Goal: Information Seeking & Learning: Learn about a topic

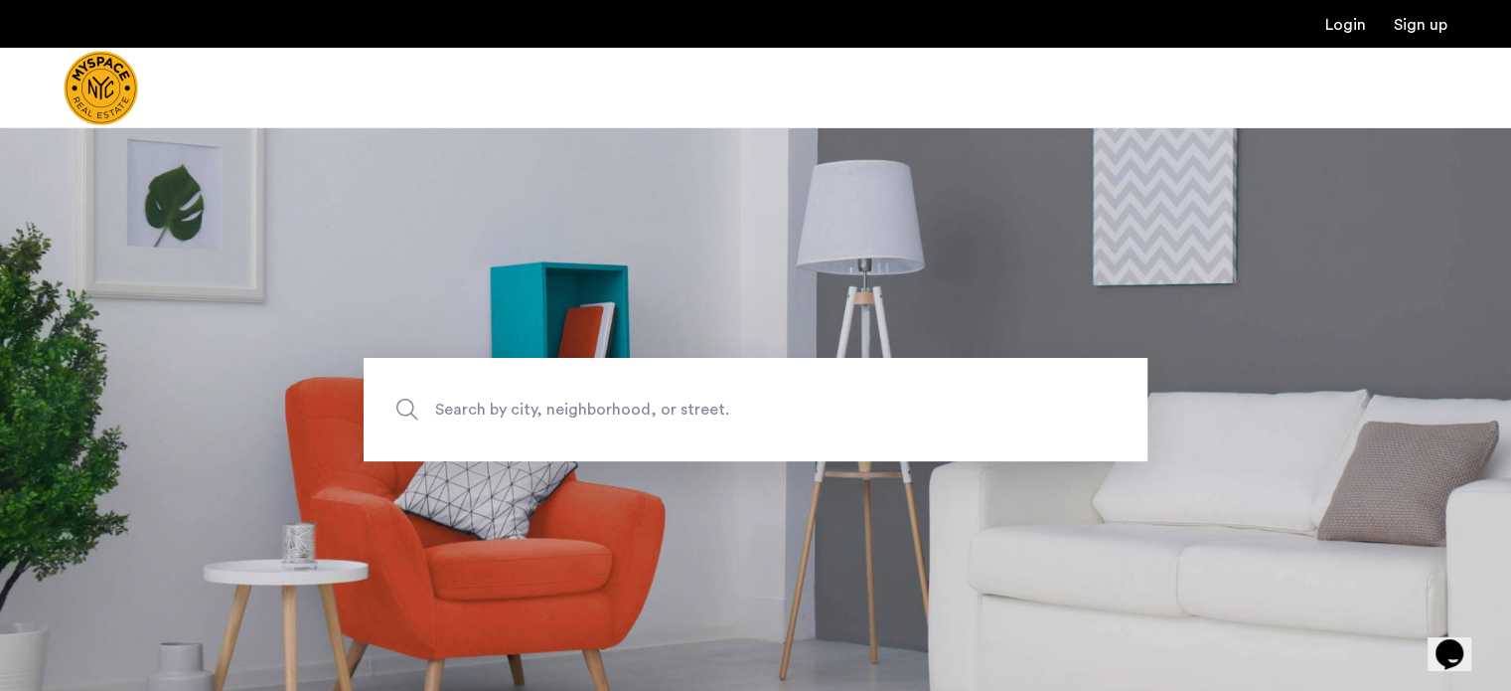
click at [1330, 22] on link "Login" at bounding box center [1346, 25] width 41 height 16
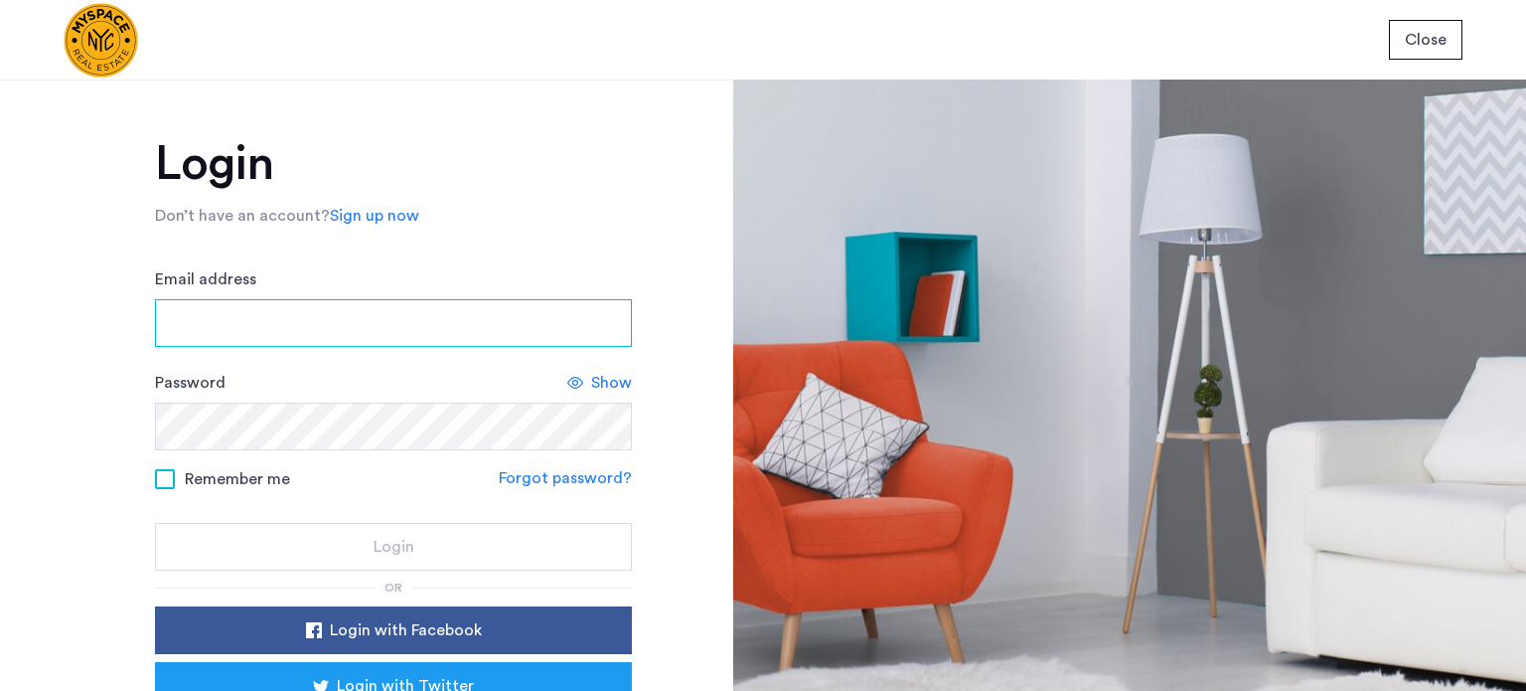
type input "**********"
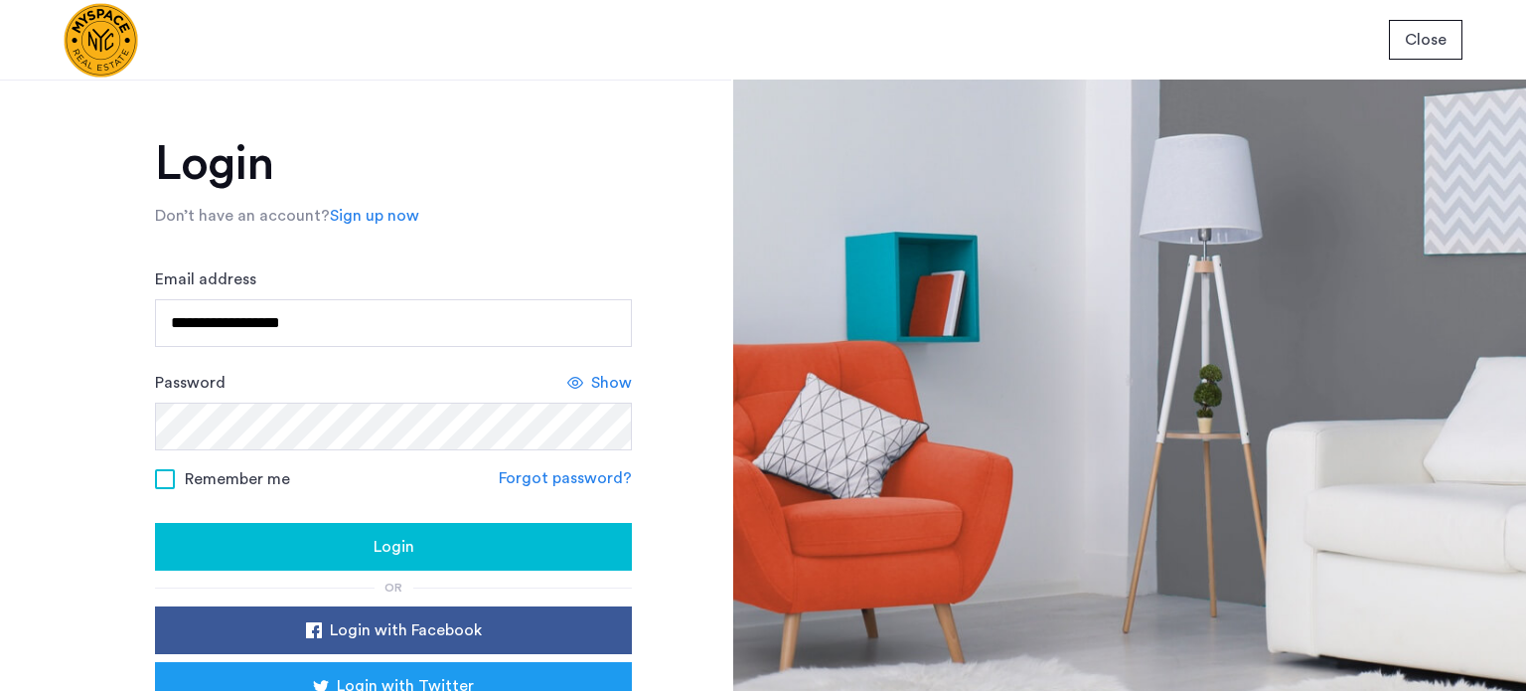
click at [514, 517] on form "**********" at bounding box center [393, 418] width 477 height 303
click at [489, 526] on button "Login" at bounding box center [393, 547] width 477 height 48
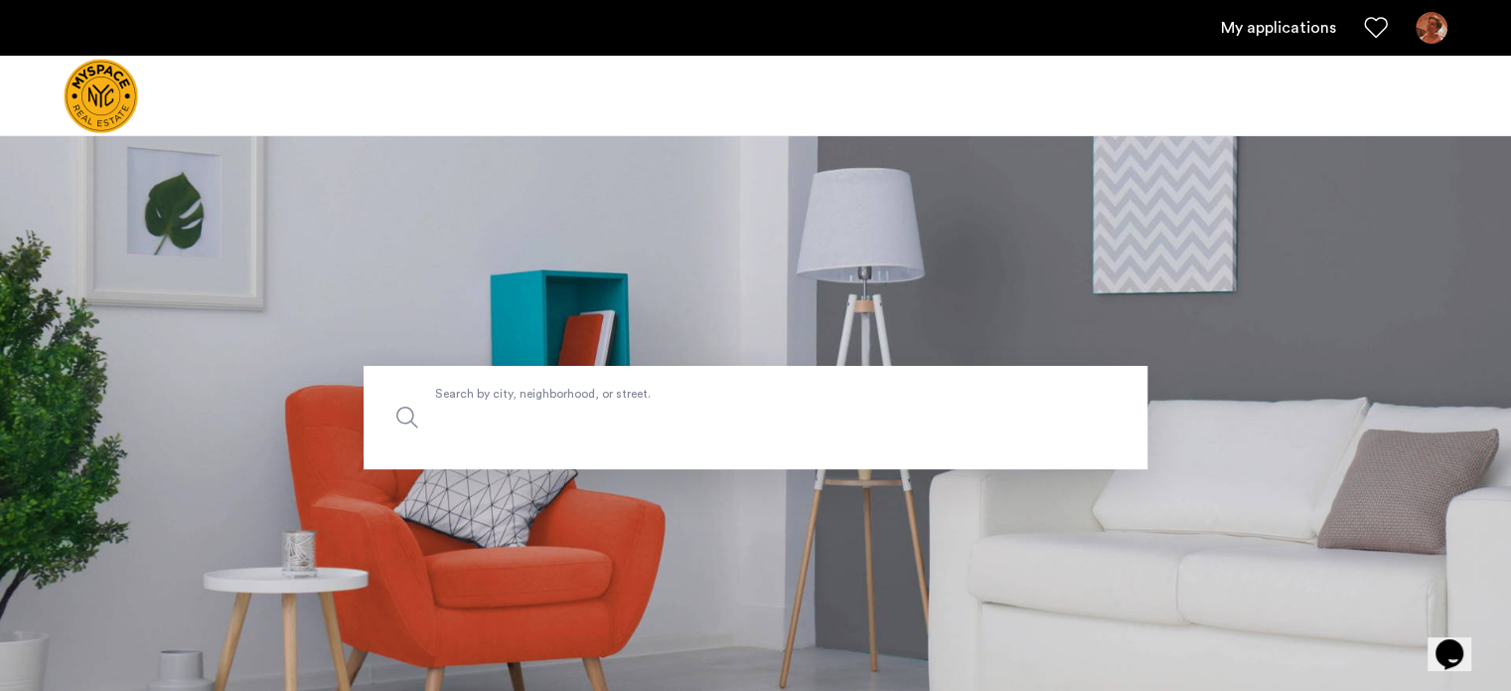
click at [520, 401] on label "Search by city, neighborhood, or street." at bounding box center [756, 417] width 784 height 103
click at [520, 401] on input "Search by city, neighborhood, or street." at bounding box center [756, 417] width 784 height 103
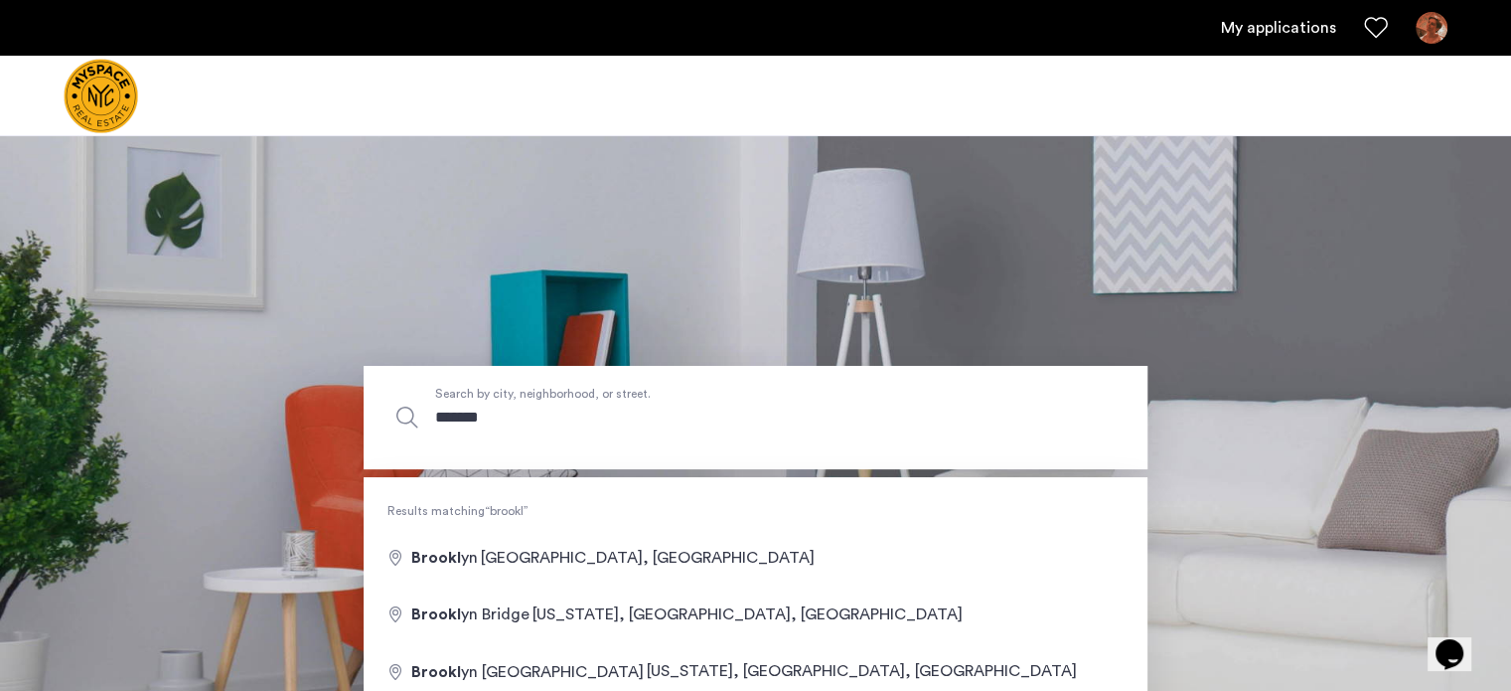
type input "********"
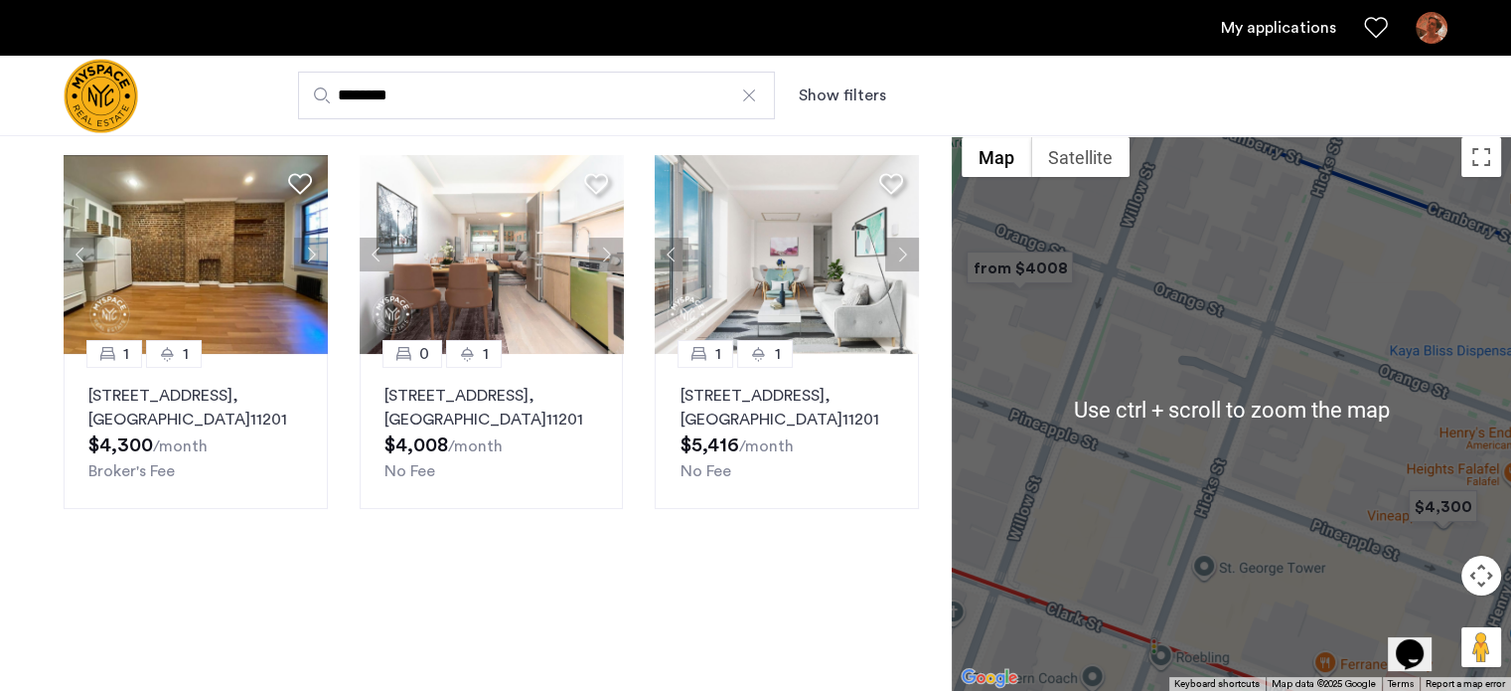
scroll to position [1, 0]
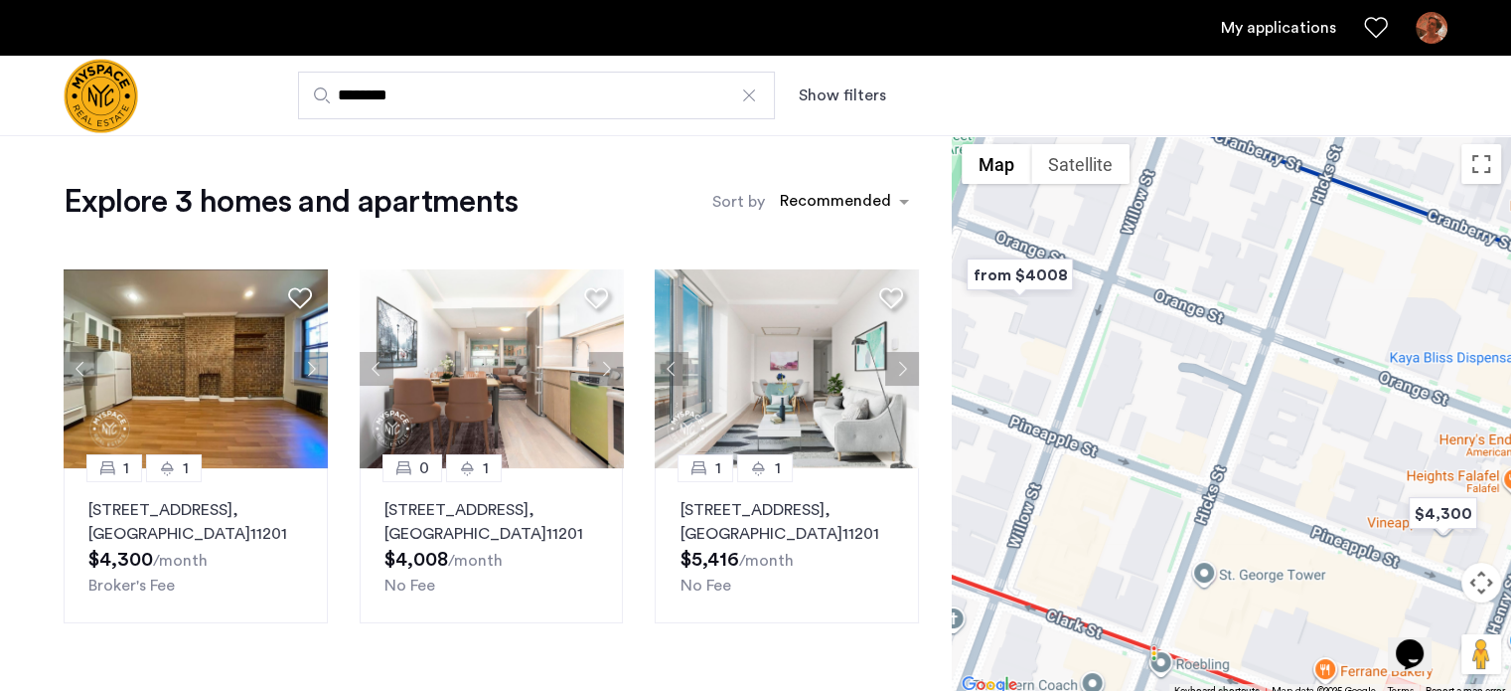
click at [1477, 595] on button "Map camera controls" at bounding box center [1482, 582] width 40 height 40
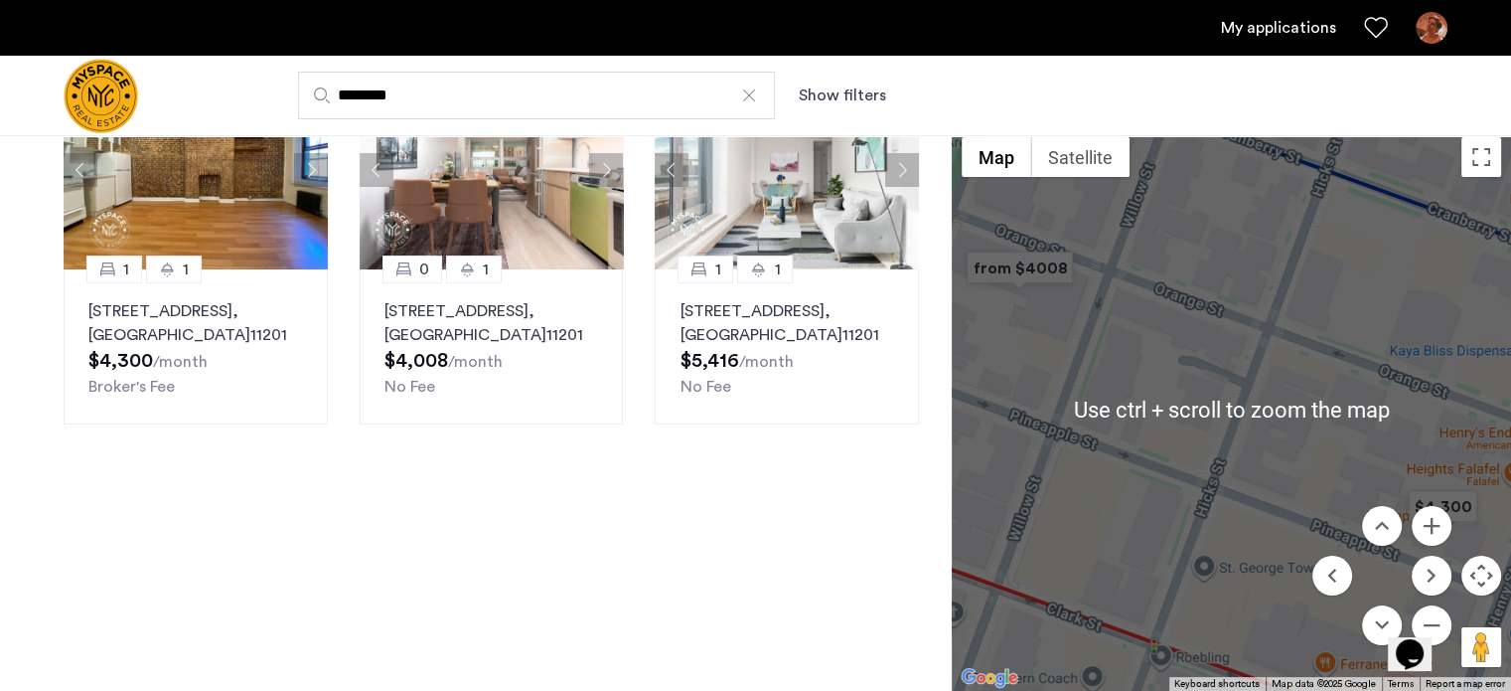
scroll to position [100, 0]
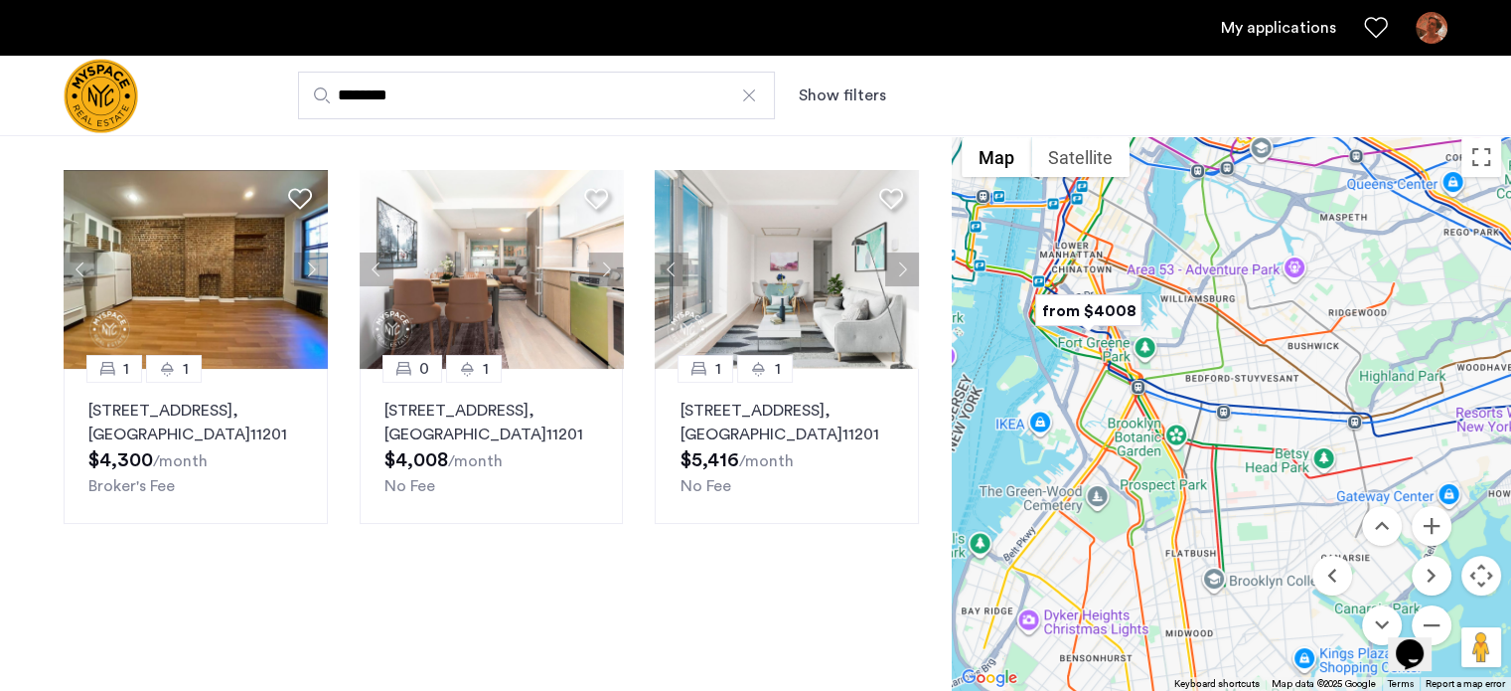
drag, startPoint x: 1284, startPoint y: 320, endPoint x: 1272, endPoint y: 337, distance: 20.7
click at [1272, 337] on div at bounding box center [1231, 408] width 559 height 563
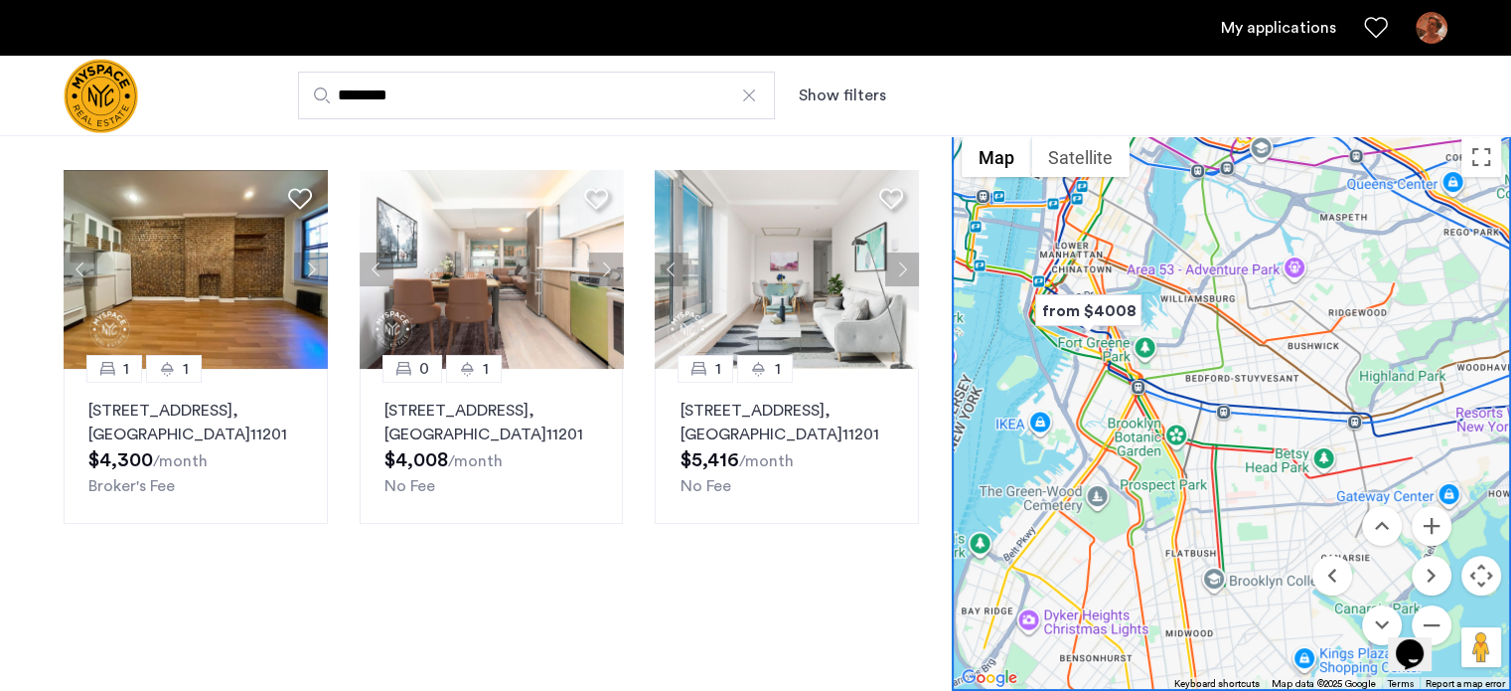
click at [777, 532] on div "1 1 71 Pineapple St, Unit A1, Brooklyn , NY 11201 $4,300 /month Broker's Fee 0 …" at bounding box center [491, 347] width 887 height 386
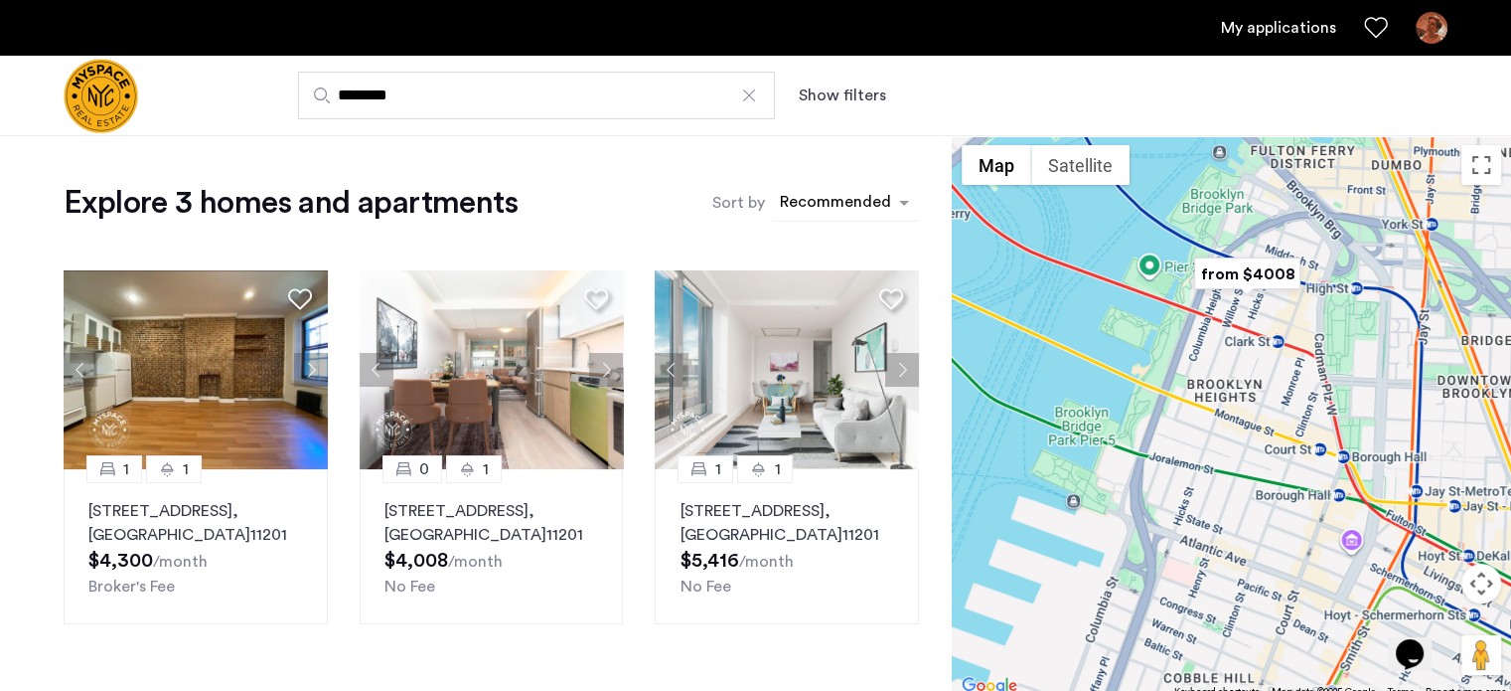
click at [891, 202] on div "sort-apartment" at bounding box center [835, 205] width 117 height 27
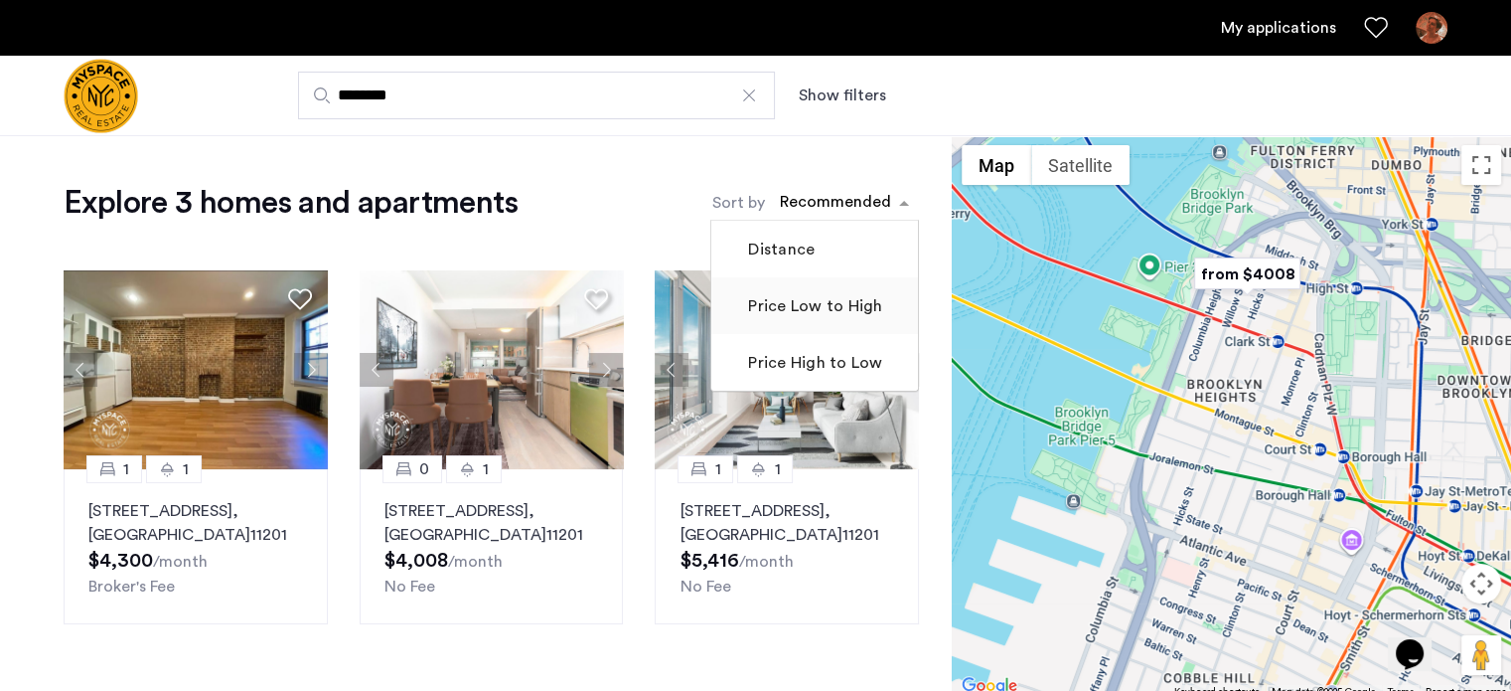
click at [815, 299] on label "Price Low to High" at bounding box center [813, 306] width 138 height 24
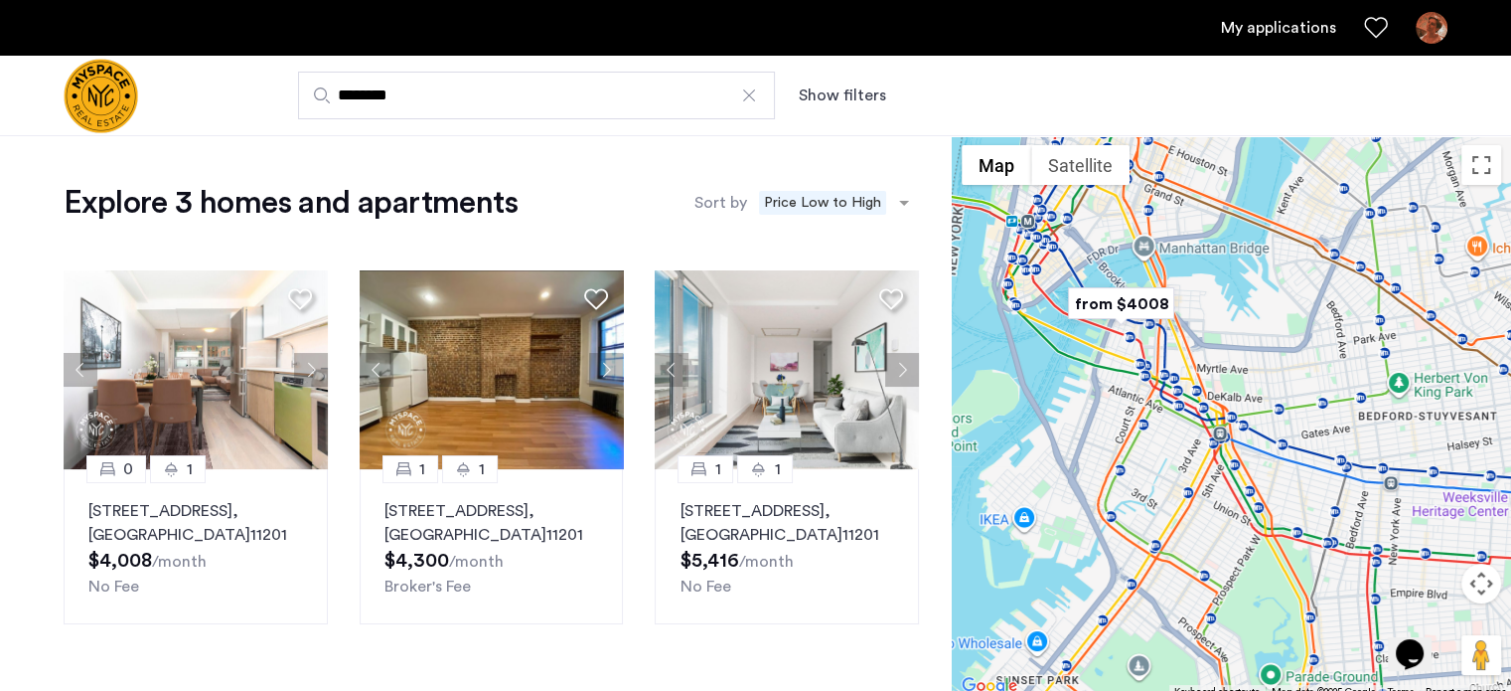
drag, startPoint x: 1396, startPoint y: 389, endPoint x: 1126, endPoint y: 423, distance: 272.5
click at [1126, 423] on div at bounding box center [1231, 416] width 559 height 563
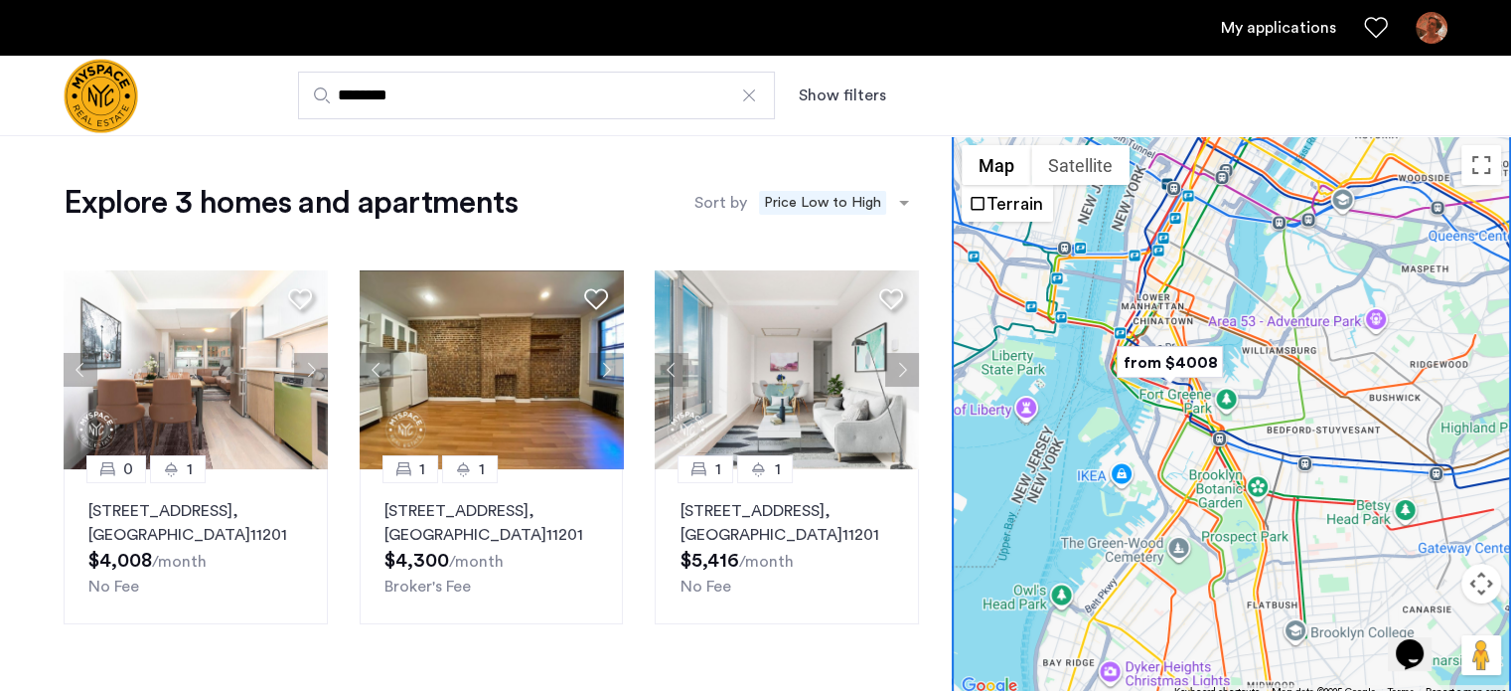
click at [873, 98] on button "Show filters" at bounding box center [842, 95] width 87 height 24
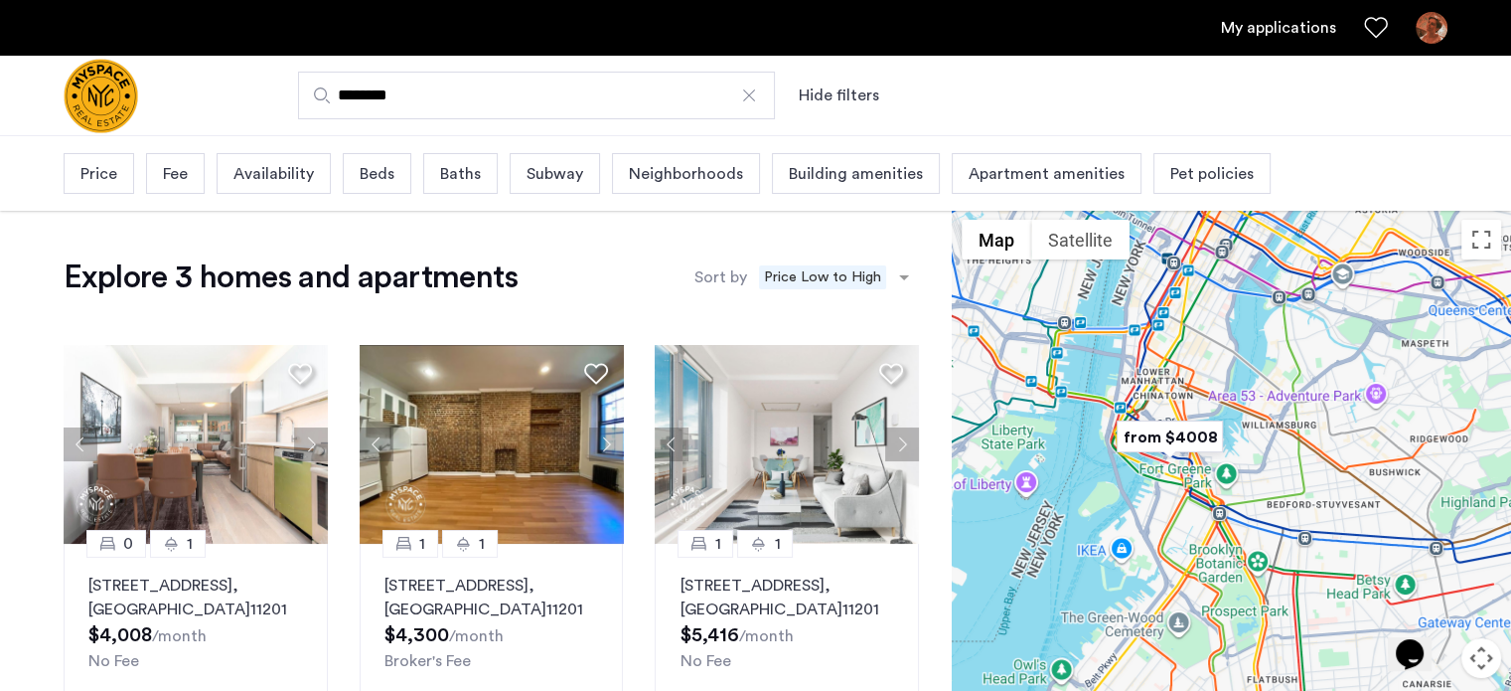
click at [381, 170] on span "Beds" at bounding box center [377, 174] width 35 height 24
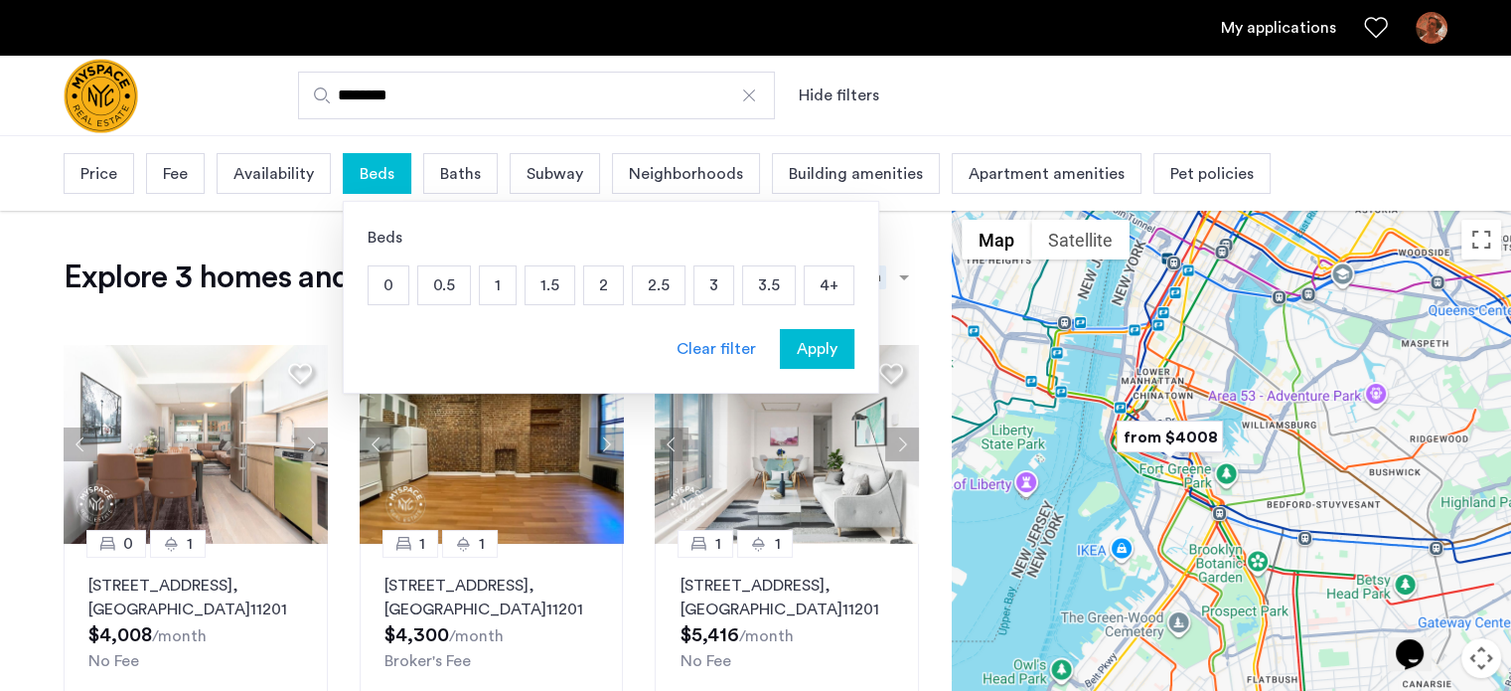
click at [484, 285] on p "1" at bounding box center [498, 285] width 36 height 38
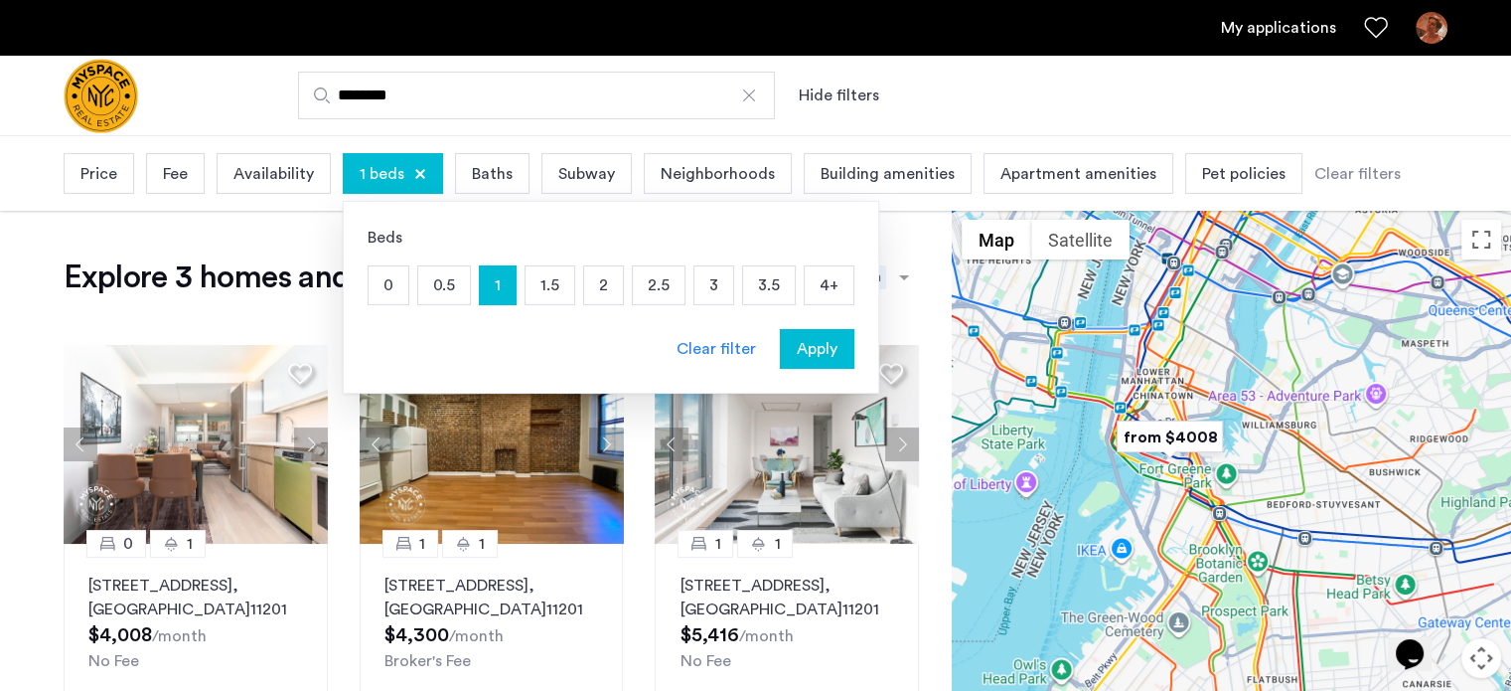
click at [804, 346] on span "Apply" at bounding box center [817, 349] width 41 height 24
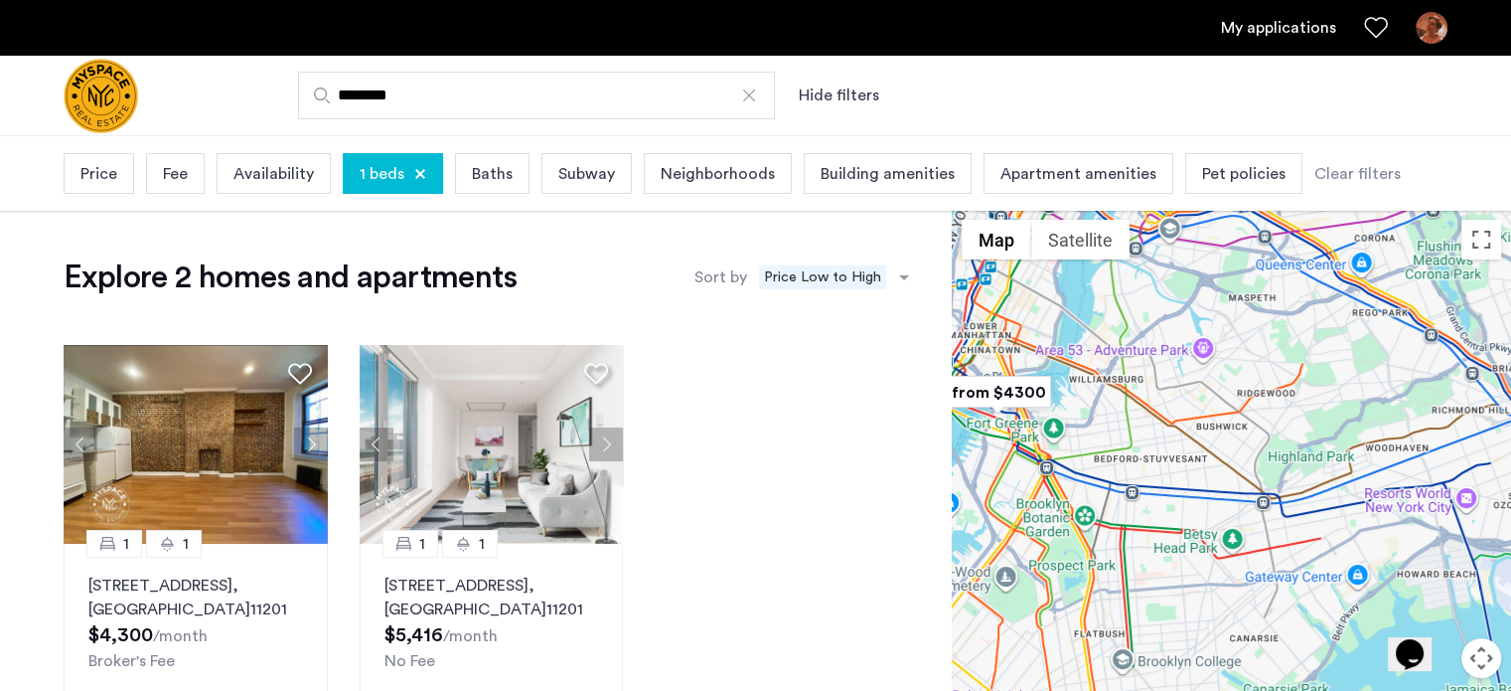
drag, startPoint x: 1408, startPoint y: 479, endPoint x: 1142, endPoint y: 454, distance: 267.5
click at [1142, 454] on div at bounding box center [1231, 491] width 559 height 563
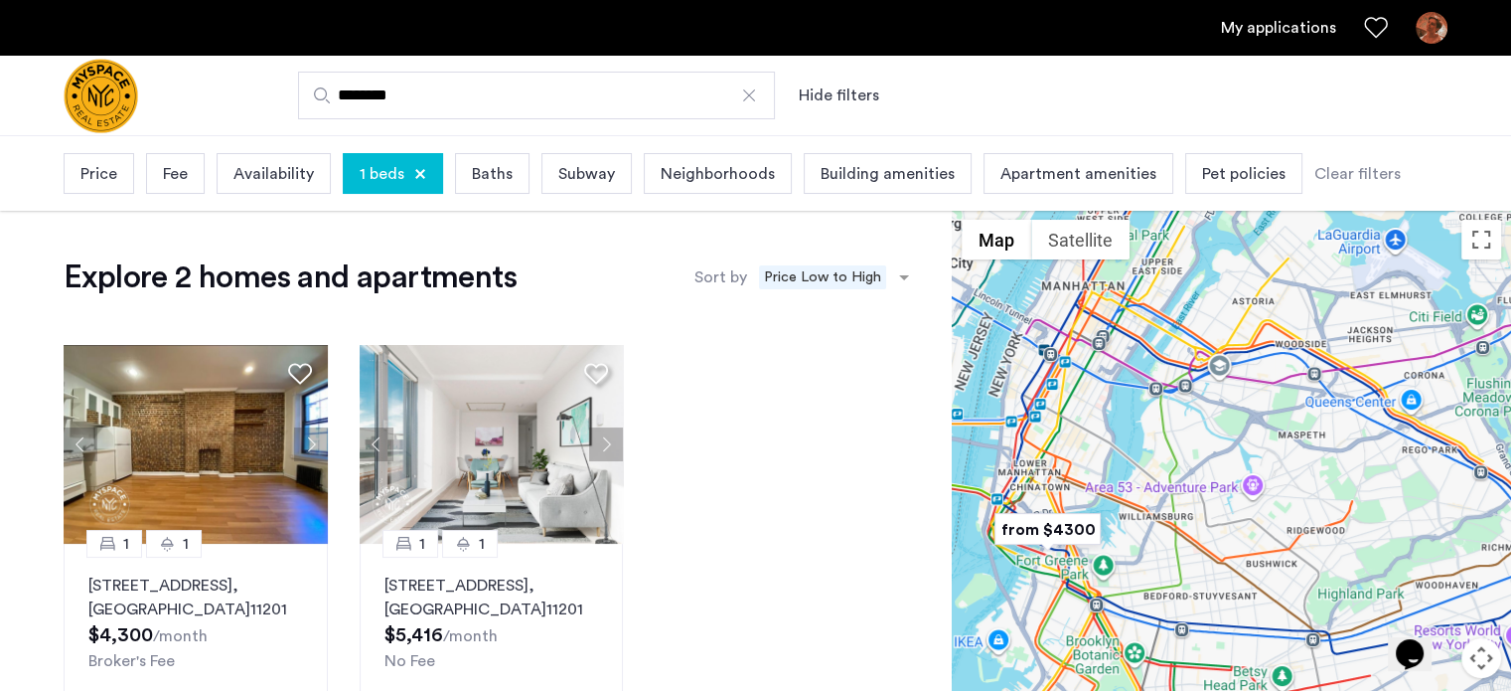
drag, startPoint x: 958, startPoint y: 443, endPoint x: 992, endPoint y: 548, distance: 109.7
click at [1003, 580] on div at bounding box center [1231, 491] width 559 height 563
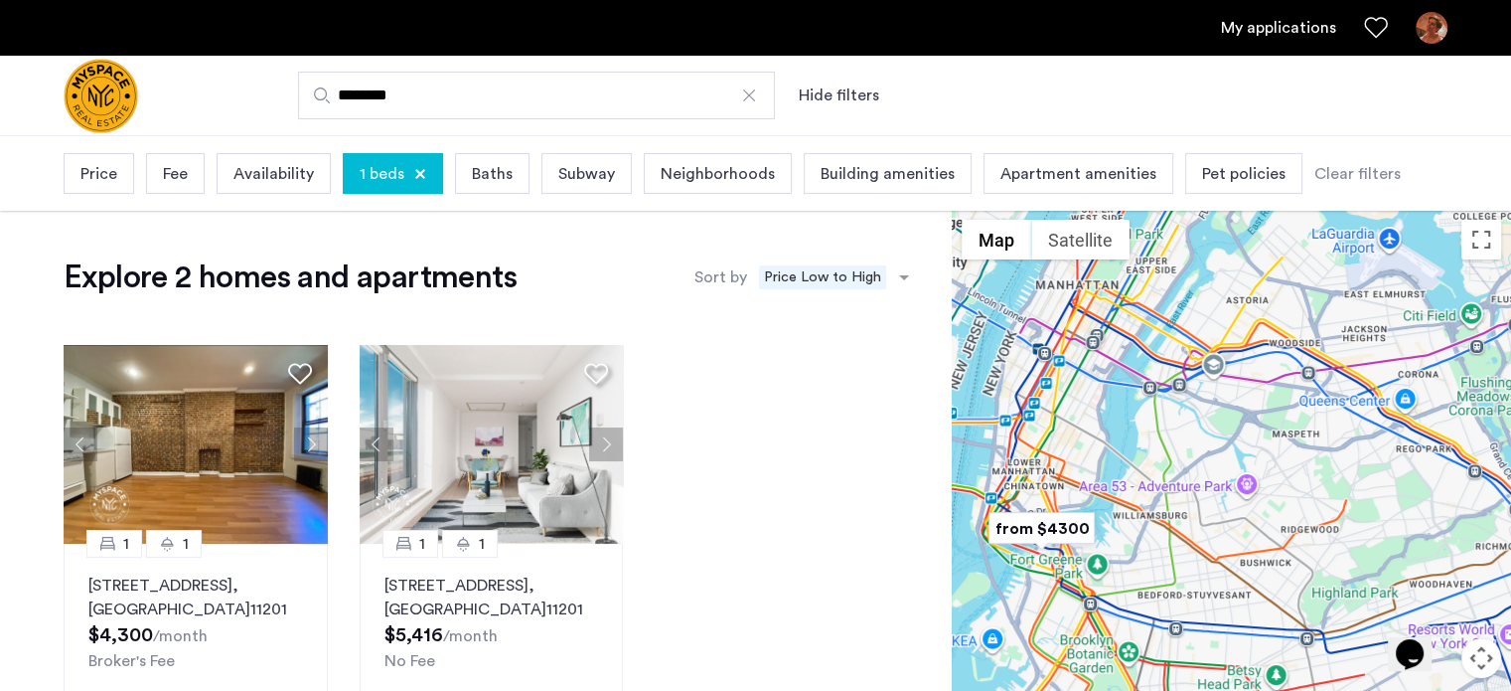
click at [104, 90] on img "Cazamio logo" at bounding box center [101, 96] width 75 height 75
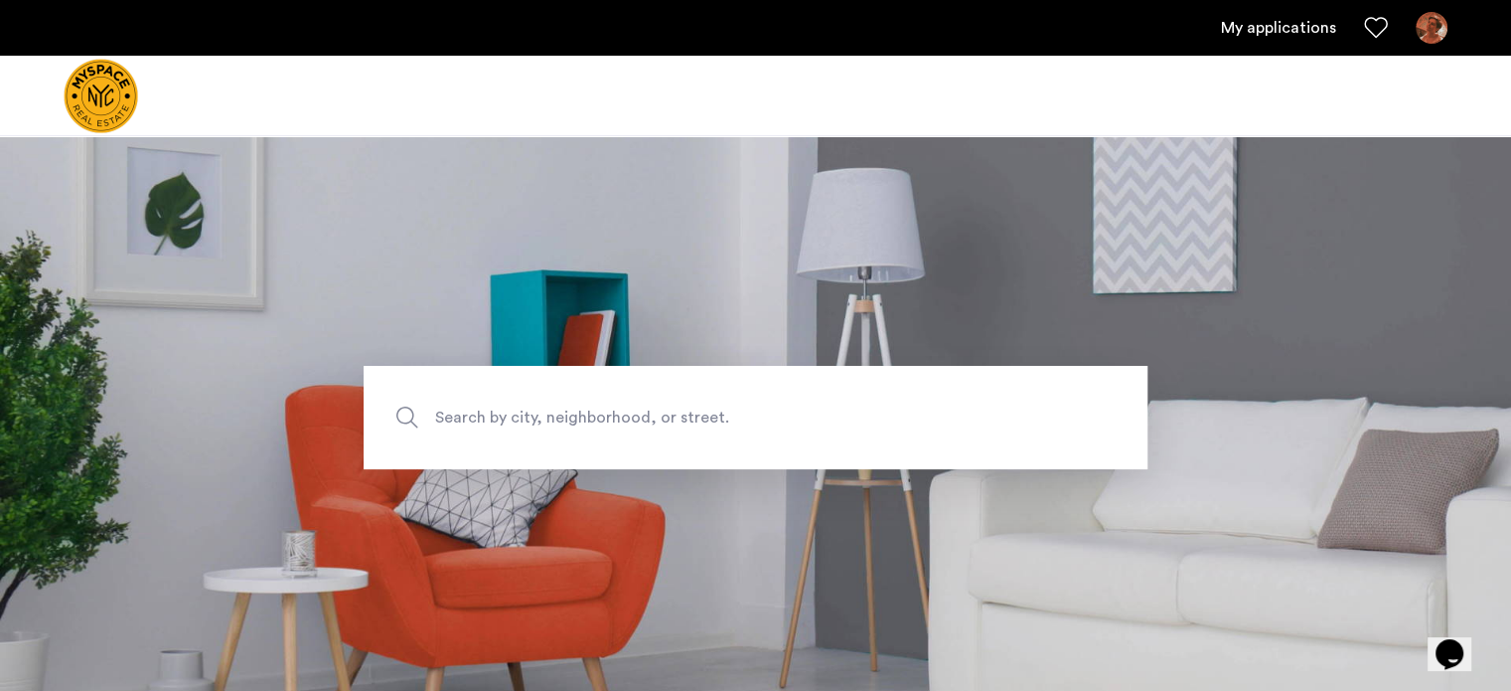
click at [1432, 36] on img at bounding box center [1432, 28] width 32 height 32
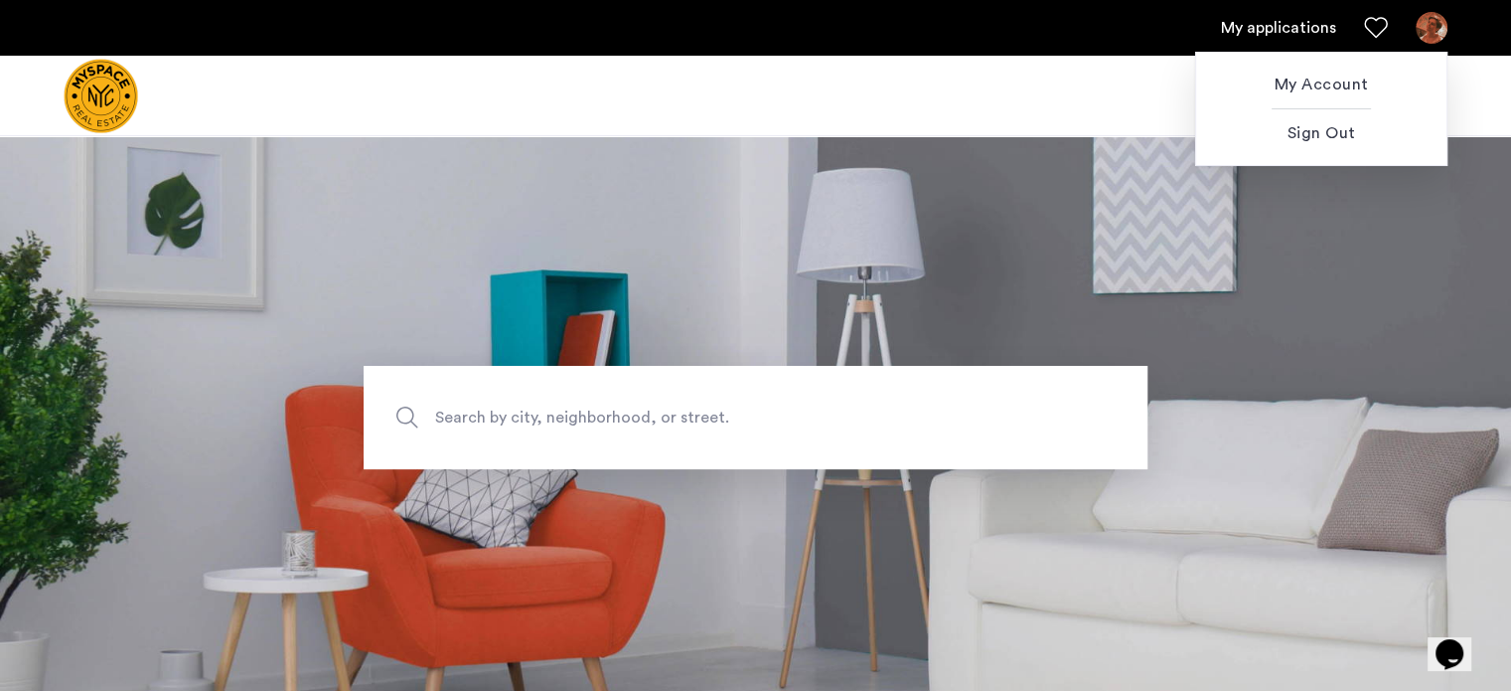
click at [1432, 36] on div at bounding box center [755, 345] width 1511 height 691
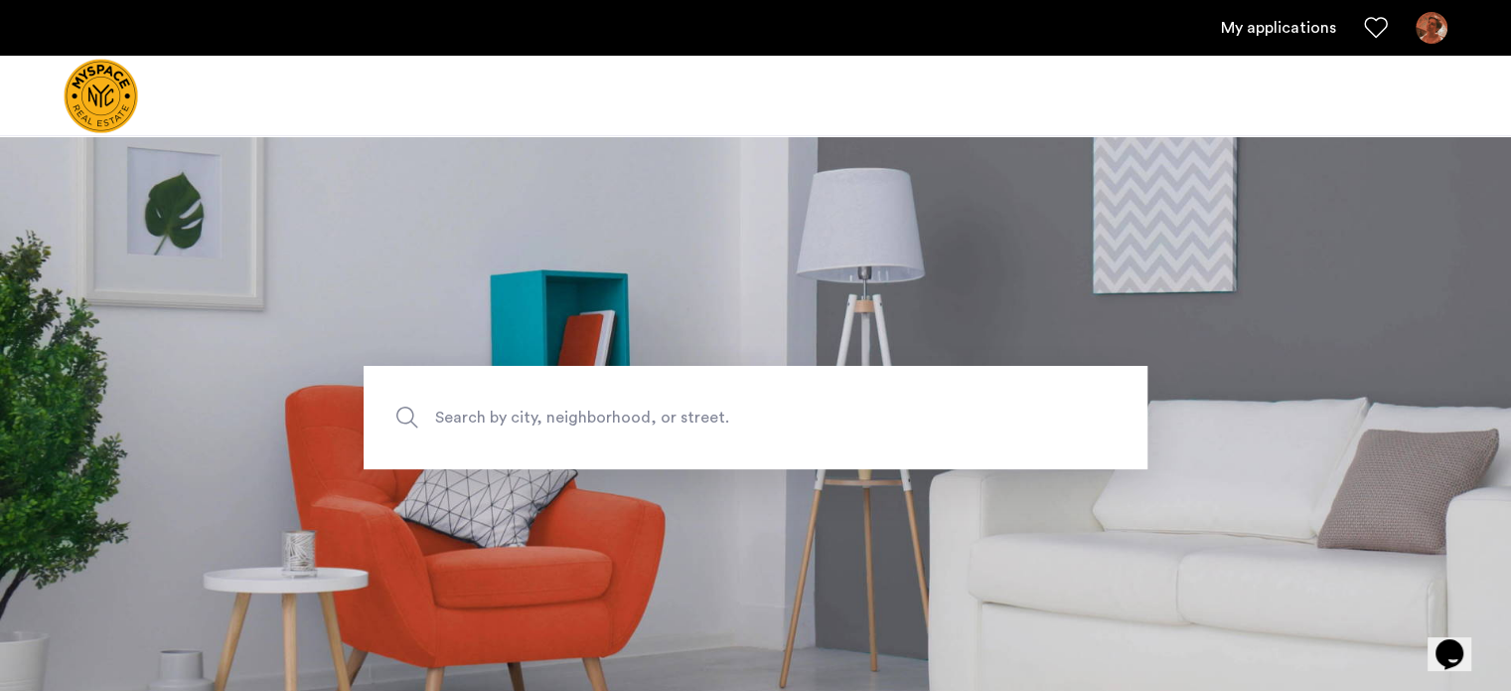
click at [1281, 39] on link "My applications" at bounding box center [1278, 28] width 115 height 24
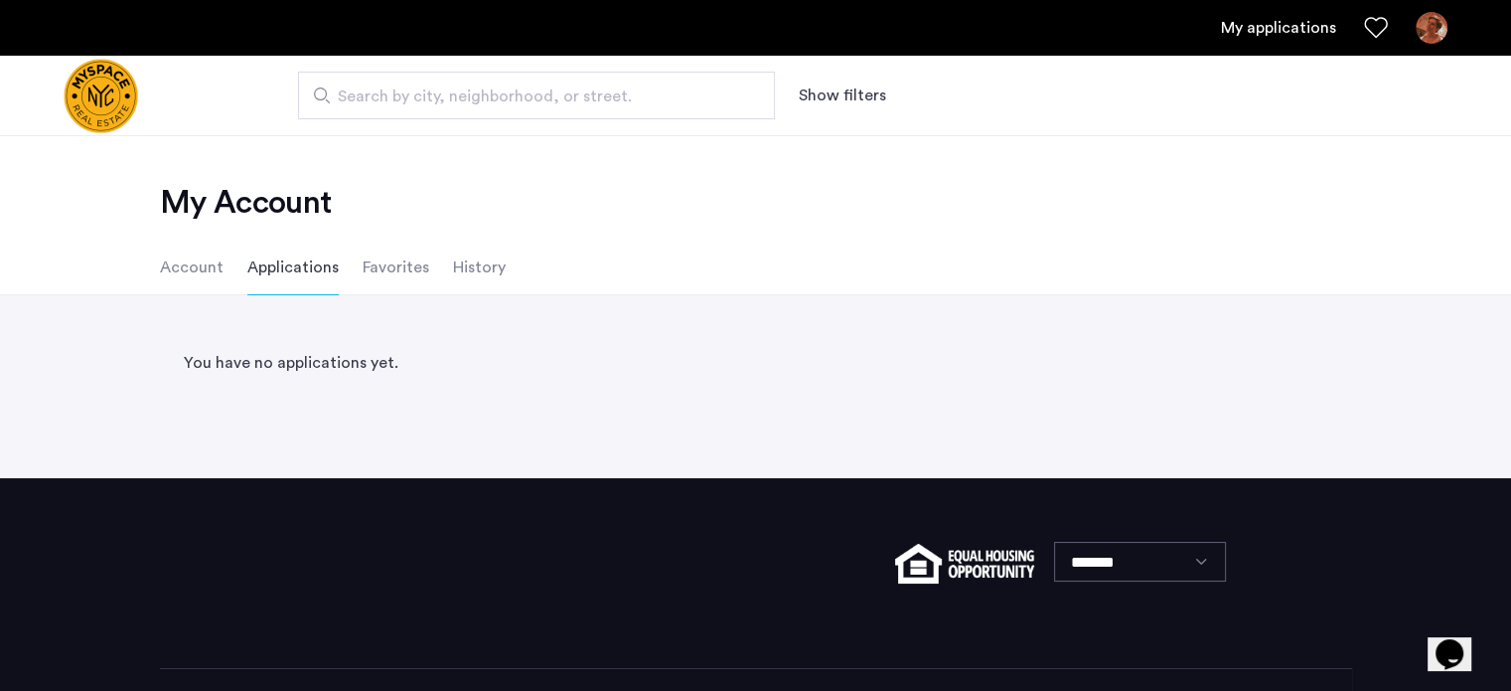
click at [379, 257] on li "Favorites" at bounding box center [396, 267] width 67 height 56
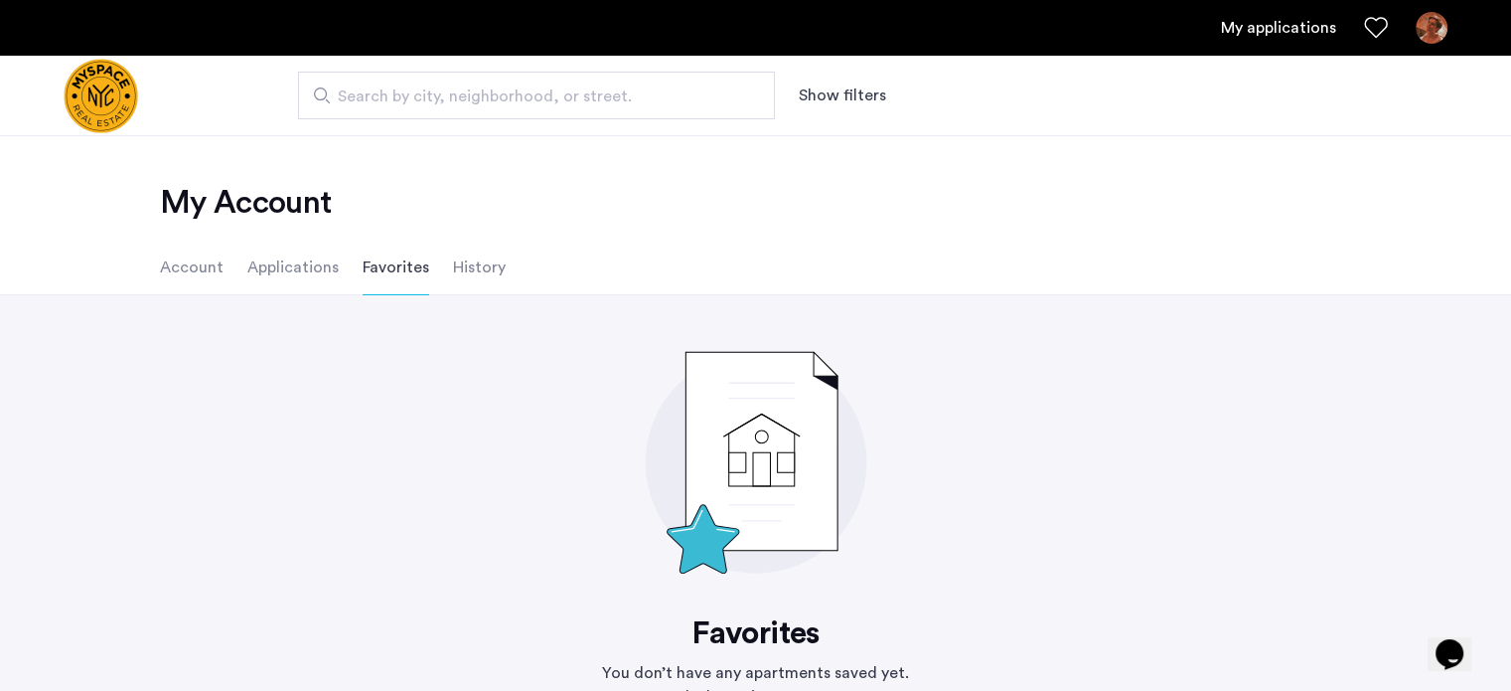
click at [453, 265] on li "History" at bounding box center [479, 267] width 53 height 56
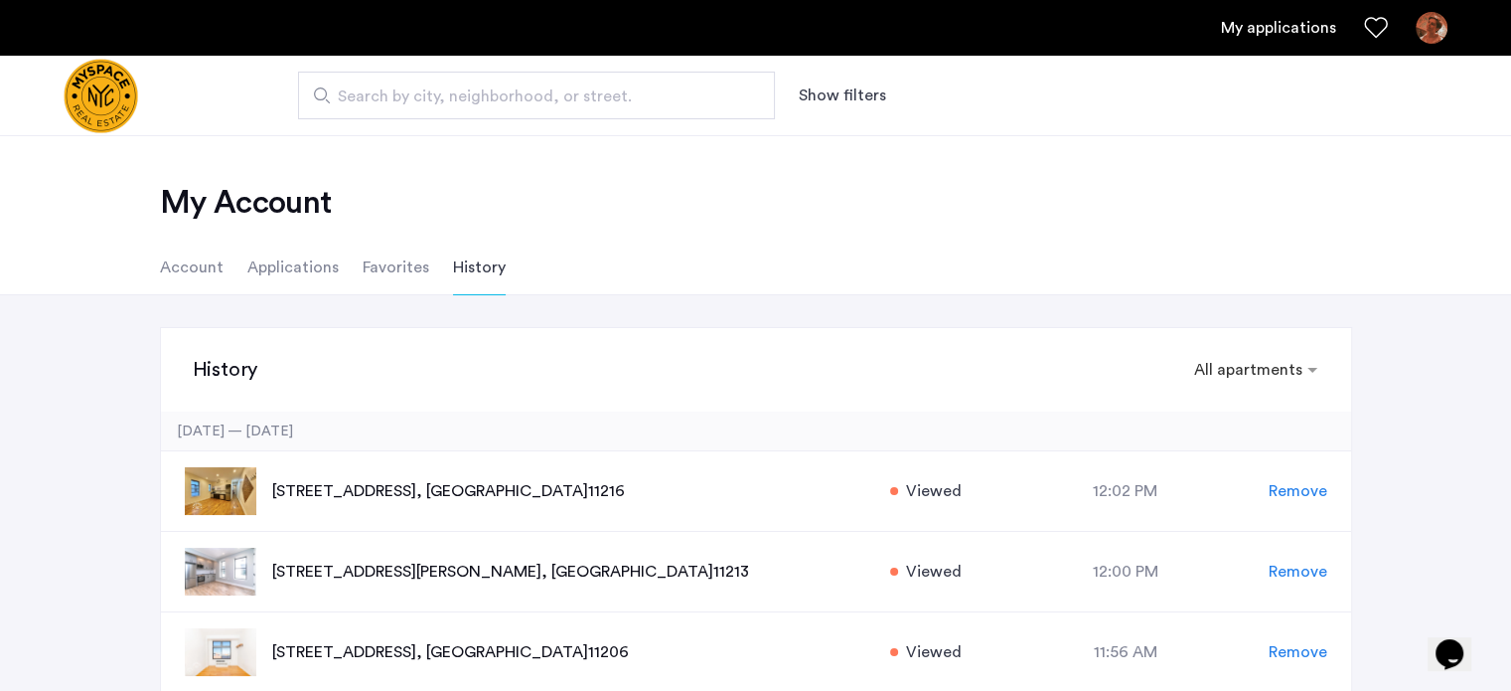
click at [160, 275] on li "Account" at bounding box center [192, 267] width 64 height 56
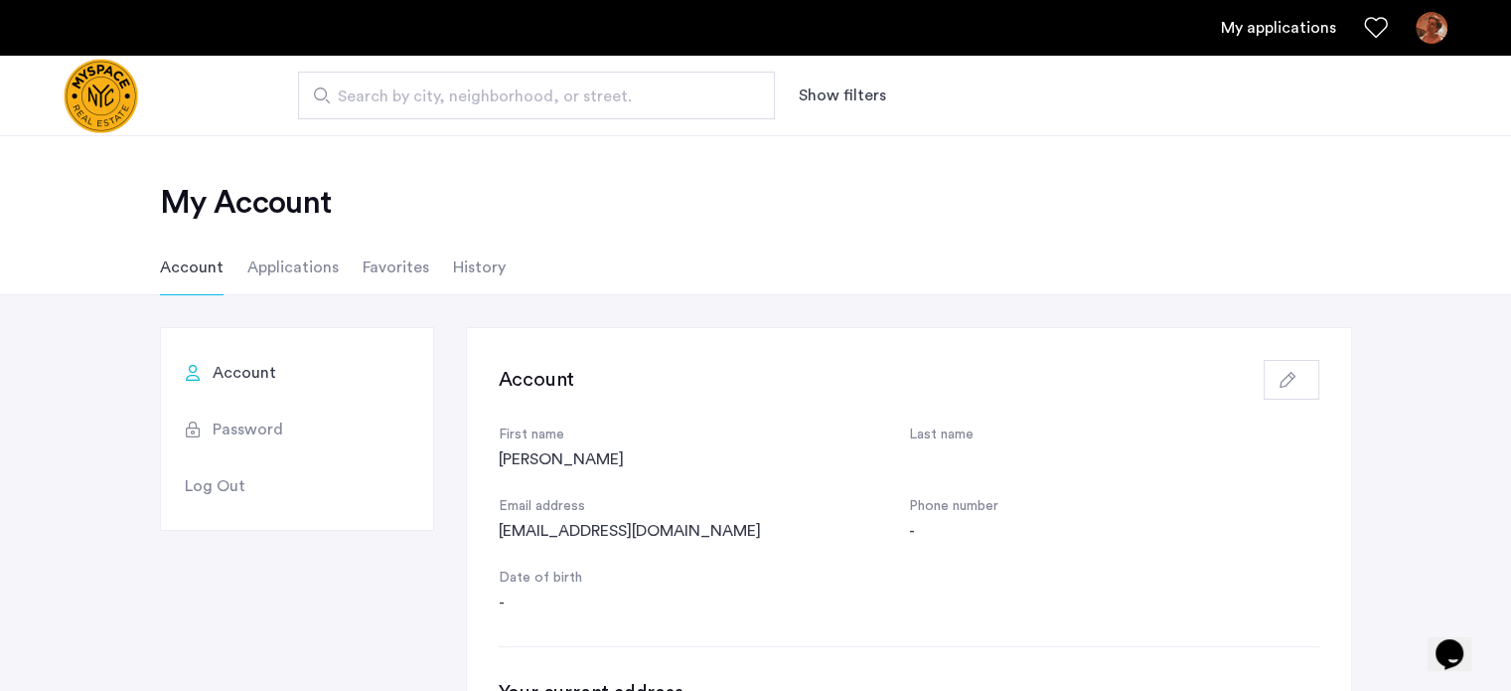
click at [495, 271] on li "History" at bounding box center [479, 267] width 53 height 56
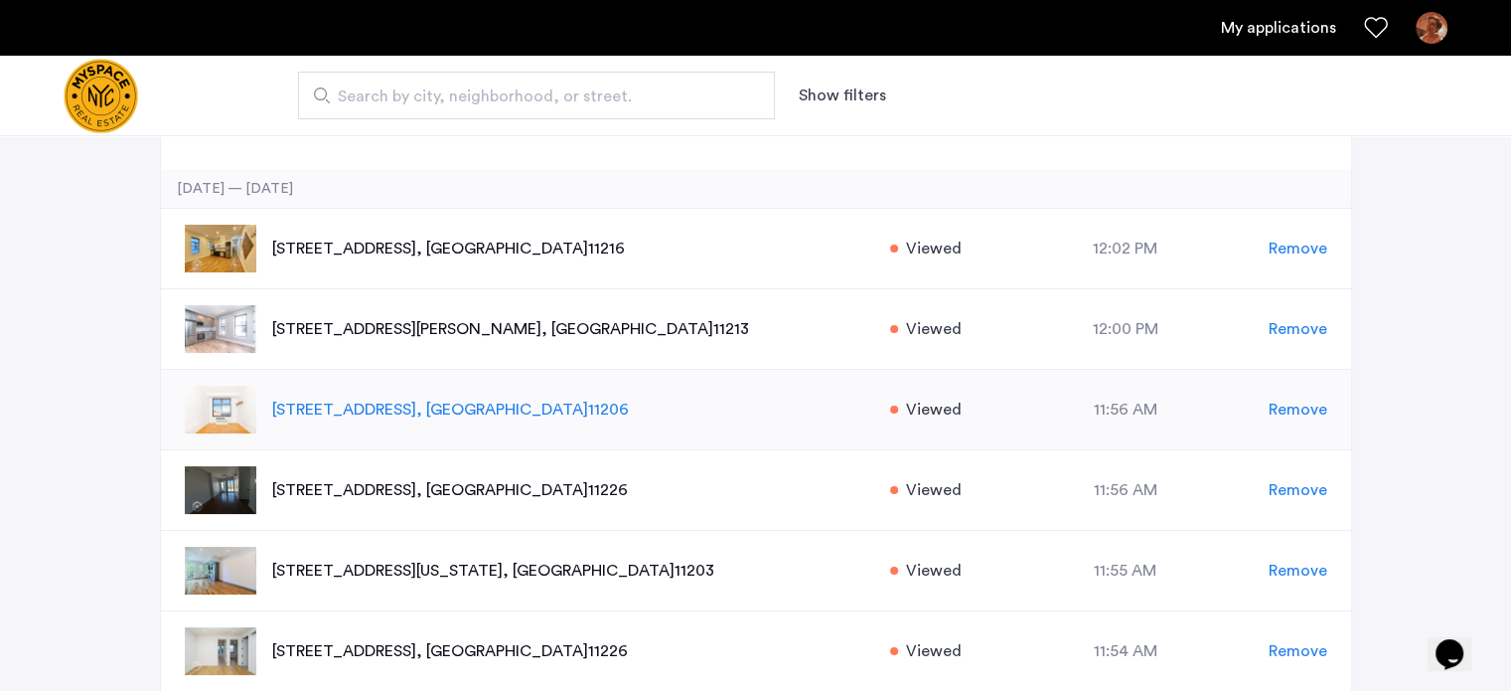
scroll to position [199, 0]
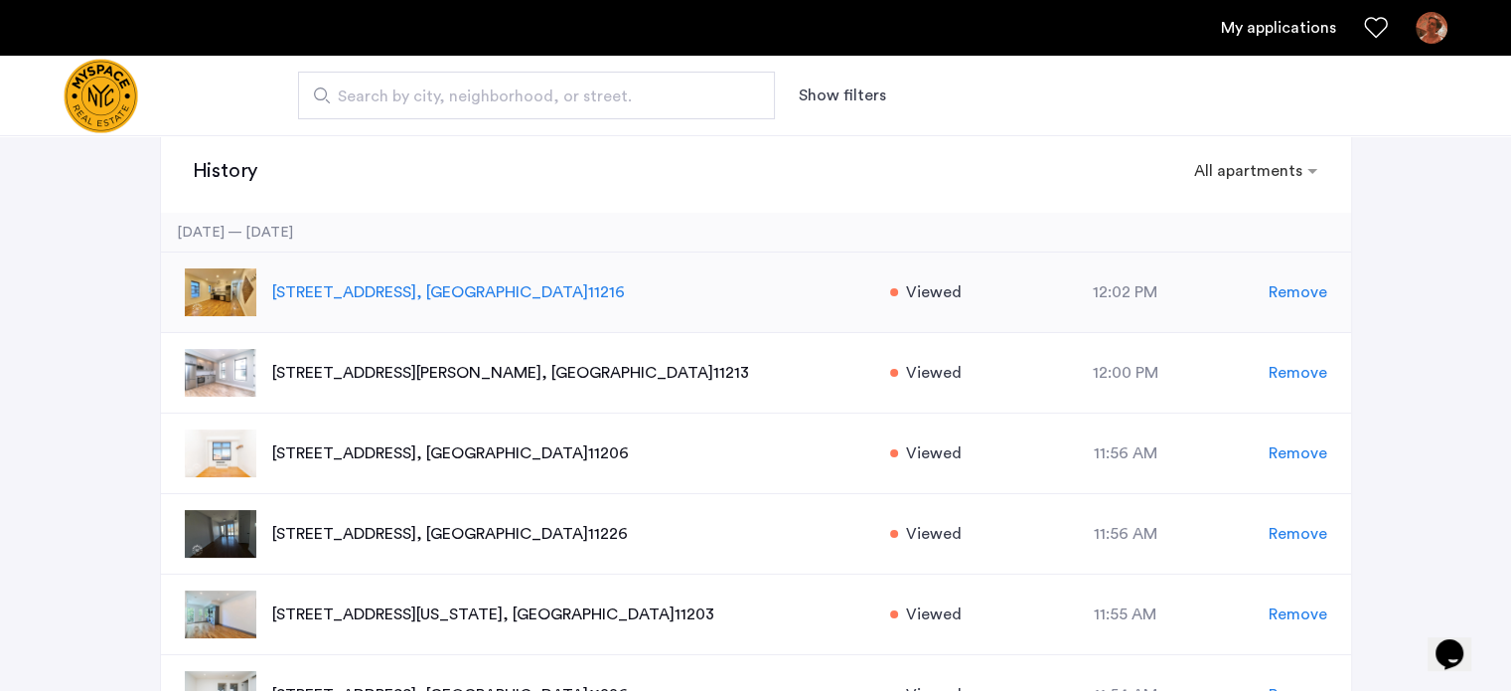
click at [1292, 297] on span "Remove" at bounding box center [1298, 292] width 59 height 24
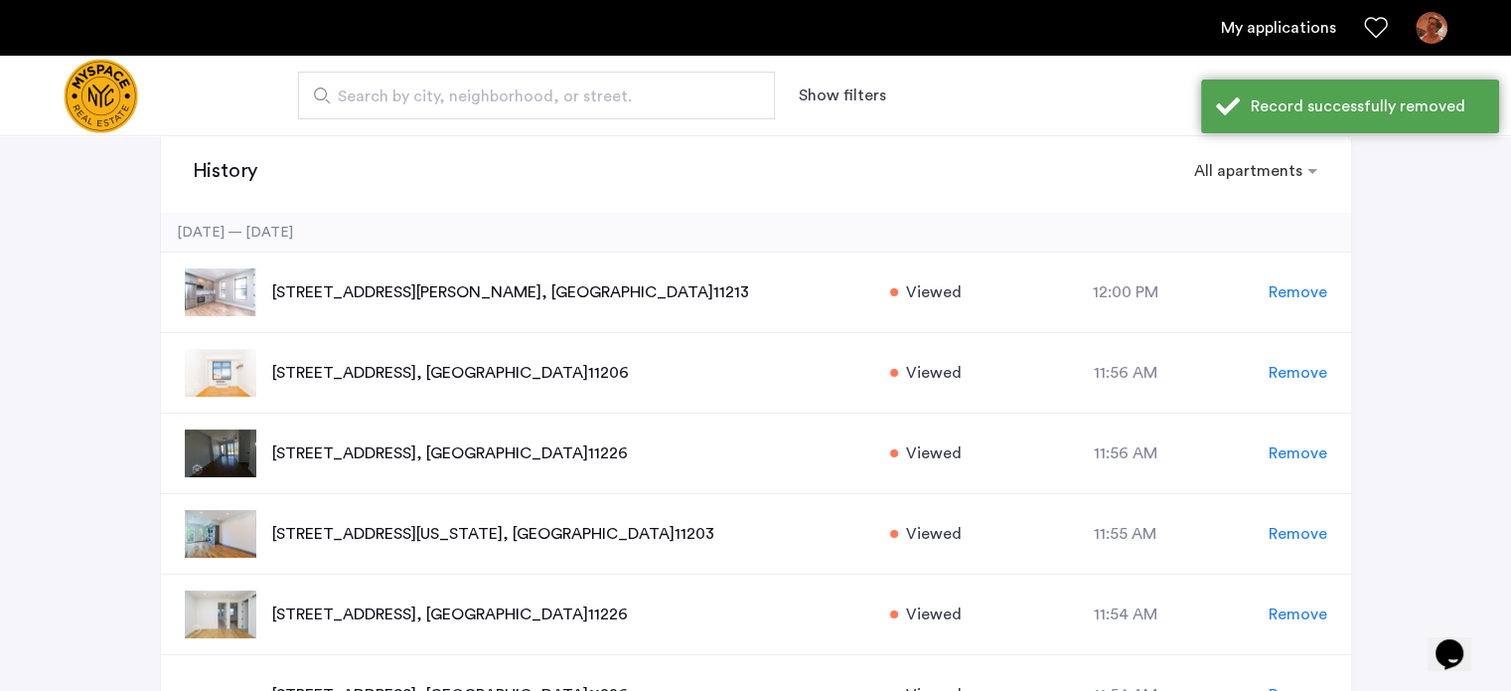
click at [1292, 297] on span "Remove" at bounding box center [1298, 292] width 59 height 24
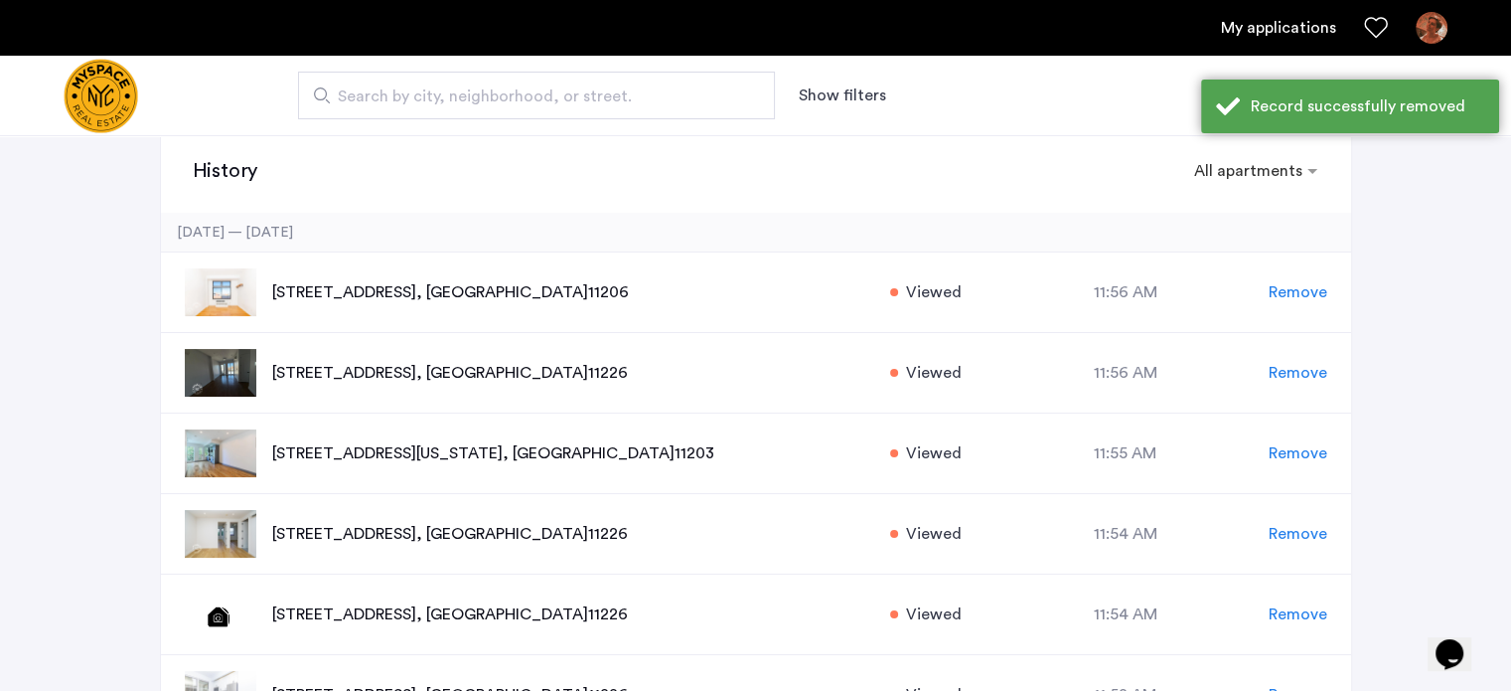
click at [1292, 297] on span "Remove" at bounding box center [1298, 292] width 59 height 24
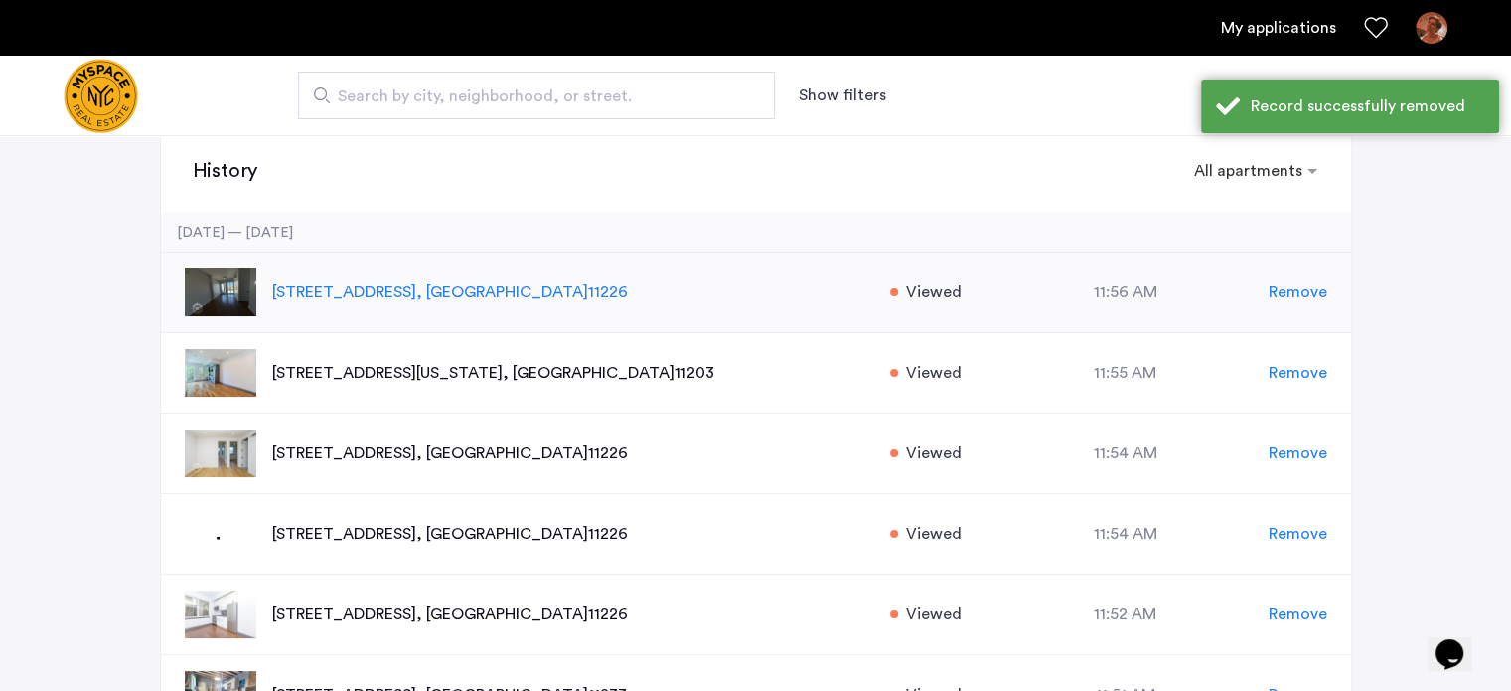
click at [1300, 295] on span "Remove" at bounding box center [1298, 292] width 59 height 24
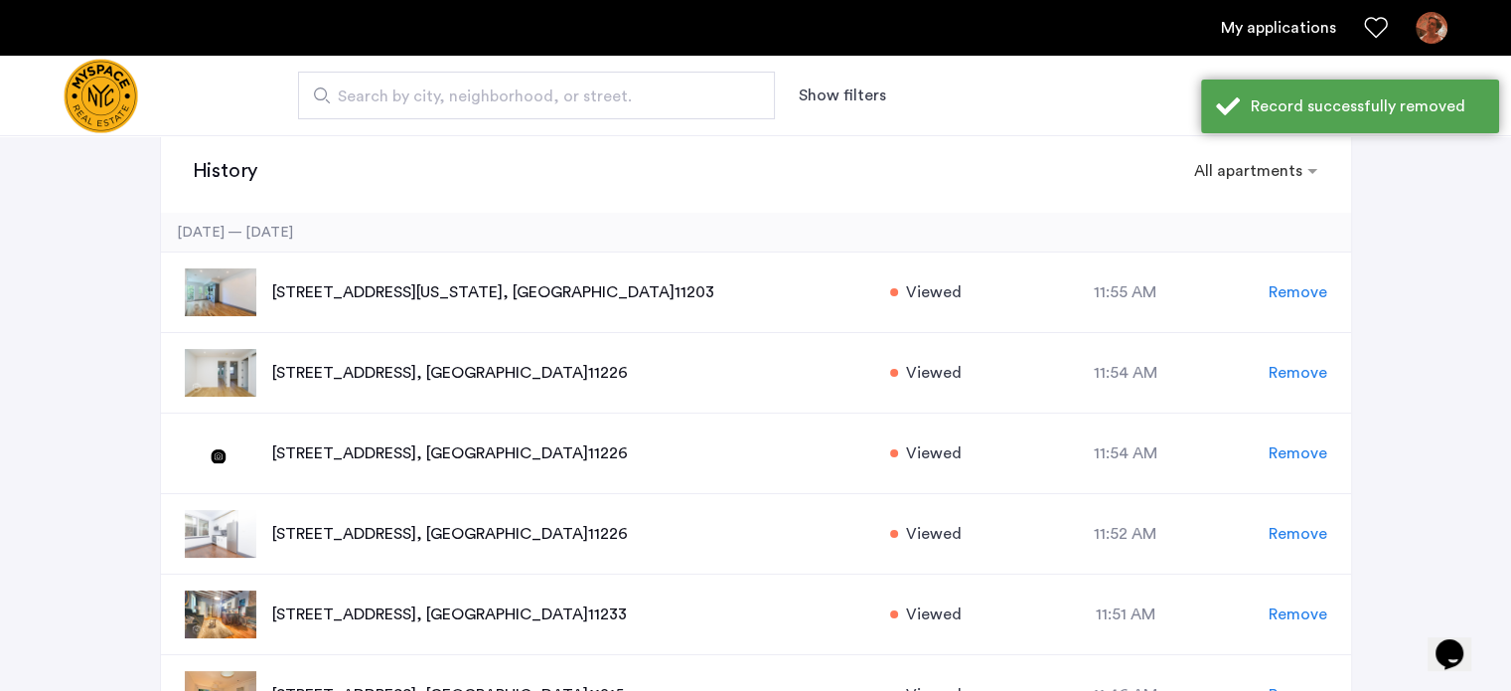
click at [1300, 295] on span "Remove" at bounding box center [1298, 292] width 59 height 24
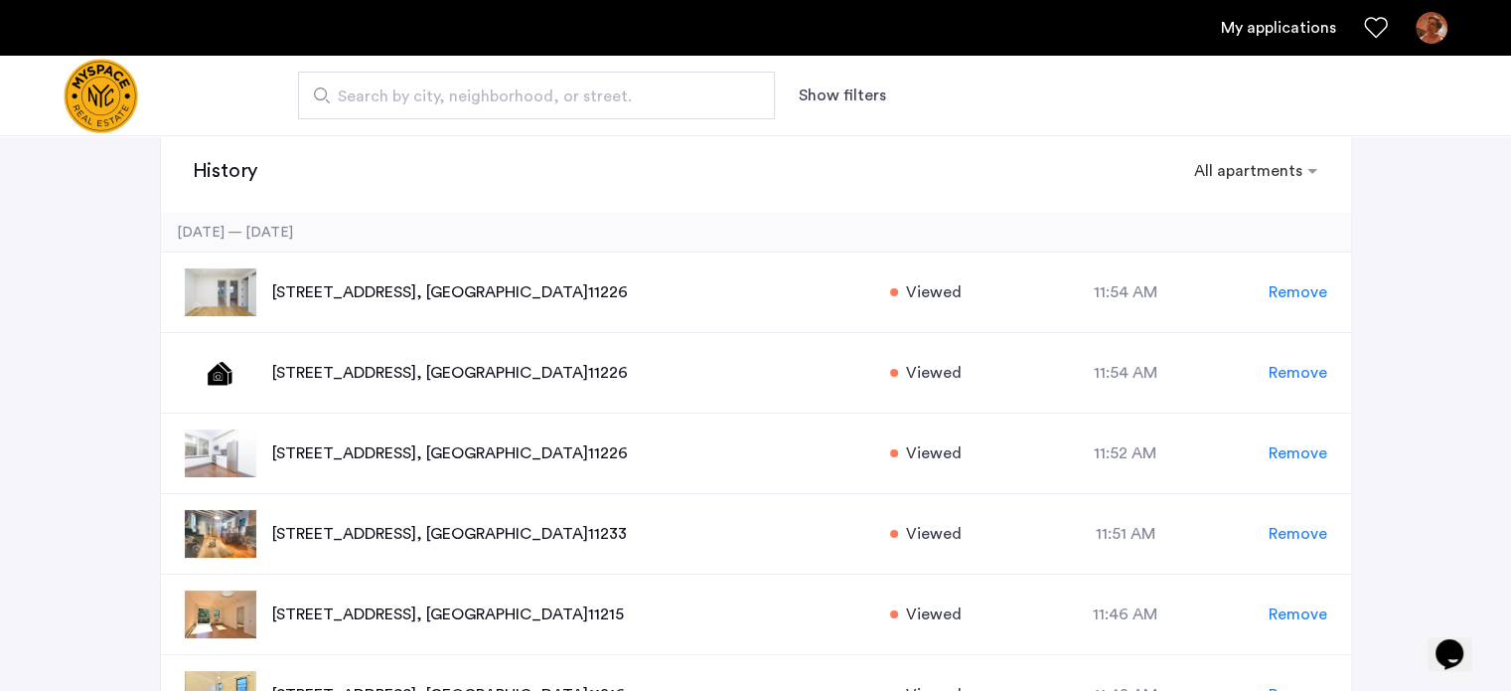
click at [1300, 295] on span "Remove" at bounding box center [1298, 292] width 59 height 24
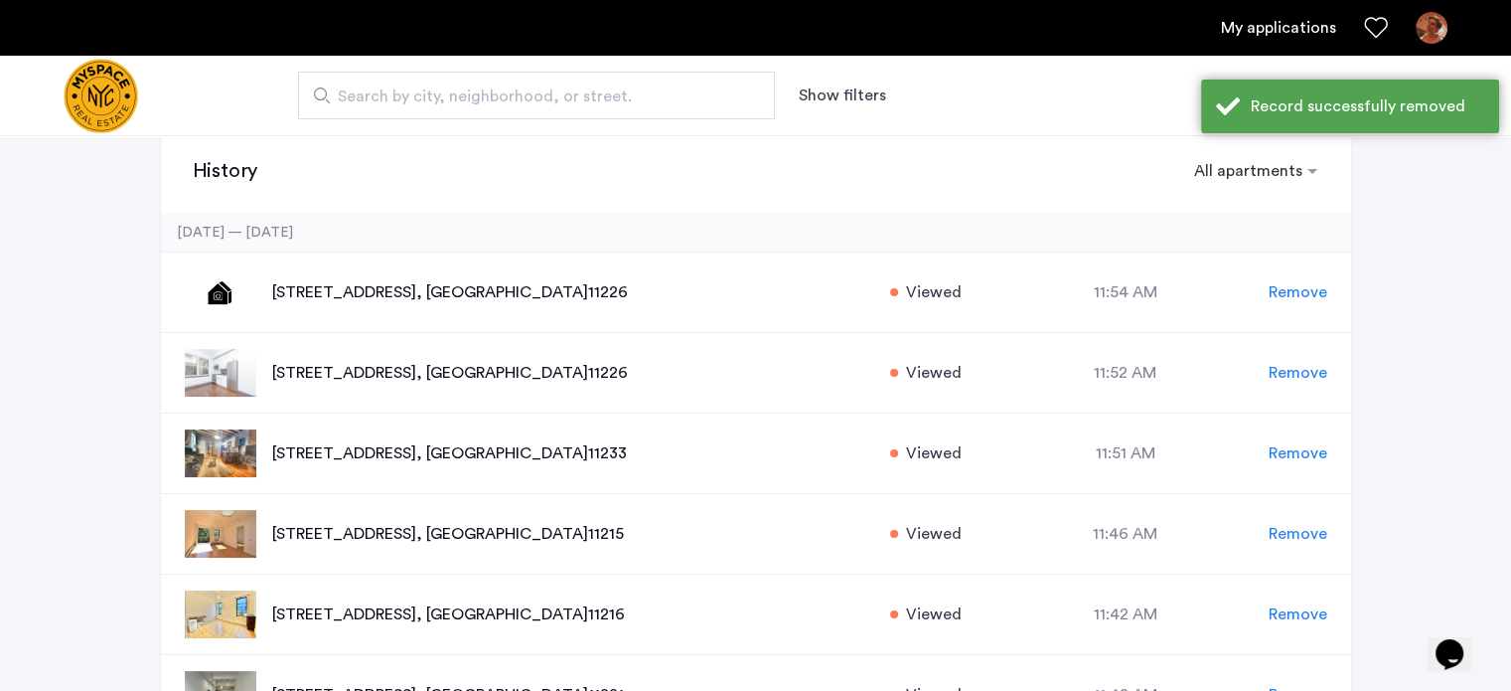
click at [1300, 295] on span "Remove" at bounding box center [1298, 292] width 59 height 24
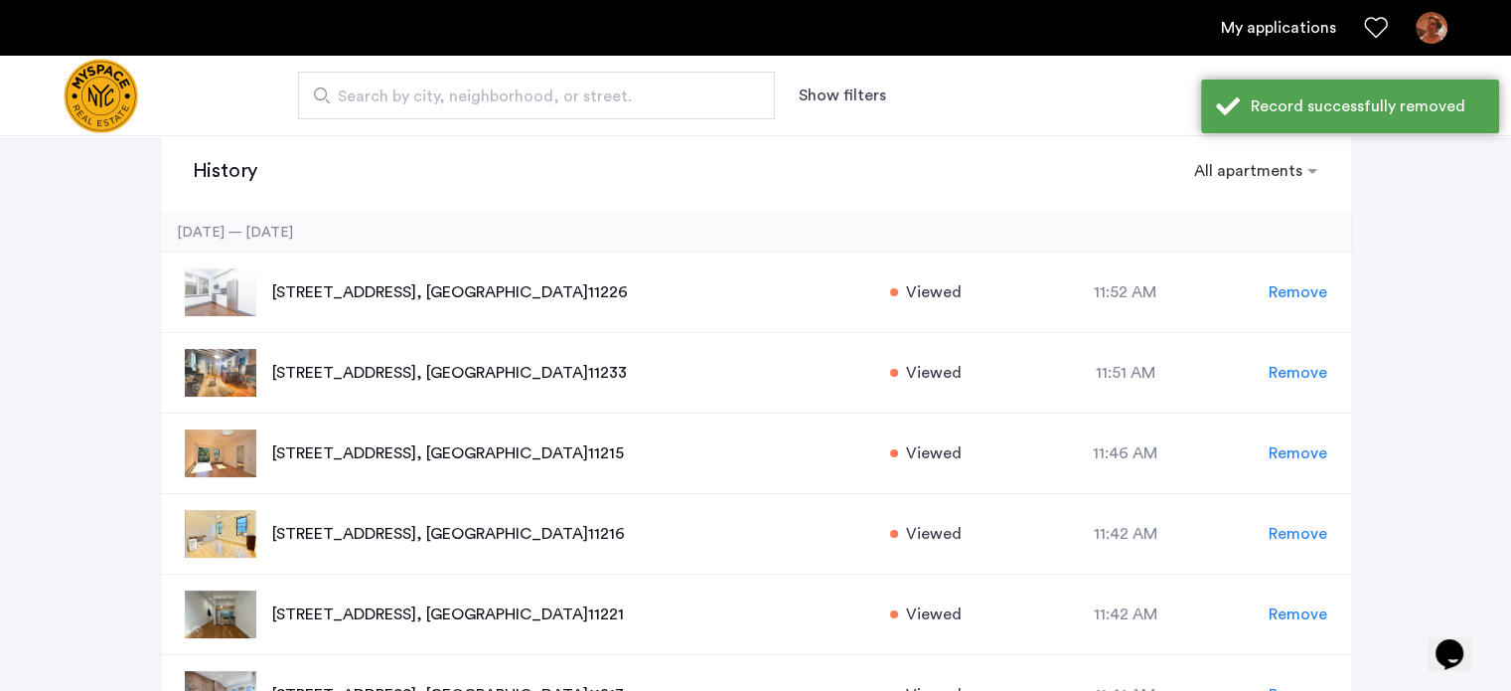
click at [1300, 295] on span "Remove" at bounding box center [1298, 292] width 59 height 24
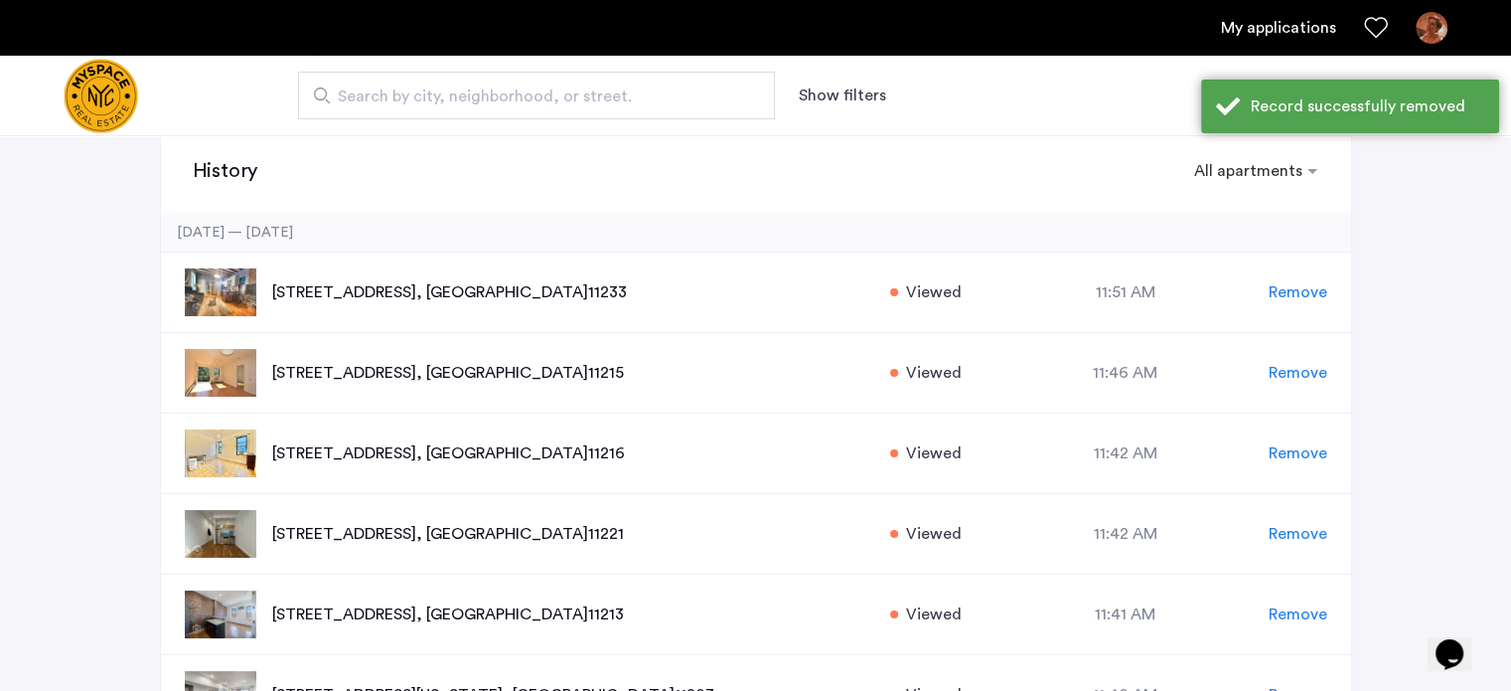
click at [1300, 295] on span "Remove" at bounding box center [1298, 292] width 59 height 24
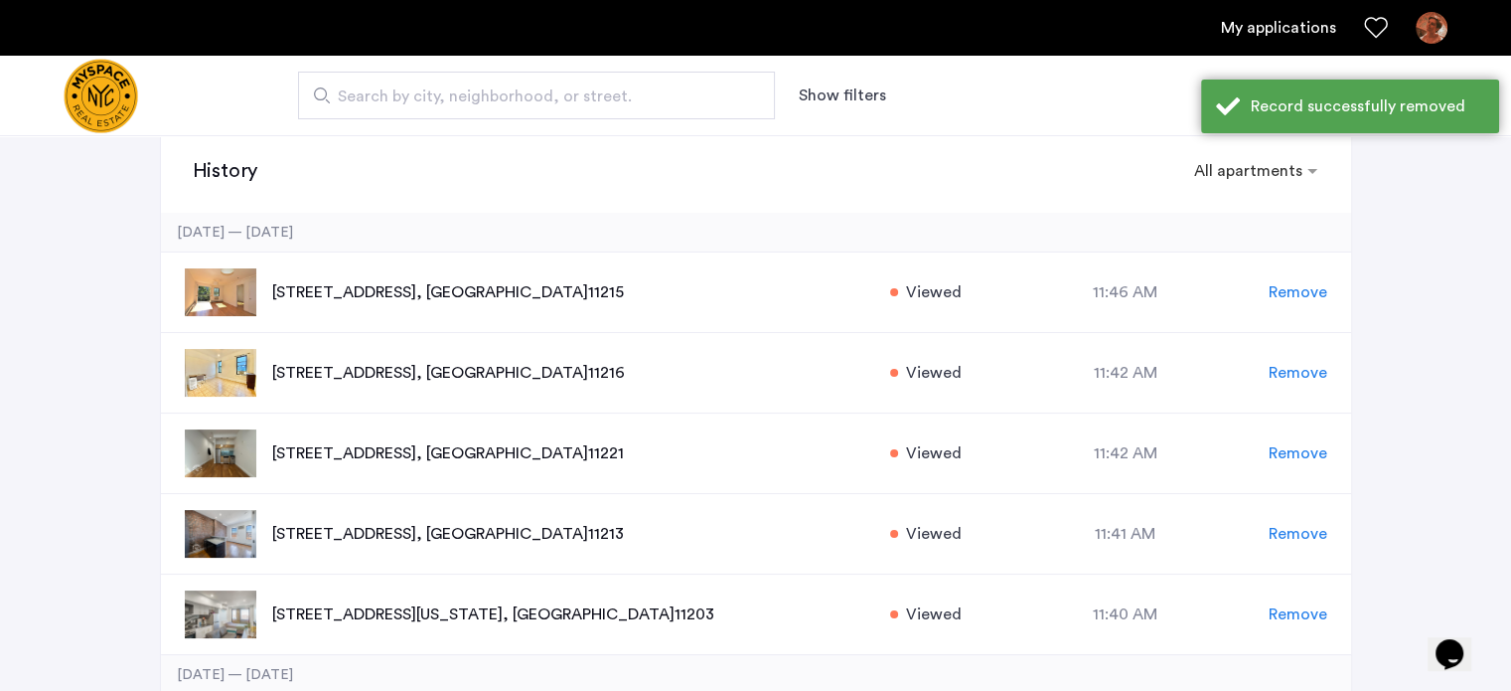
click at [1300, 295] on span "Remove" at bounding box center [1298, 292] width 59 height 24
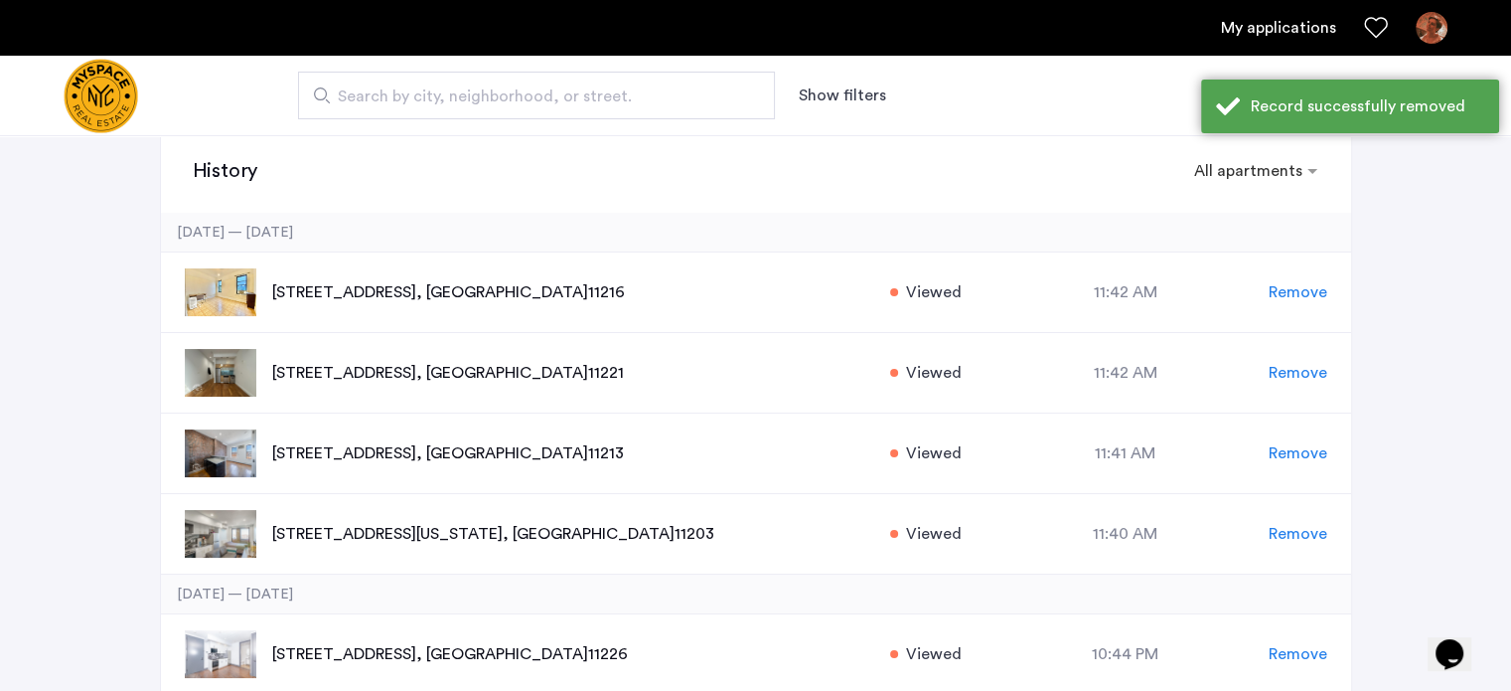
click at [1300, 295] on span "Remove" at bounding box center [1298, 292] width 59 height 24
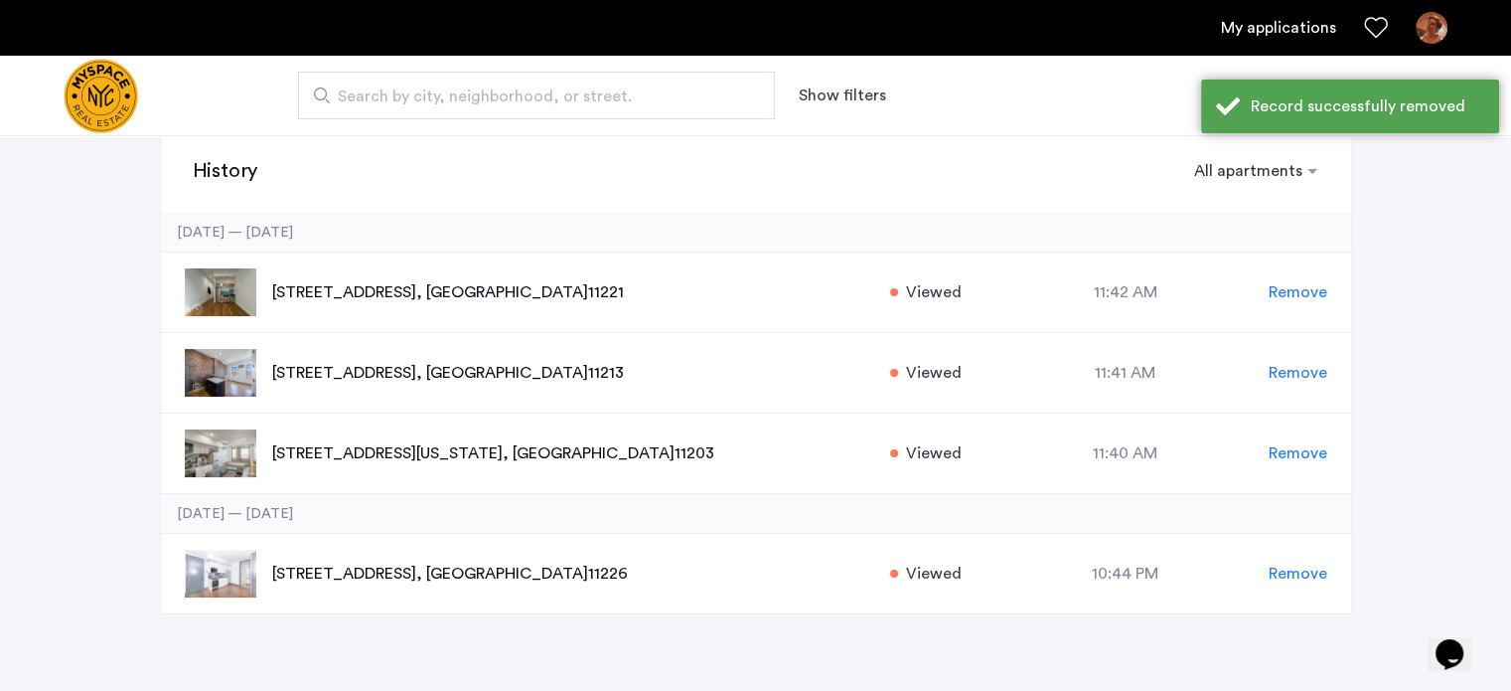
click at [1300, 295] on span "Remove" at bounding box center [1298, 292] width 59 height 24
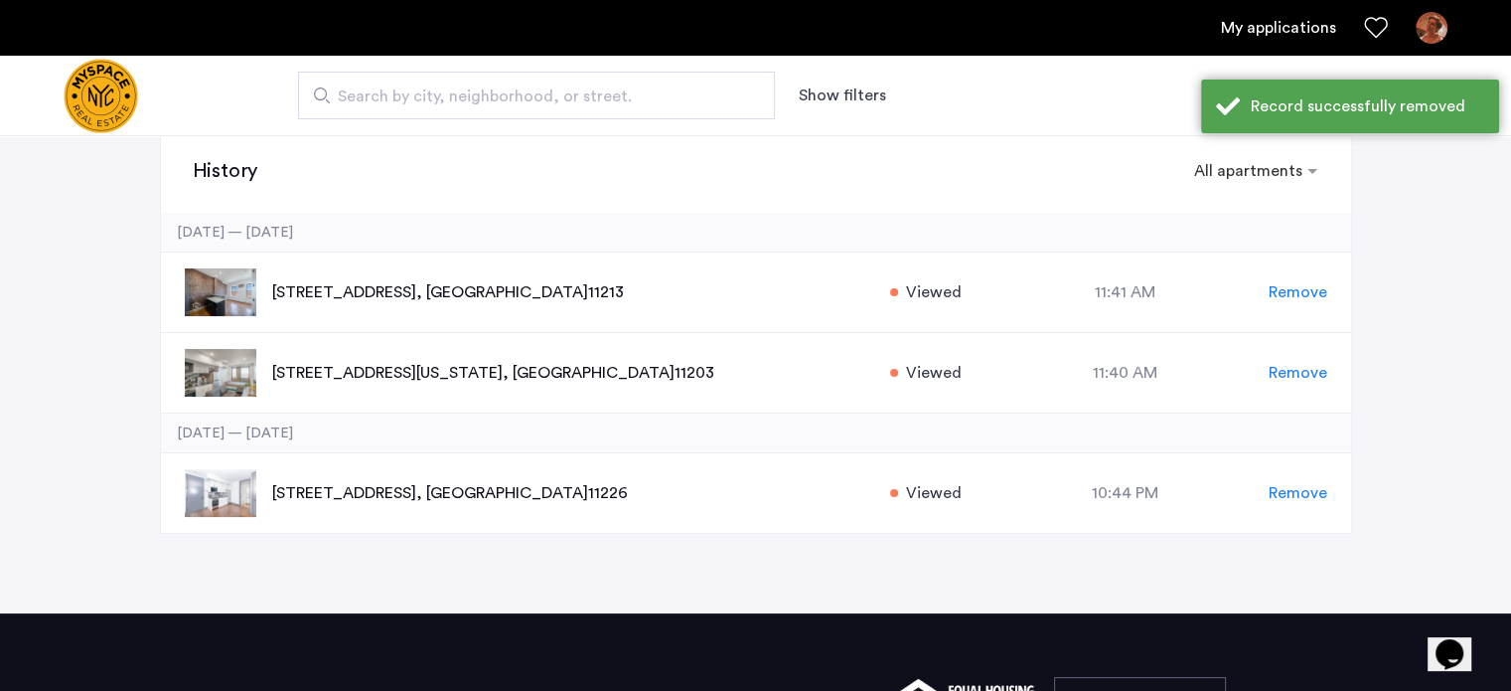
click at [1300, 295] on span "Remove" at bounding box center [1298, 292] width 59 height 24
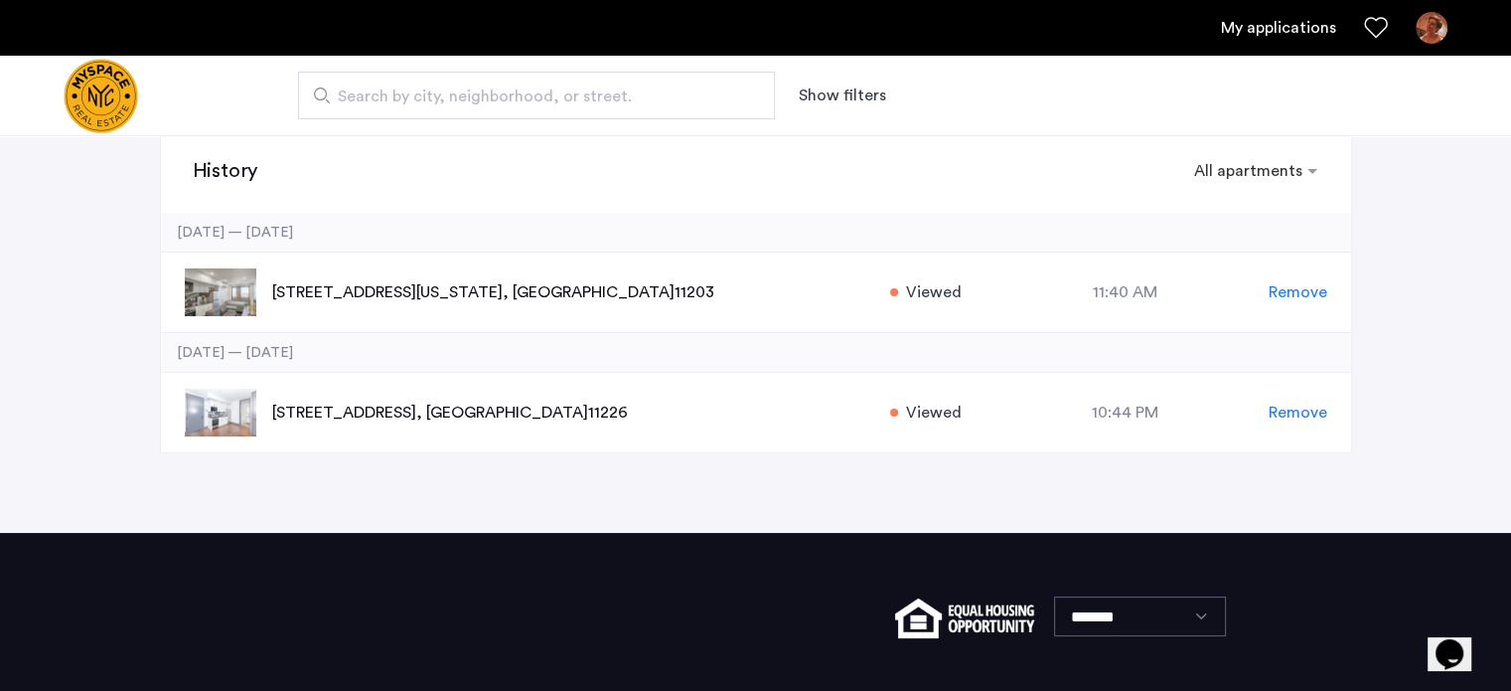
click at [1300, 295] on span "Remove" at bounding box center [1298, 292] width 59 height 24
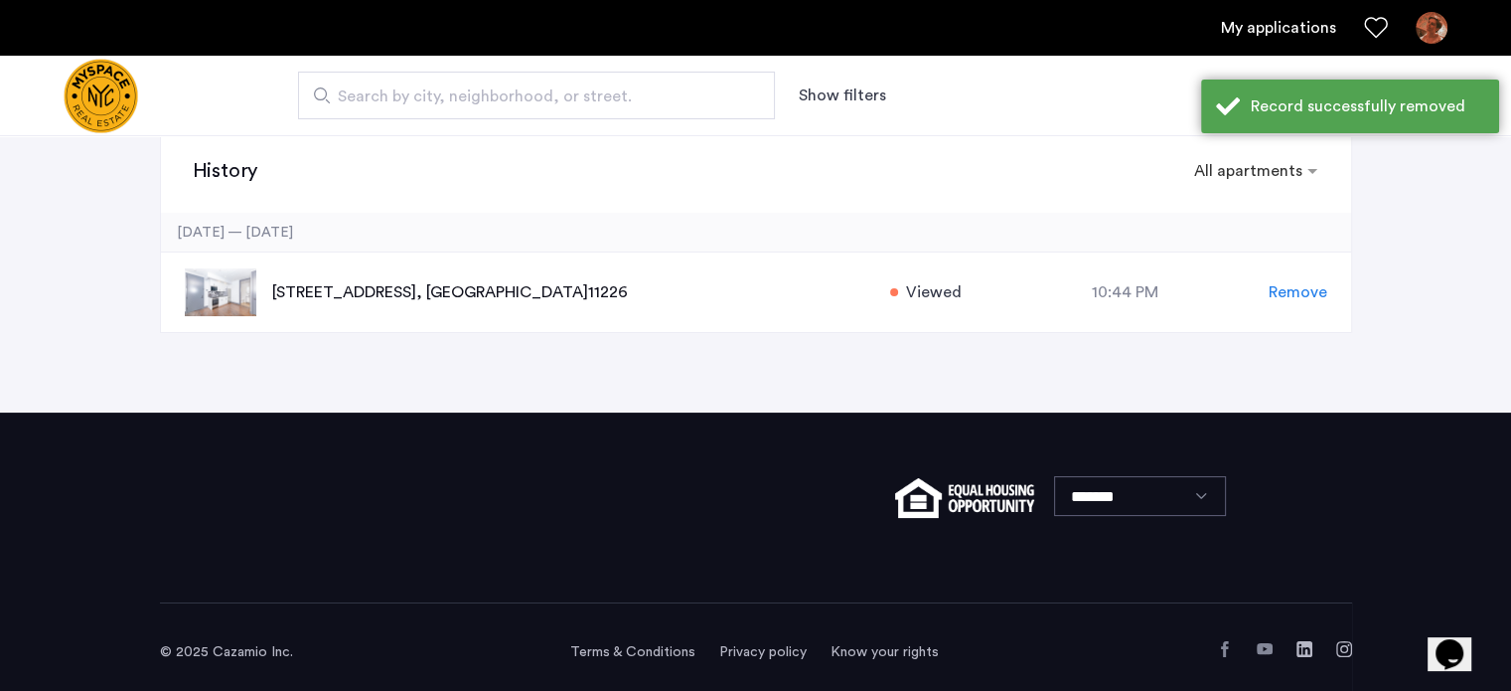
click at [1300, 295] on span "Remove" at bounding box center [1298, 292] width 59 height 24
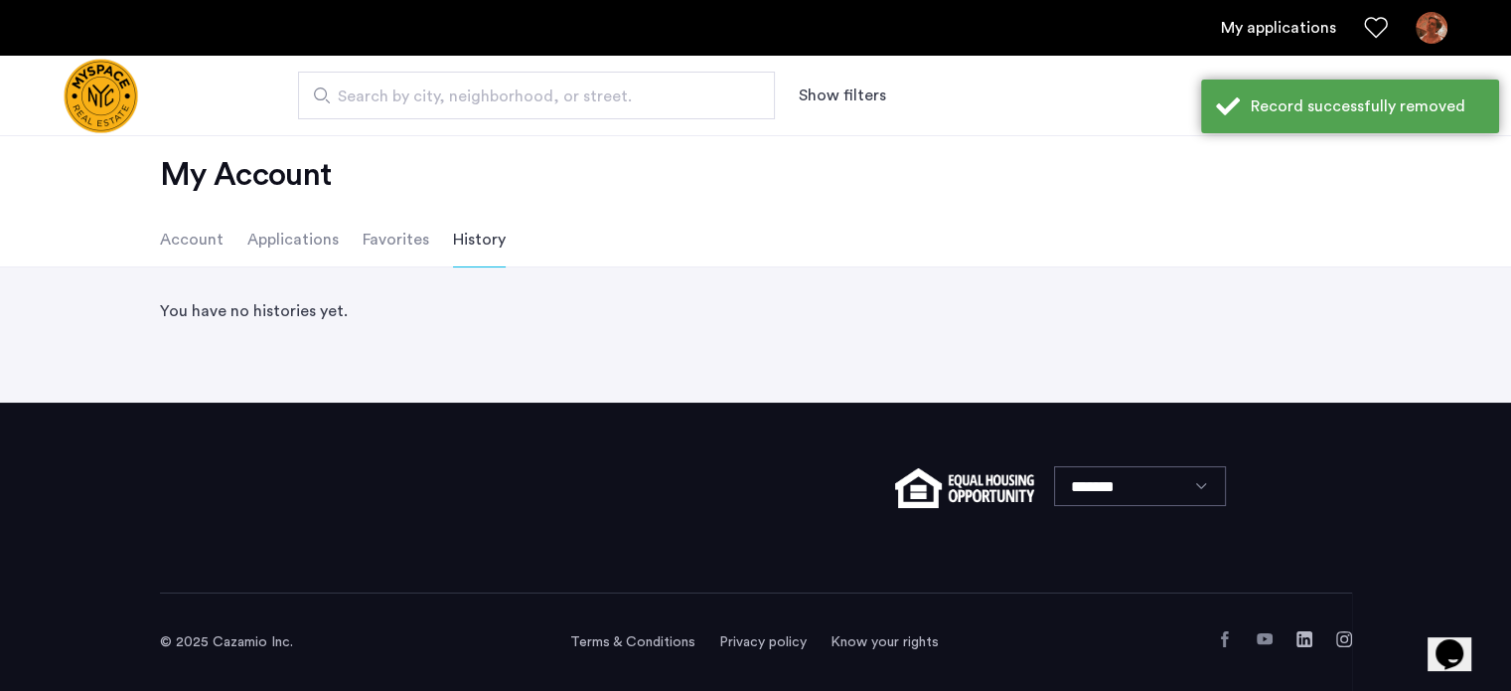
click at [135, 114] on img "Cazamio logo" at bounding box center [101, 96] width 75 height 75
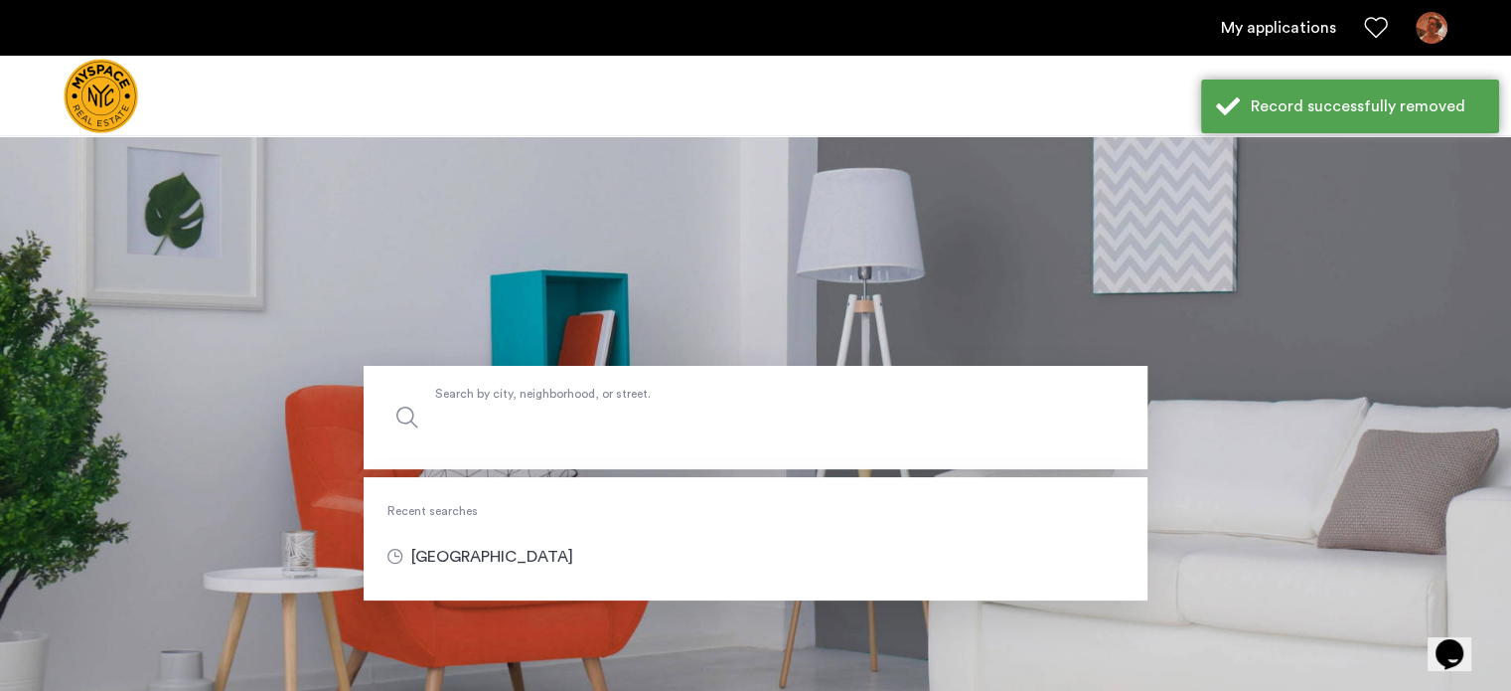
click at [560, 394] on label "Search by city, neighborhood, or street." at bounding box center [756, 417] width 784 height 103
click at [560, 394] on input "Search by city, neighborhood, or street." at bounding box center [756, 417] width 784 height 103
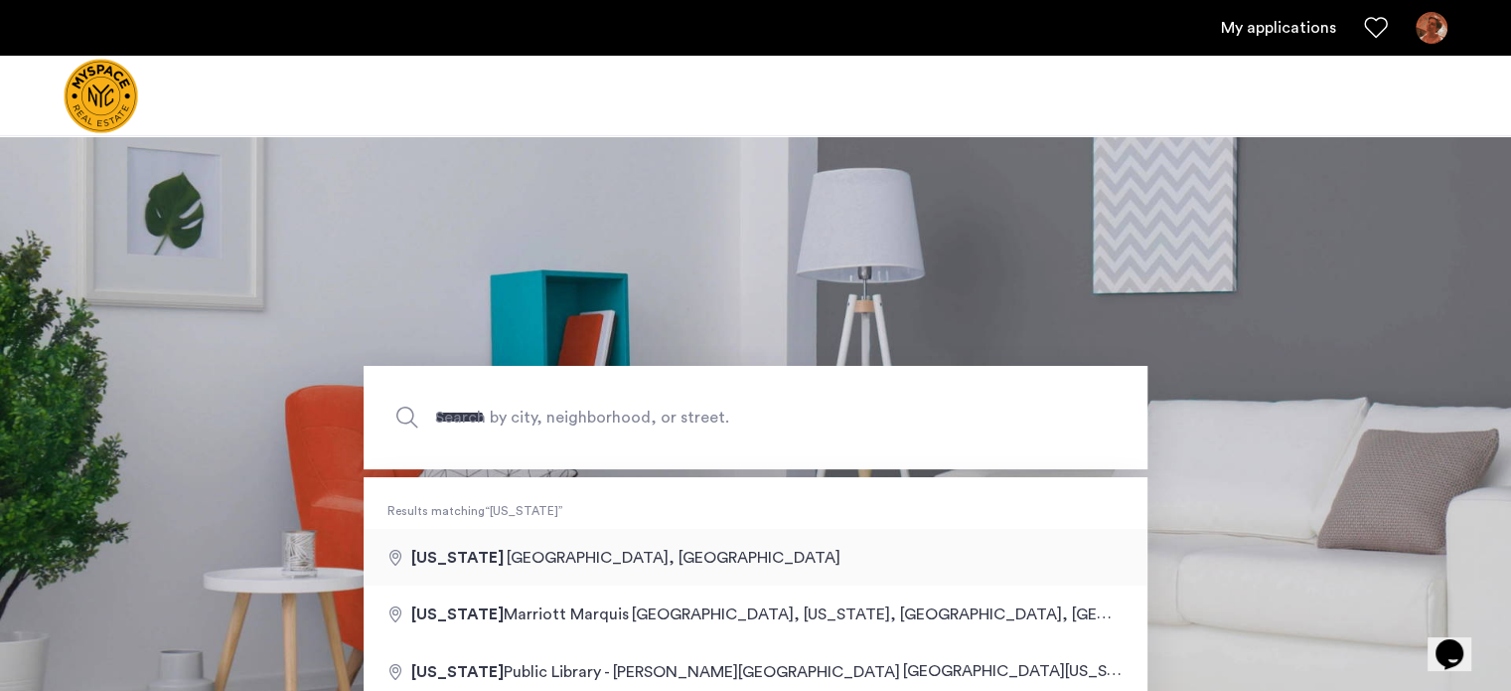
type input "**********"
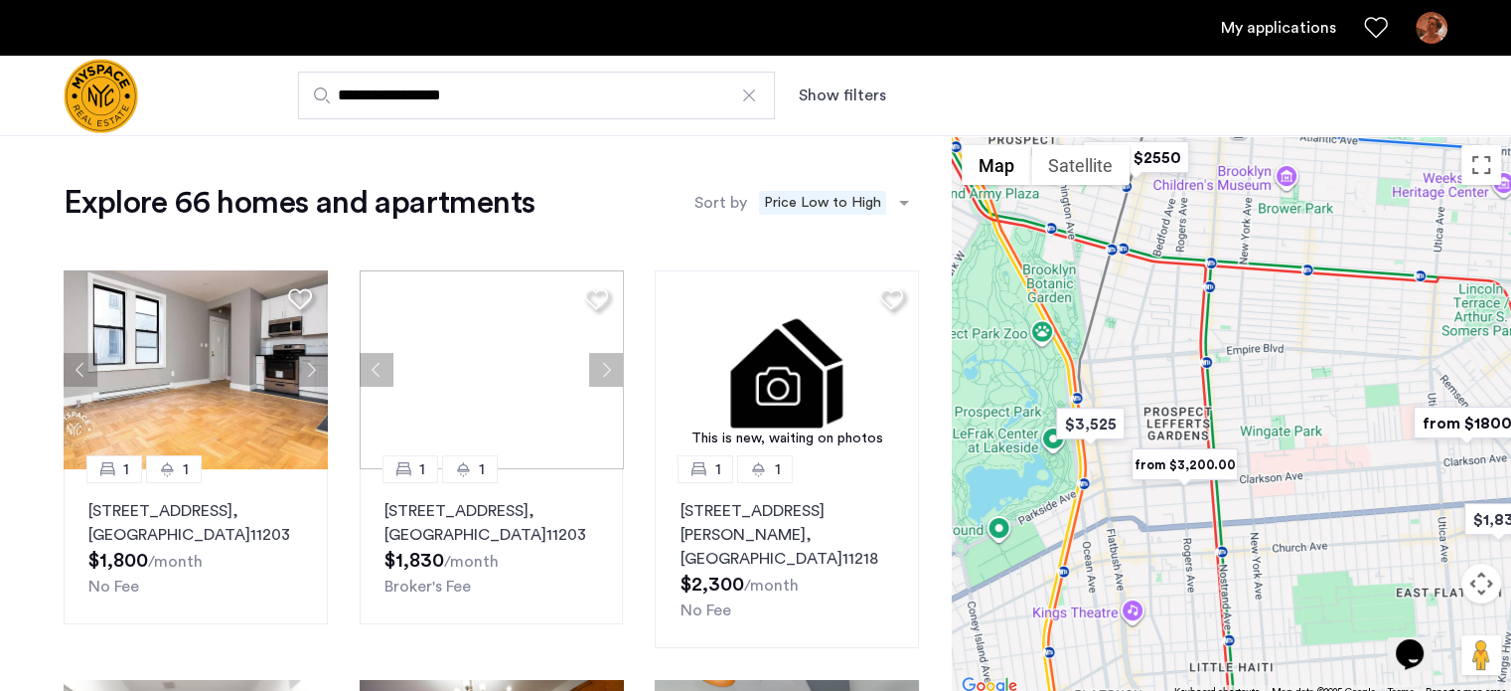
drag, startPoint x: 1184, startPoint y: 337, endPoint x: 1199, endPoint y: 367, distance: 33.8
click at [1199, 367] on div at bounding box center [1231, 416] width 559 height 563
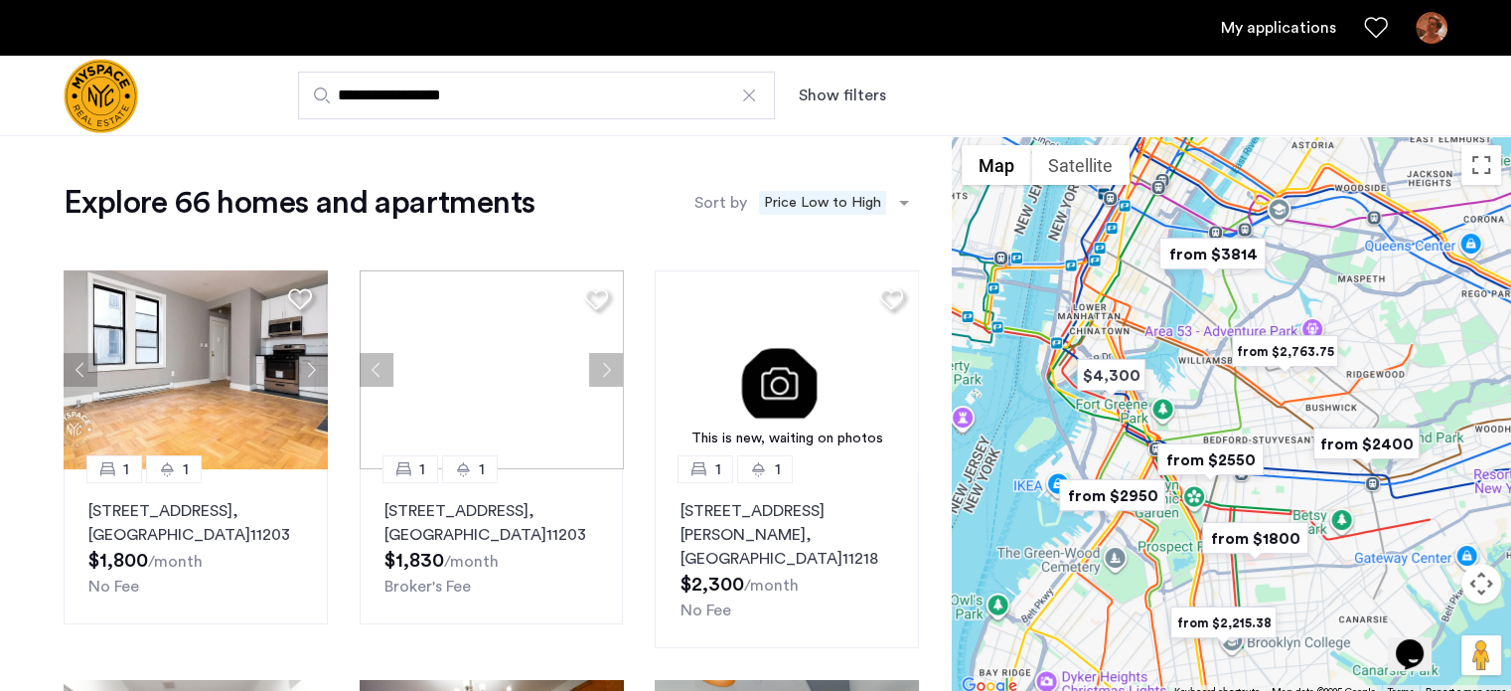
drag, startPoint x: 1241, startPoint y: 369, endPoint x: 1271, endPoint y: 507, distance: 141.3
click at [1276, 511] on div at bounding box center [1231, 416] width 559 height 563
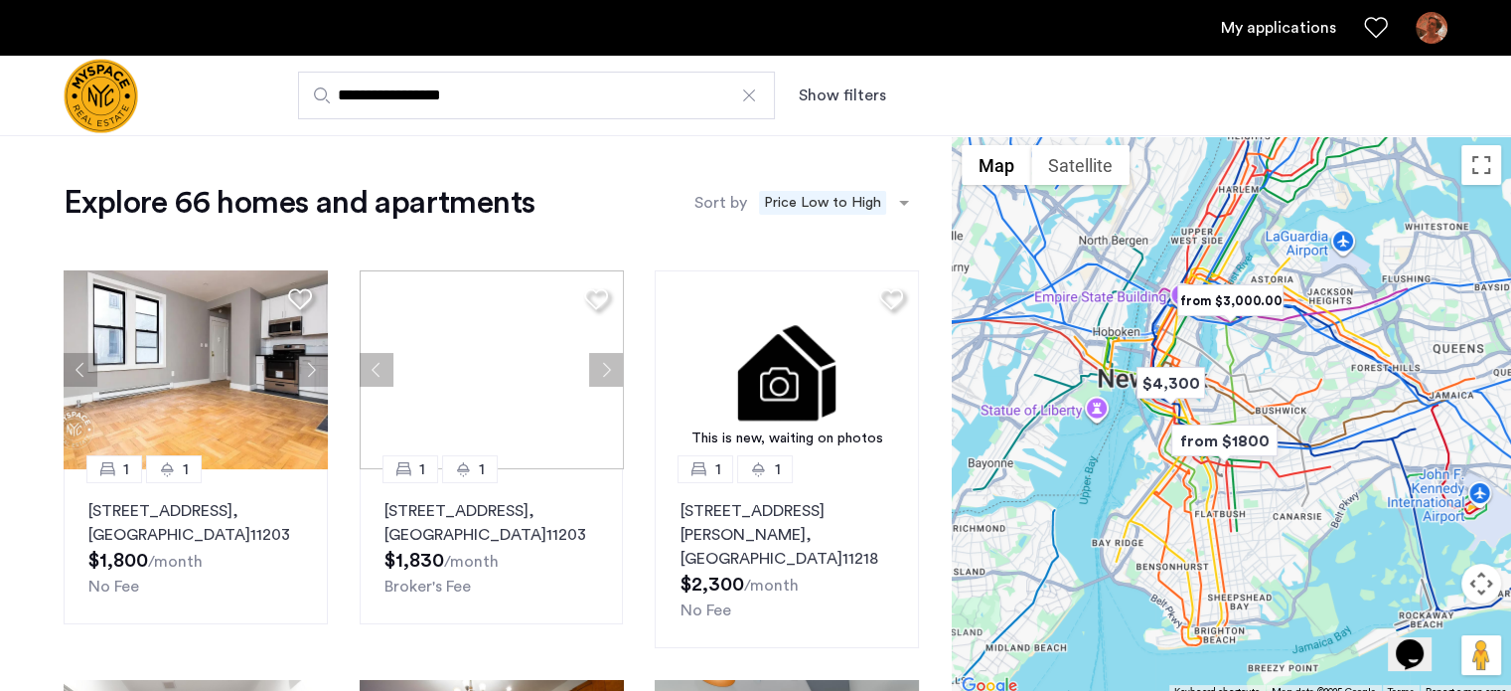
click at [865, 84] on button "Show filters" at bounding box center [842, 95] width 87 height 24
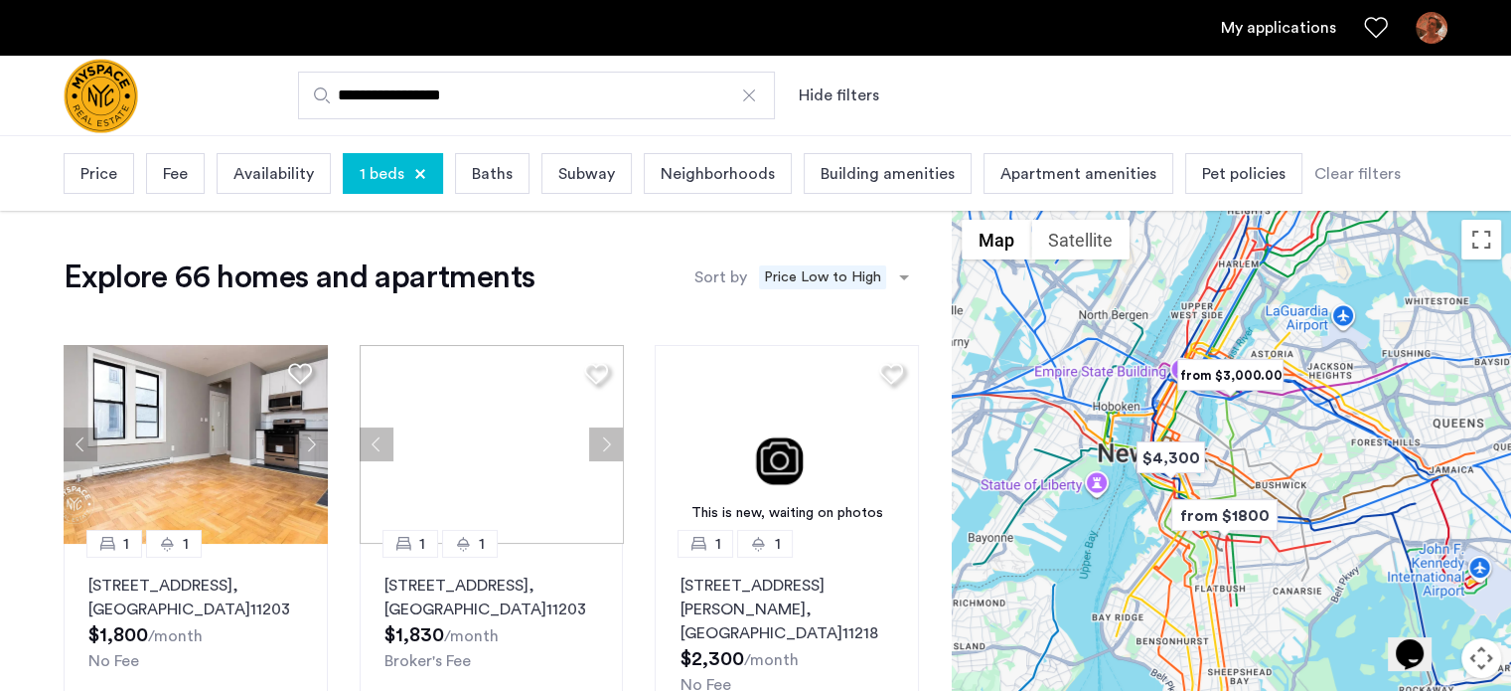
click at [292, 174] on span "Availability" at bounding box center [274, 174] width 80 height 24
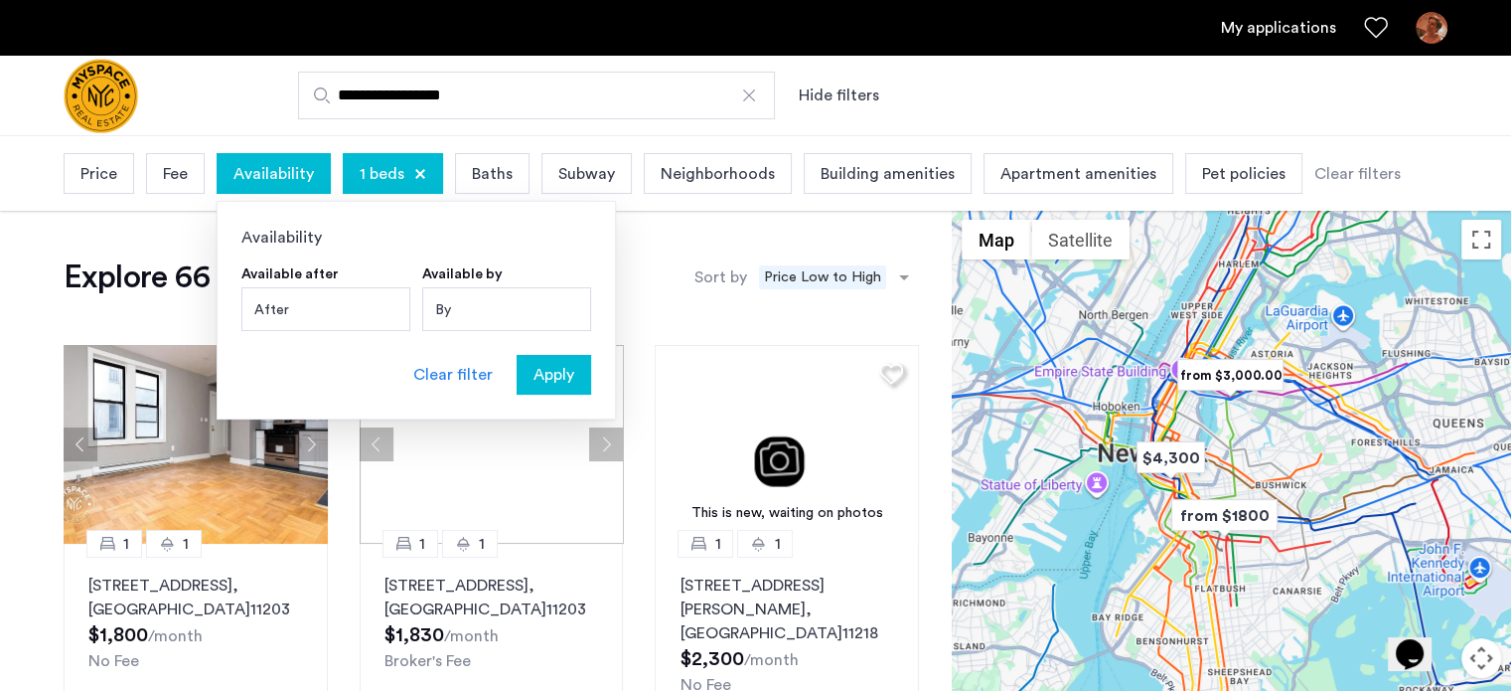
click at [469, 298] on div "By" at bounding box center [506, 309] width 169 height 44
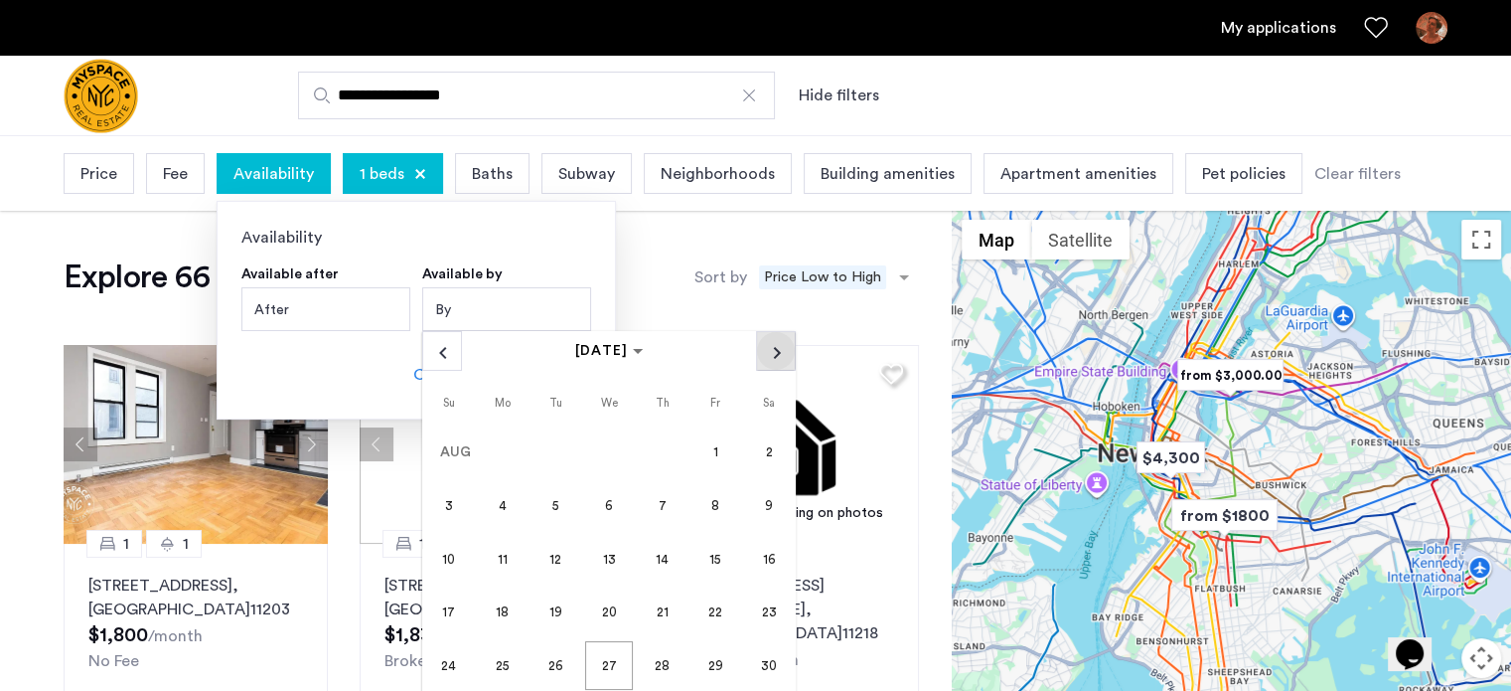
click at [787, 363] on span "Next month" at bounding box center [776, 351] width 38 height 38
click at [618, 459] on span "1" at bounding box center [609, 452] width 48 height 48
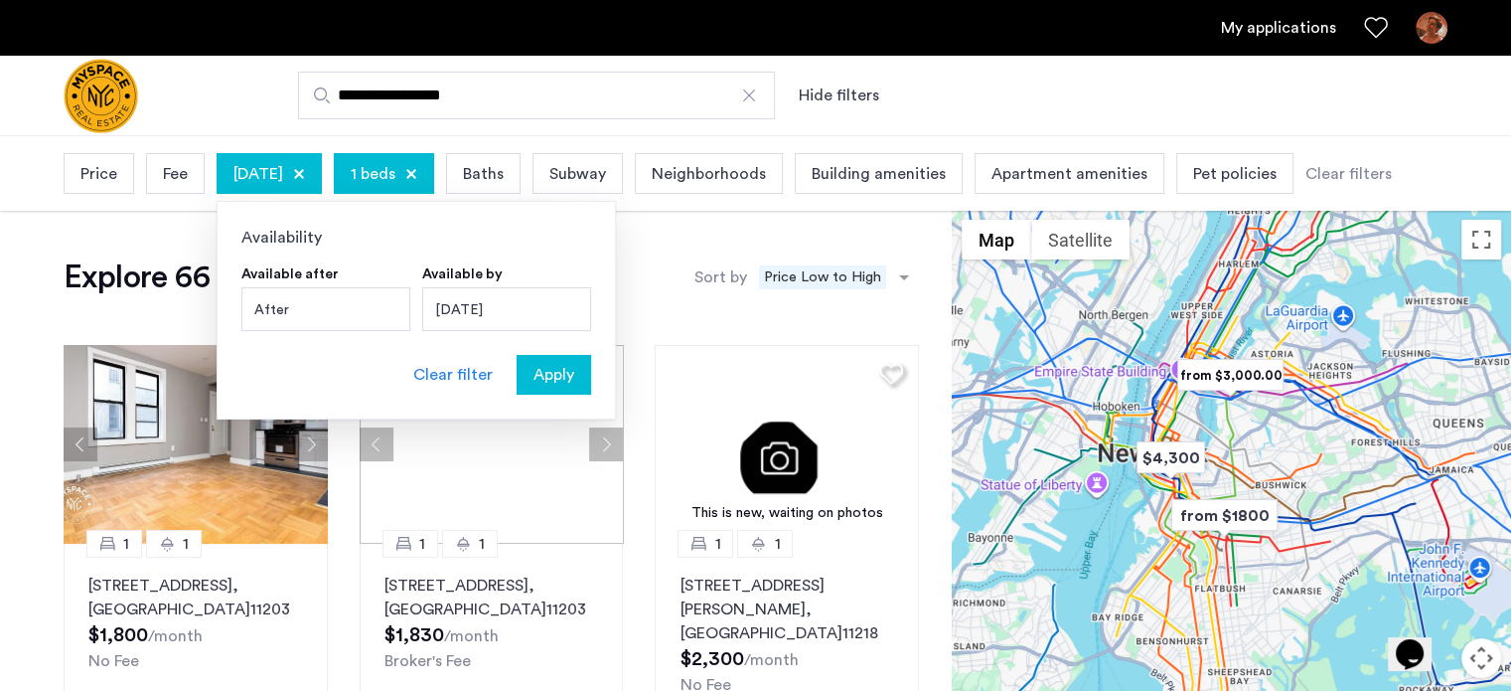
click at [566, 375] on span "Apply" at bounding box center [554, 375] width 41 height 24
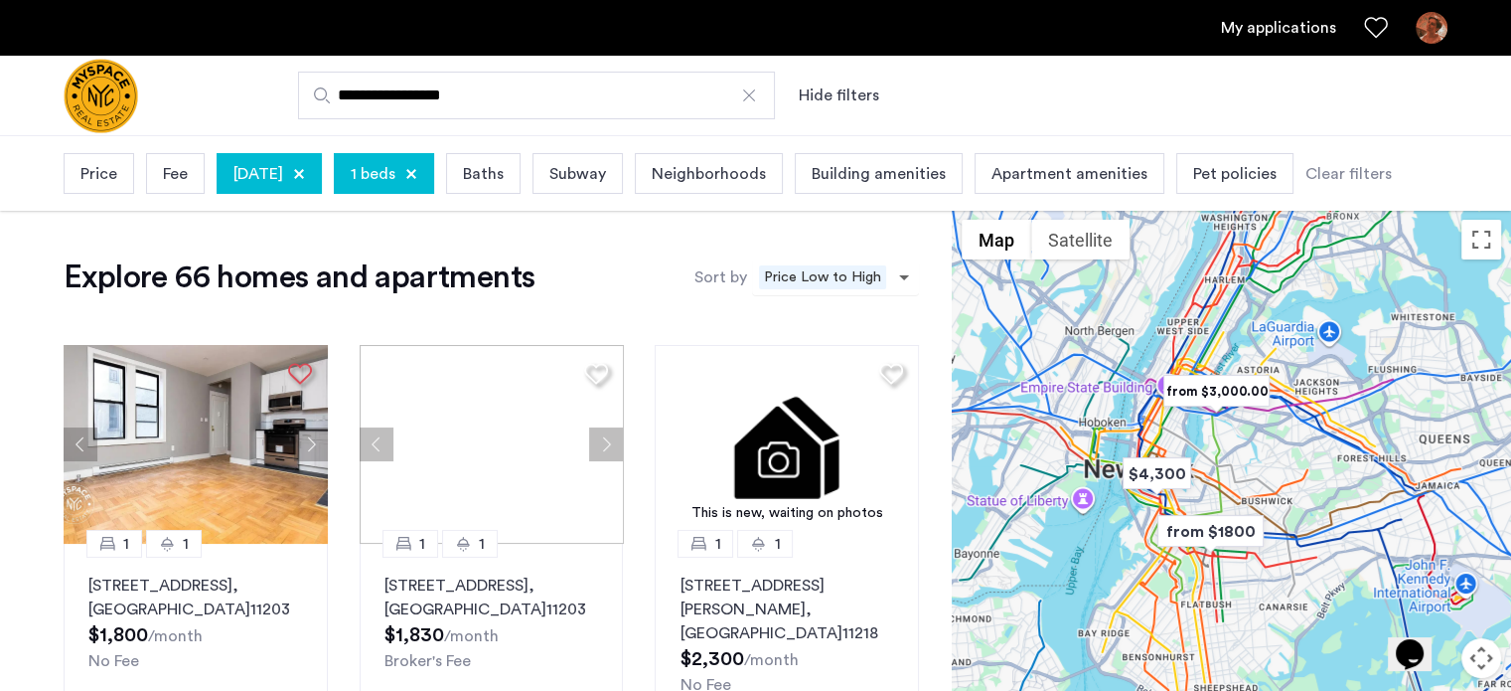
click at [897, 275] on span "sort-apartment" at bounding box center [906, 277] width 25 height 24
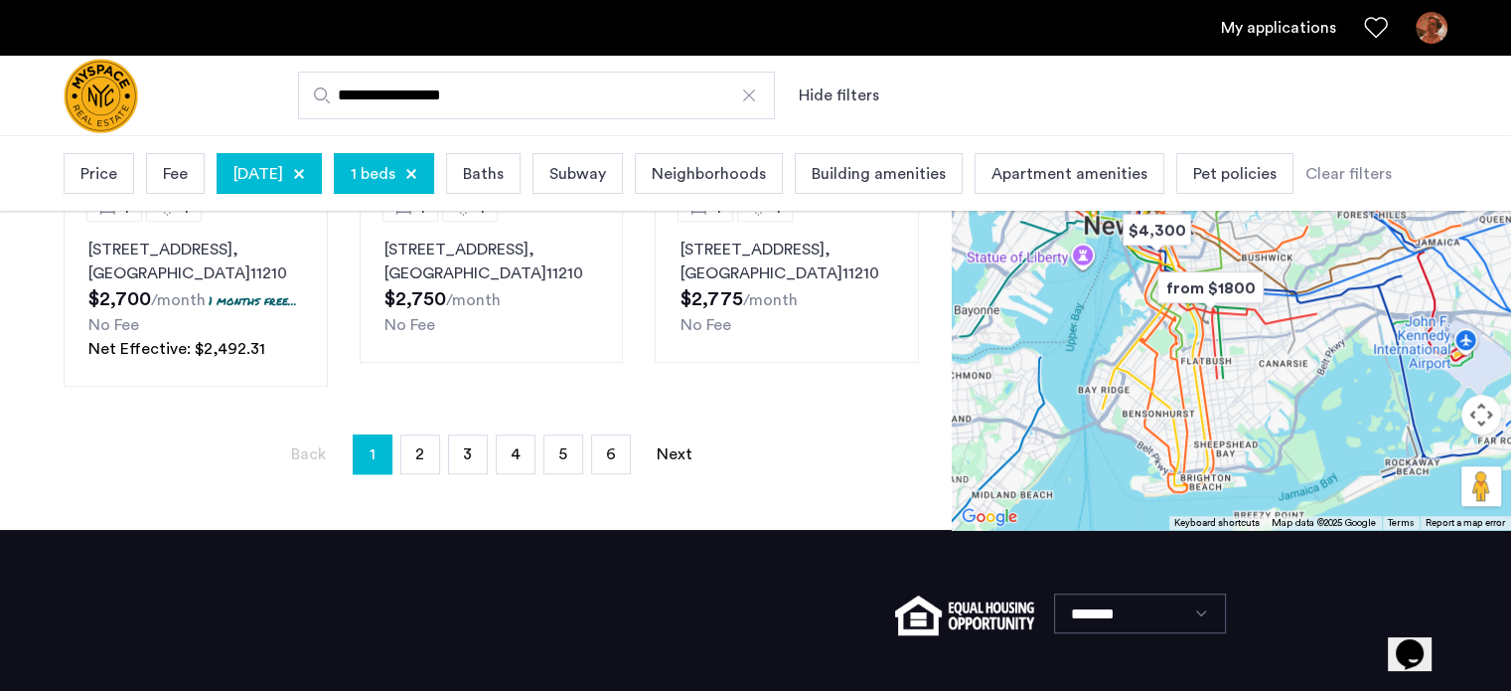
scroll to position [1590, 0]
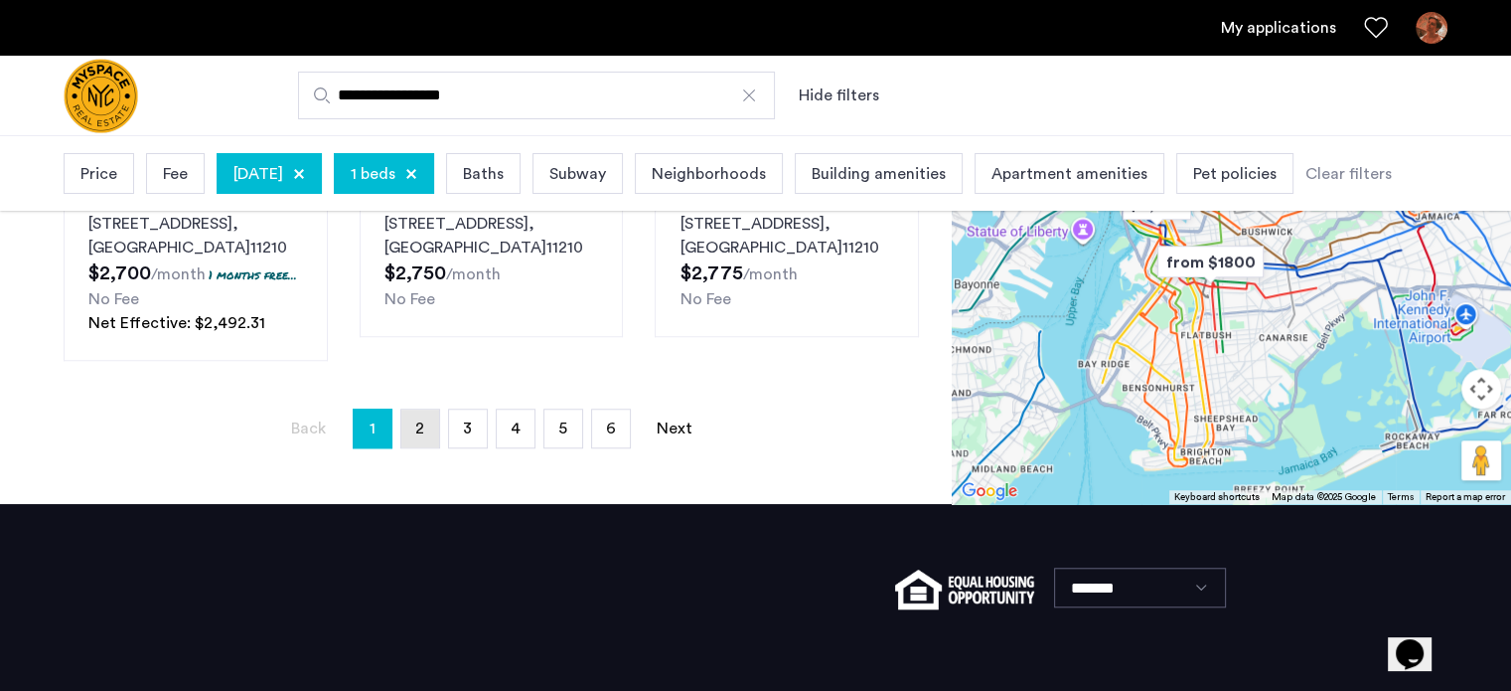
click at [419, 420] on span "2" at bounding box center [419, 428] width 9 height 16
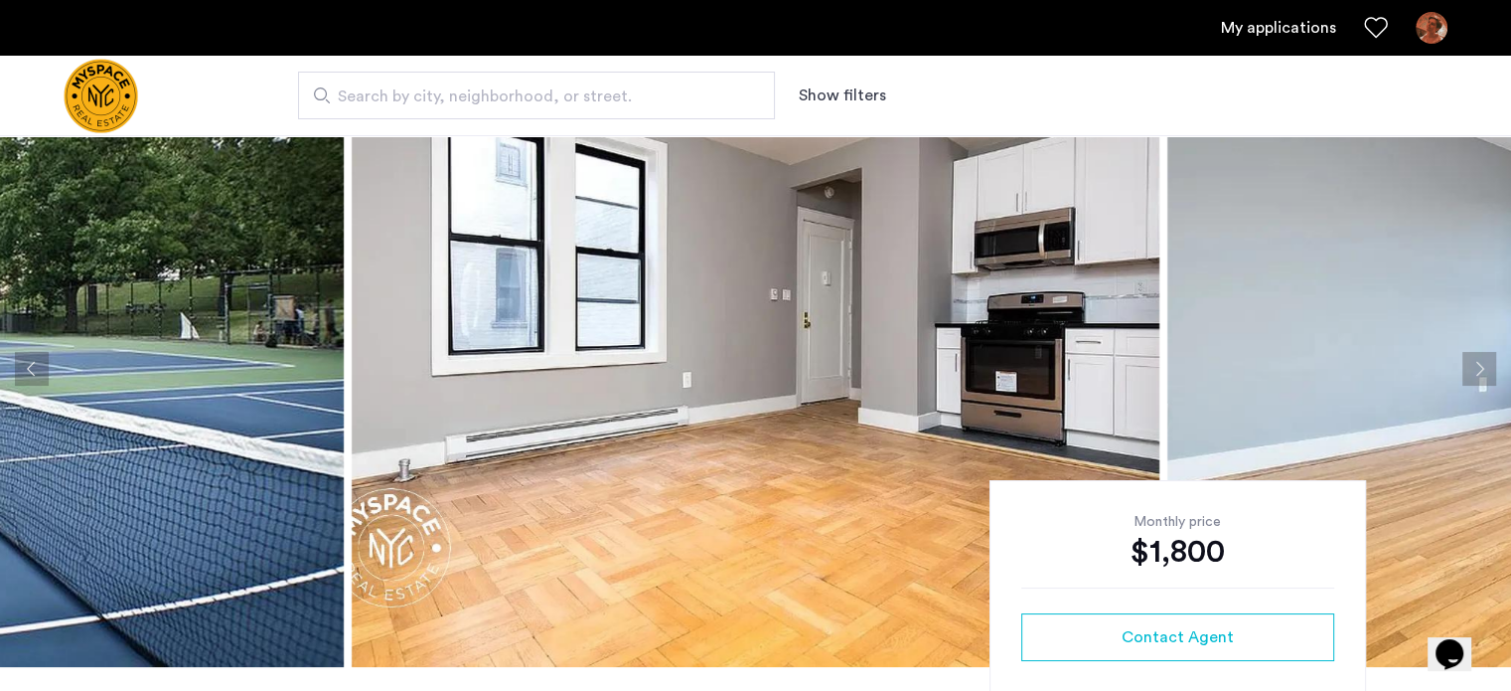
scroll to position [99, 0]
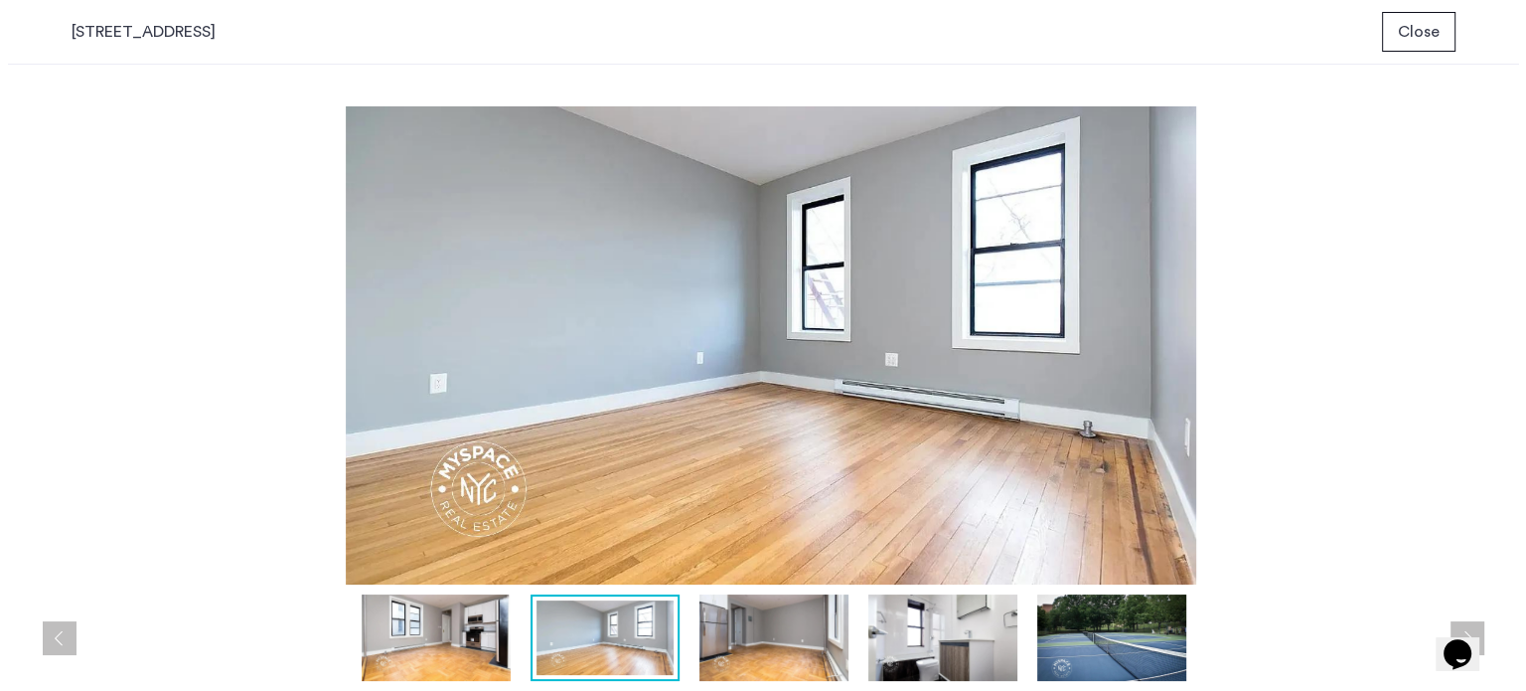
scroll to position [0, 0]
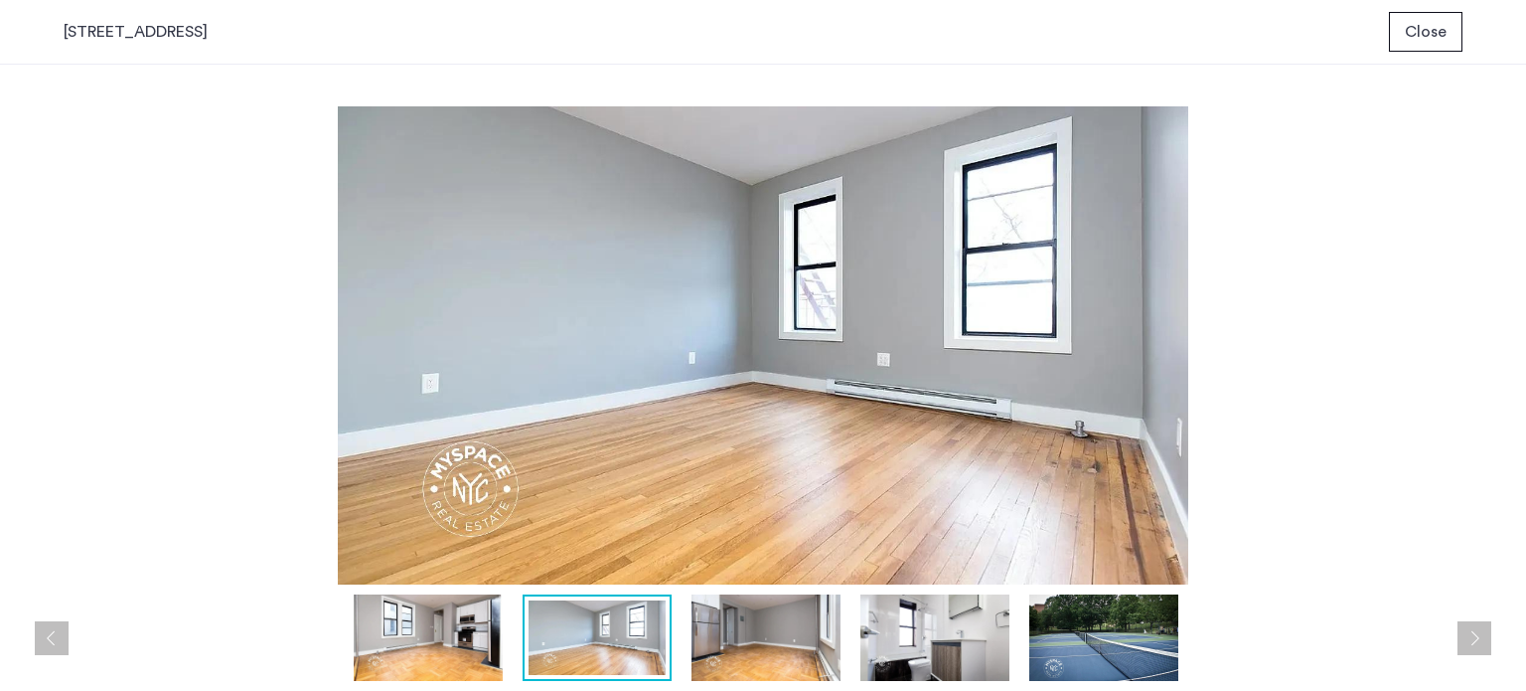
click at [1441, 14] on button "Close" at bounding box center [1426, 32] width 74 height 40
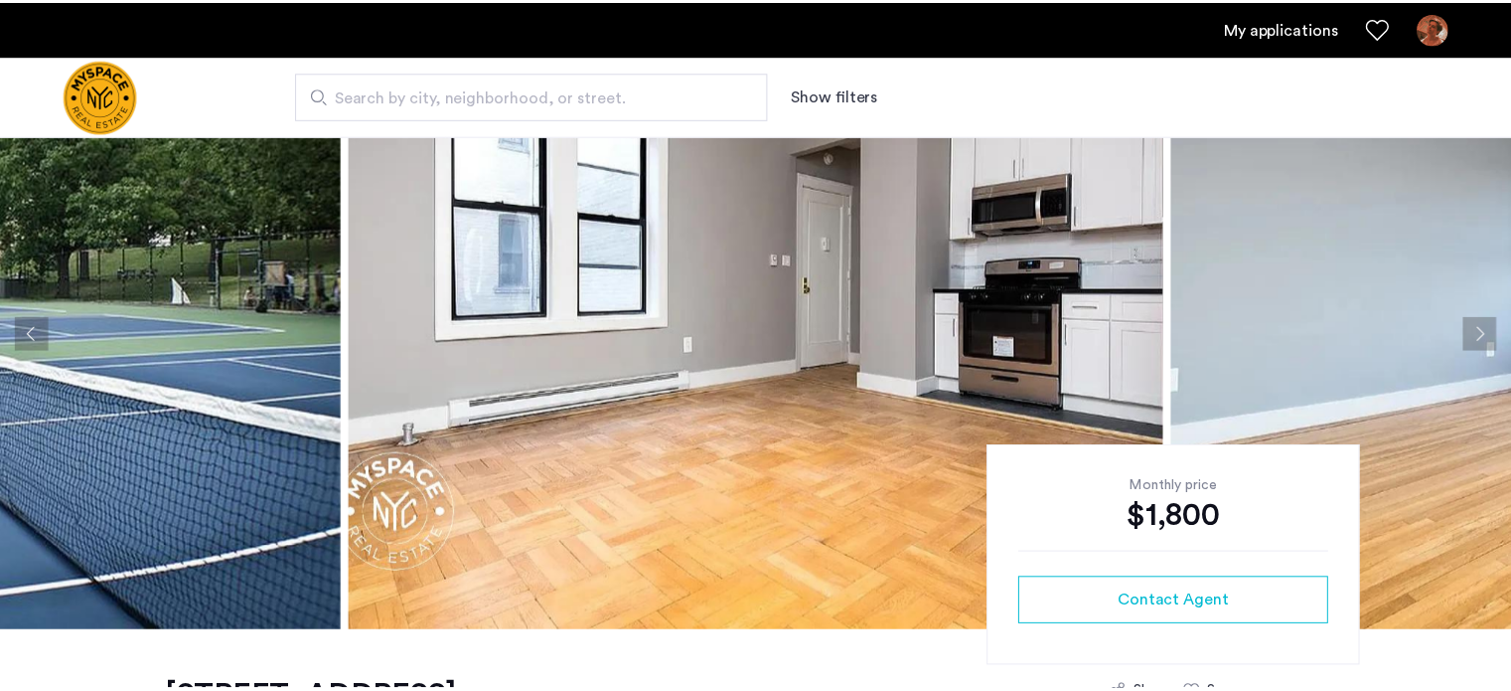
scroll to position [99, 0]
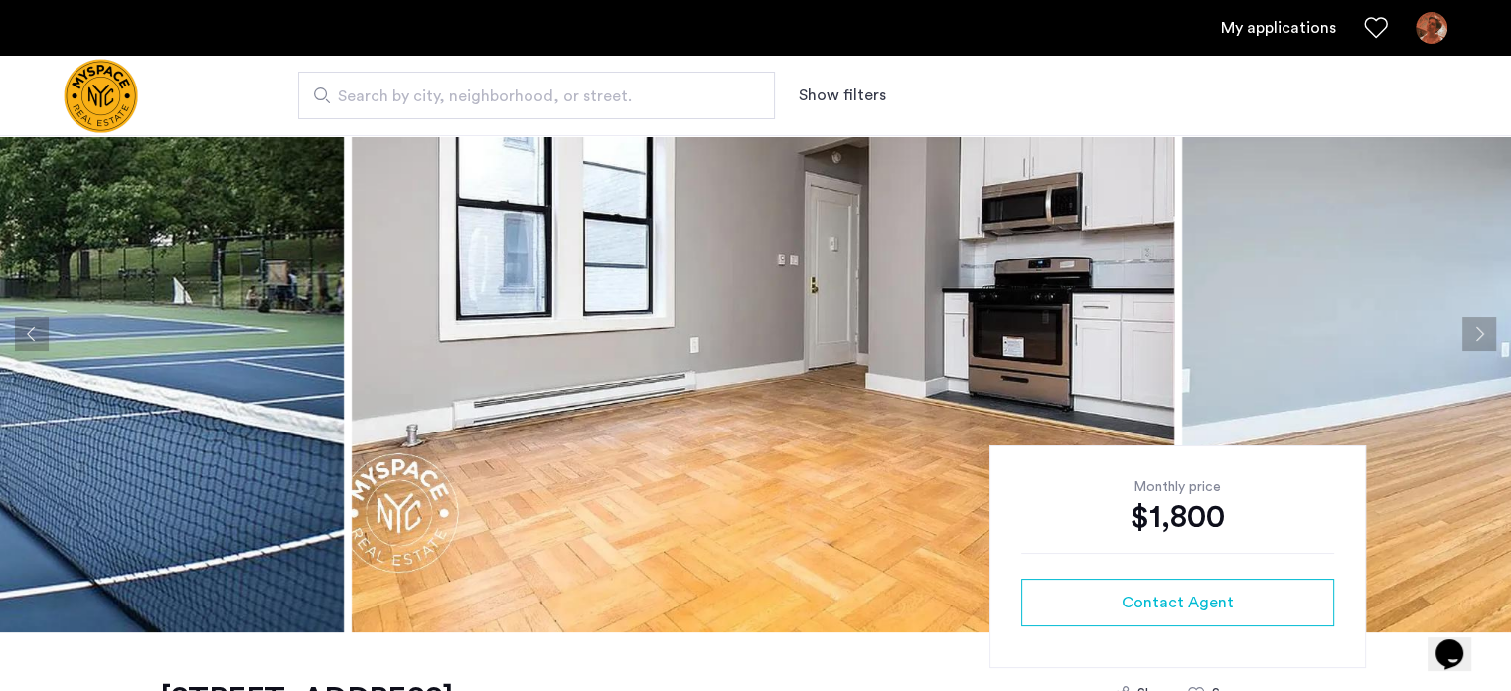
click at [1471, 335] on button "Next apartment" at bounding box center [1480, 334] width 34 height 34
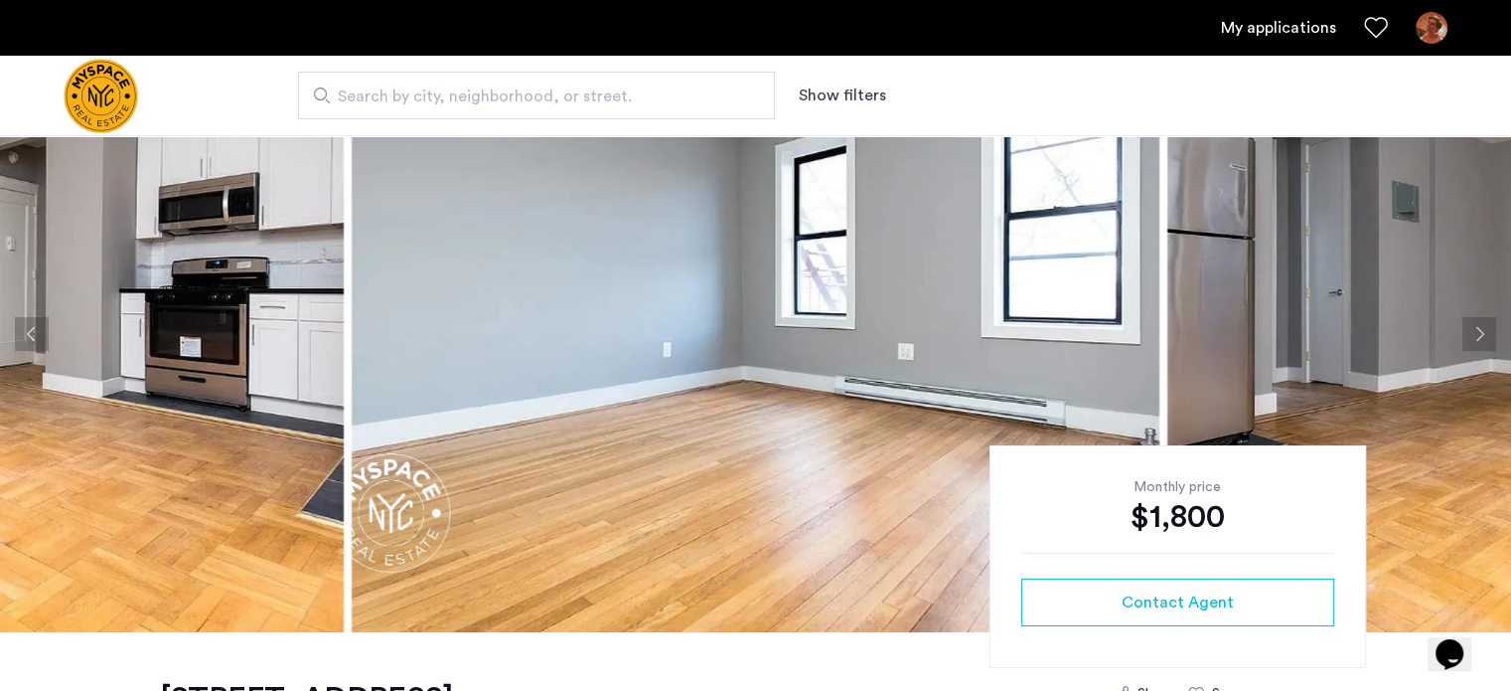
click at [1470, 337] on button "Next apartment" at bounding box center [1480, 334] width 34 height 34
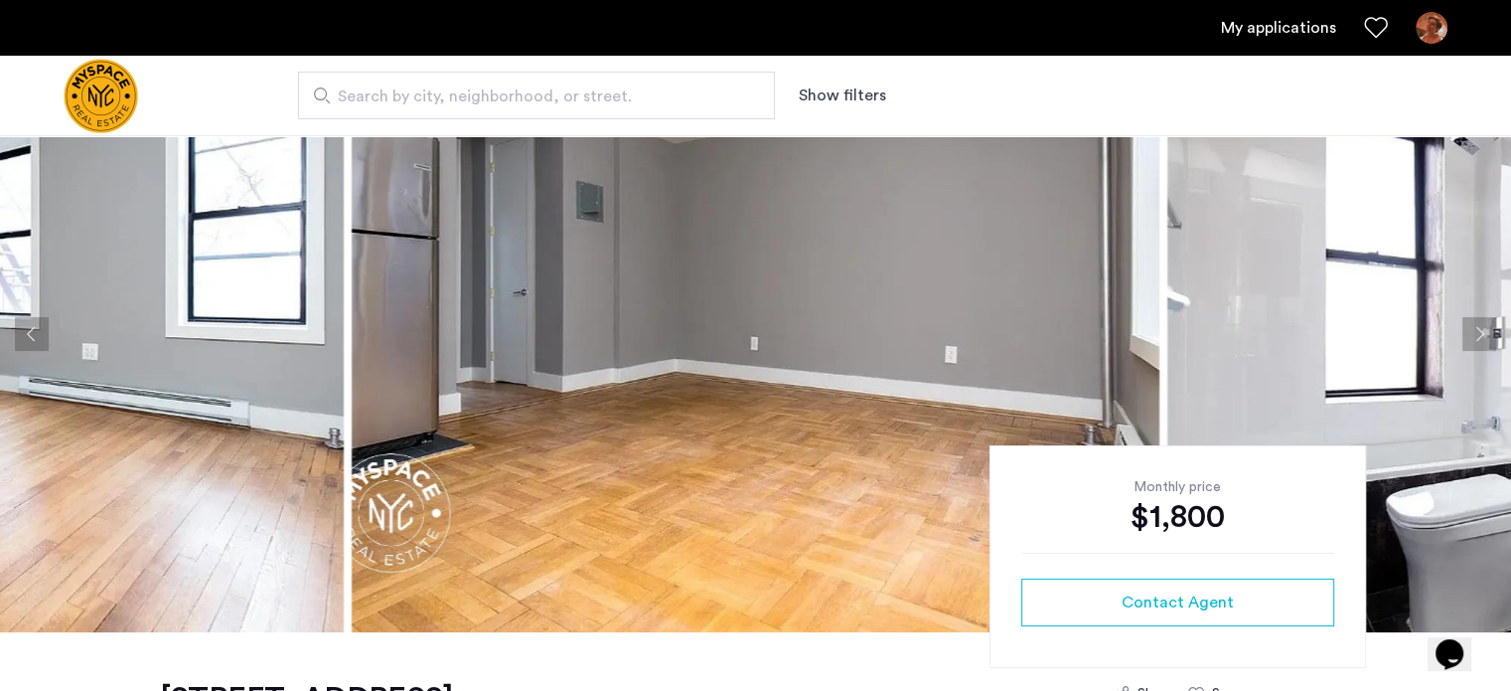
click at [1470, 337] on button "Next apartment" at bounding box center [1480, 334] width 34 height 34
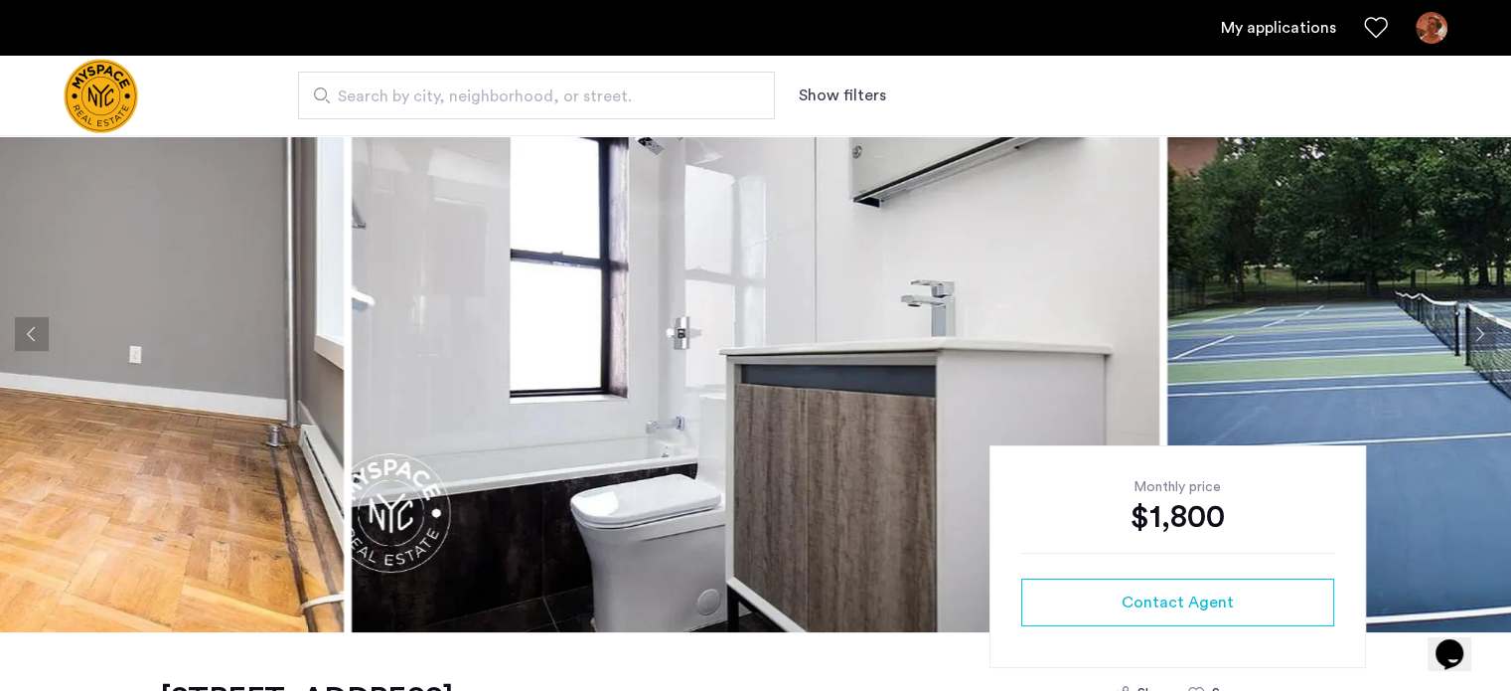
click at [1470, 337] on button "Next apartment" at bounding box center [1480, 334] width 34 height 34
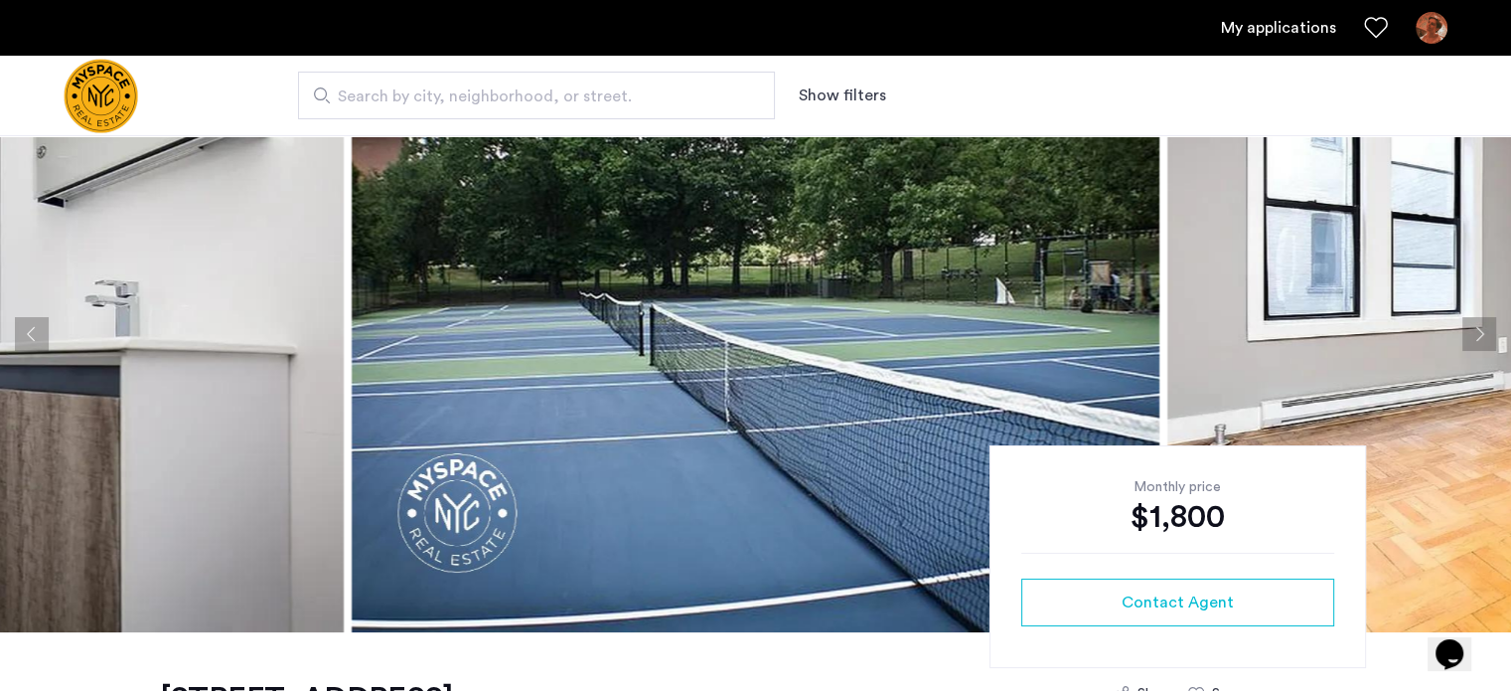
click at [1470, 337] on button "Next apartment" at bounding box center [1480, 334] width 34 height 34
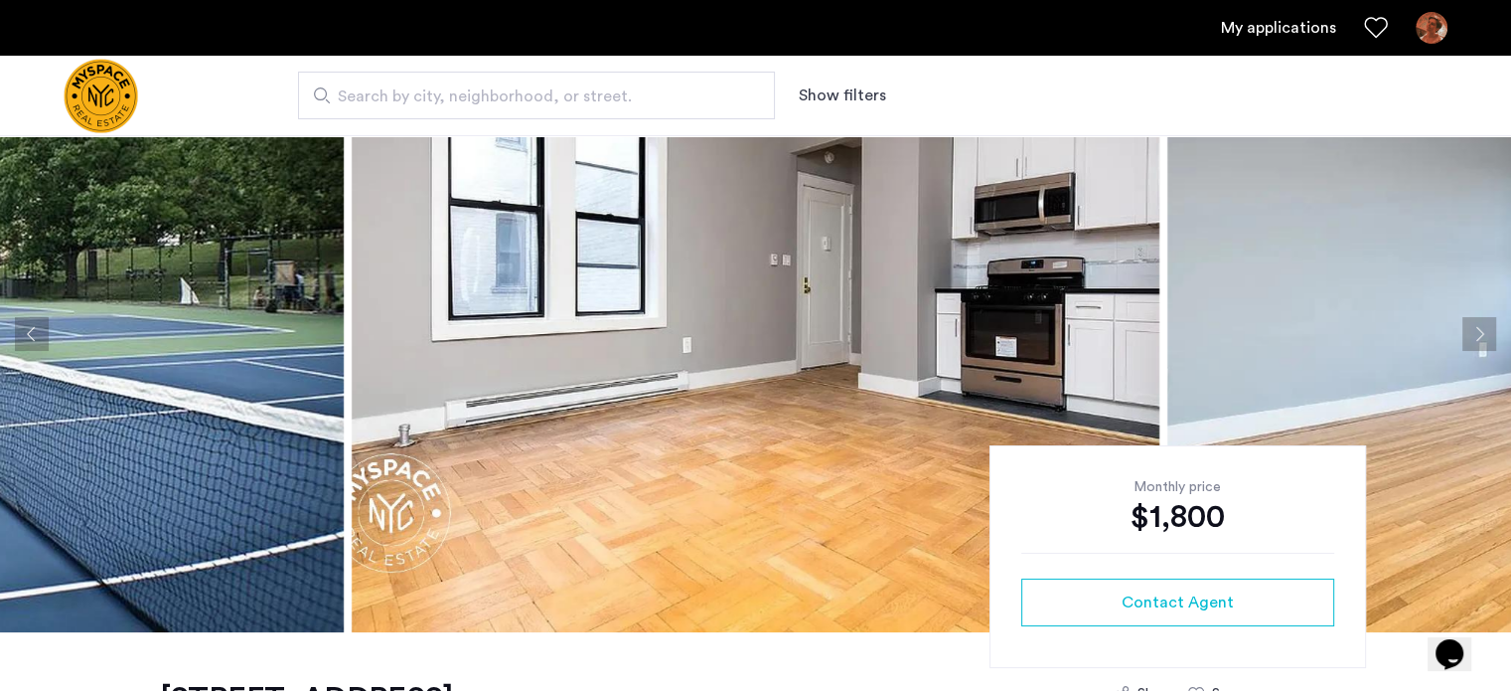
click at [1470, 337] on button "Next apartment" at bounding box center [1480, 334] width 34 height 34
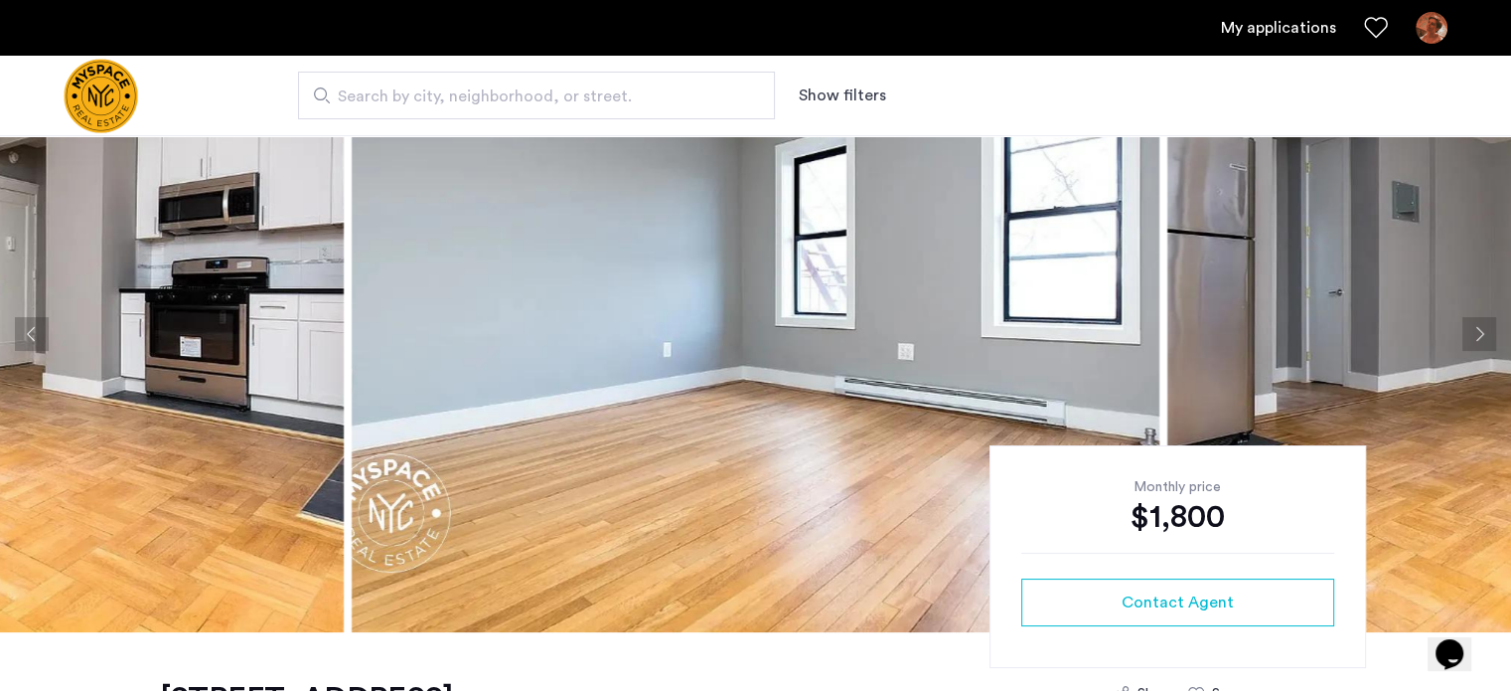
click at [1470, 337] on button "Next apartment" at bounding box center [1480, 334] width 34 height 34
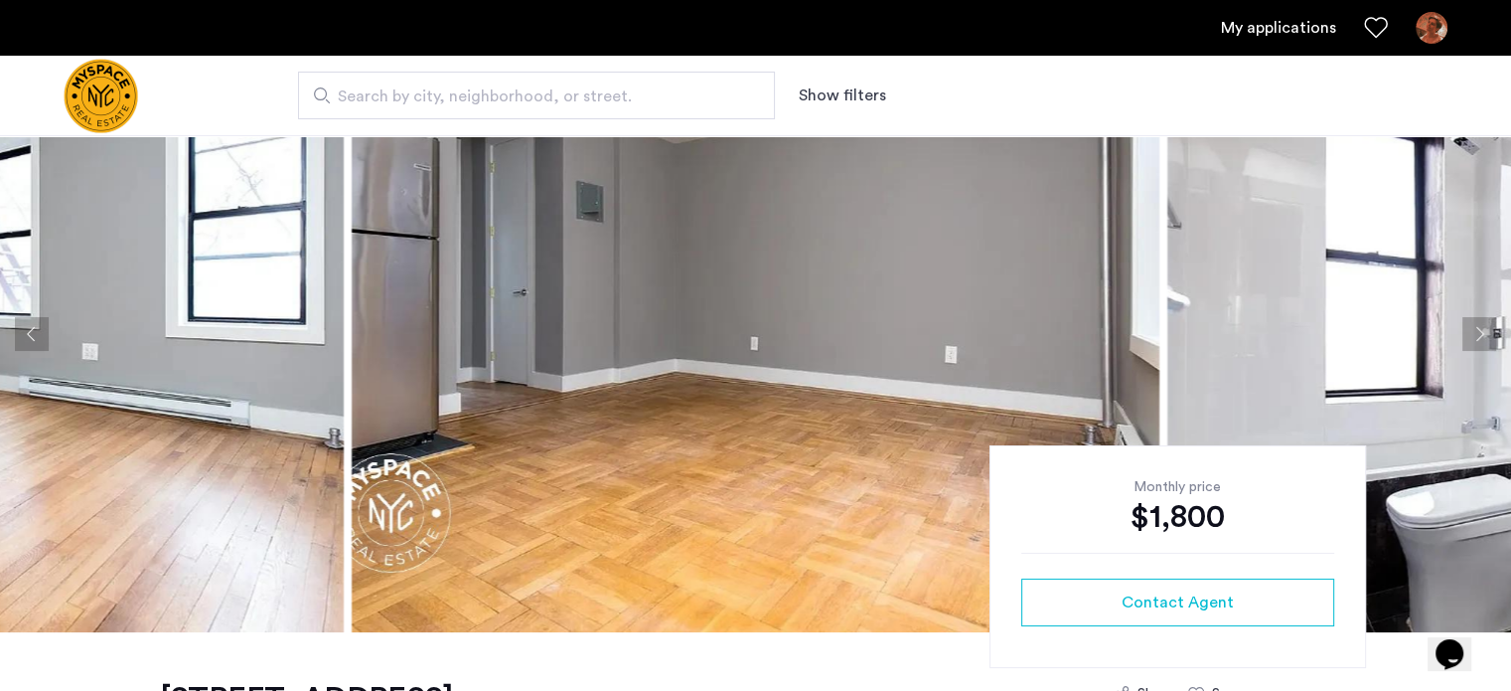
click at [1470, 337] on button "Next apartment" at bounding box center [1480, 334] width 34 height 34
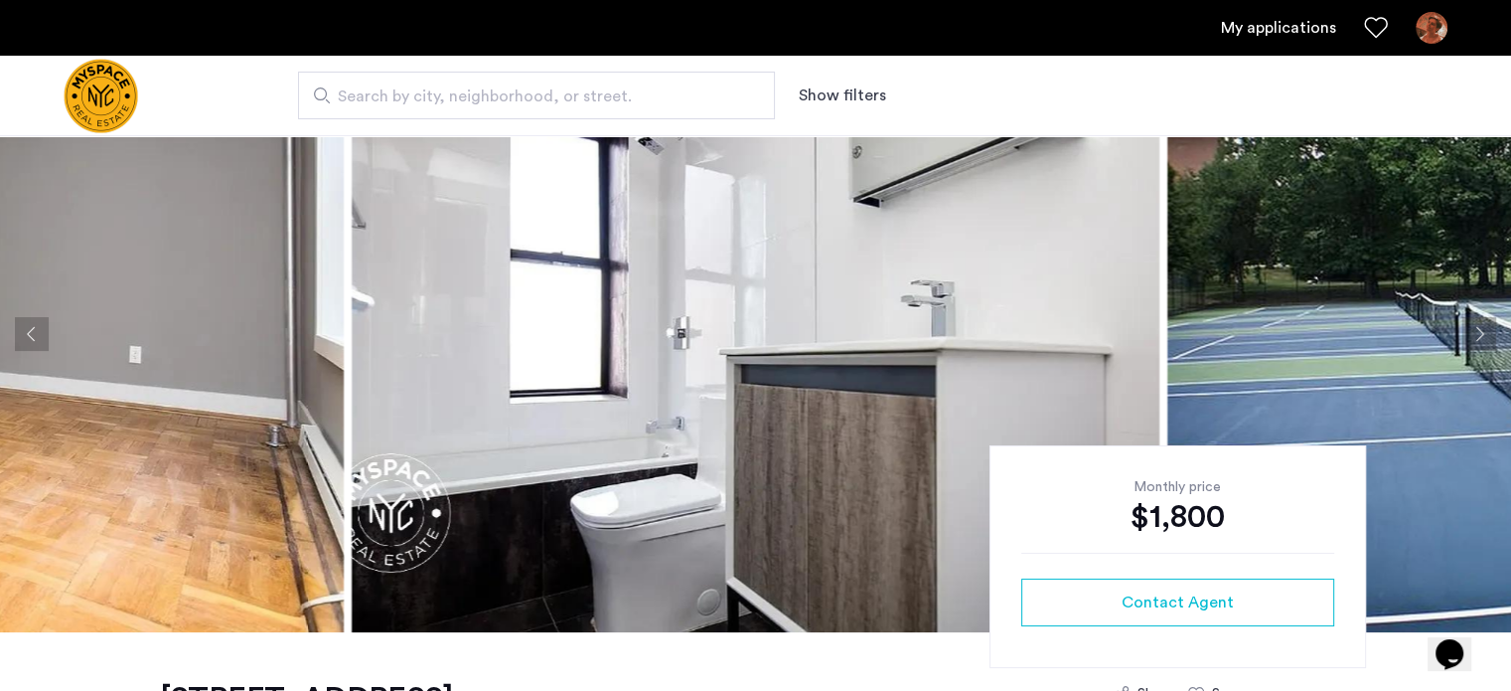
click at [886, 276] on img at bounding box center [756, 334] width 808 height 596
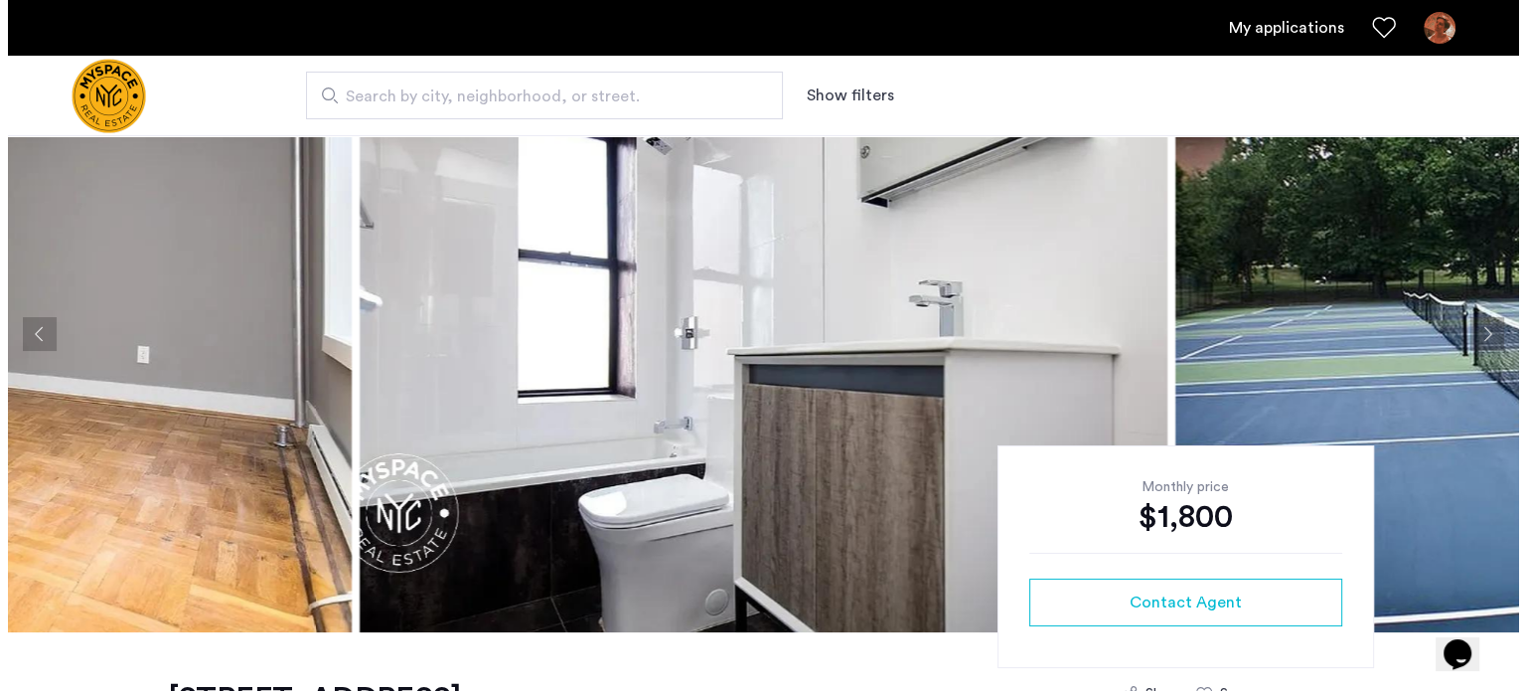
scroll to position [0, 0]
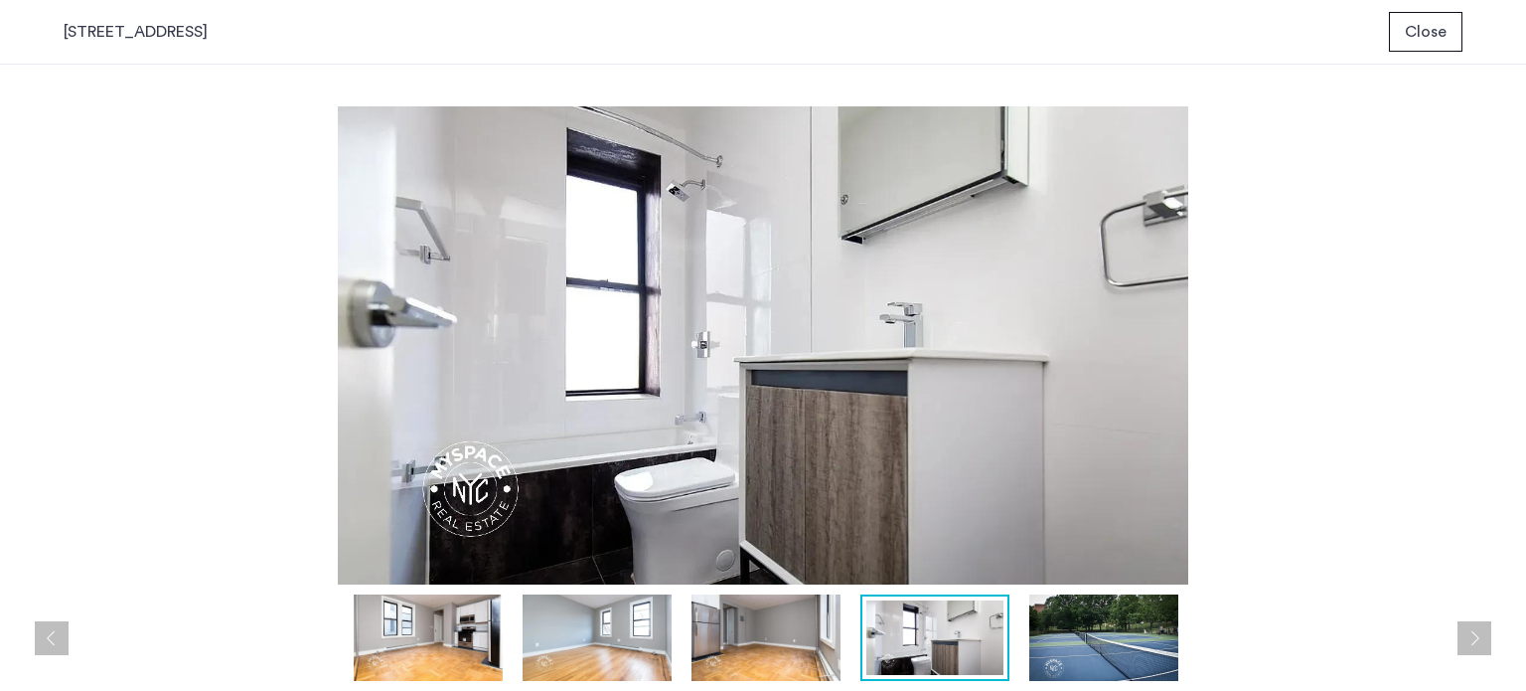
click at [723, 650] on img at bounding box center [766, 637] width 149 height 86
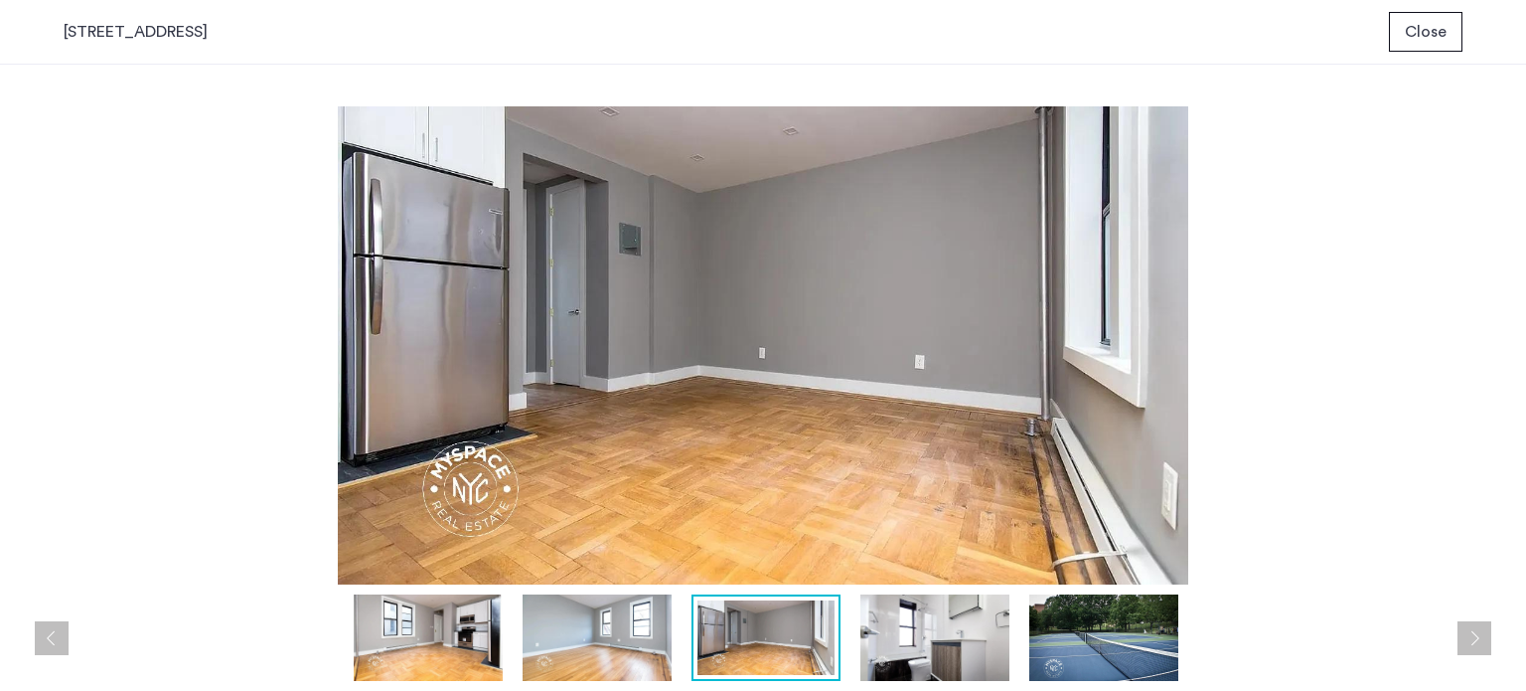
click at [623, 655] on img at bounding box center [597, 637] width 149 height 86
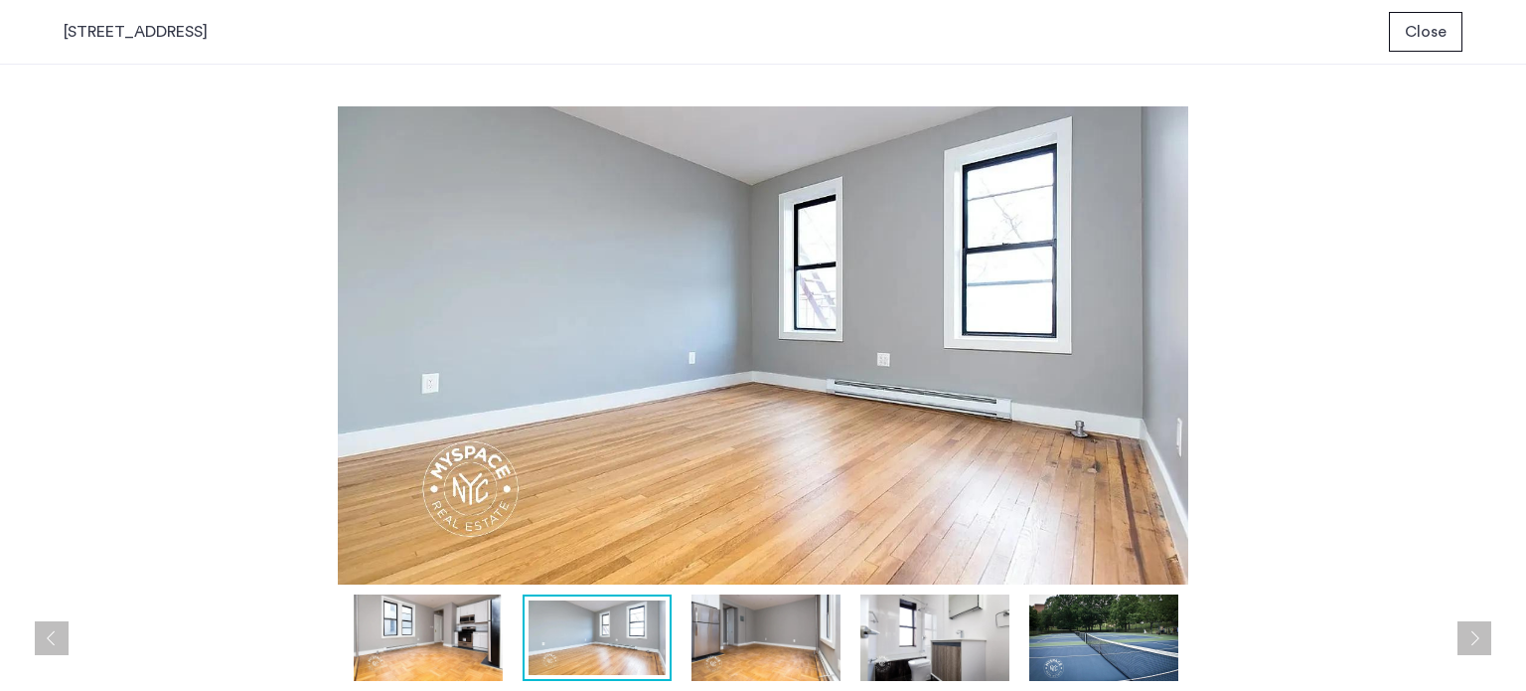
click at [735, 653] on img at bounding box center [766, 637] width 149 height 86
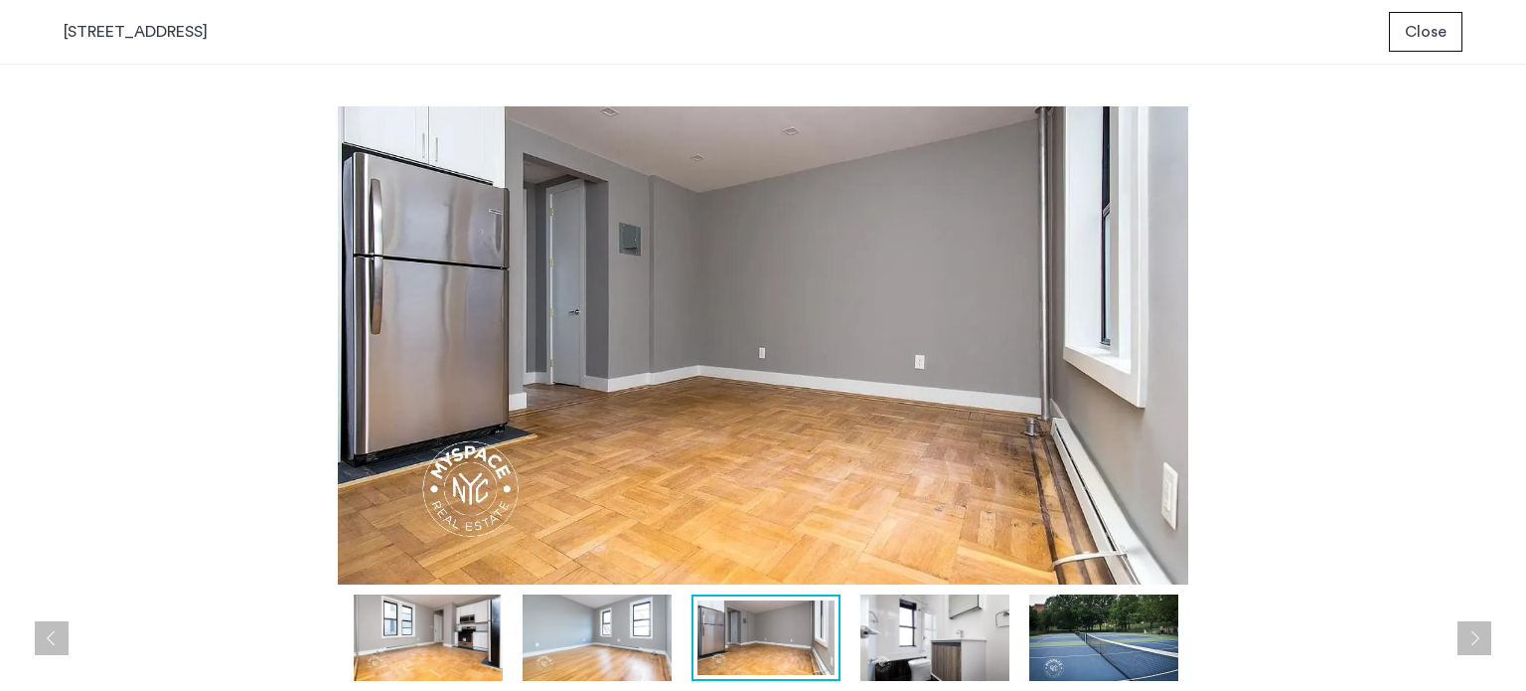
click at [696, 675] on div at bounding box center [766, 637] width 149 height 86
click at [646, 668] on img at bounding box center [597, 637] width 149 height 86
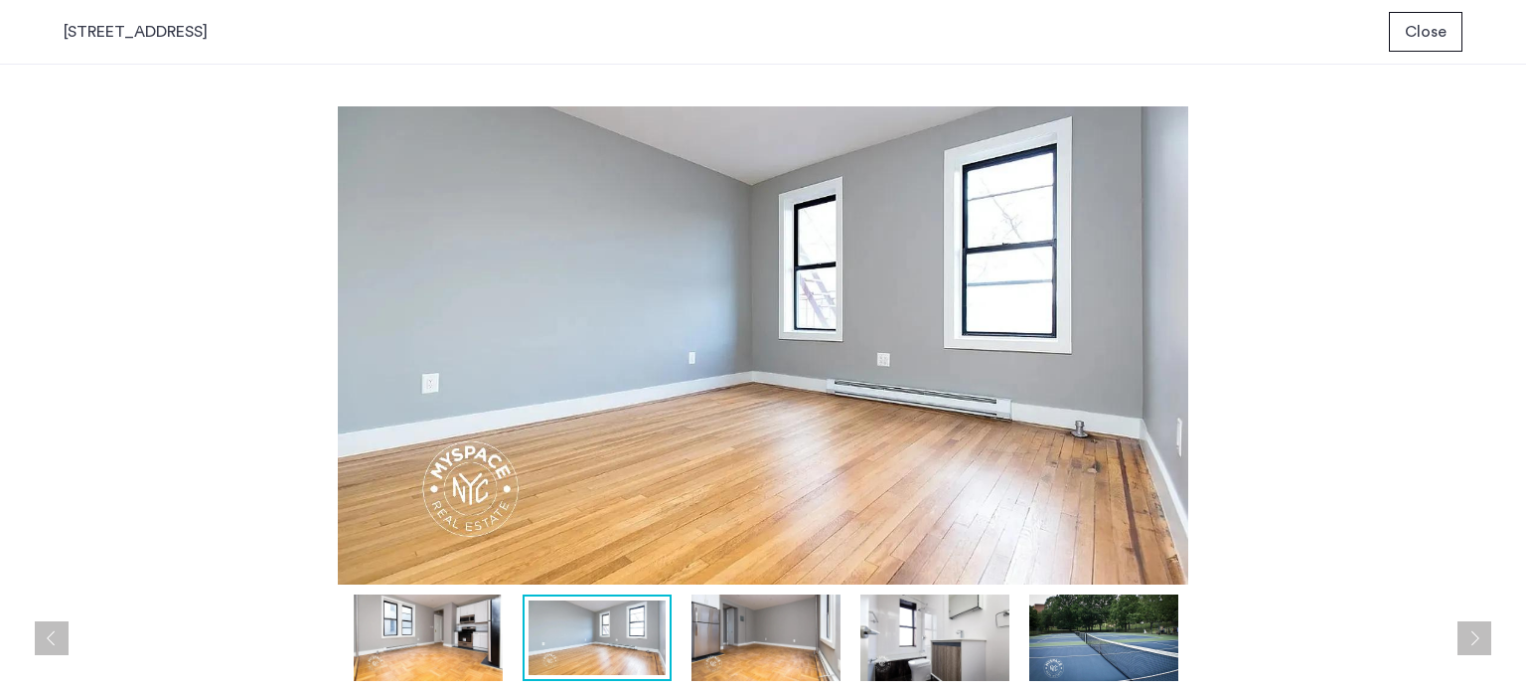
click at [463, 623] on img at bounding box center [428, 637] width 149 height 86
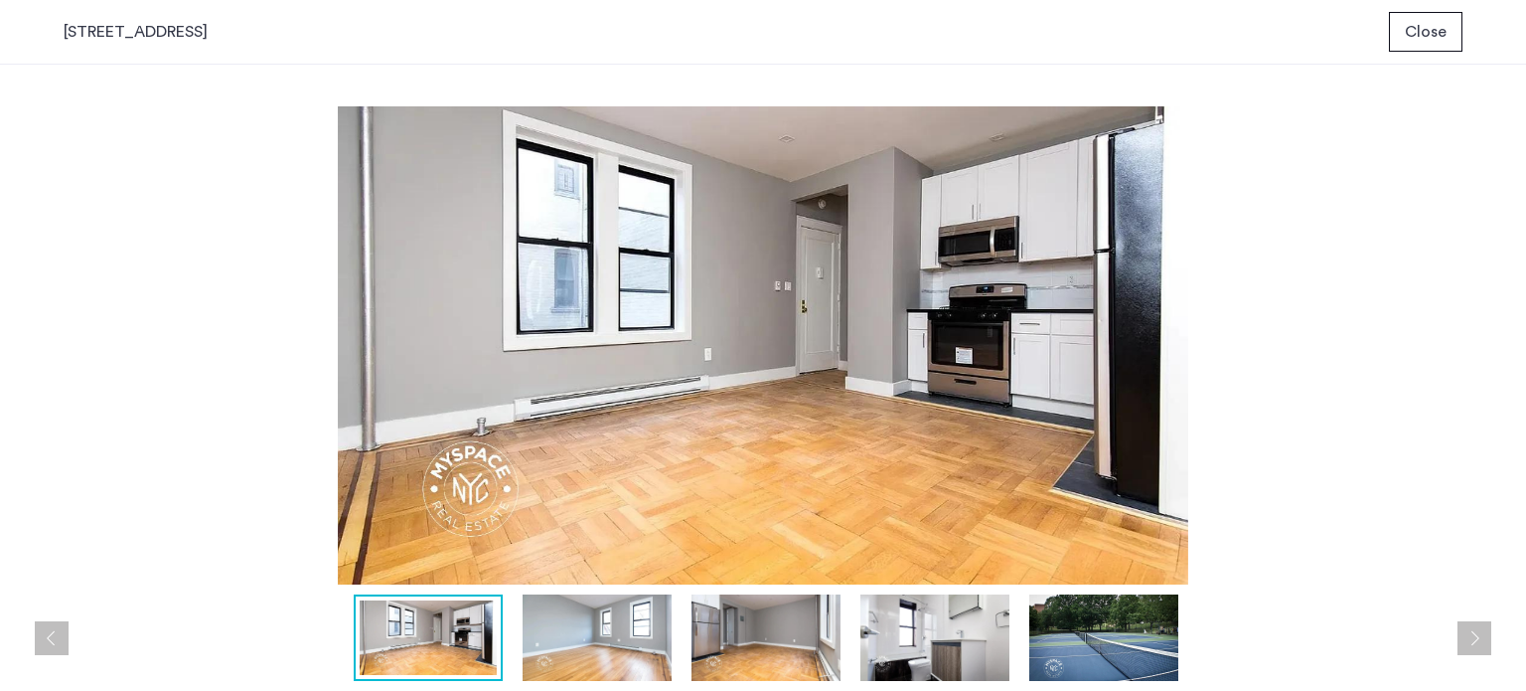
click at [1431, 29] on span "Close" at bounding box center [1426, 32] width 42 height 24
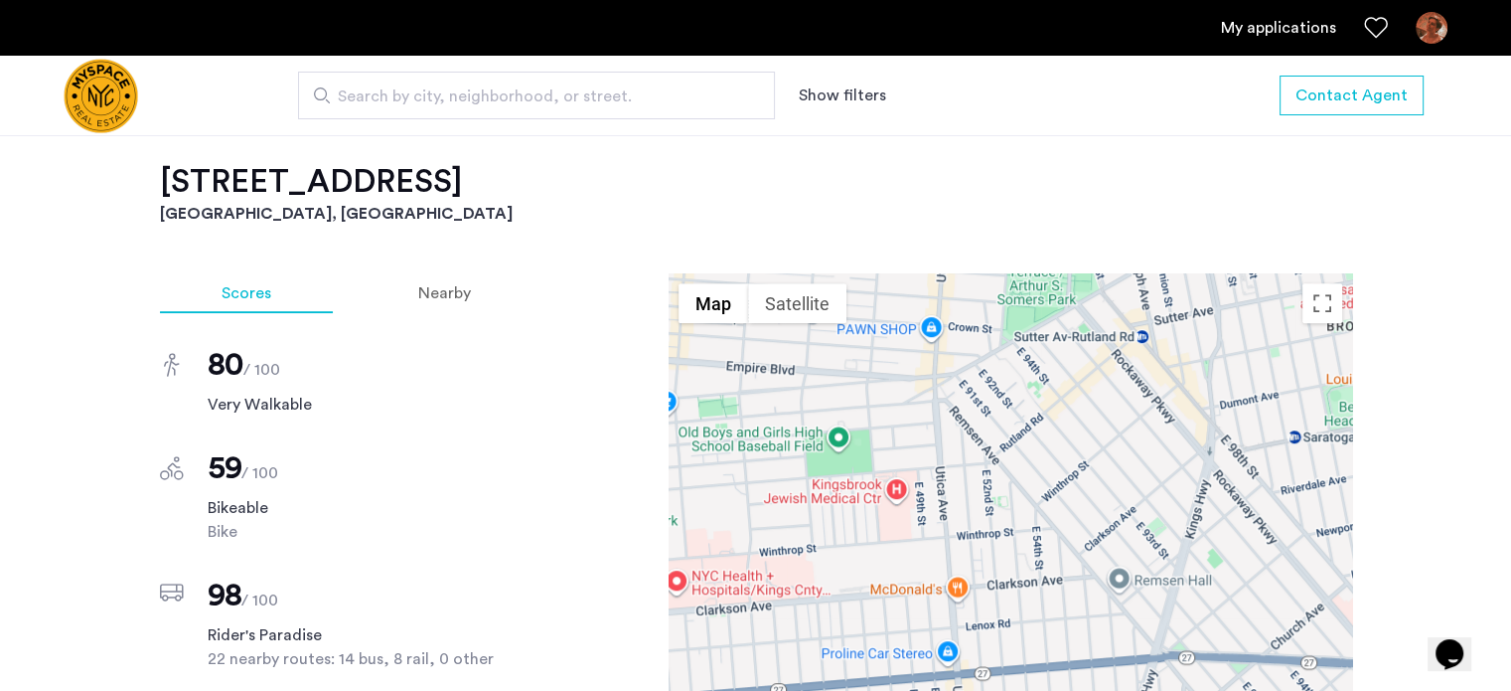
scroll to position [1192, 0]
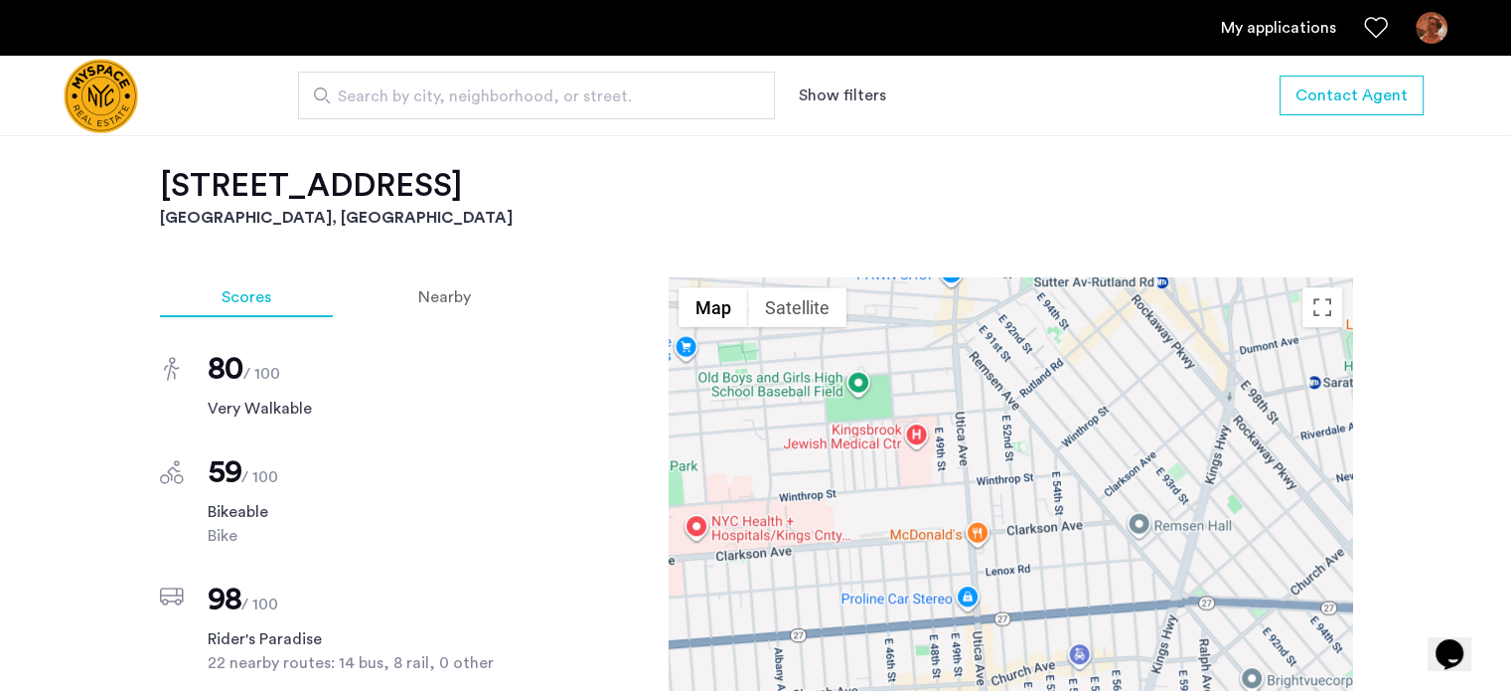
drag, startPoint x: 1291, startPoint y: 555, endPoint x: 1263, endPoint y: 490, distance: 71.2
click at [1312, 492] on div at bounding box center [1011, 555] width 684 height 556
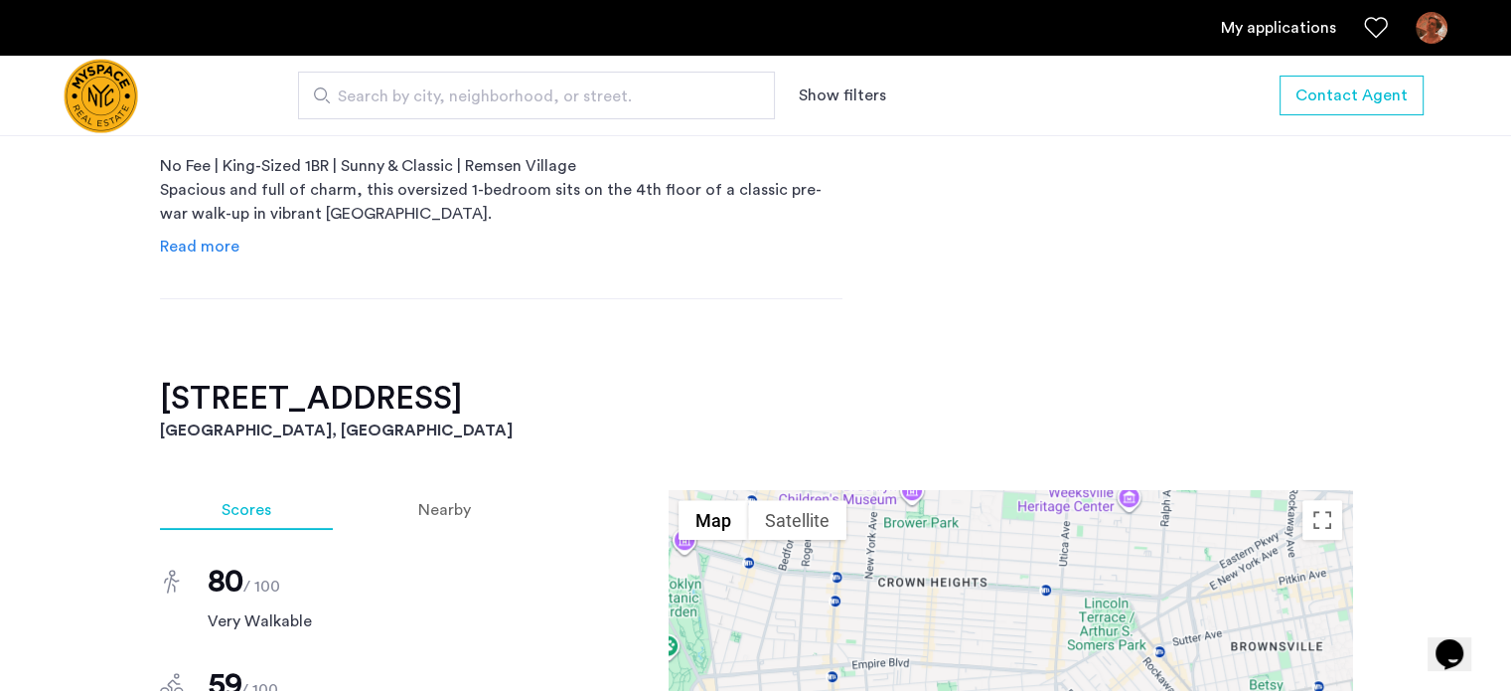
scroll to position [795, 0]
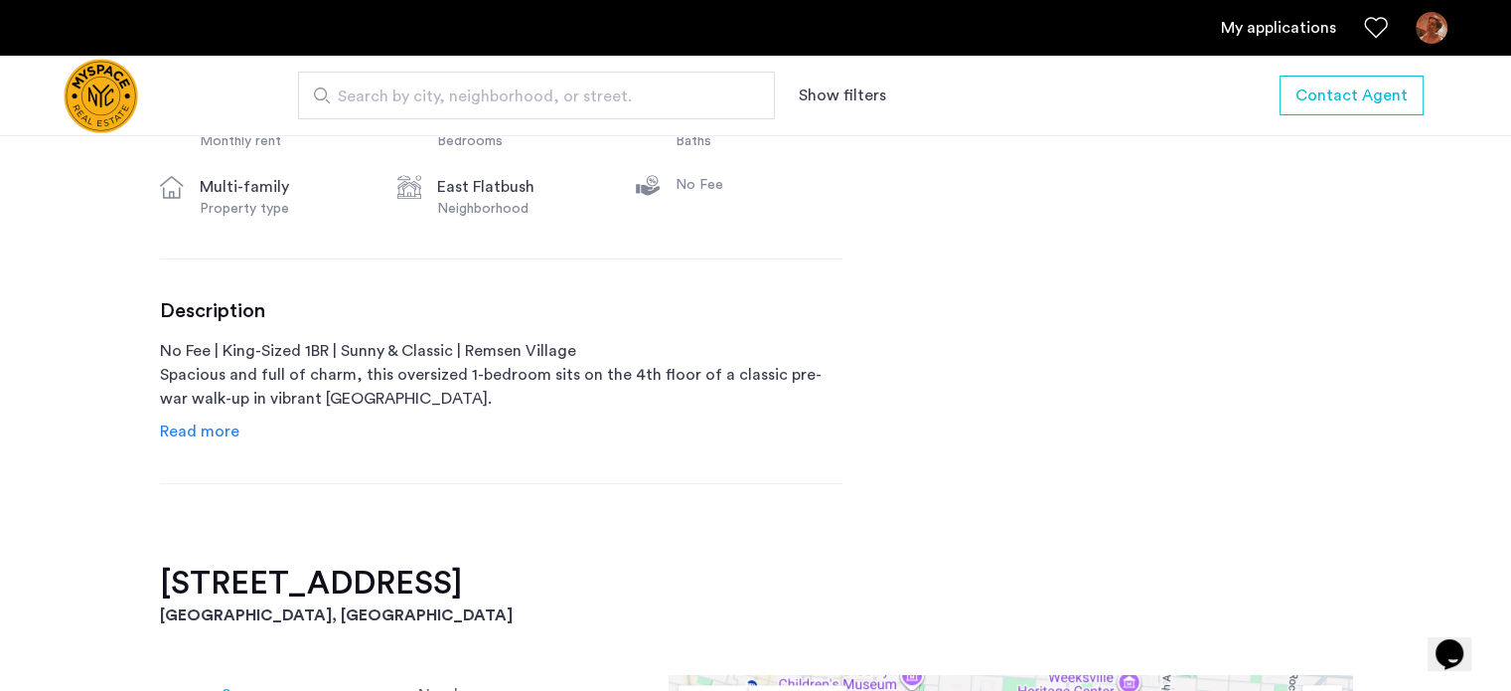
click at [219, 421] on link "Read more" at bounding box center [199, 431] width 79 height 24
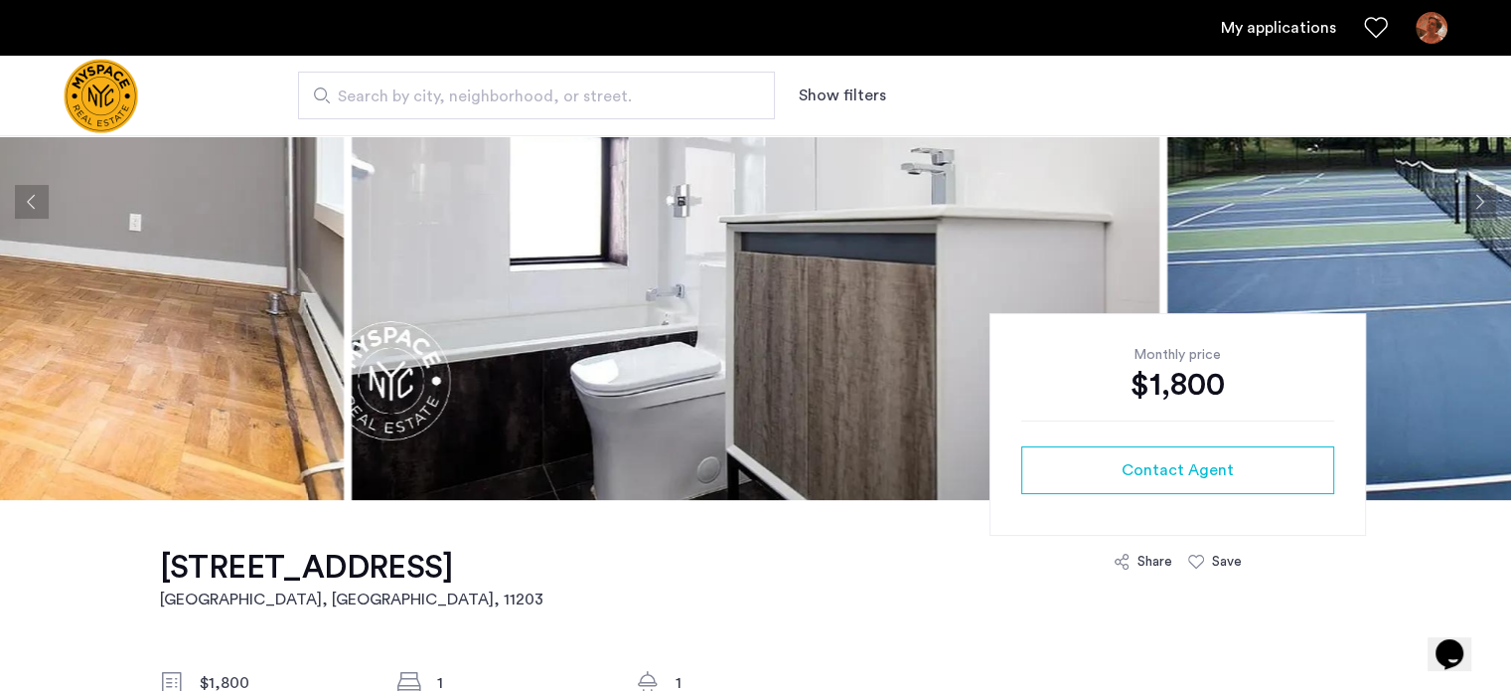
scroll to position [397, 0]
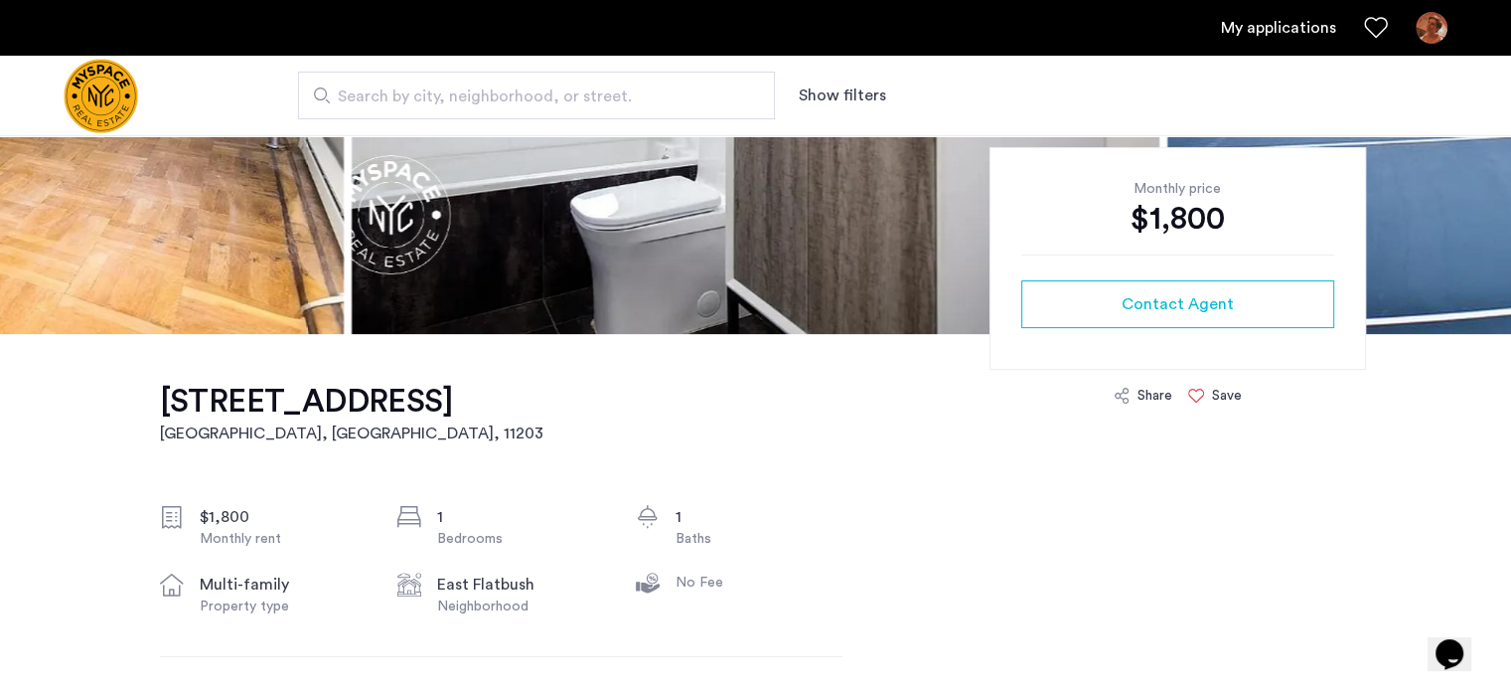
click at [1188, 393] on icon at bounding box center [1196, 396] width 16 height 16
click at [1198, 393] on icon at bounding box center [1196, 396] width 16 height 16
click at [1200, 391] on icon at bounding box center [1196, 396] width 16 height 16
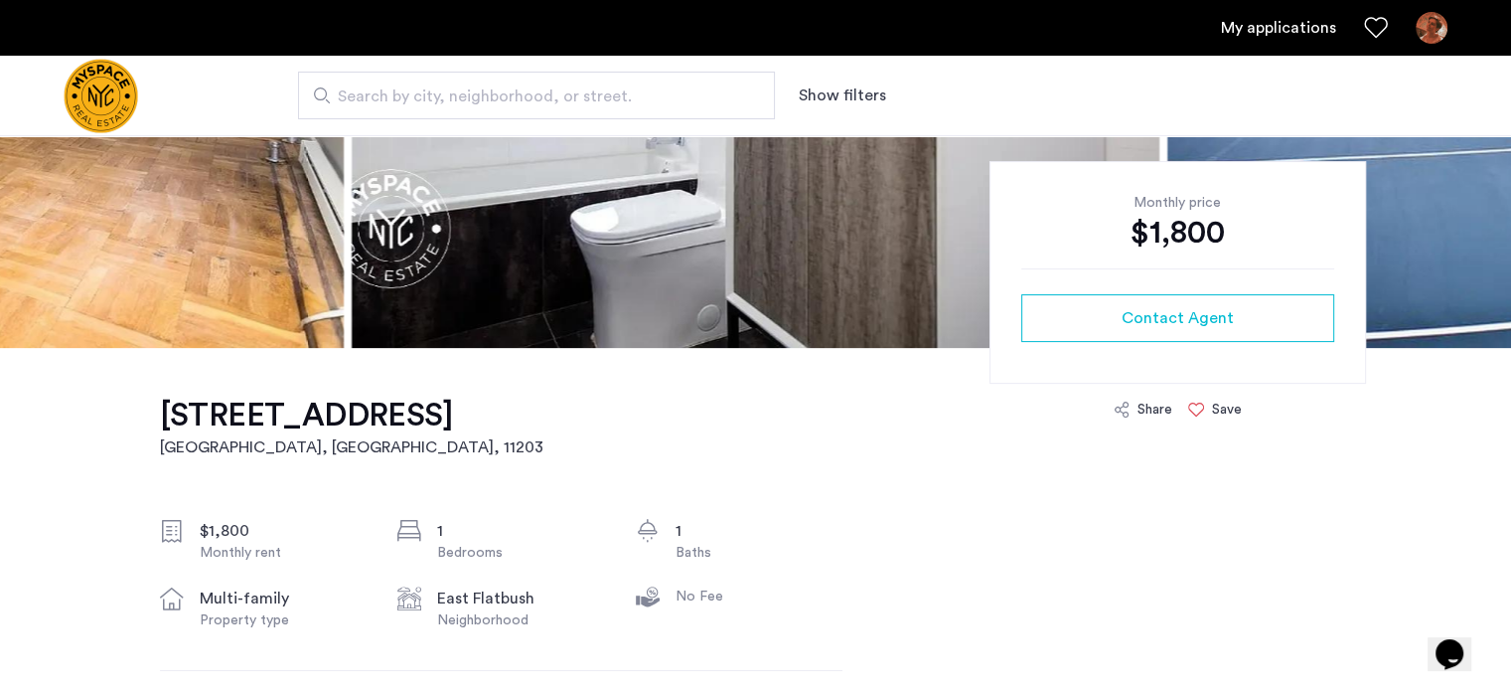
scroll to position [99, 0]
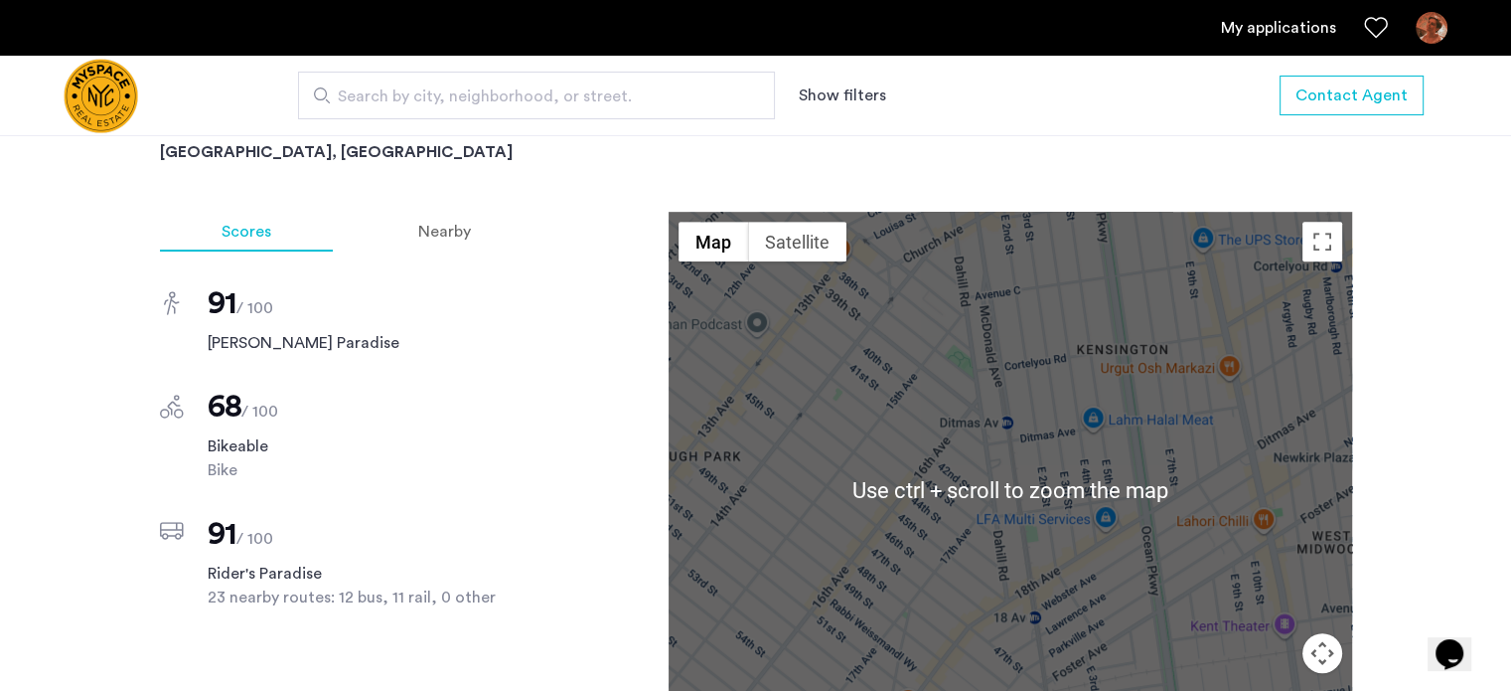
scroll to position [1192, 0]
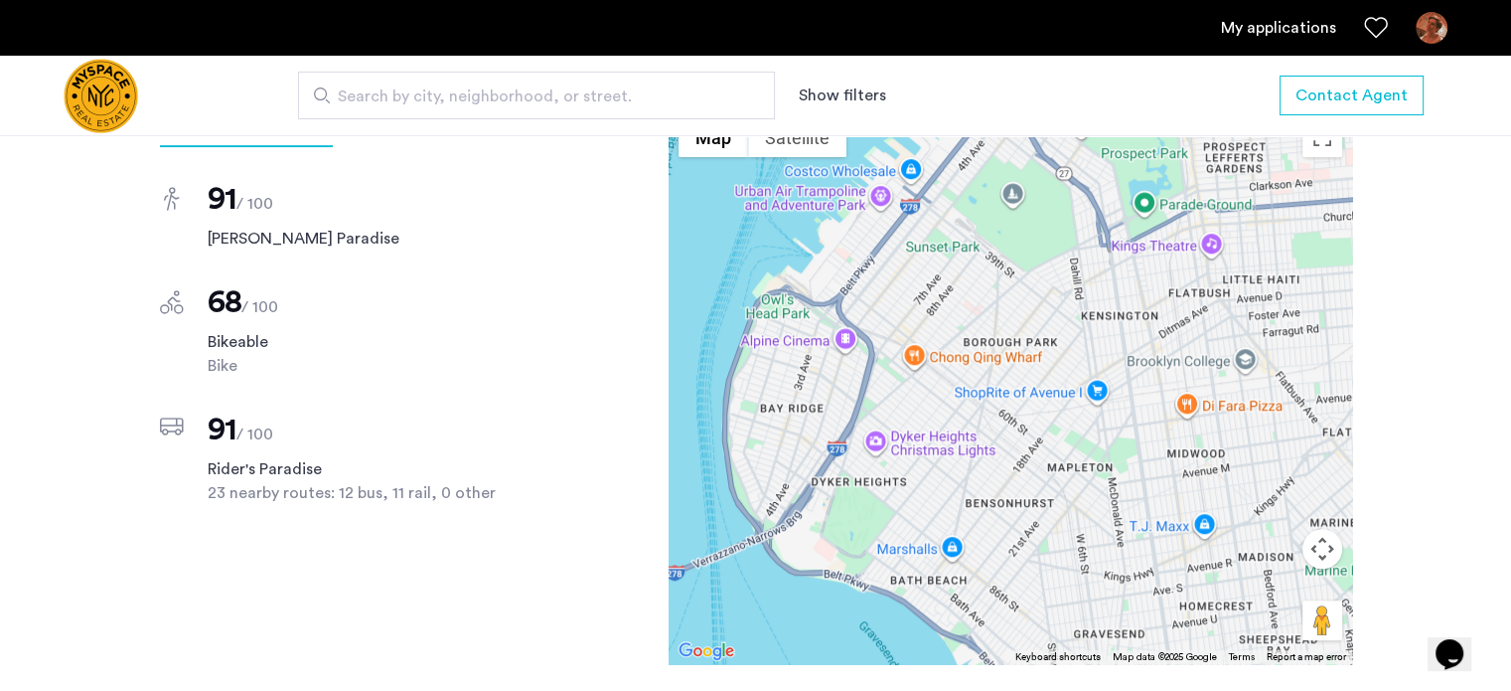
drag, startPoint x: 1181, startPoint y: 315, endPoint x: 1132, endPoint y: 332, distance: 51.5
click at [1132, 332] on div at bounding box center [1011, 385] width 684 height 556
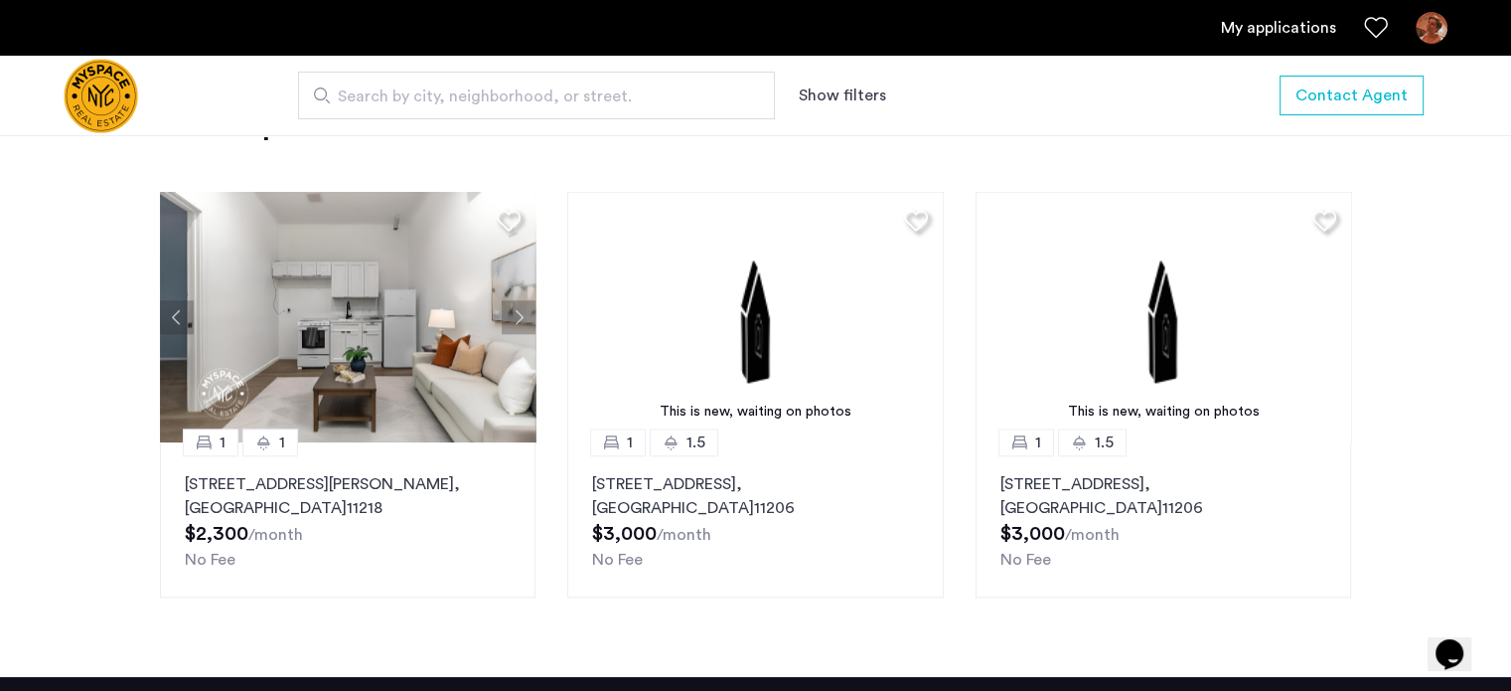
scroll to position [1888, 0]
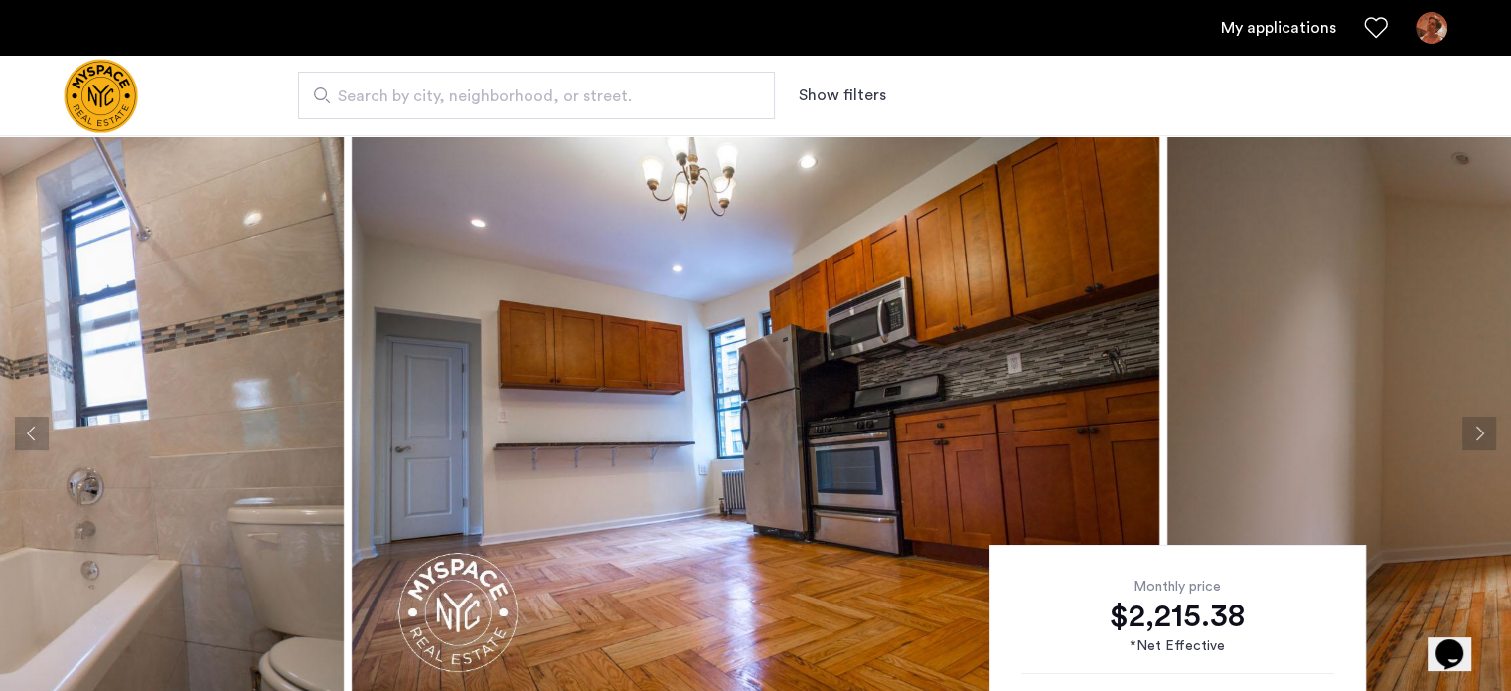
drag, startPoint x: 1018, startPoint y: 369, endPoint x: 978, endPoint y: 343, distance: 47.4
click at [978, 343] on img at bounding box center [756, 433] width 808 height 596
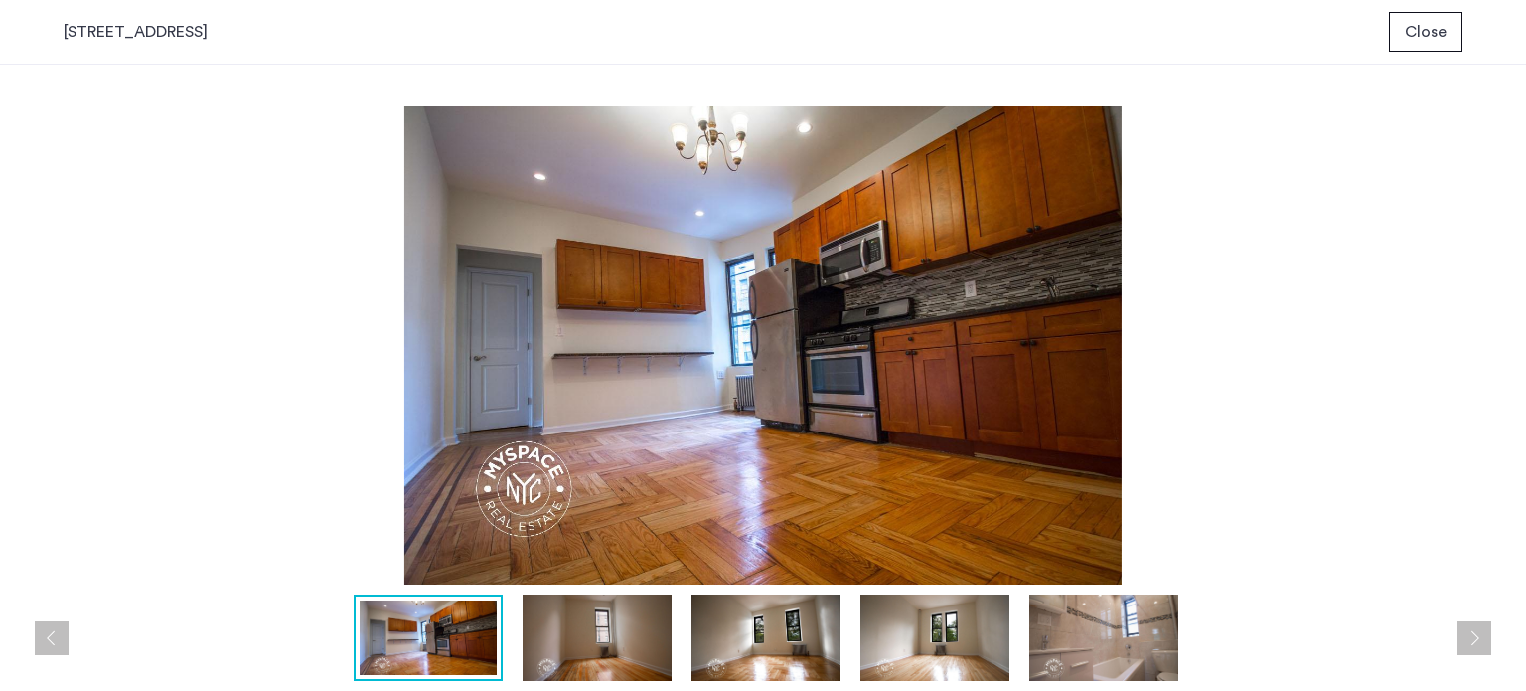
click at [1471, 648] on button "Next apartment" at bounding box center [1475, 638] width 34 height 34
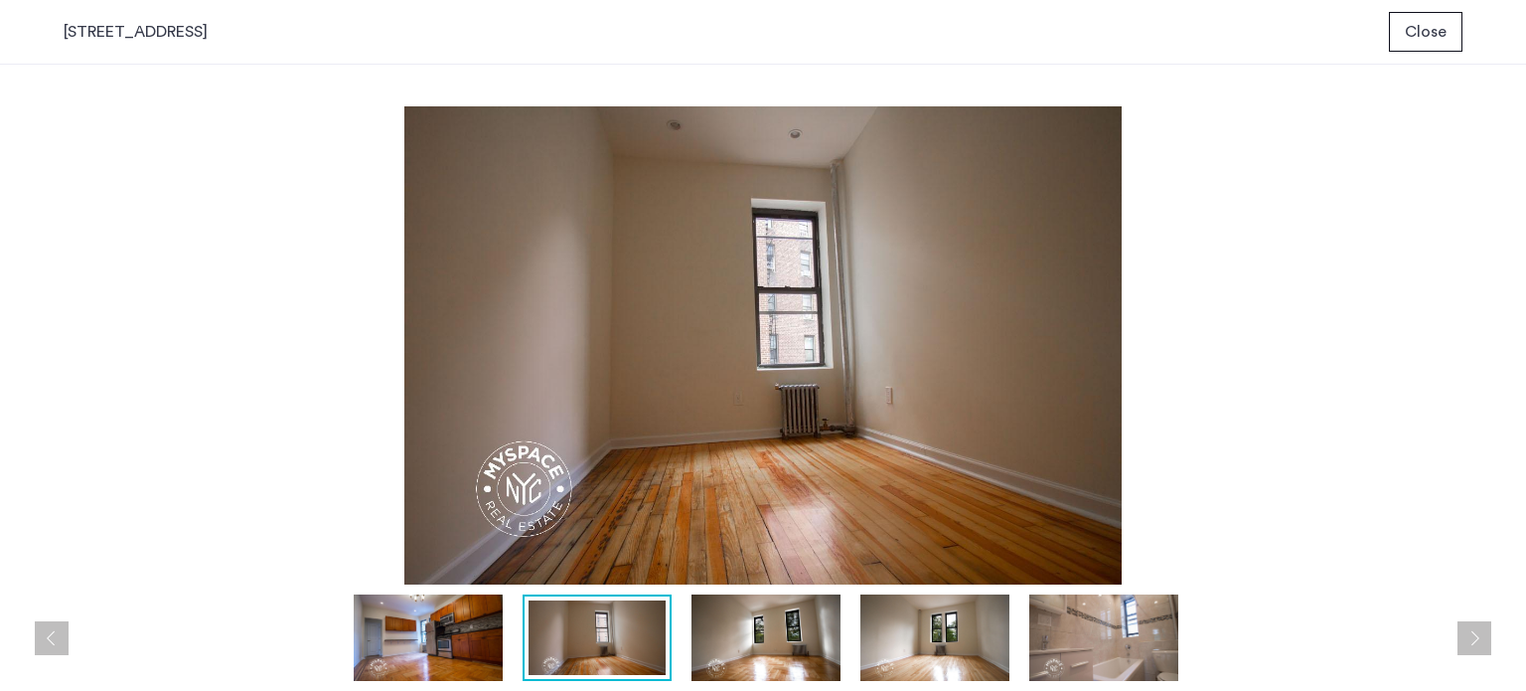
click at [1467, 642] on button "Next apartment" at bounding box center [1475, 638] width 34 height 34
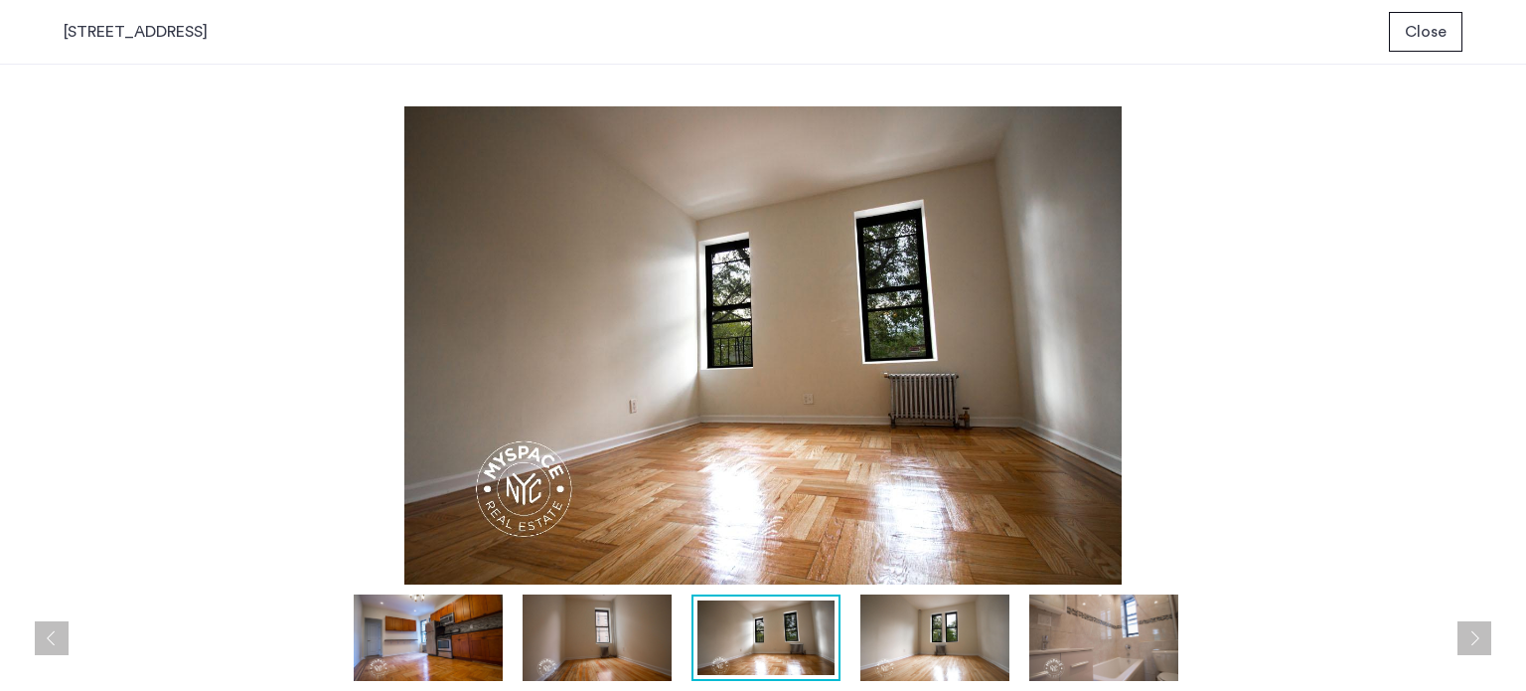
click at [1467, 642] on button "Next apartment" at bounding box center [1475, 638] width 34 height 34
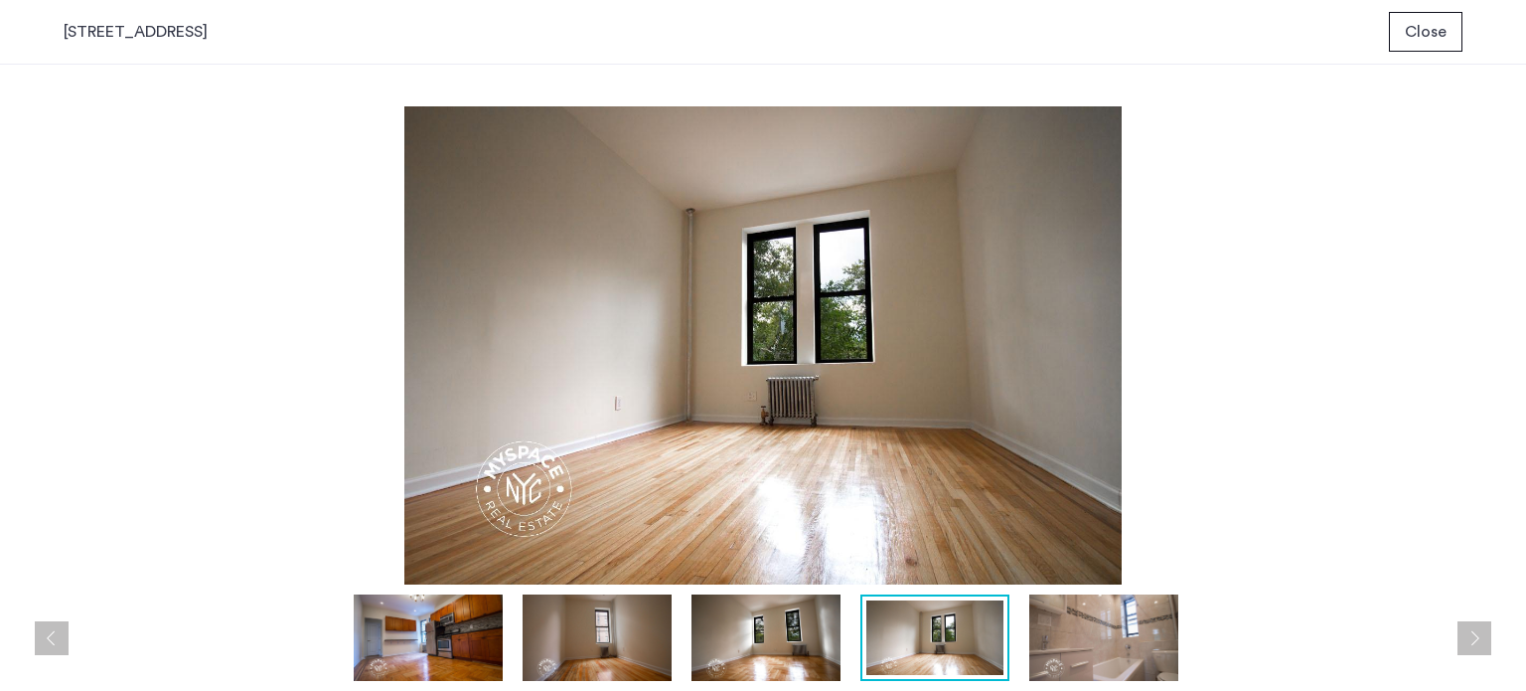
click at [1467, 642] on button "Next apartment" at bounding box center [1475, 638] width 34 height 34
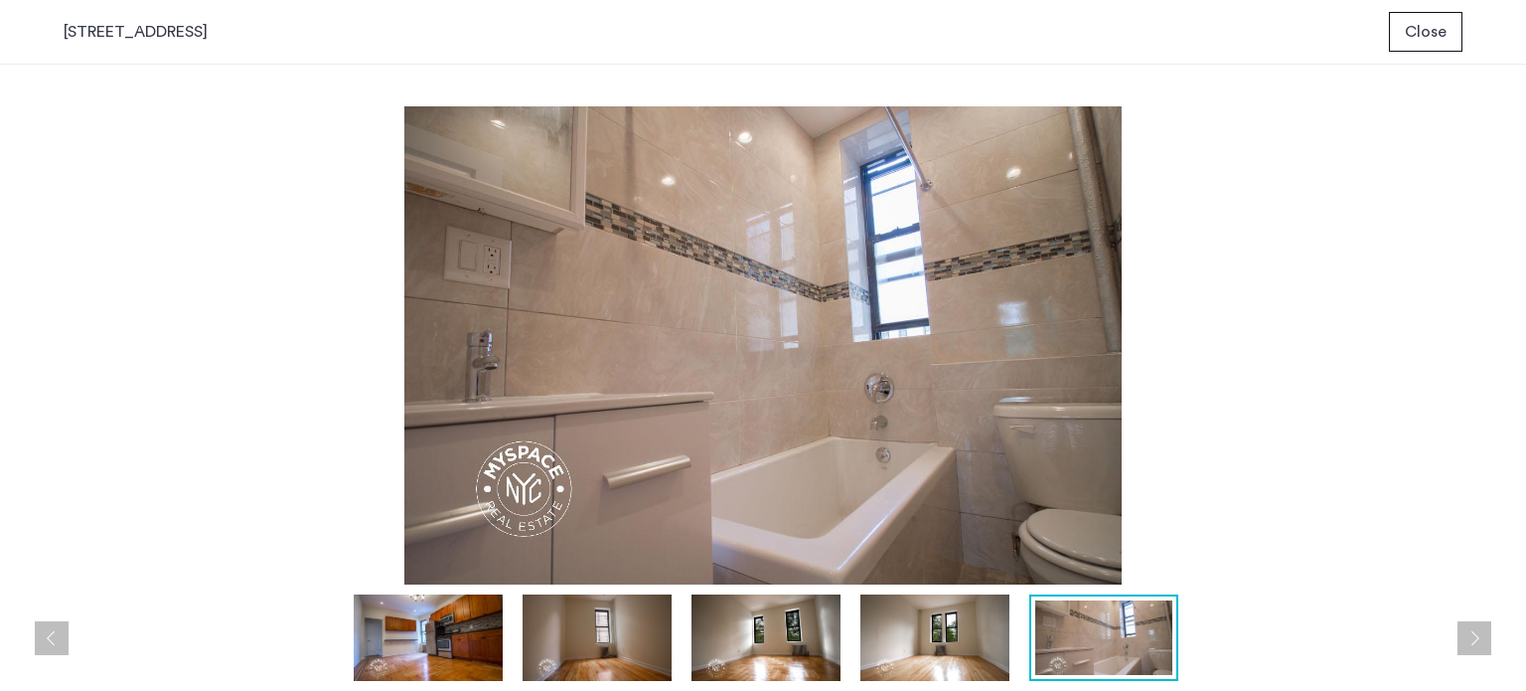
click at [1467, 642] on button "Next apartment" at bounding box center [1475, 638] width 34 height 34
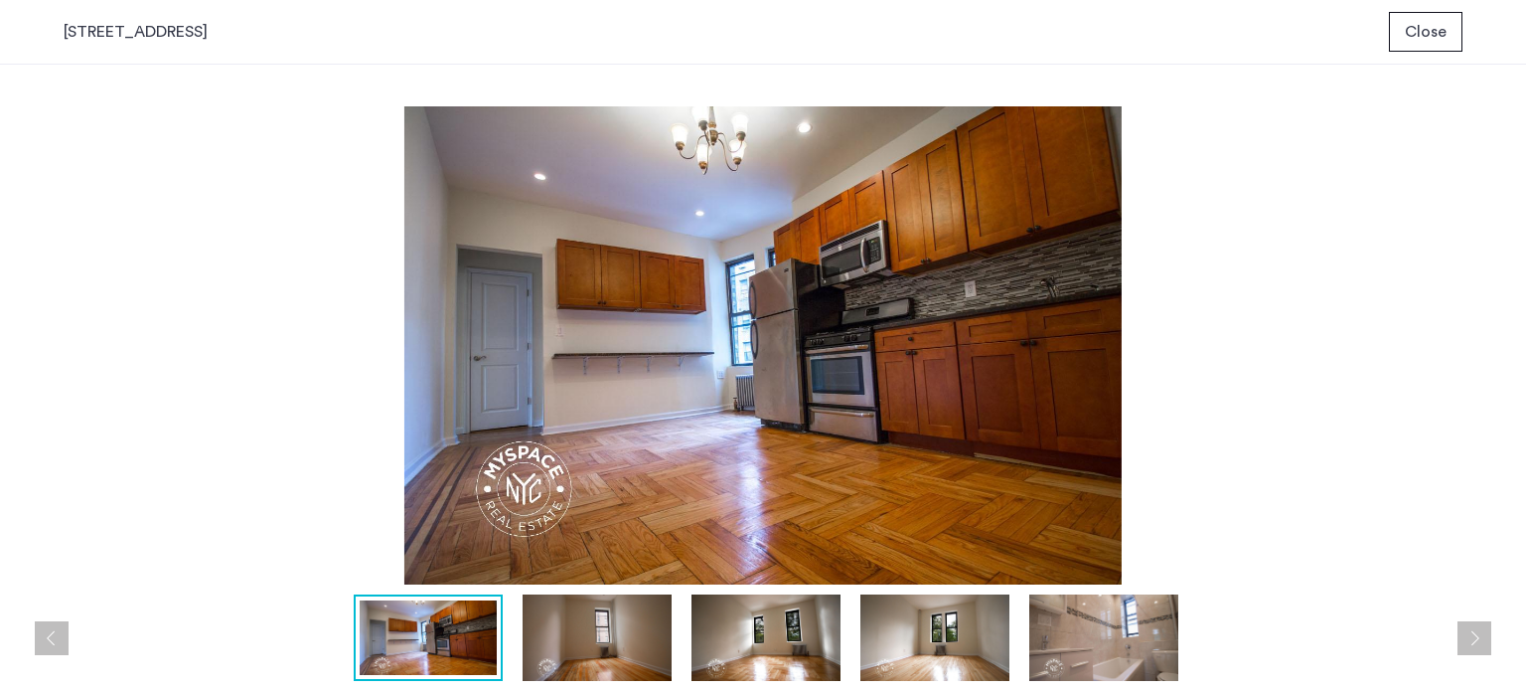
click at [1440, 35] on span "Close" at bounding box center [1426, 32] width 42 height 24
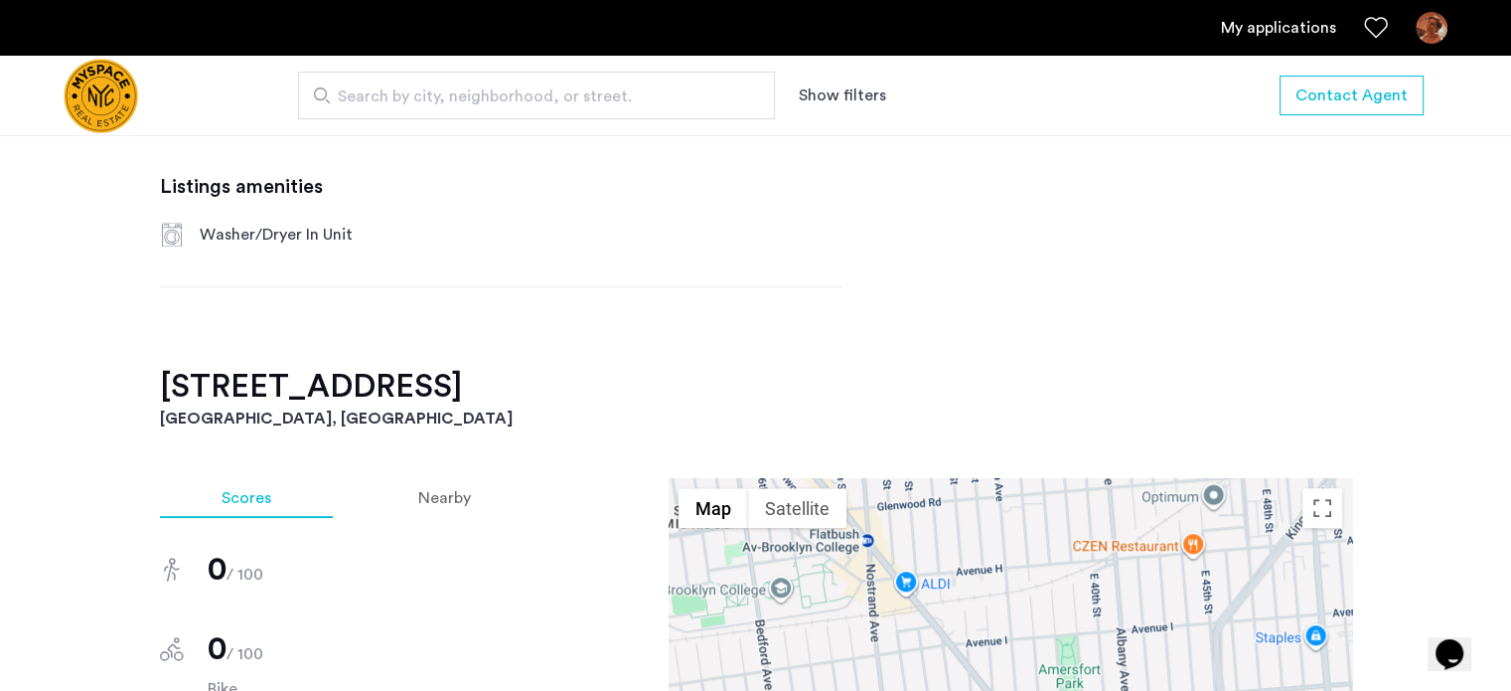
scroll to position [934, 0]
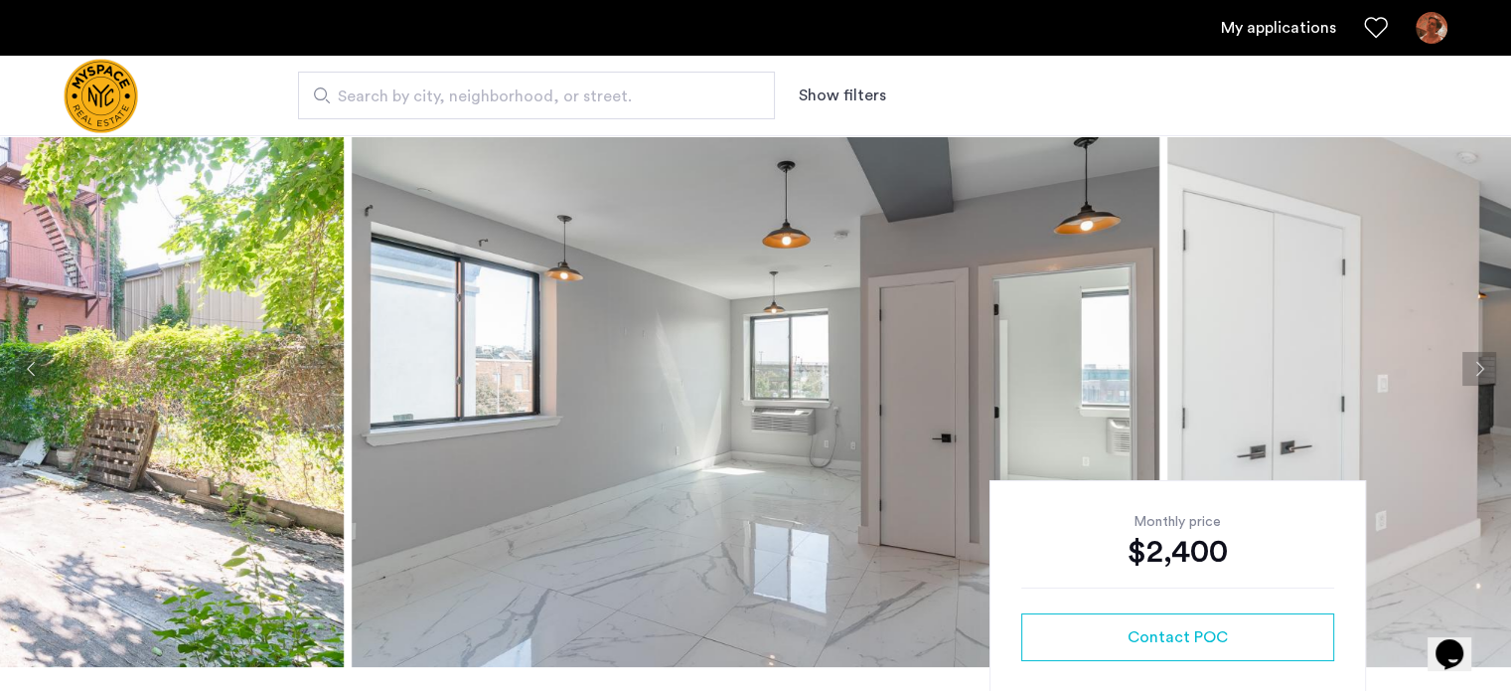
scroll to position [99, 0]
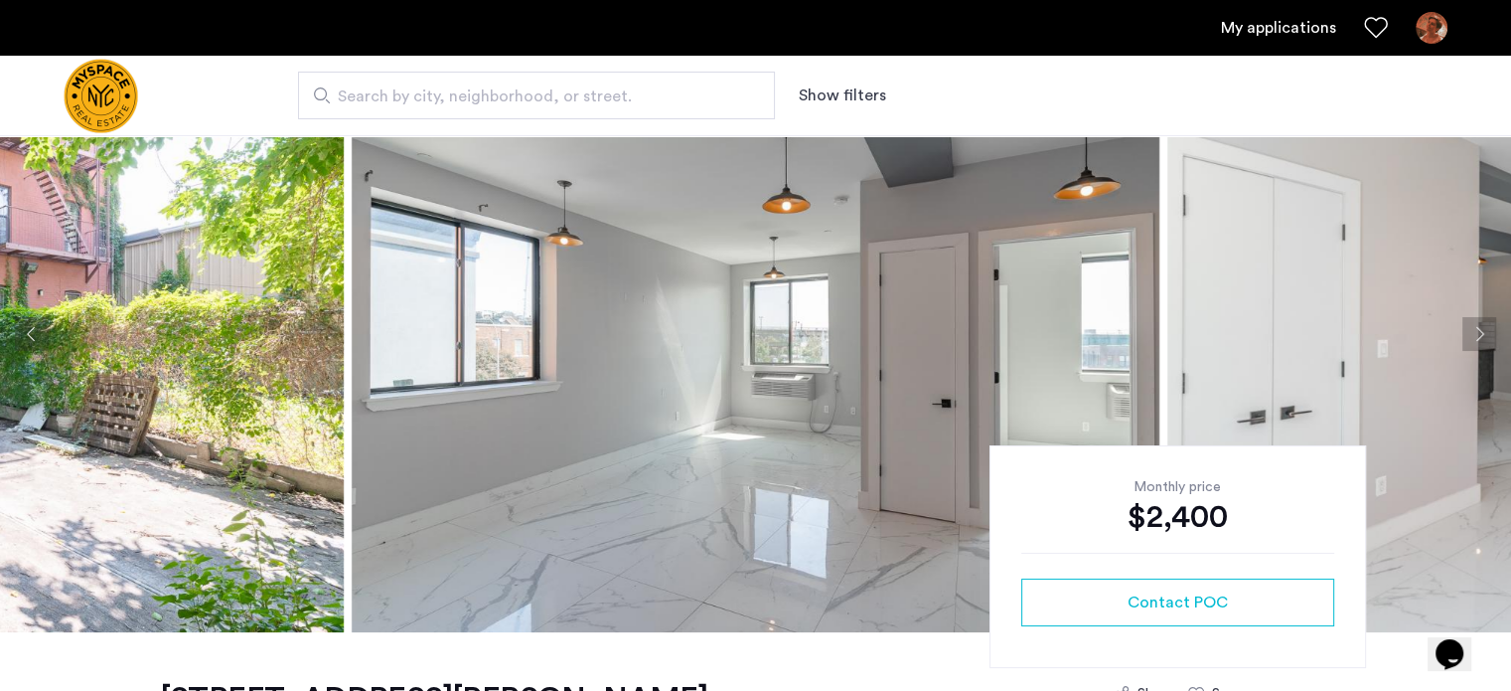
click at [1486, 347] on button "Next apartment" at bounding box center [1480, 334] width 34 height 34
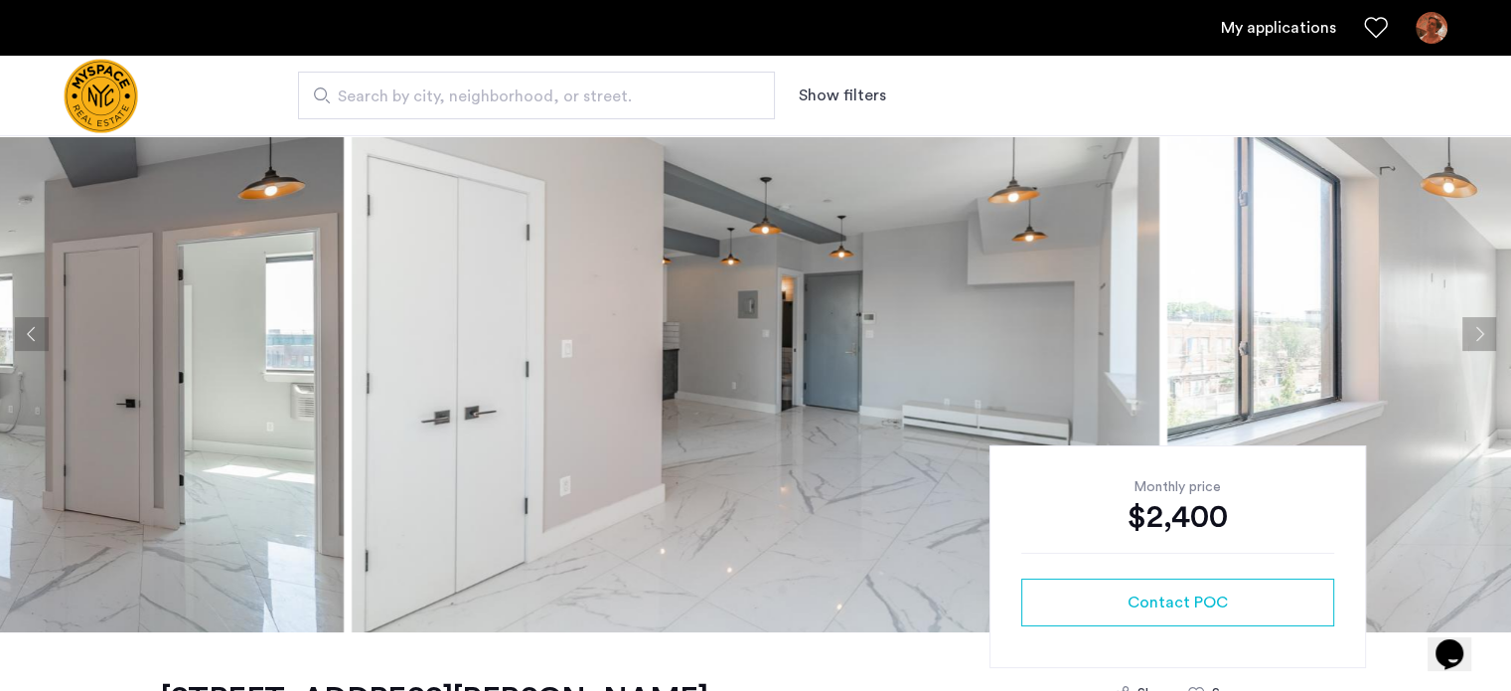
click at [1486, 347] on button "Next apartment" at bounding box center [1480, 334] width 34 height 34
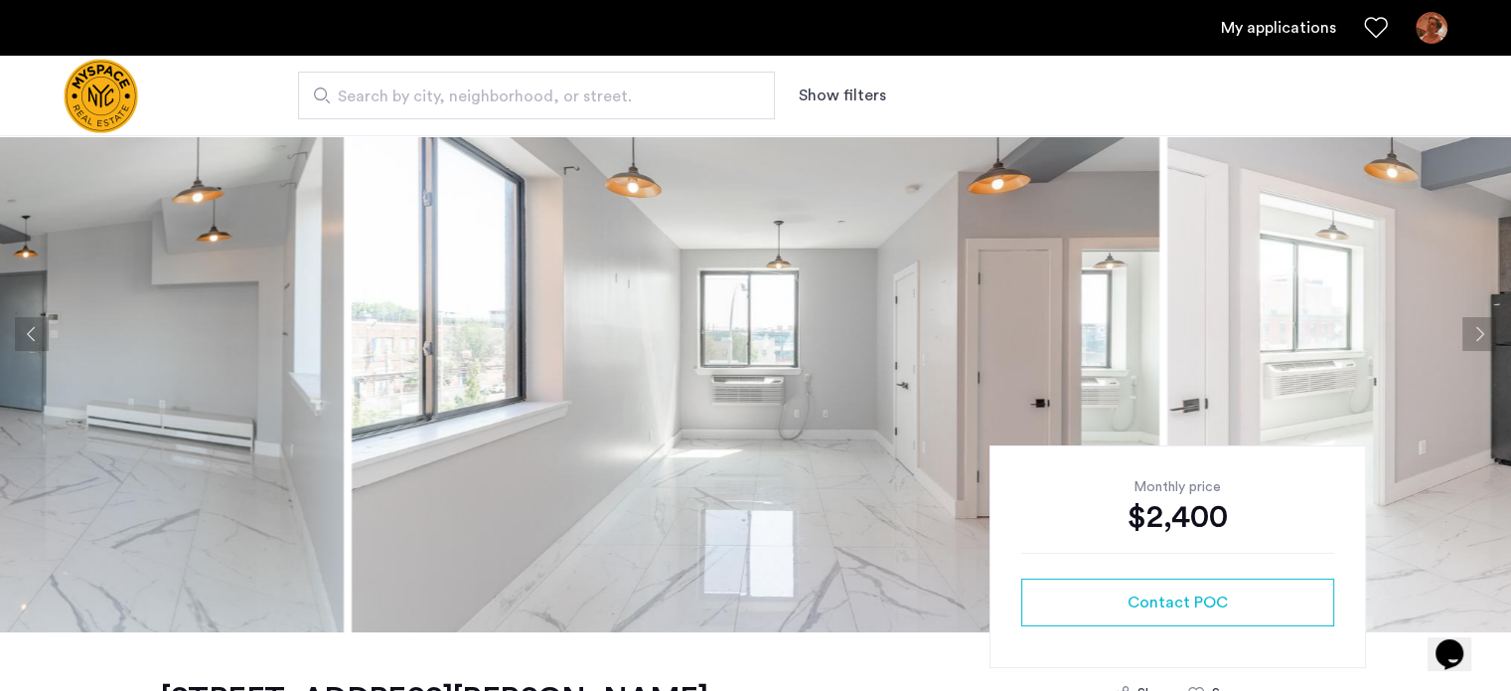
click at [1486, 347] on button "Next apartment" at bounding box center [1480, 334] width 34 height 34
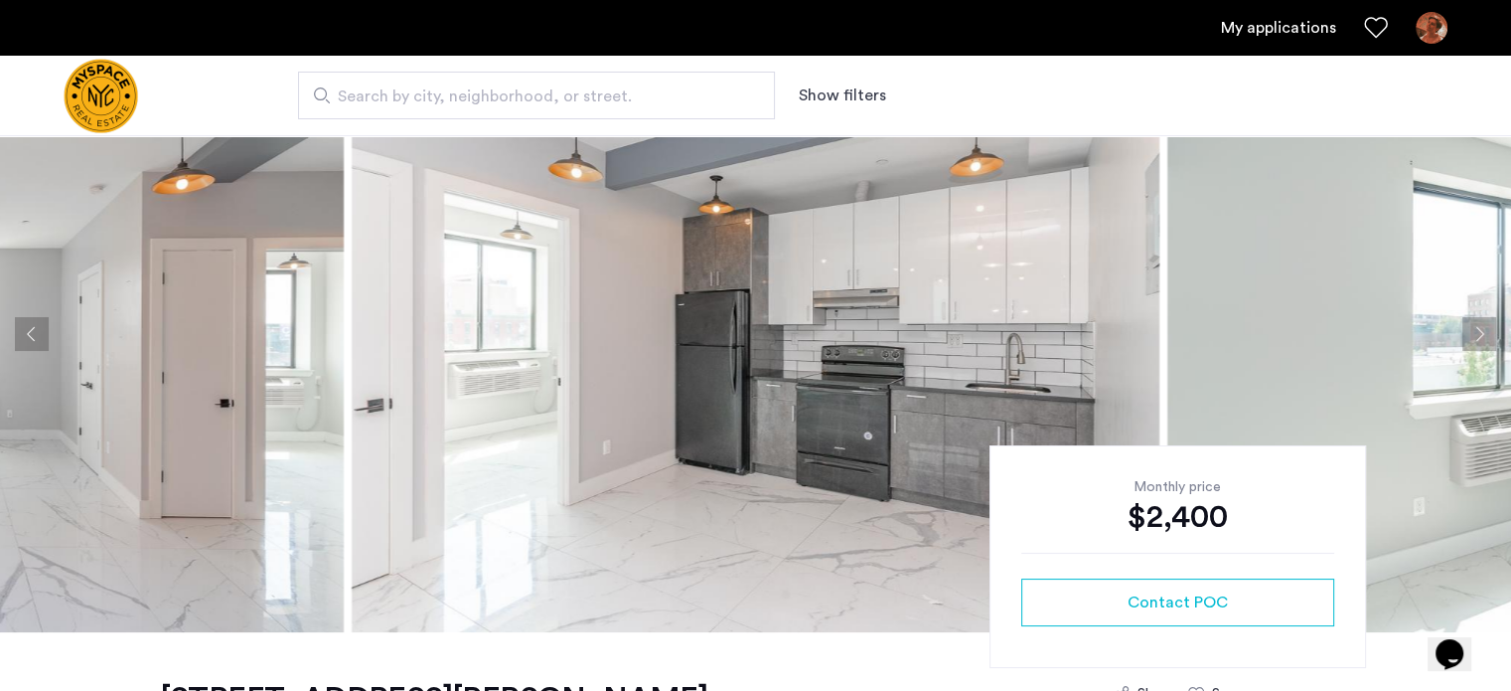
click at [1486, 347] on button "Next apartment" at bounding box center [1480, 334] width 34 height 34
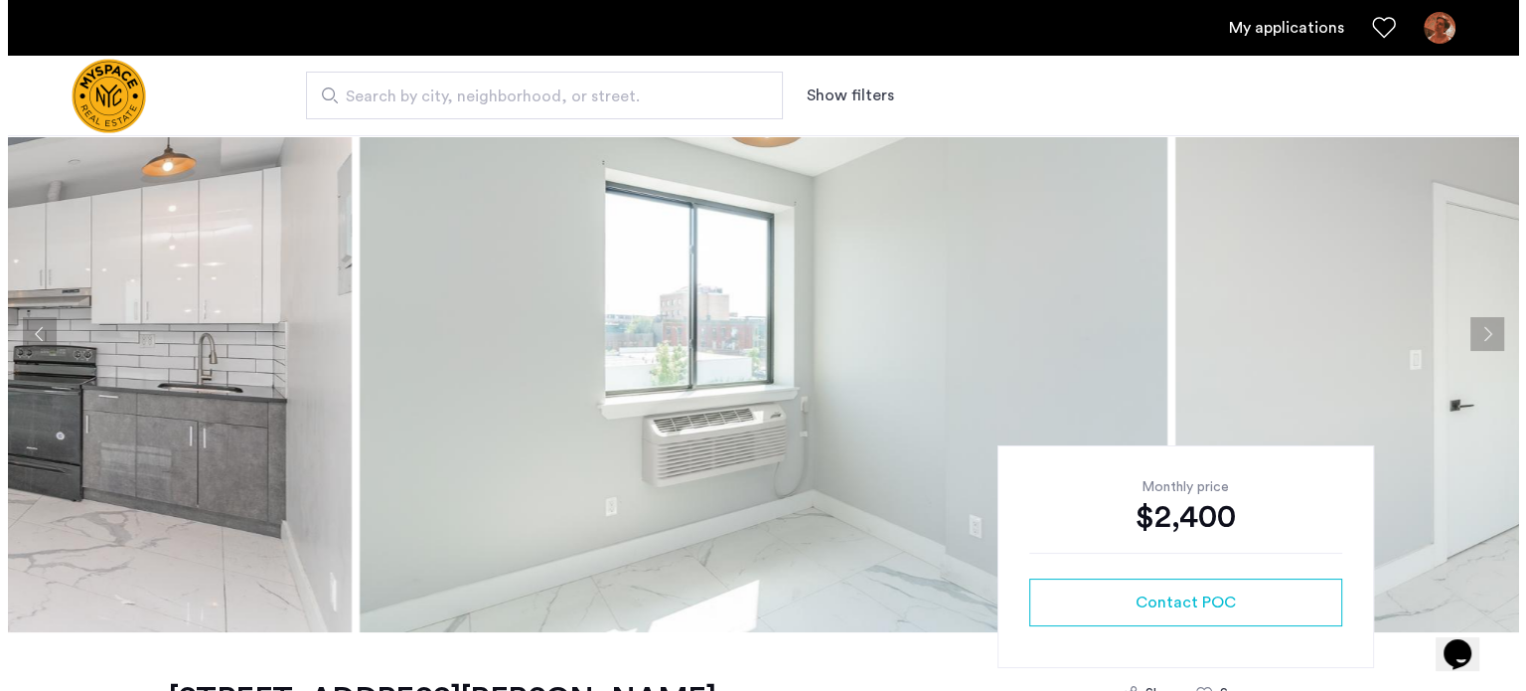
scroll to position [0, 0]
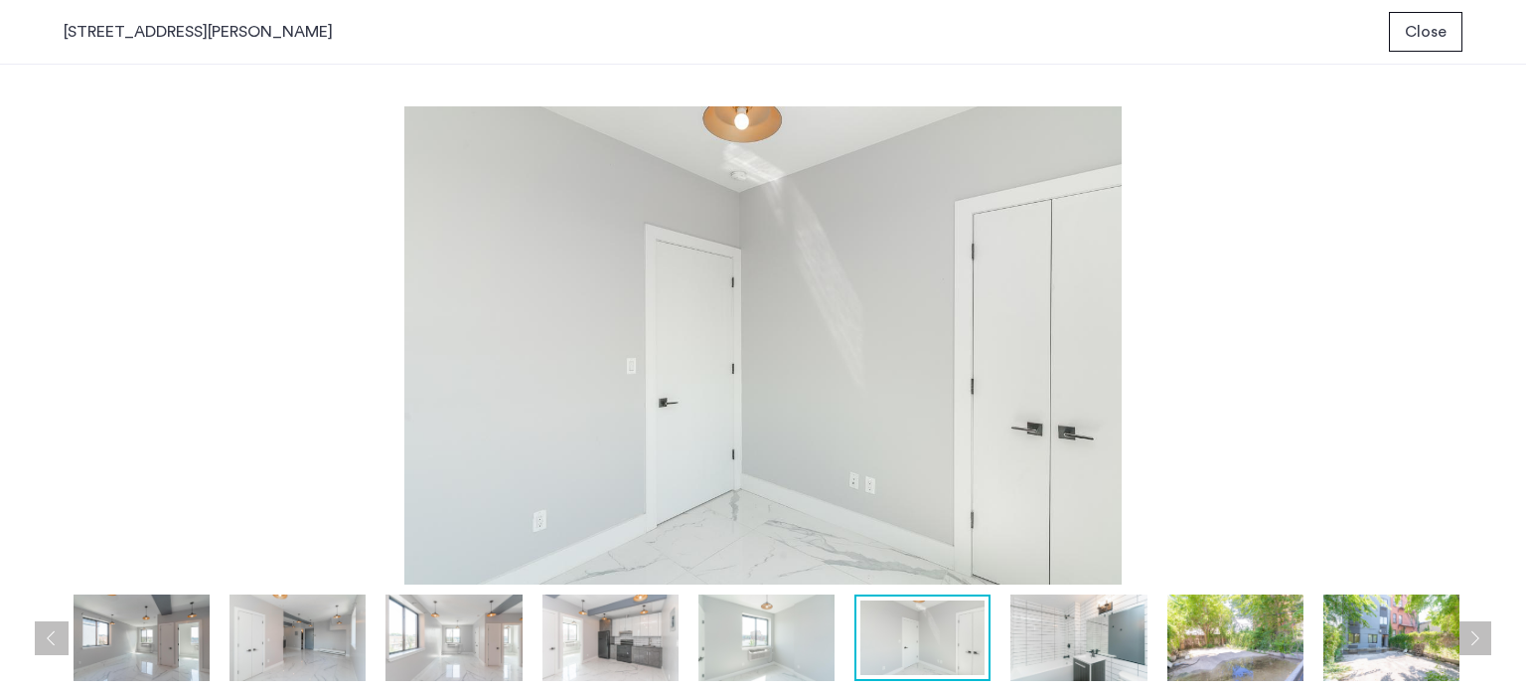
click at [1410, 34] on span "Close" at bounding box center [1426, 32] width 42 height 24
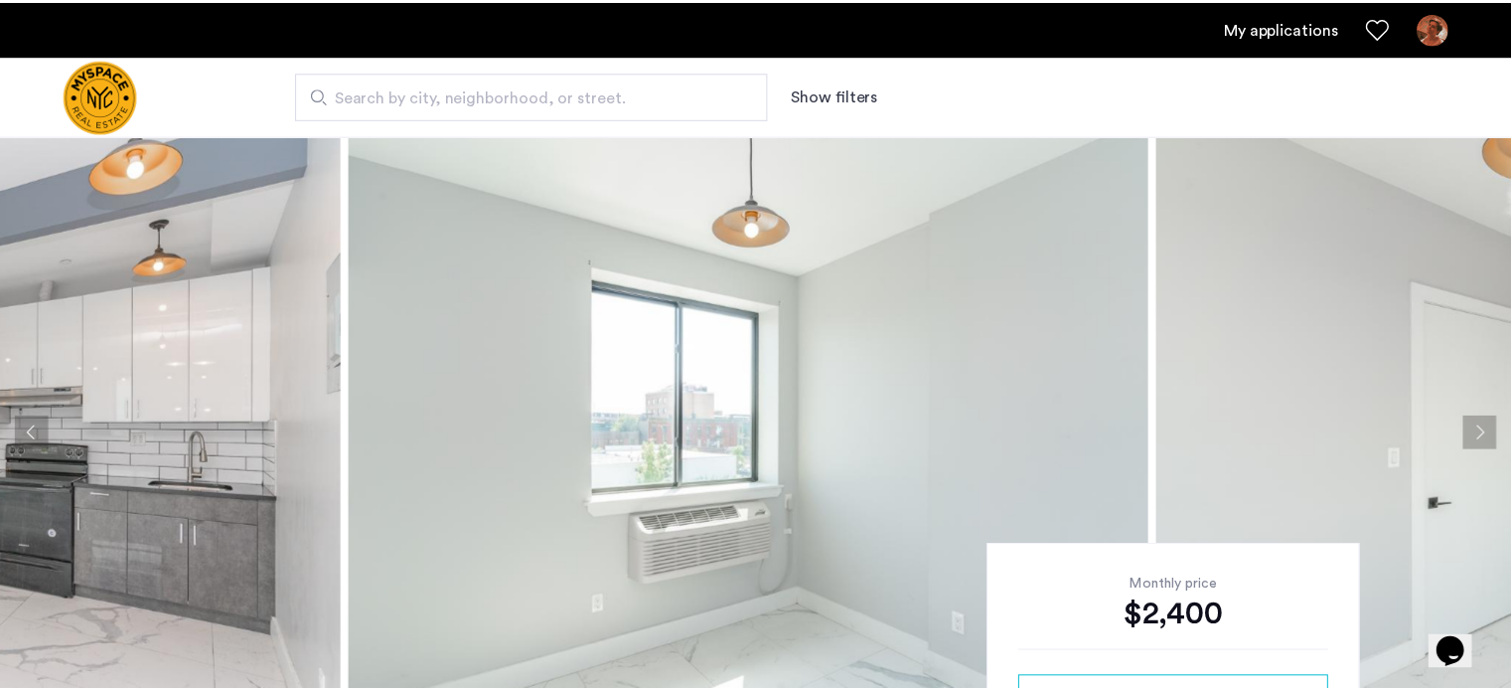
scroll to position [99, 0]
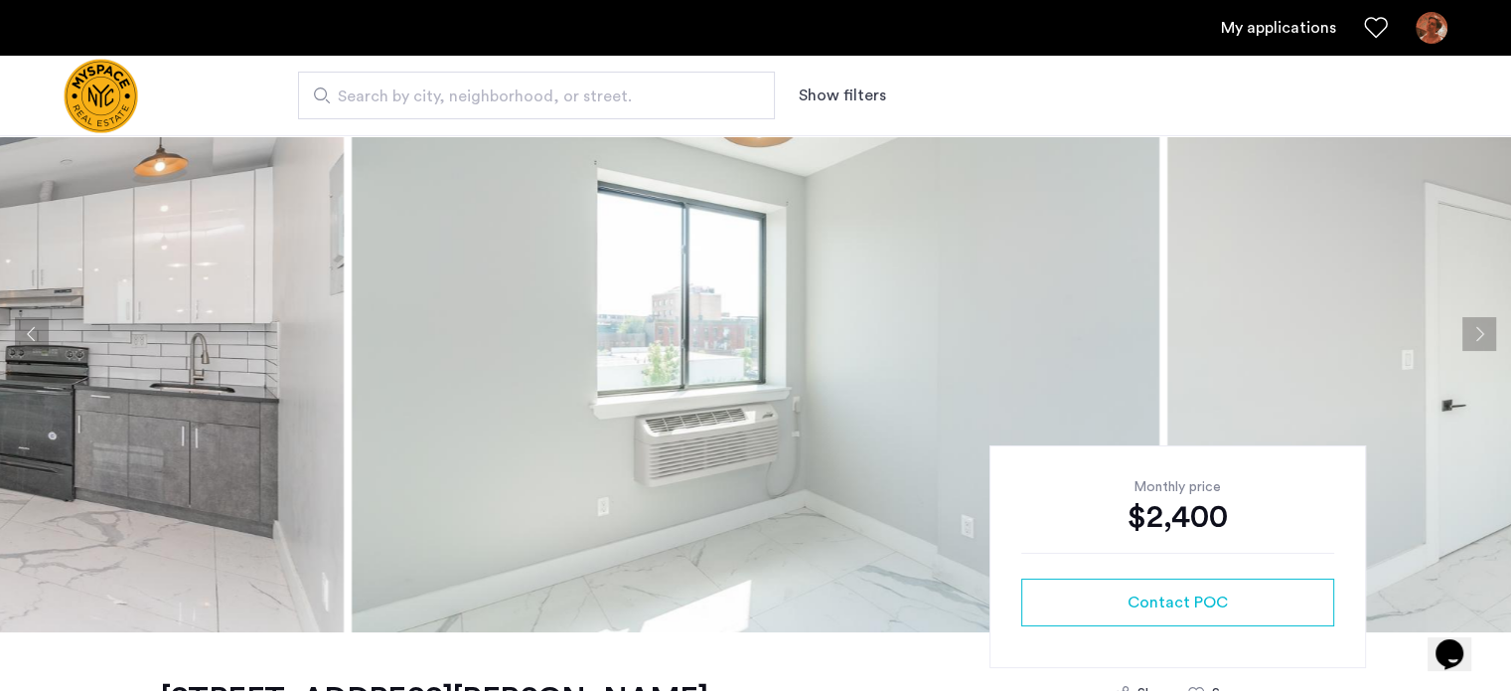
click at [1469, 330] on button "Next apartment" at bounding box center [1480, 334] width 34 height 34
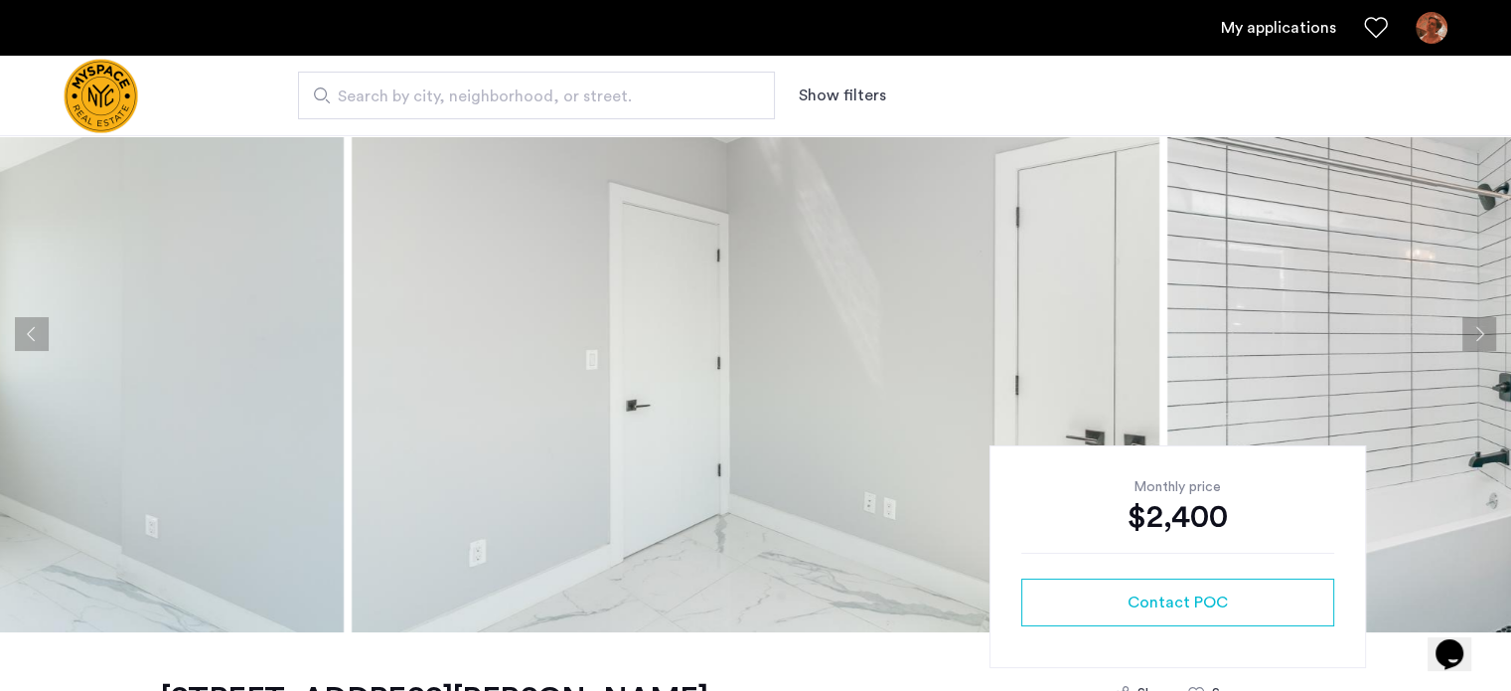
click at [1469, 330] on button "Next apartment" at bounding box center [1480, 334] width 34 height 34
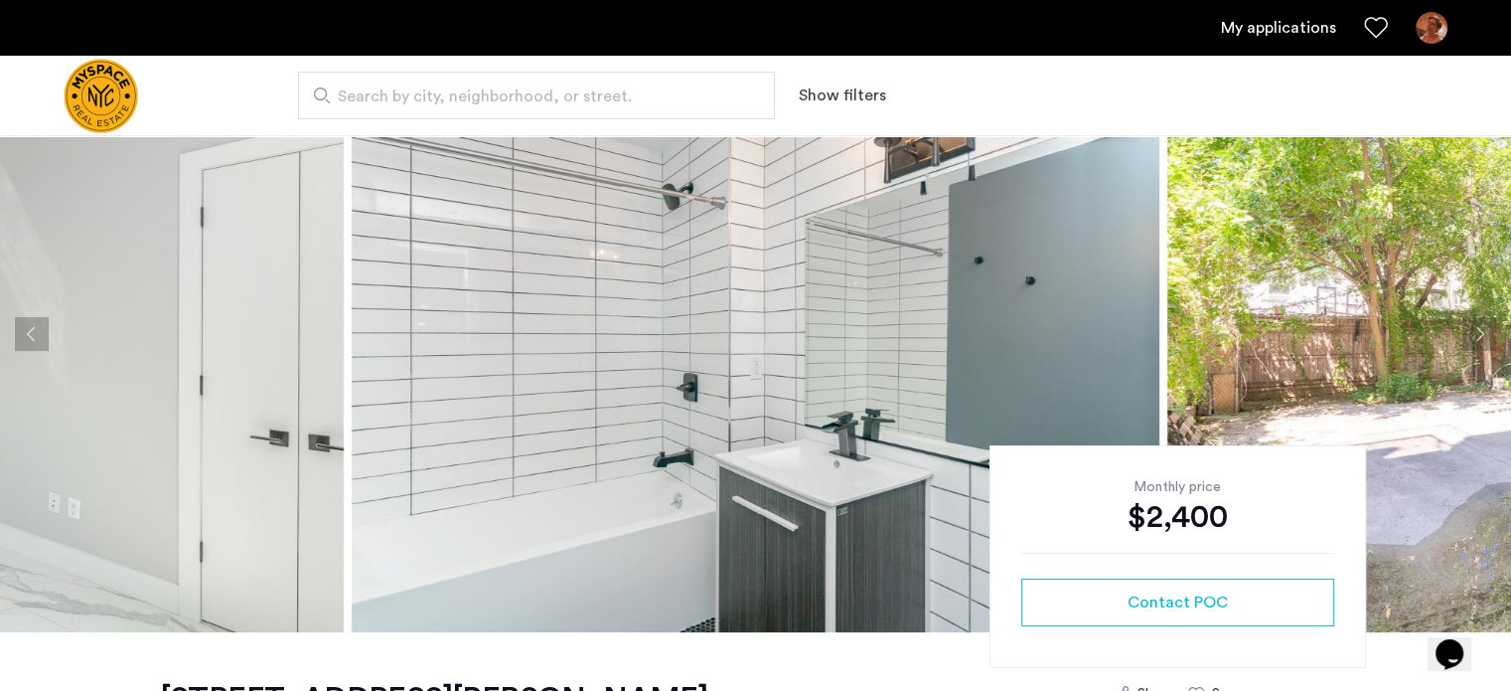
click at [1469, 330] on button "Next apartment" at bounding box center [1480, 334] width 34 height 34
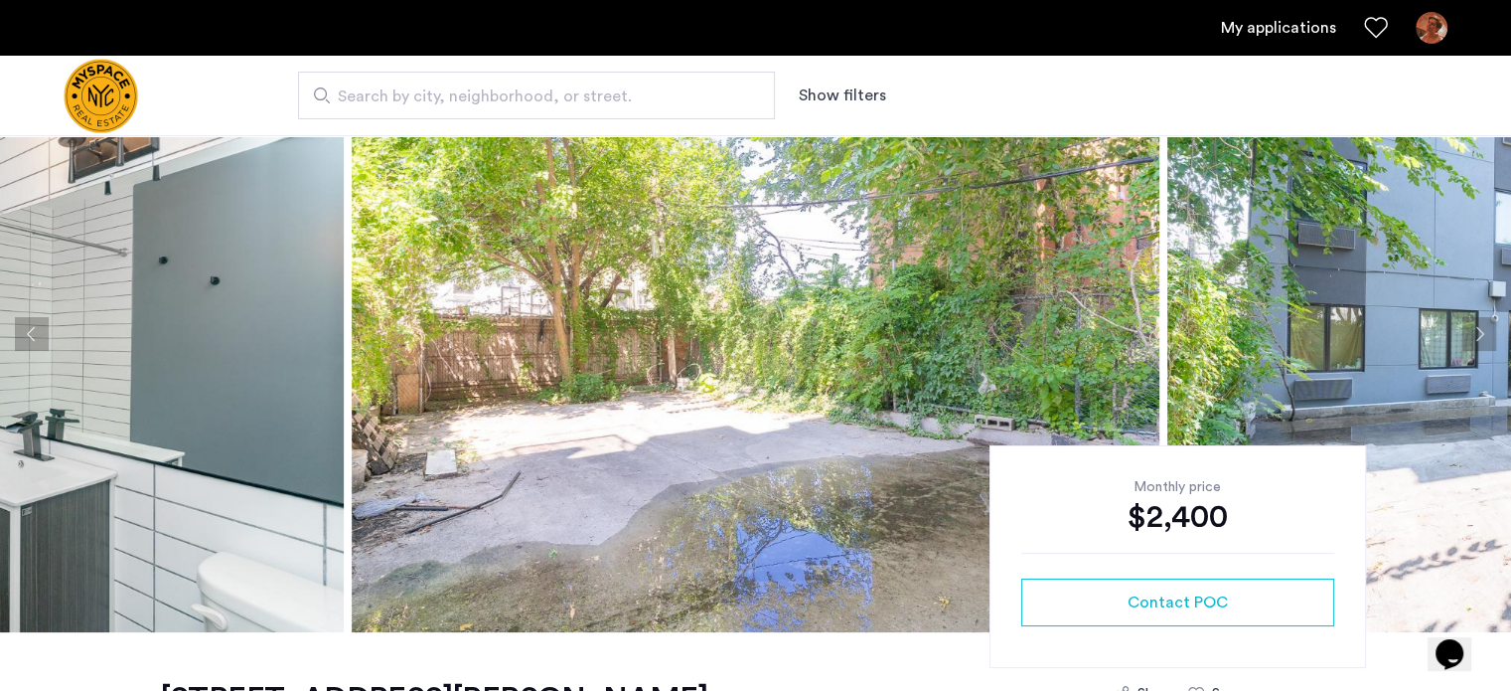
click at [1479, 324] on button "Next apartment" at bounding box center [1480, 334] width 34 height 34
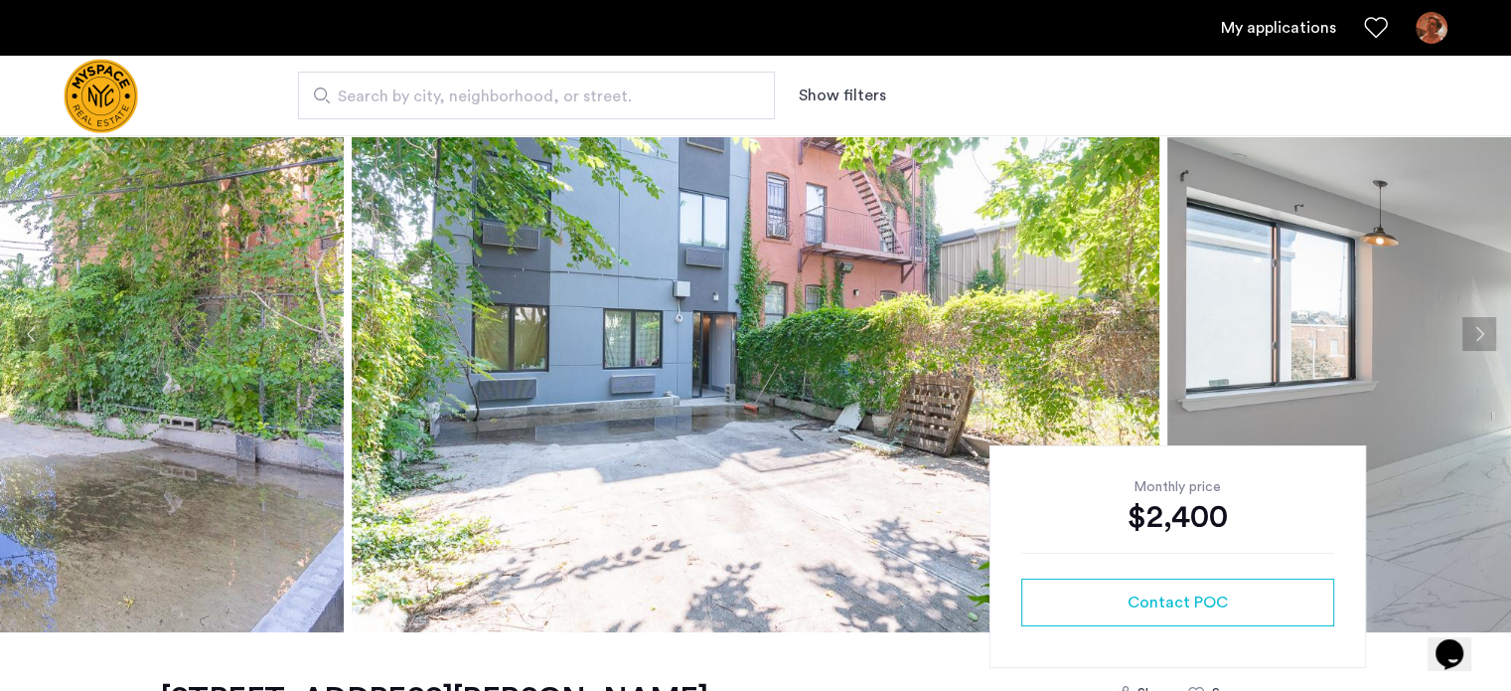
click at [1478, 321] on button "Next apartment" at bounding box center [1480, 334] width 34 height 34
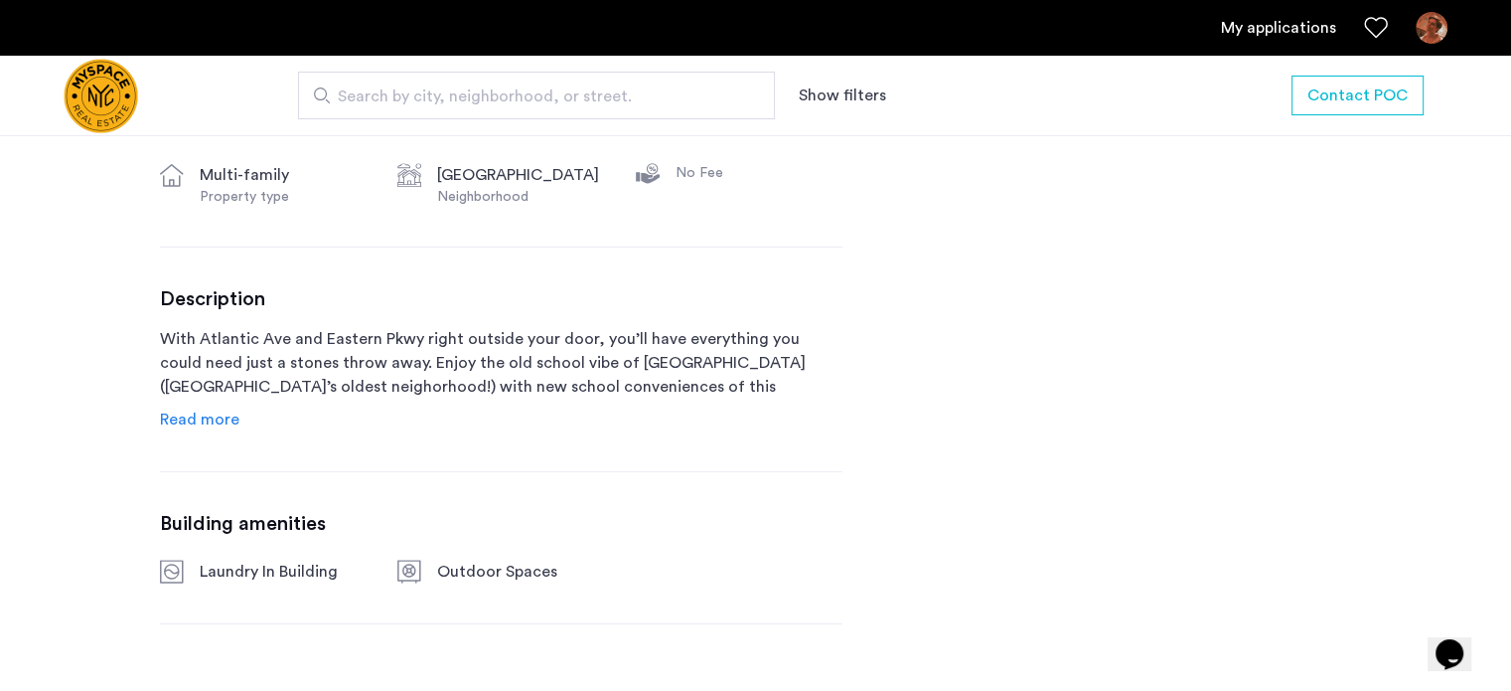
scroll to position [795, 0]
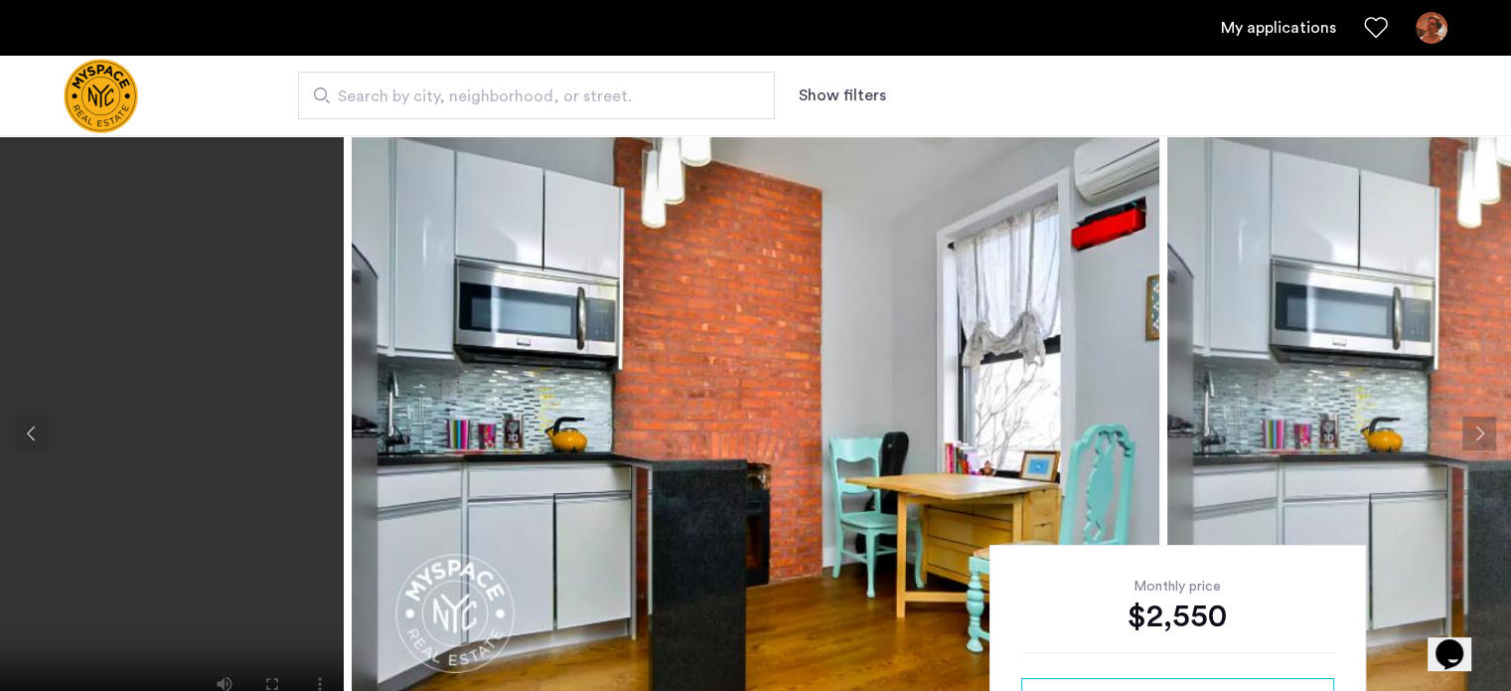
click at [1491, 418] on button "Next apartment" at bounding box center [1480, 433] width 34 height 34
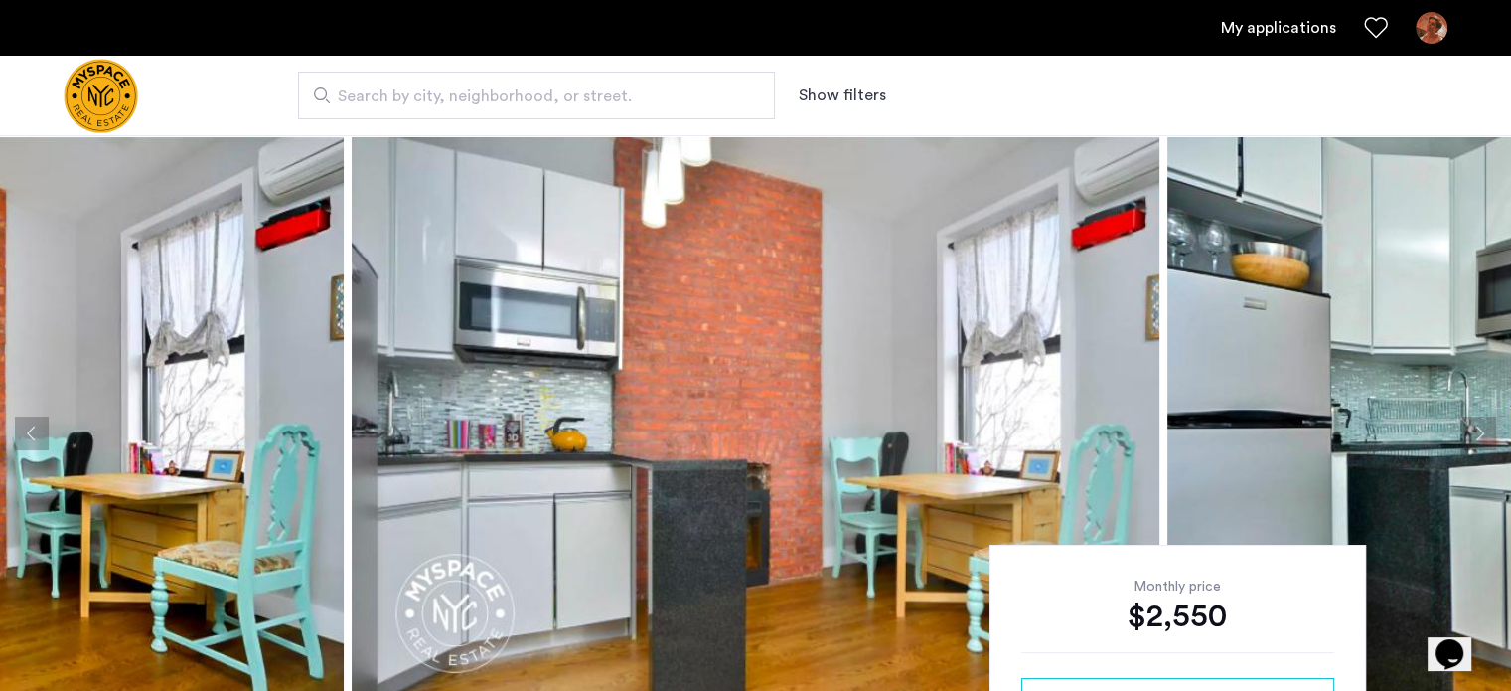
click at [1491, 418] on button "Next apartment" at bounding box center [1480, 433] width 34 height 34
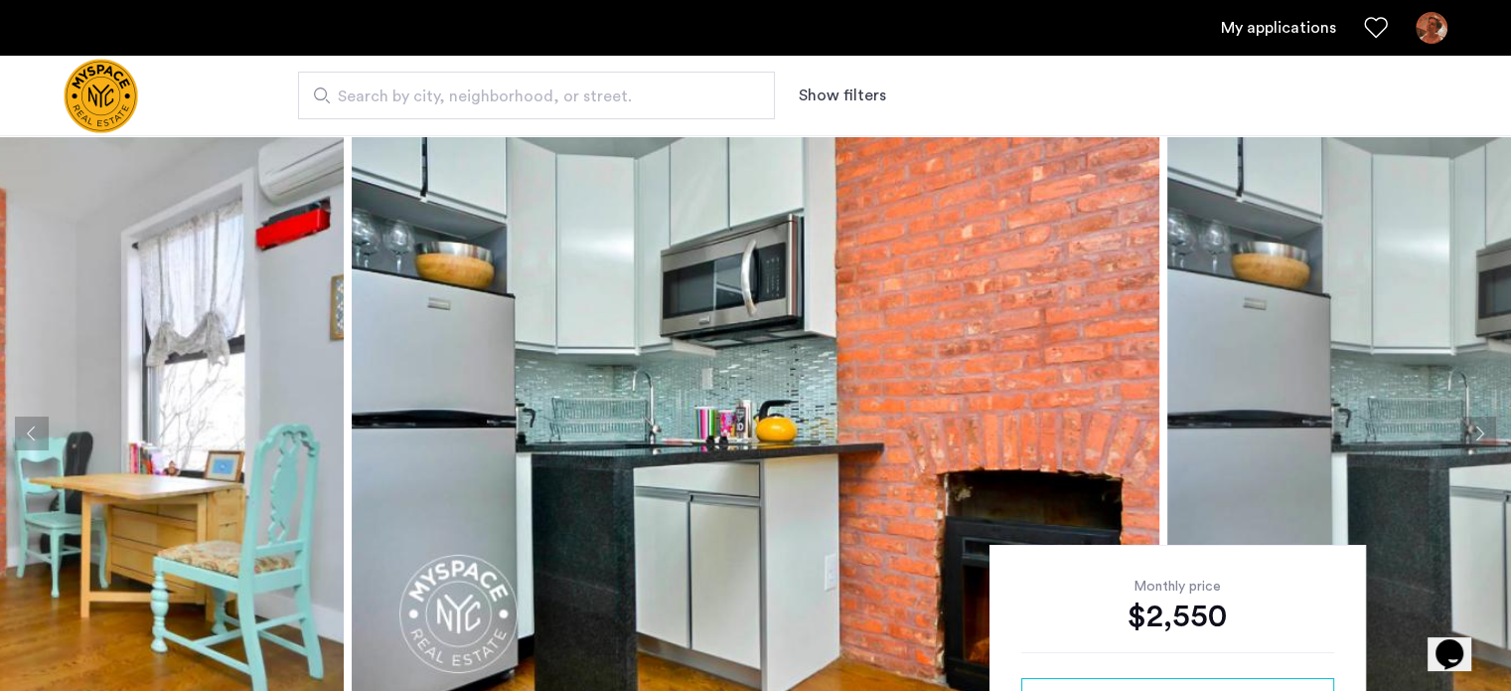
click at [1491, 418] on button "Next apartment" at bounding box center [1480, 433] width 34 height 34
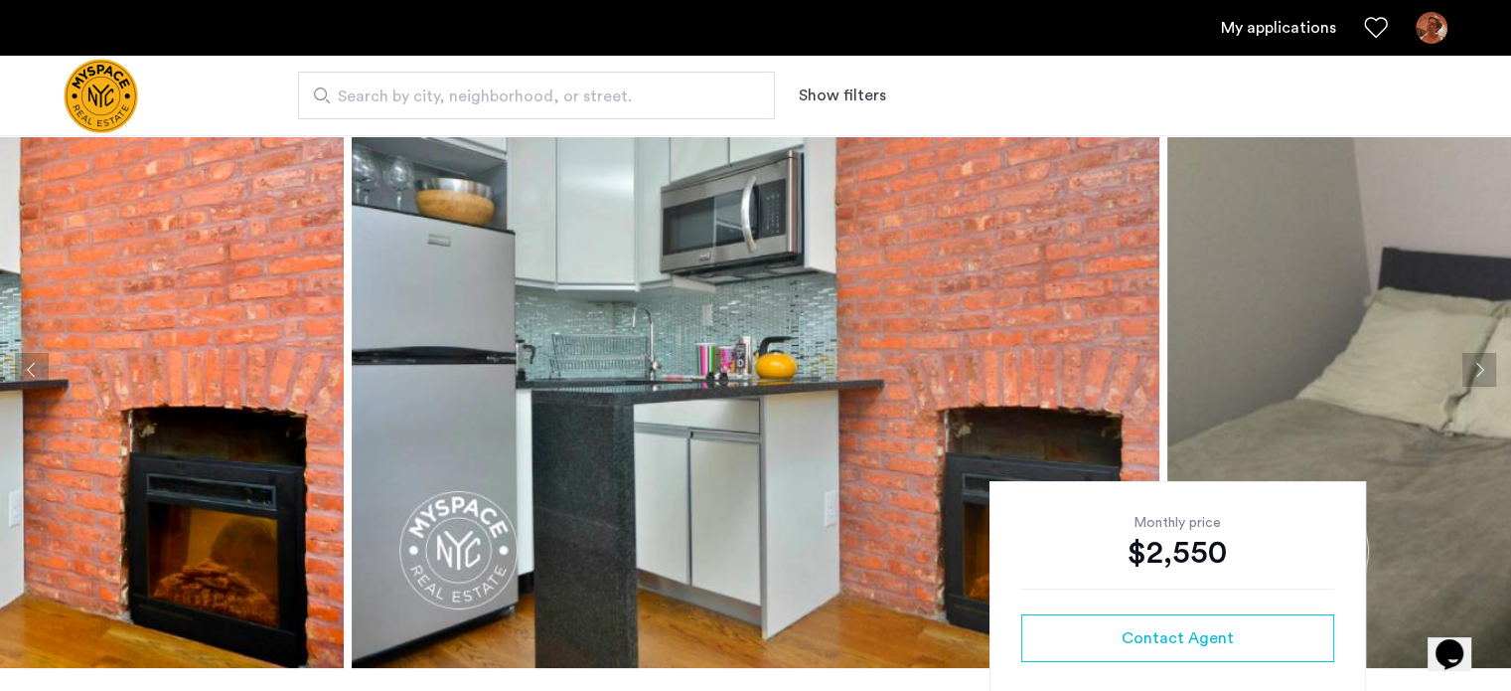
scroll to position [99, 0]
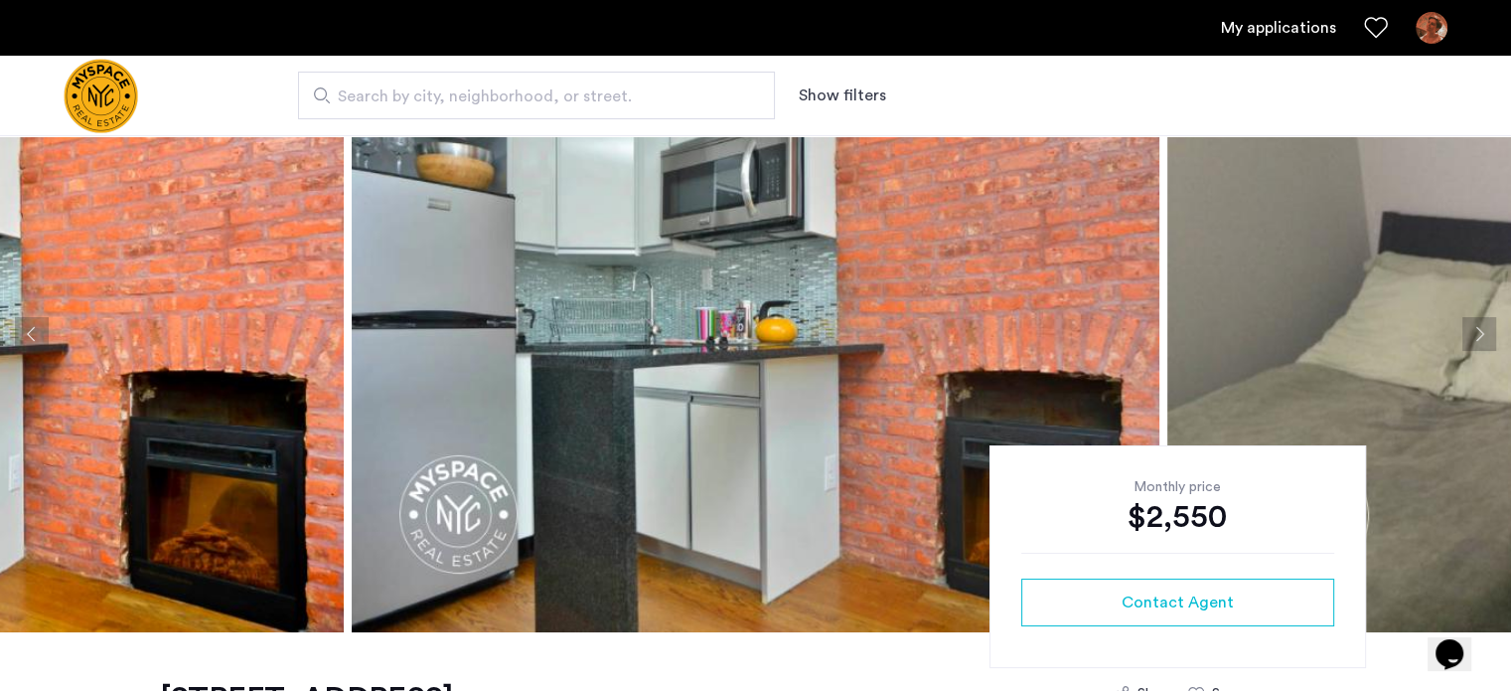
click at [1470, 329] on button "Next apartment" at bounding box center [1480, 334] width 34 height 34
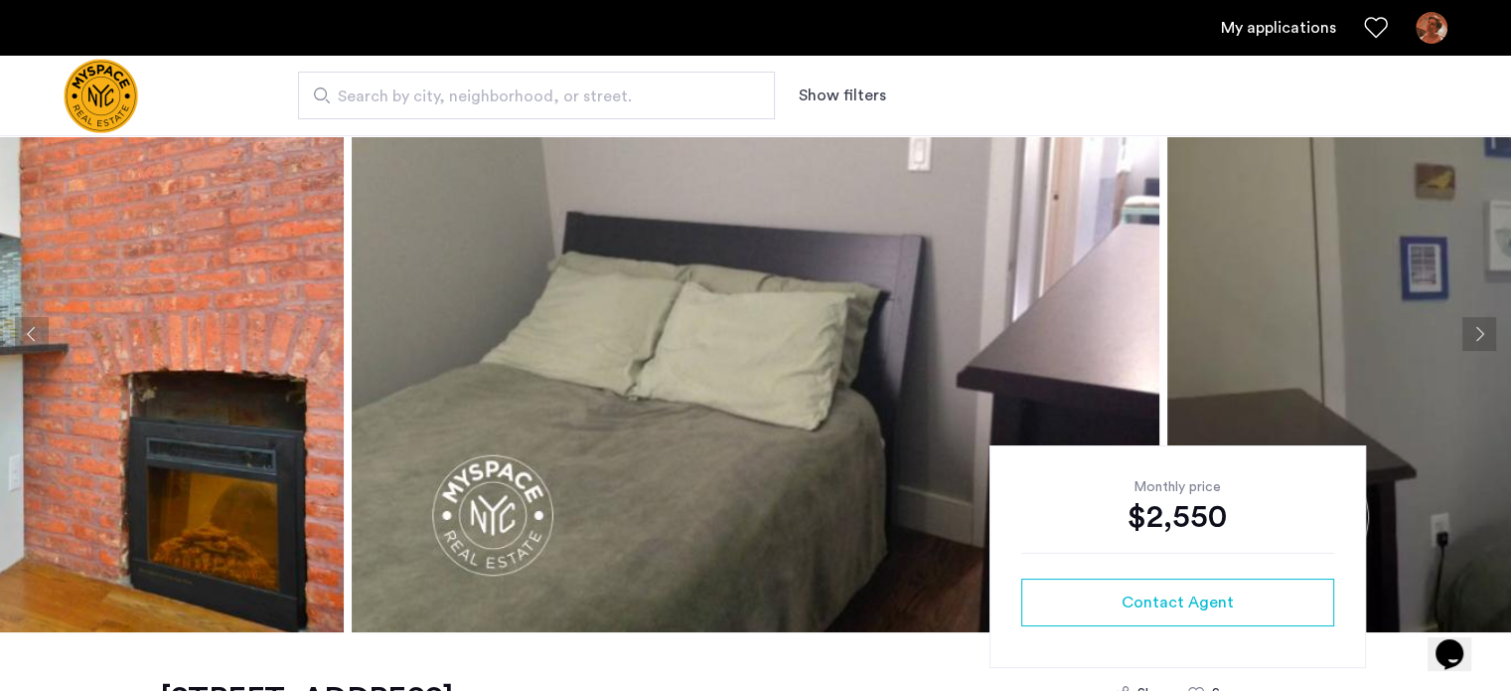
click at [1470, 329] on button "Next apartment" at bounding box center [1480, 334] width 34 height 34
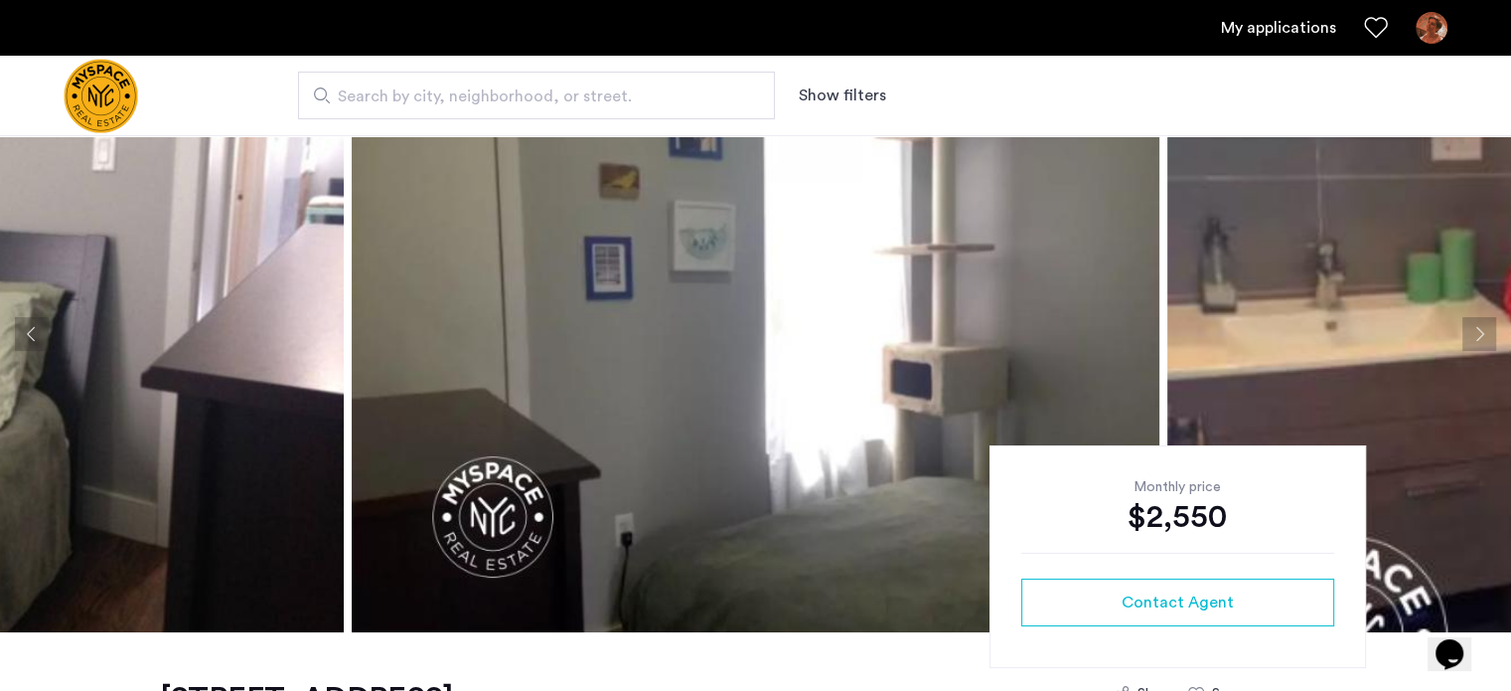
click at [1467, 330] on button "Next apartment" at bounding box center [1480, 334] width 34 height 34
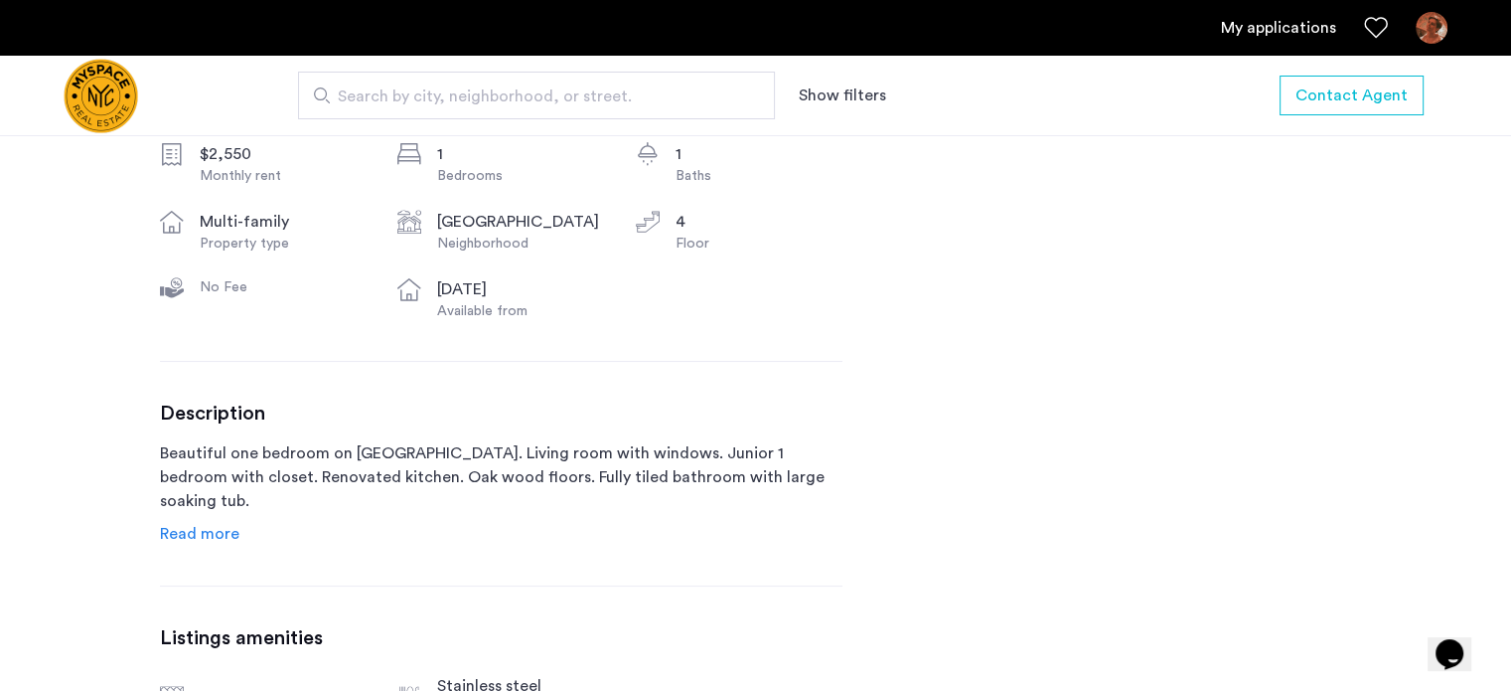
scroll to position [795, 0]
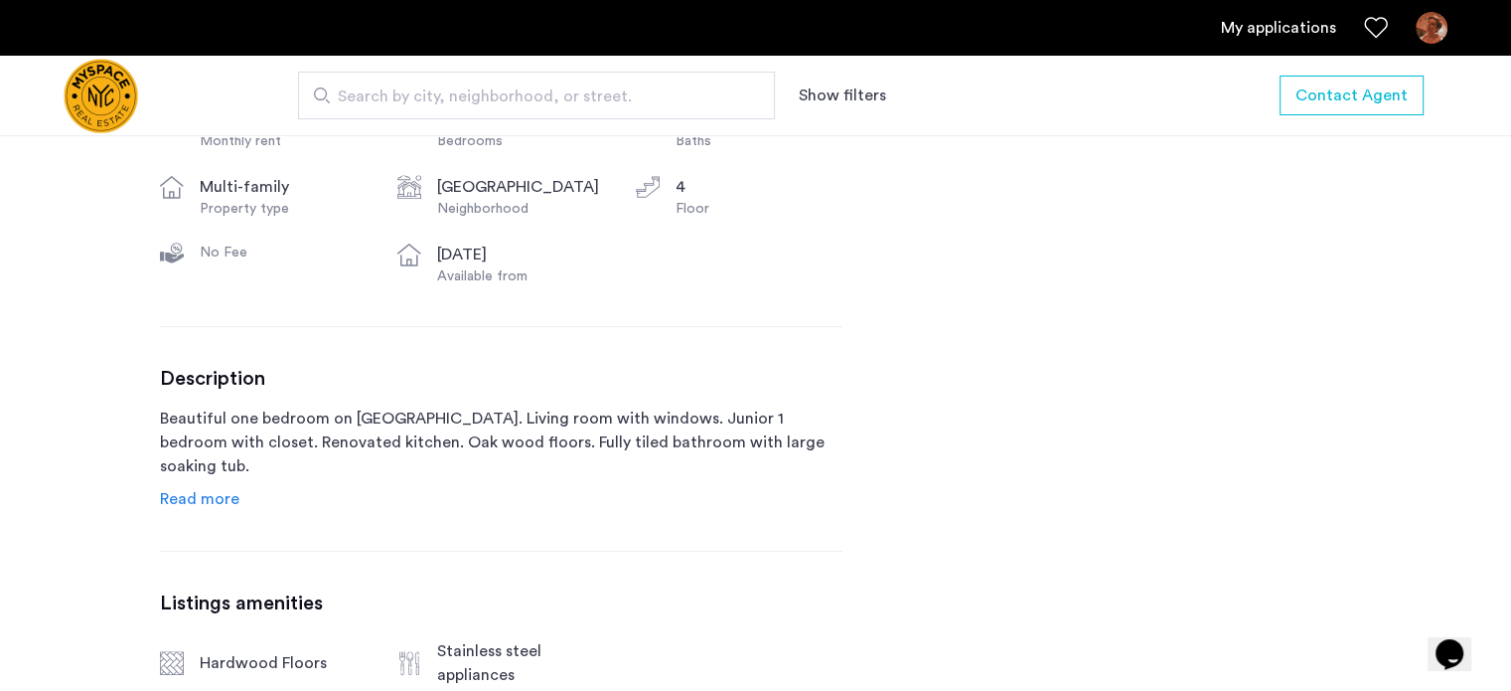
click at [186, 493] on span "Read more" at bounding box center [199, 499] width 79 height 16
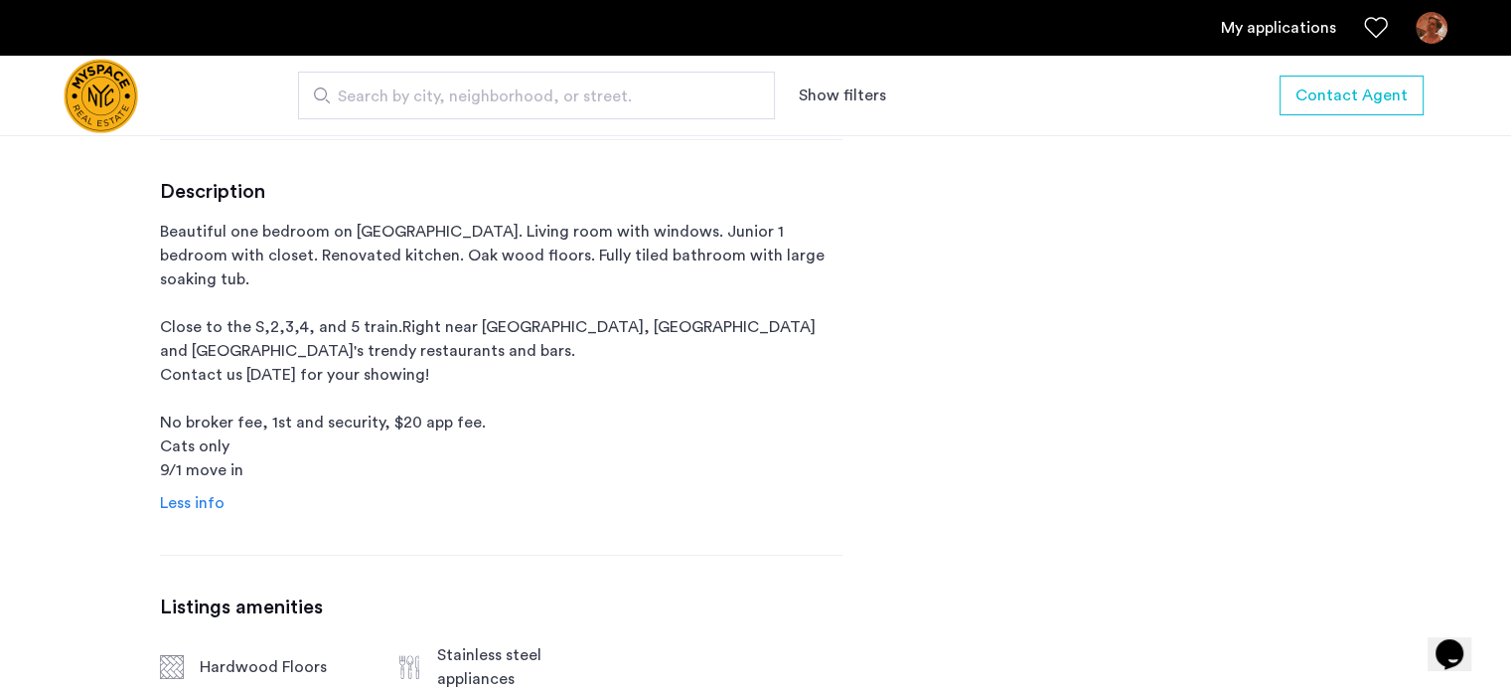
scroll to position [994, 0]
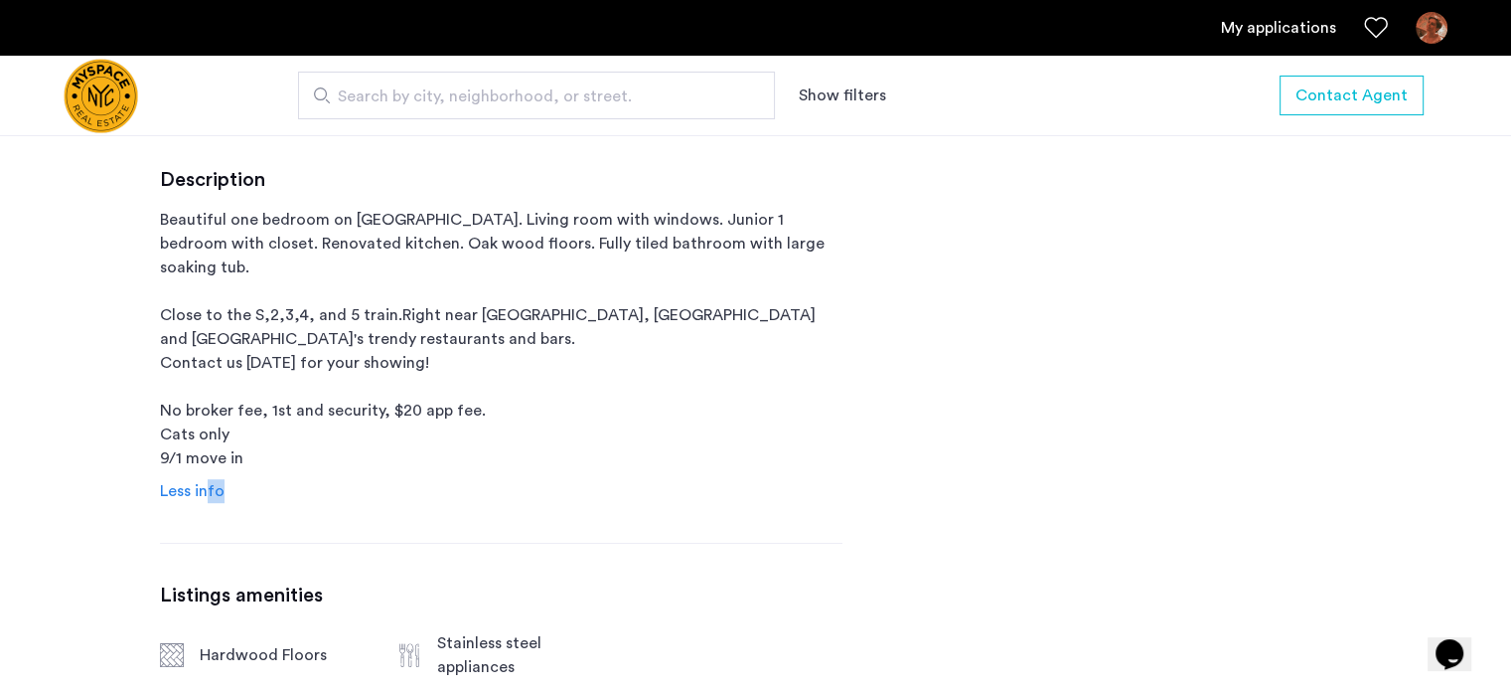
drag, startPoint x: 203, startPoint y: 464, endPoint x: 807, endPoint y: 441, distance: 604.6
click at [782, 456] on div "Description Beautiful one bedroom on Franklin Ave. Living room with windows. Ju…" at bounding box center [501, 335] width 683 height 335
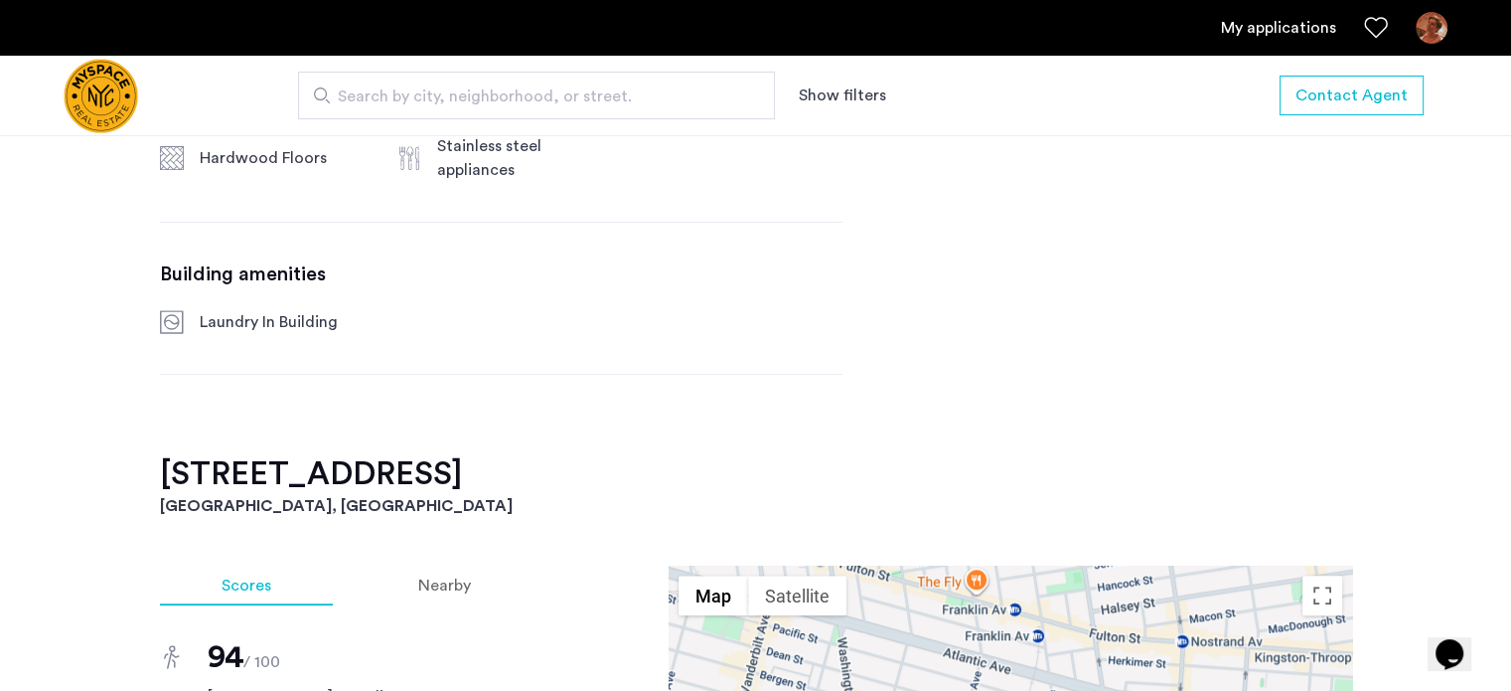
click at [974, 302] on div "728 Franklin Ave, Unit 4B Brooklyn, NY , 11238 $2,550 Monthly rent 1 Bedrooms 1…" at bounding box center [756, 498] width 1252 height 2514
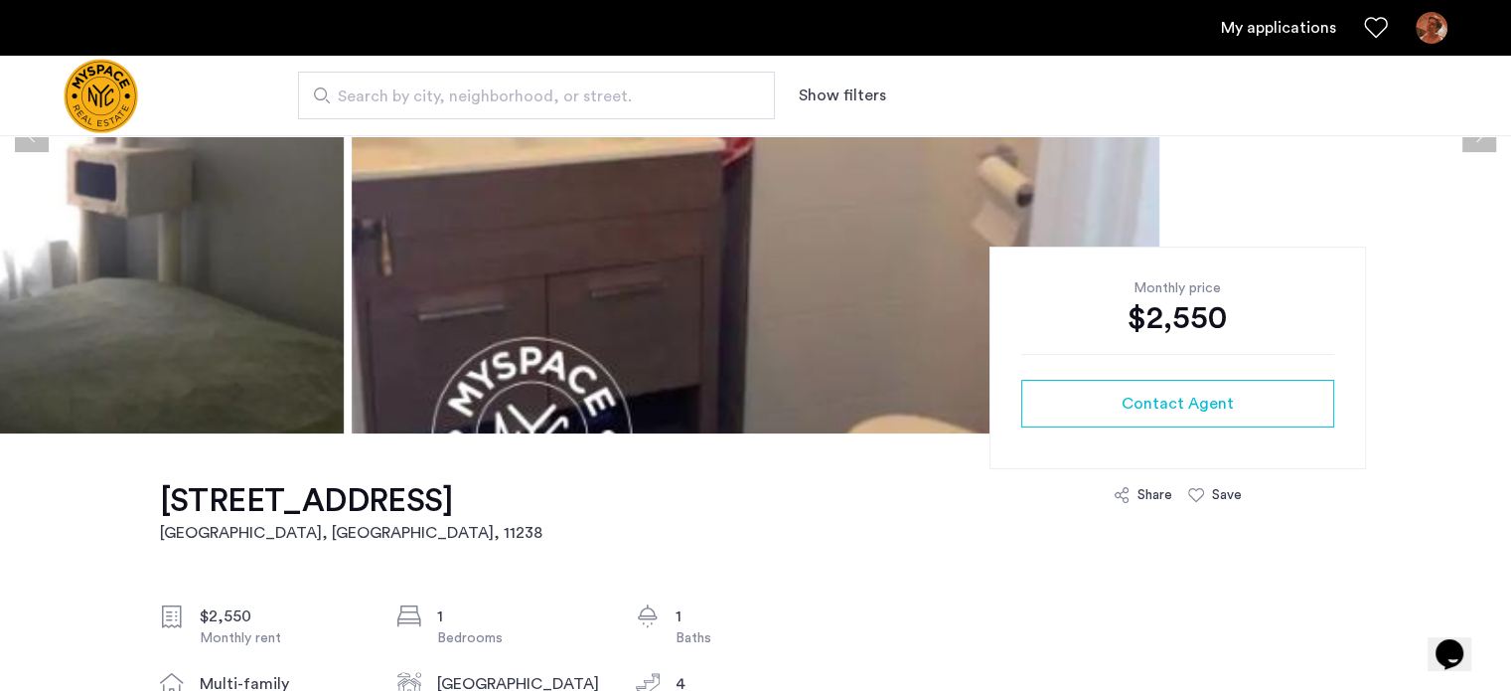
scroll to position [298, 0]
click at [1208, 496] on div "Save" at bounding box center [1215, 495] width 54 height 20
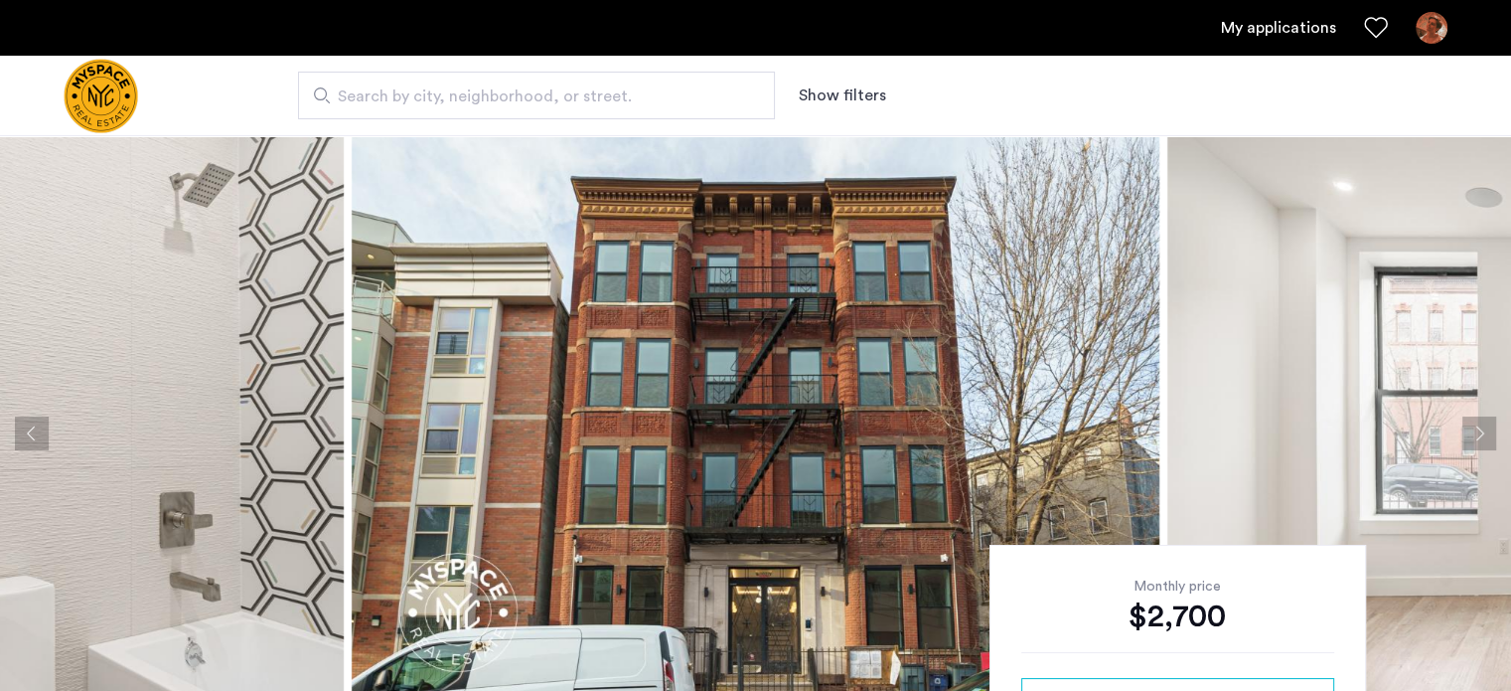
scroll to position [99, 0]
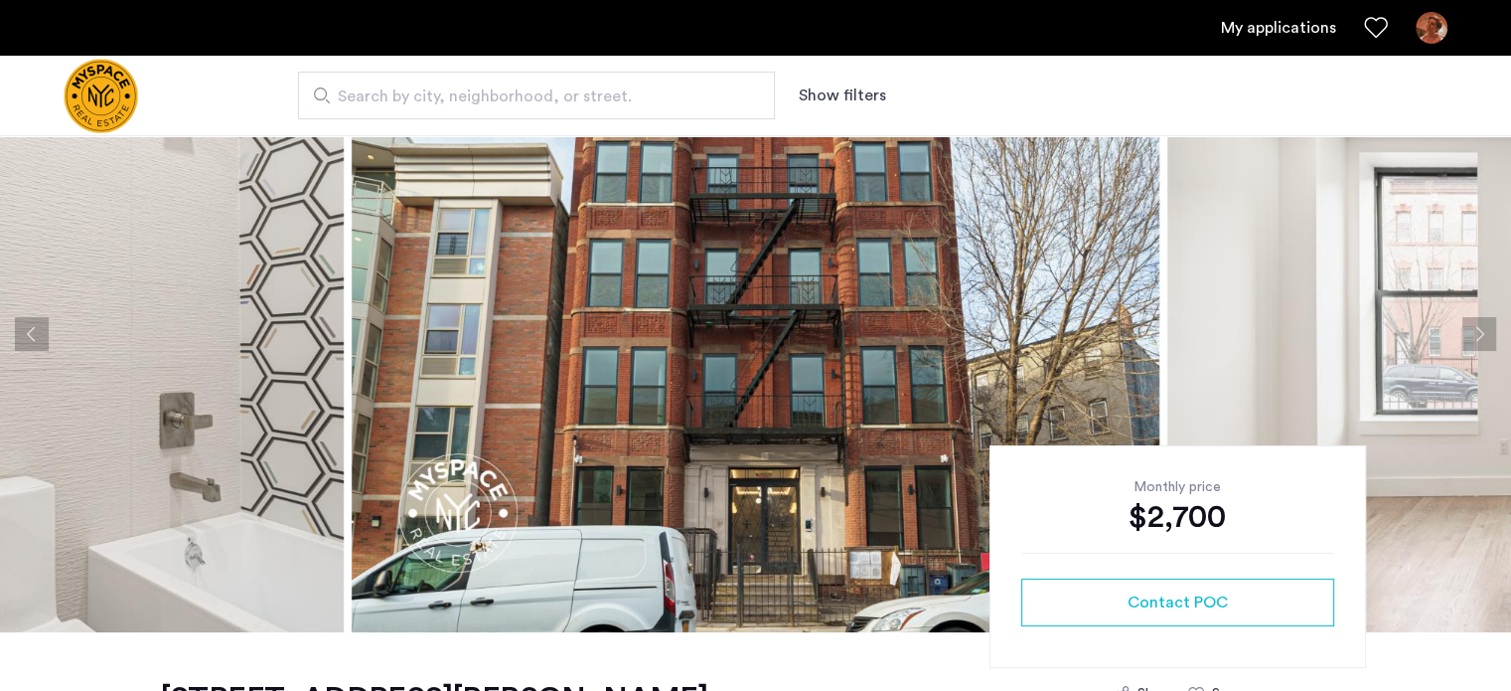
click at [1478, 334] on button "Next apartment" at bounding box center [1480, 334] width 34 height 34
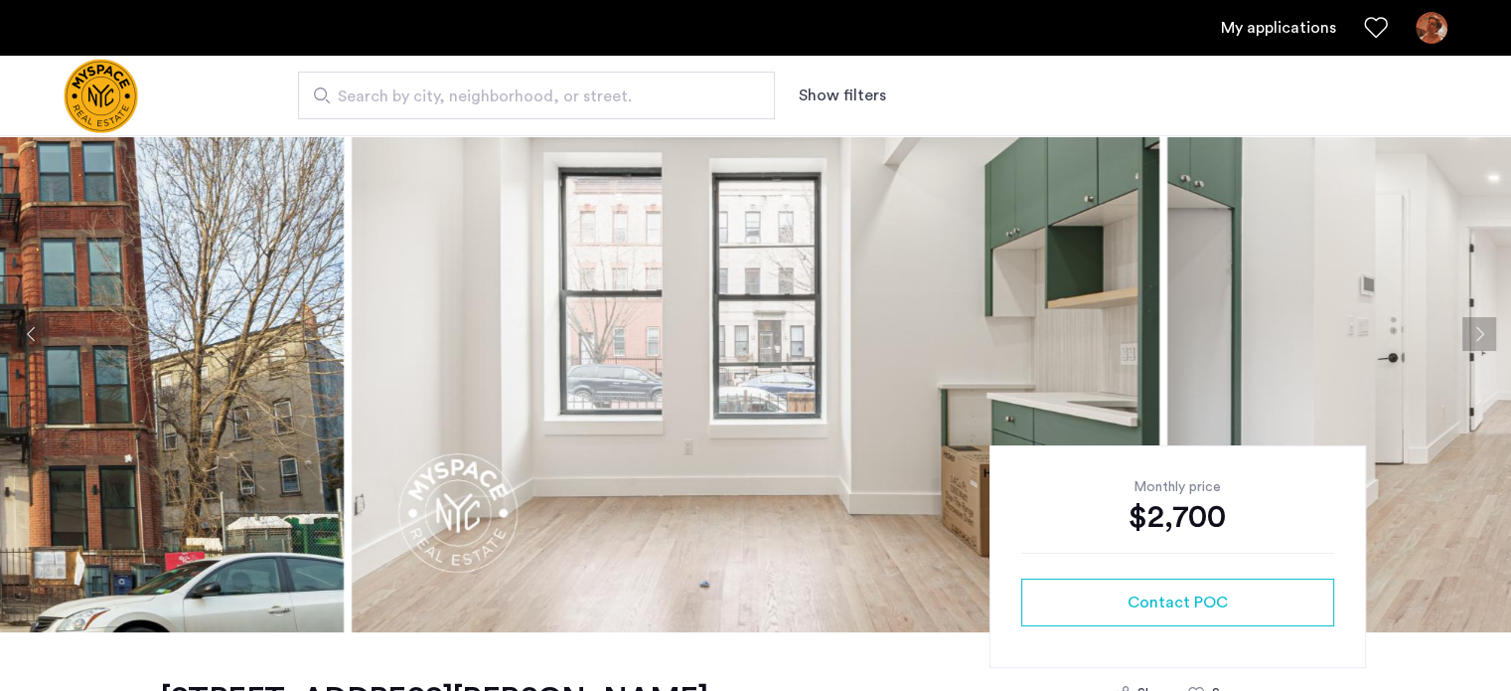
click at [1476, 332] on button "Next apartment" at bounding box center [1480, 334] width 34 height 34
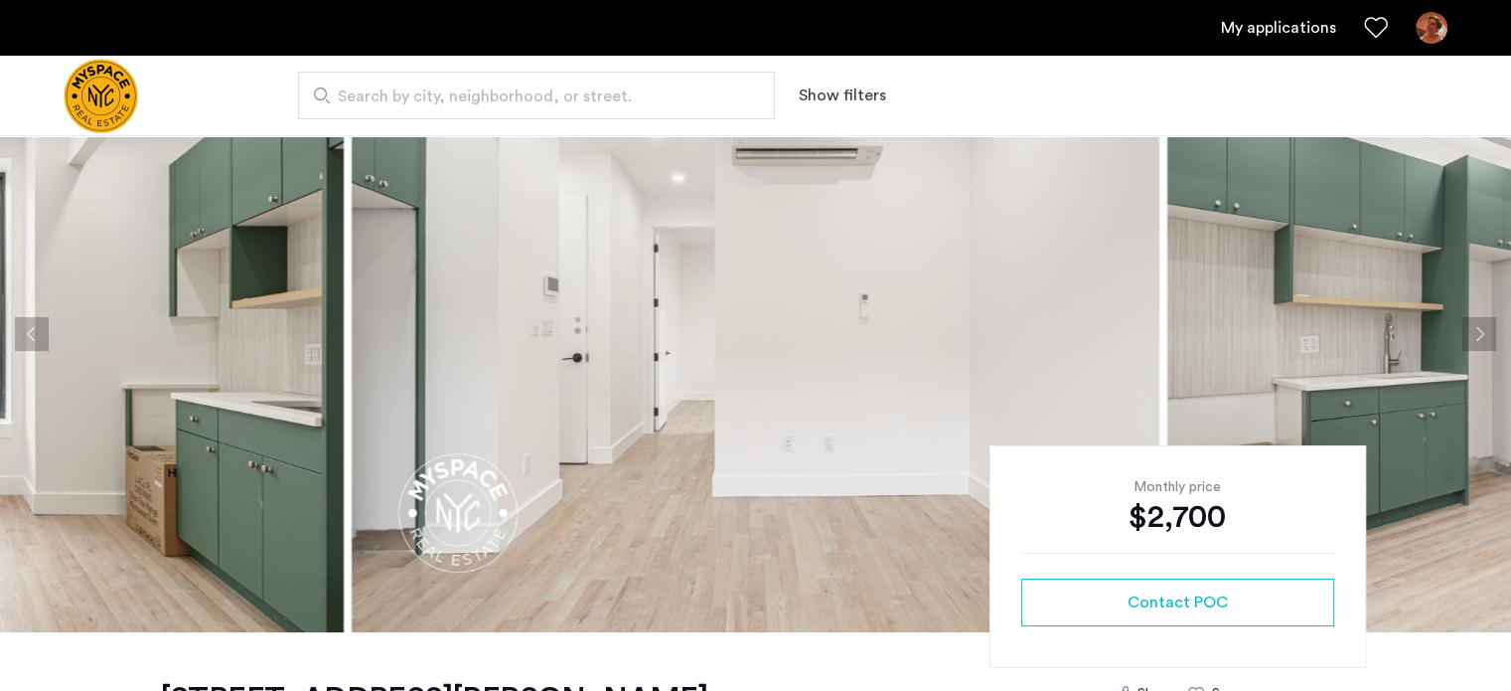
click at [1476, 332] on button "Next apartment" at bounding box center [1480, 334] width 34 height 34
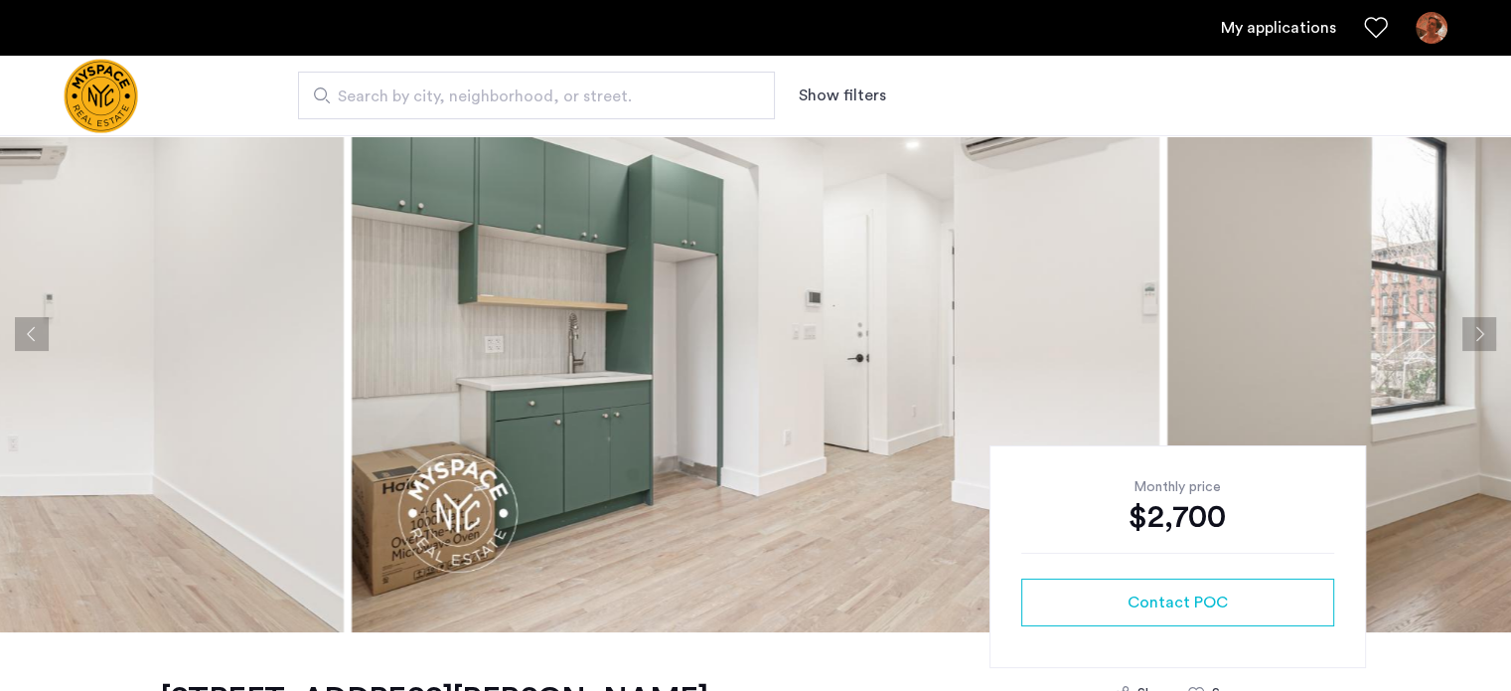
click at [1476, 332] on button "Next apartment" at bounding box center [1480, 334] width 34 height 34
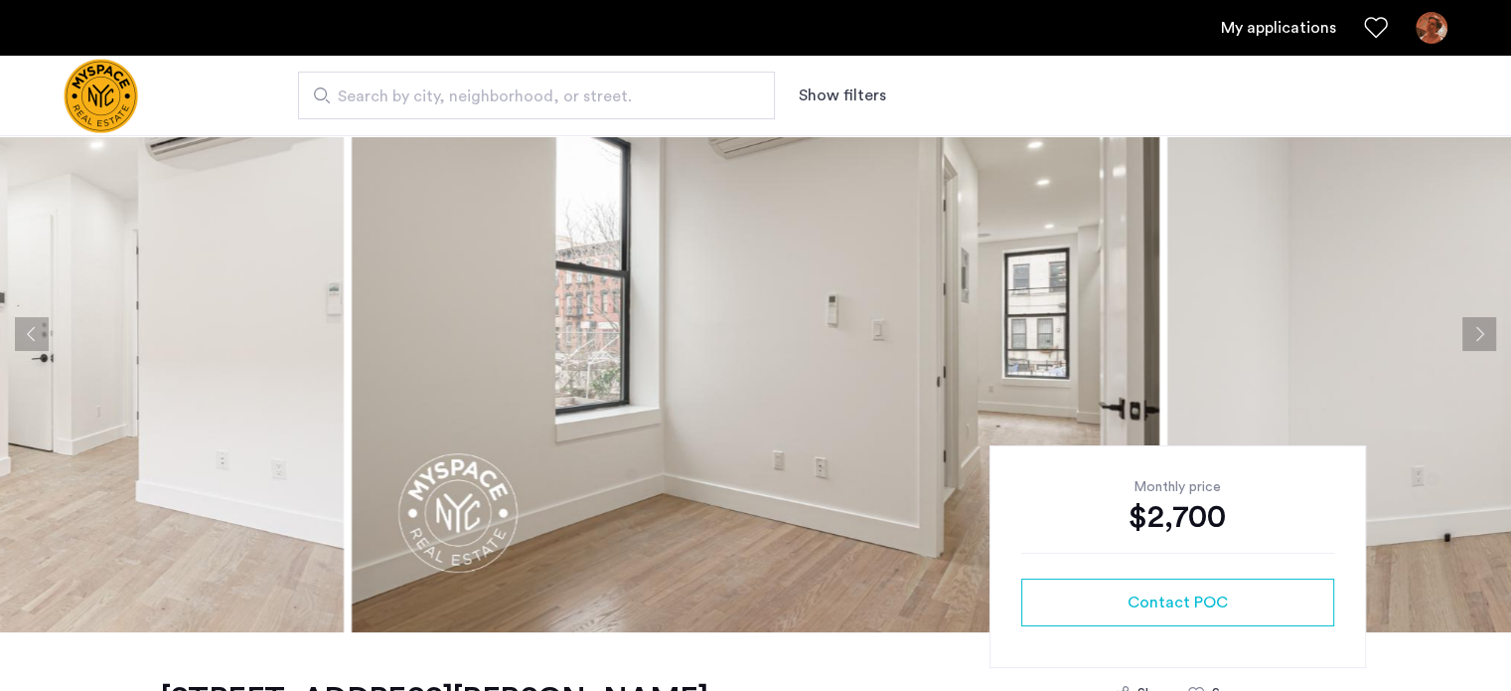
click at [1476, 332] on button "Next apartment" at bounding box center [1480, 334] width 34 height 34
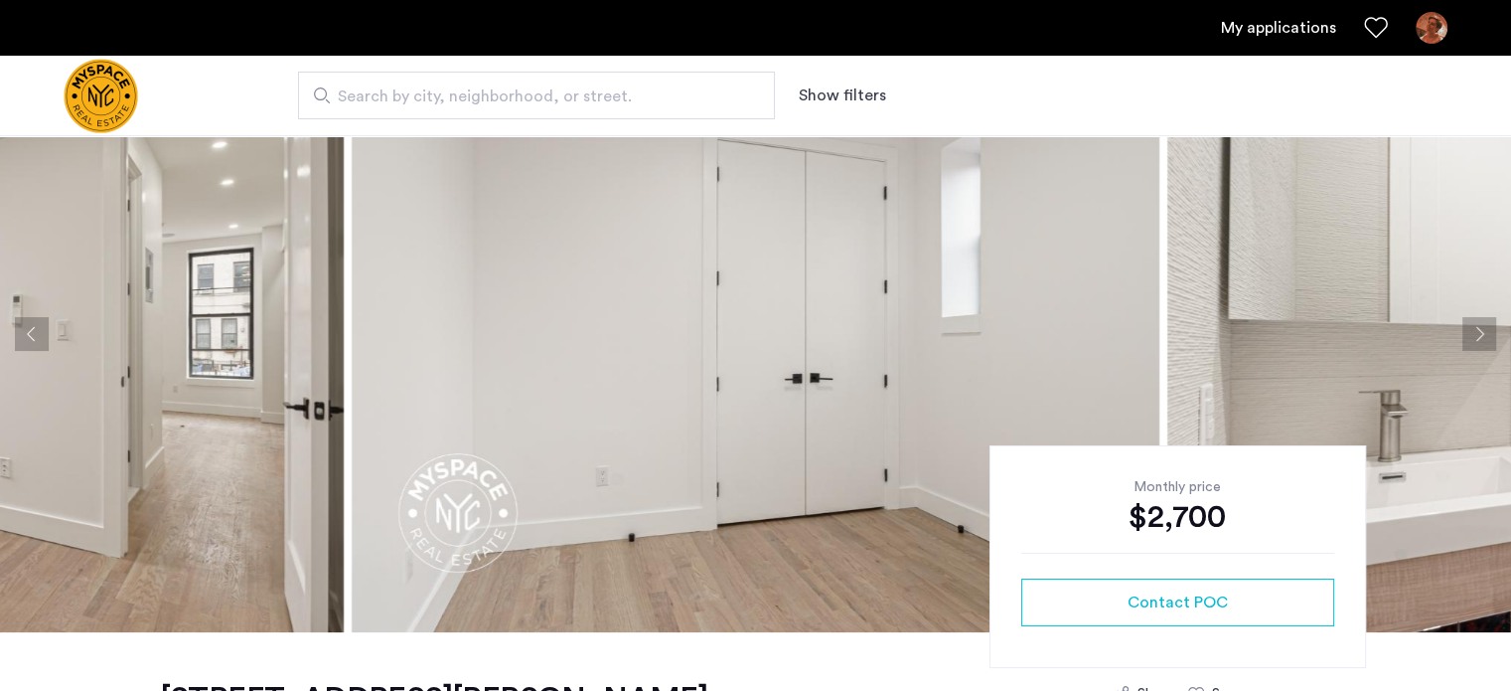
click at [1476, 332] on button "Next apartment" at bounding box center [1480, 334] width 34 height 34
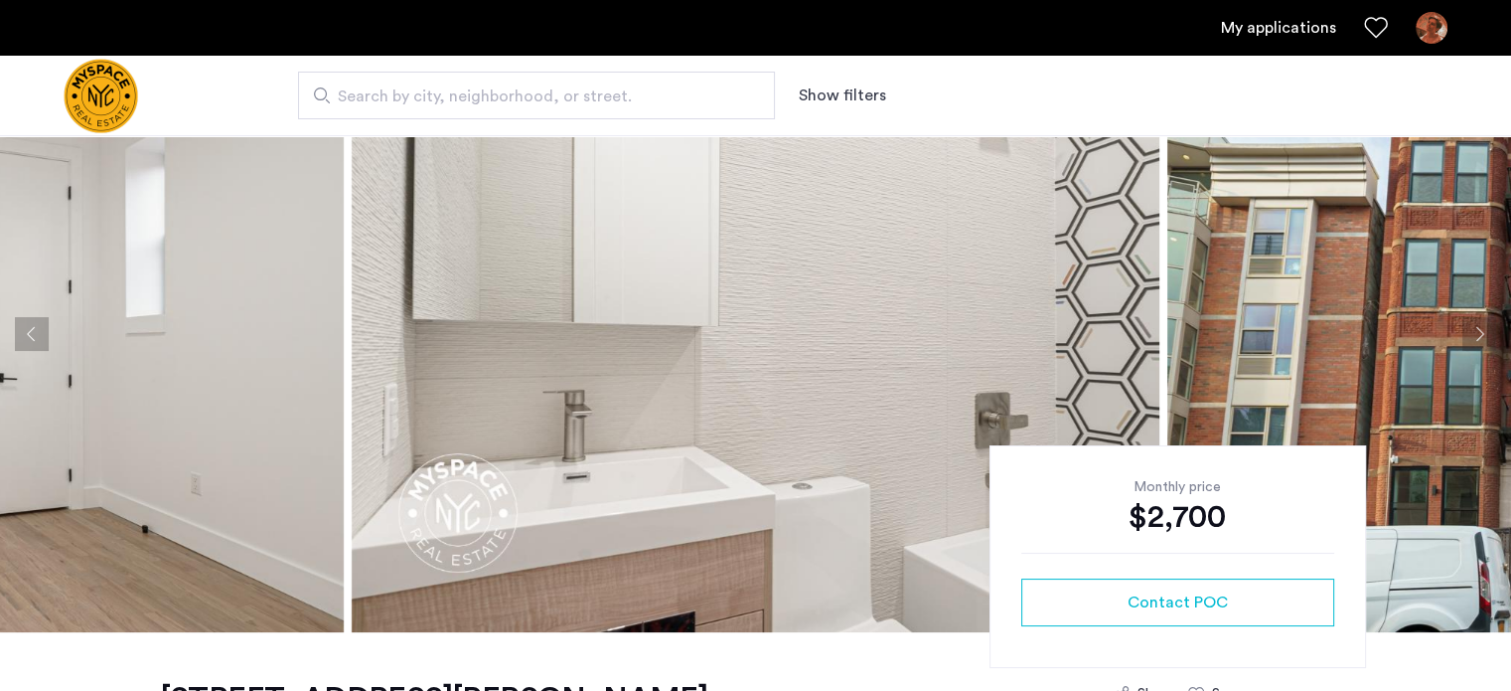
click at [1476, 332] on button "Next apartment" at bounding box center [1480, 334] width 34 height 34
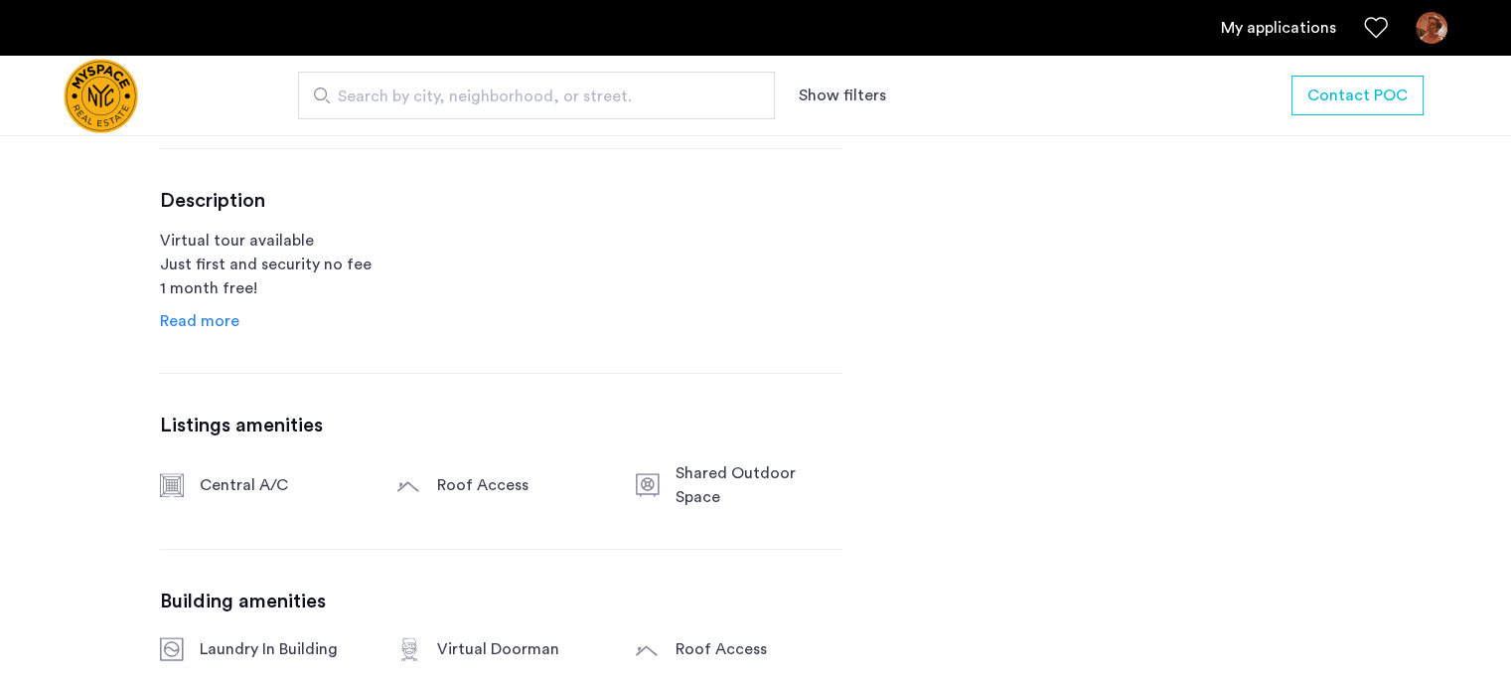
scroll to position [994, 0]
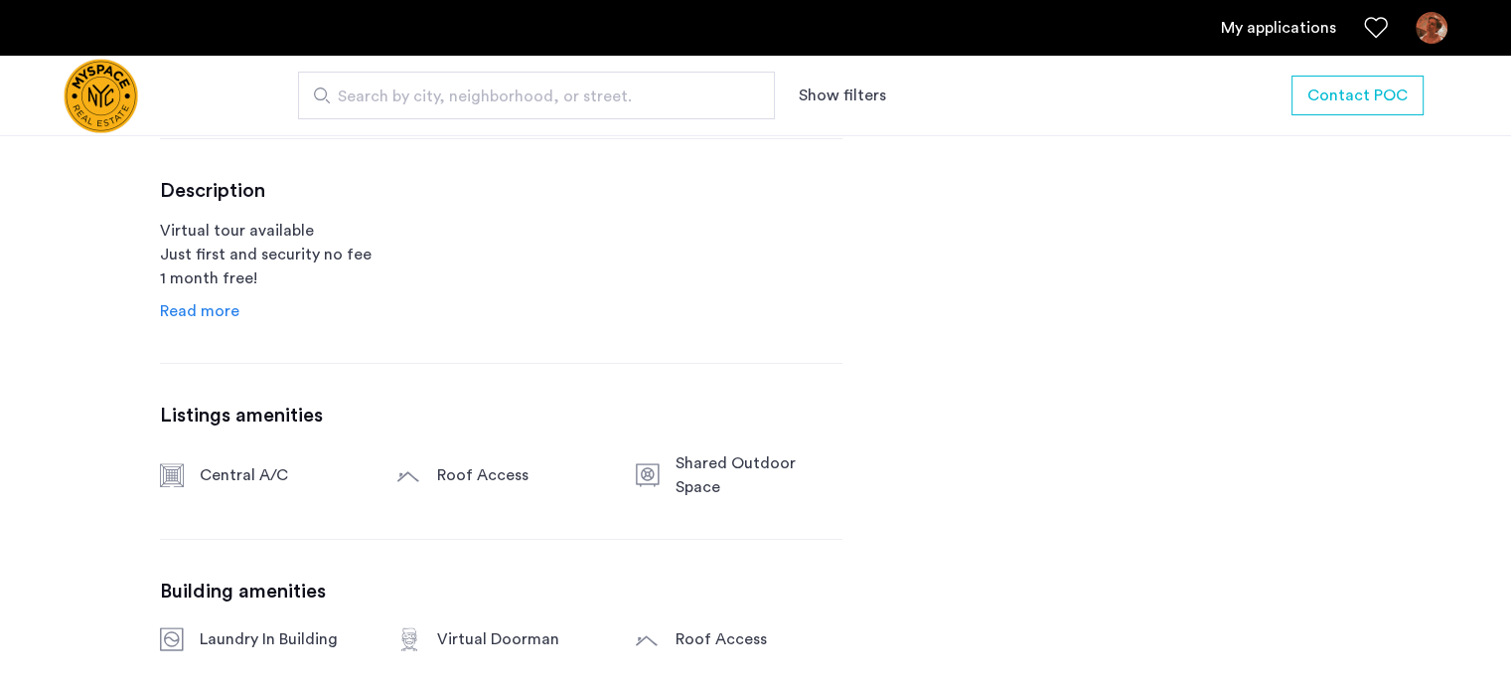
click at [223, 307] on span "Read more" at bounding box center [199, 311] width 79 height 16
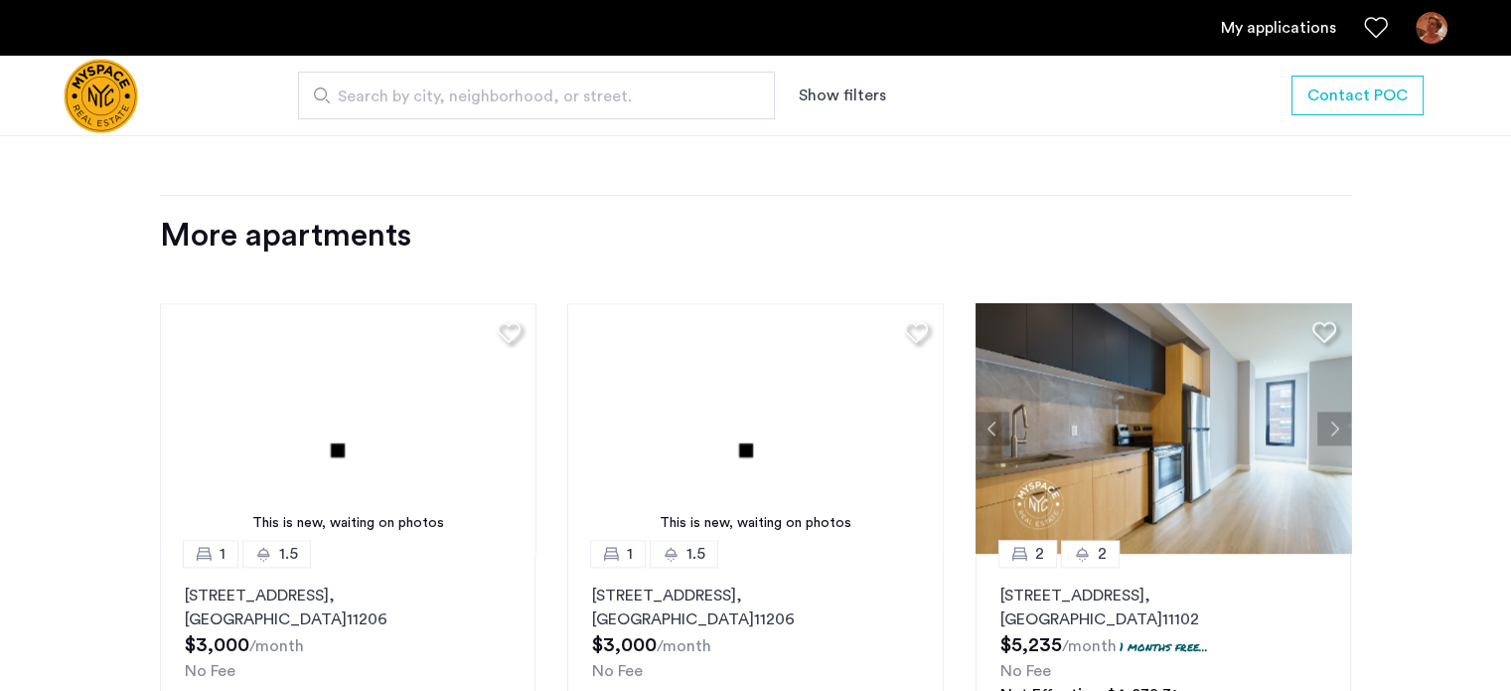
scroll to position [2782, 0]
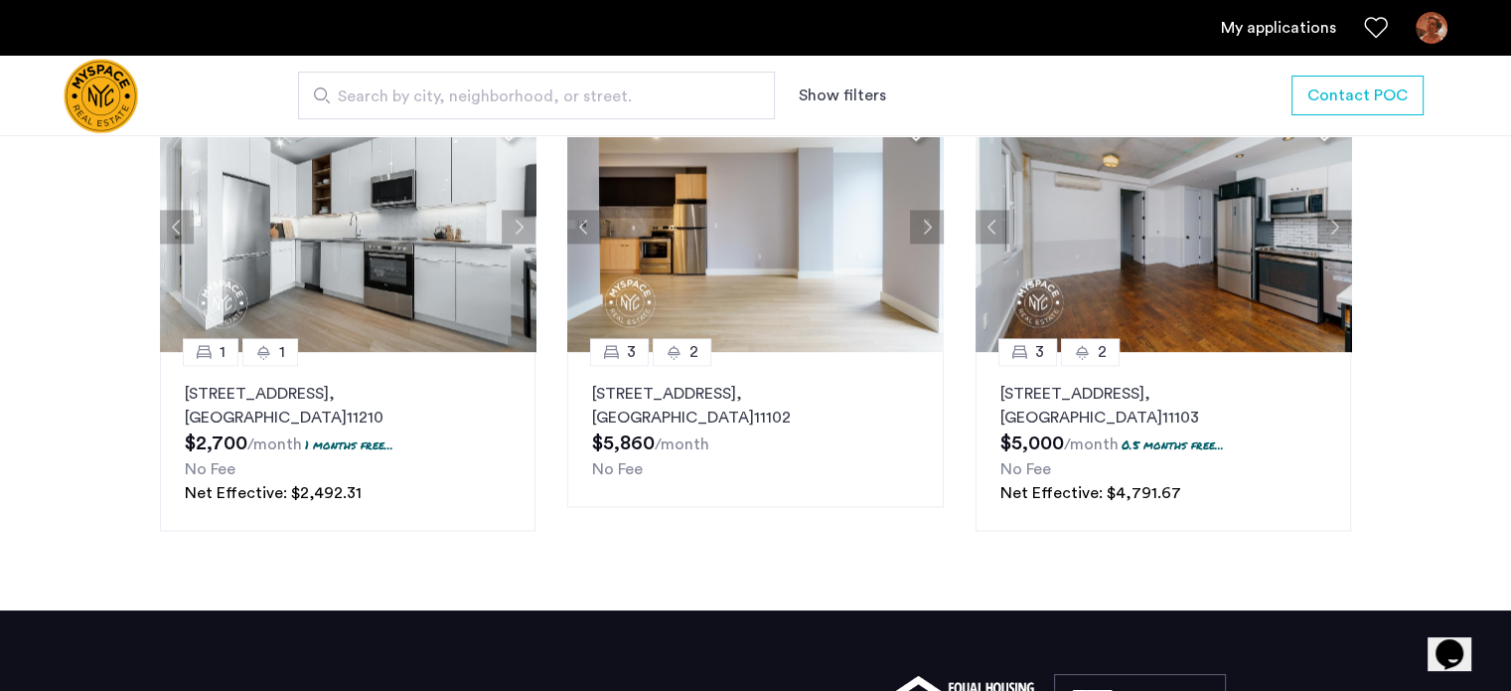
scroll to position [2782, 0]
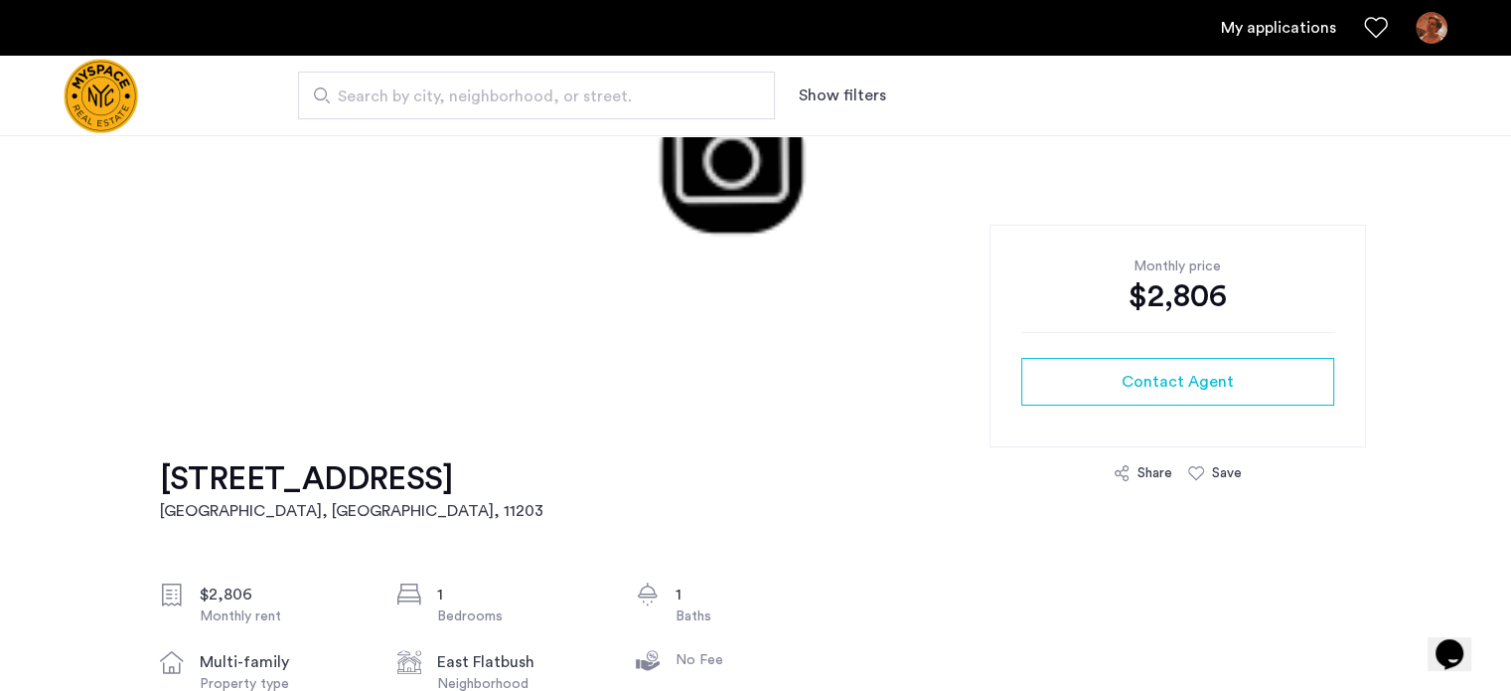
scroll to position [199, 0]
